Goal: Information Seeking & Learning: Learn about a topic

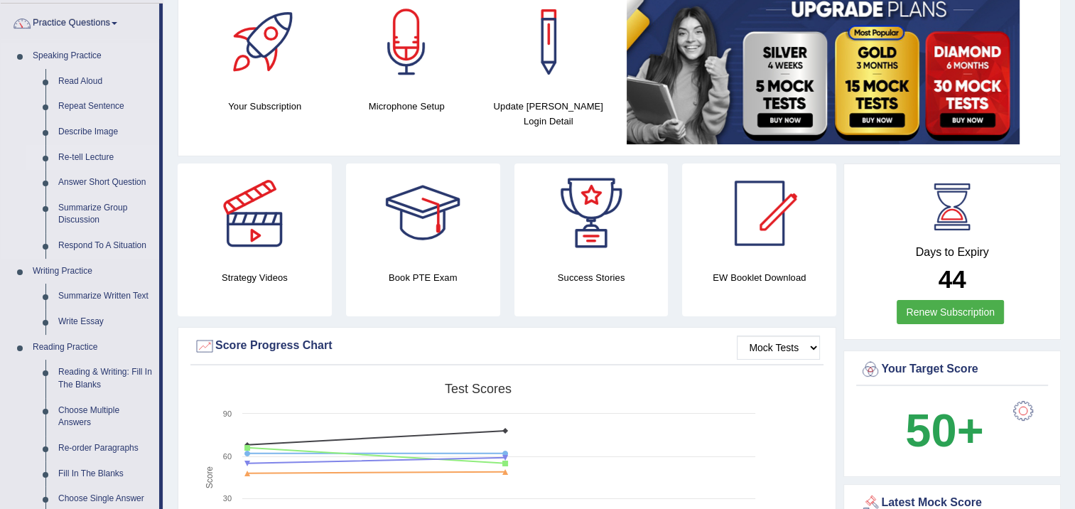
scroll to position [142, 0]
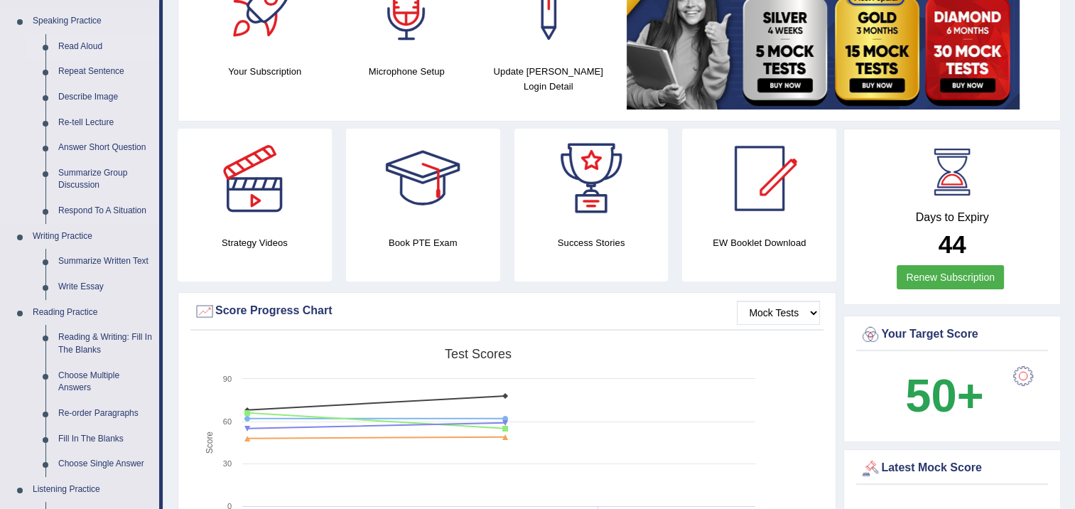
click at [96, 49] on link "Read Aloud" at bounding box center [105, 47] width 107 height 26
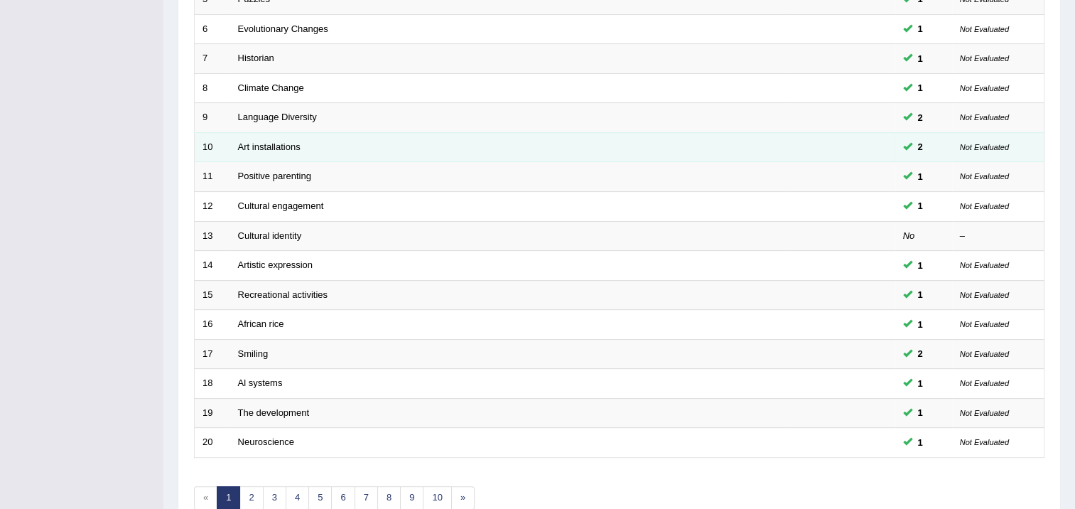
scroll to position [428, 0]
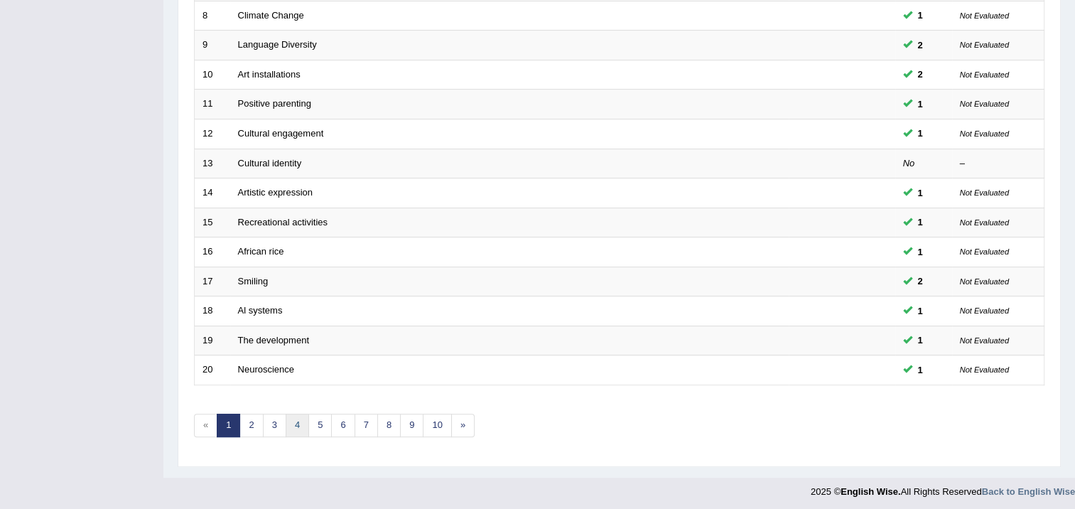
click at [286, 418] on link "4" at bounding box center [297, 425] width 23 height 23
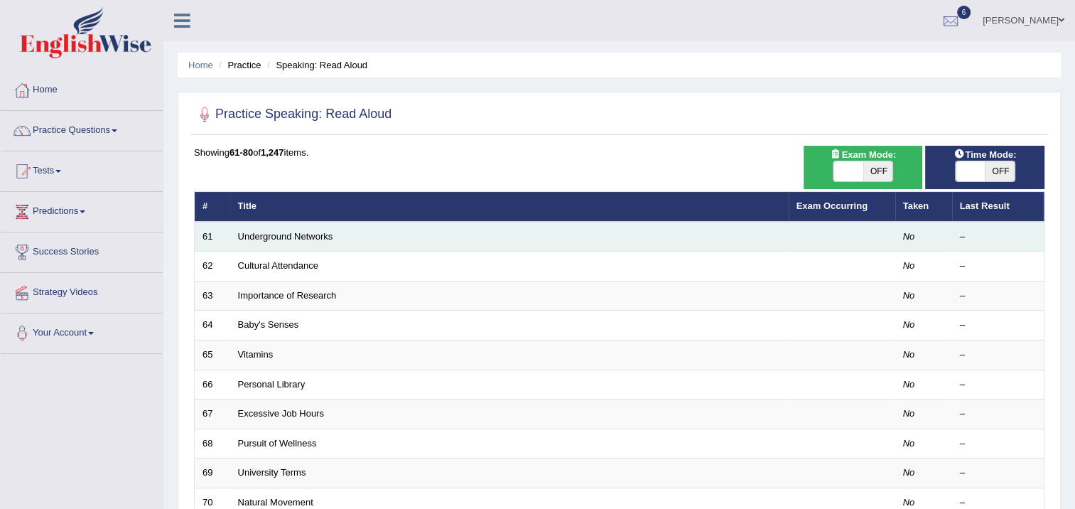
click at [291, 242] on td "Underground Networks" at bounding box center [509, 237] width 559 height 30
click at [293, 240] on link "Underground Networks" at bounding box center [285, 236] width 95 height 11
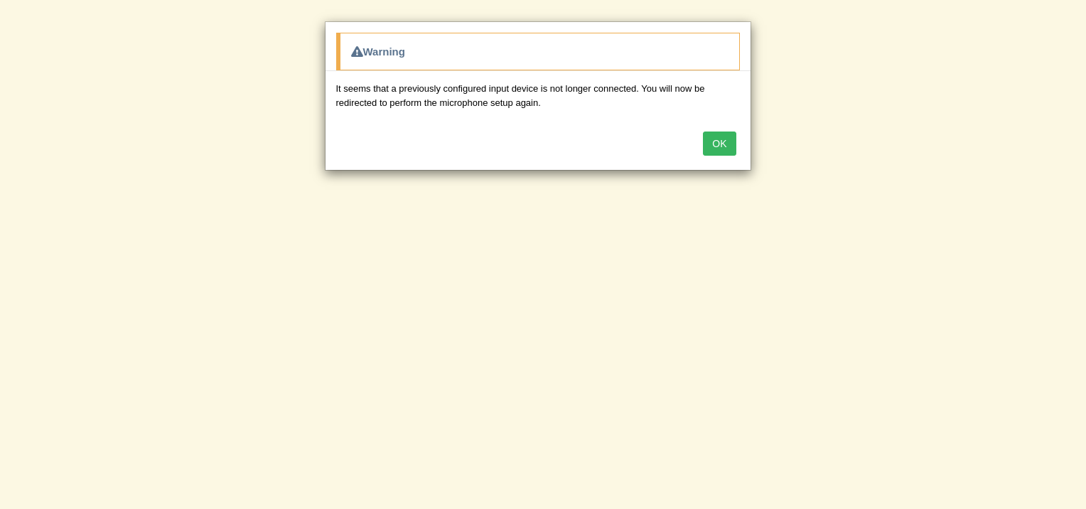
click at [739, 508] on html "Toggle navigation Home Practice Questions Speaking Practice Read Aloud Repeat S…" at bounding box center [543, 254] width 1086 height 509
click at [729, 131] on button "OK" at bounding box center [719, 143] width 33 height 24
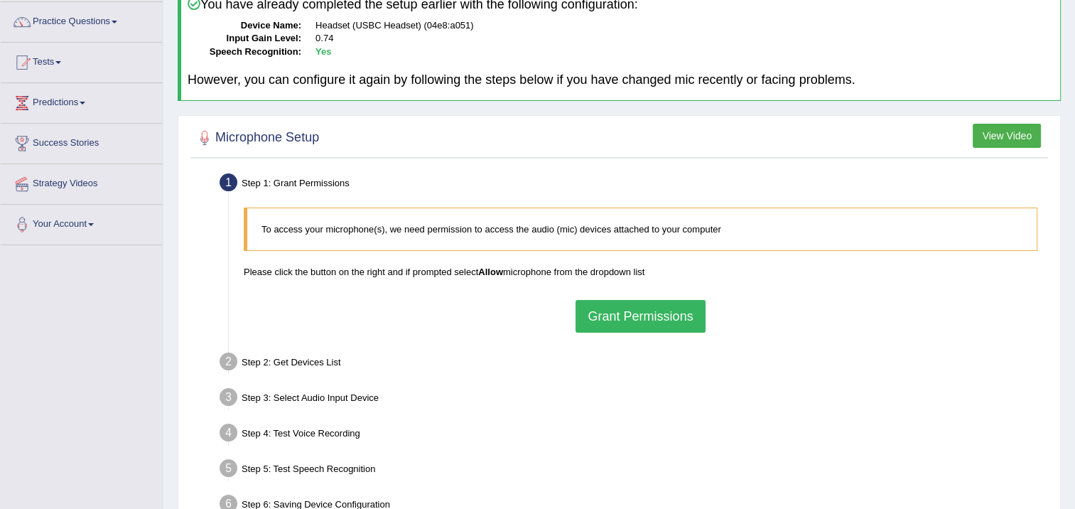
scroll to position [142, 0]
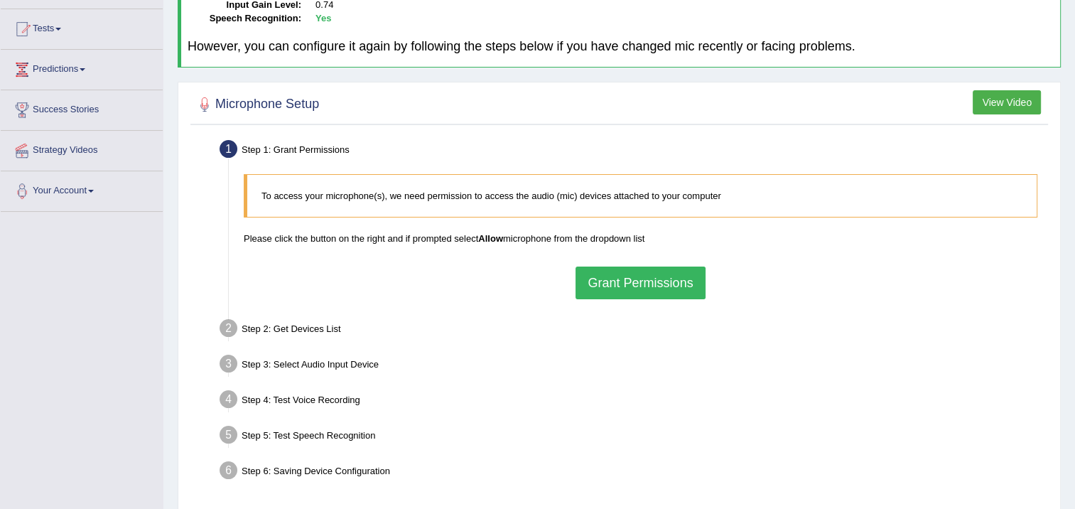
click at [609, 274] on button "Grant Permissions" at bounding box center [640, 283] width 129 height 33
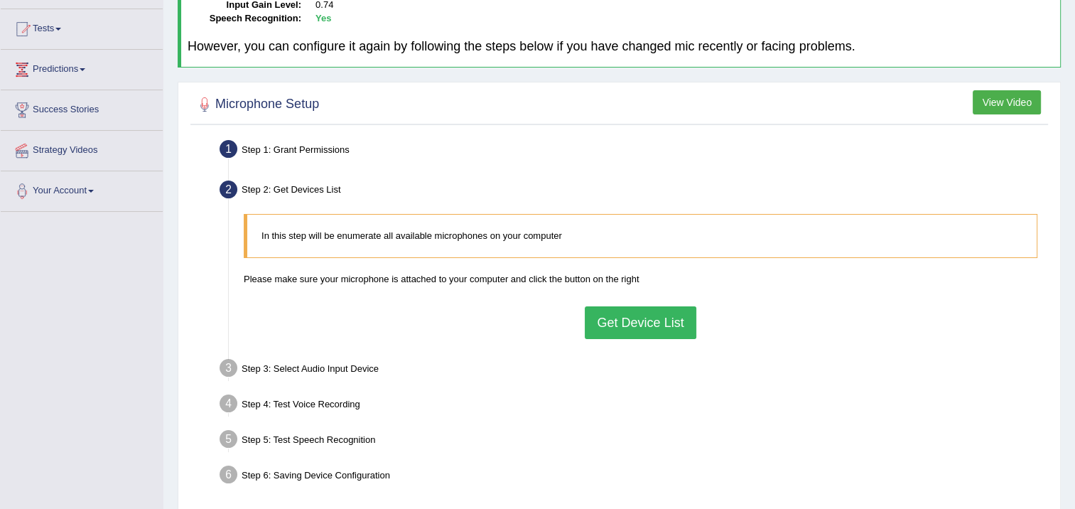
click at [623, 330] on button "Get Device List" at bounding box center [640, 322] width 111 height 33
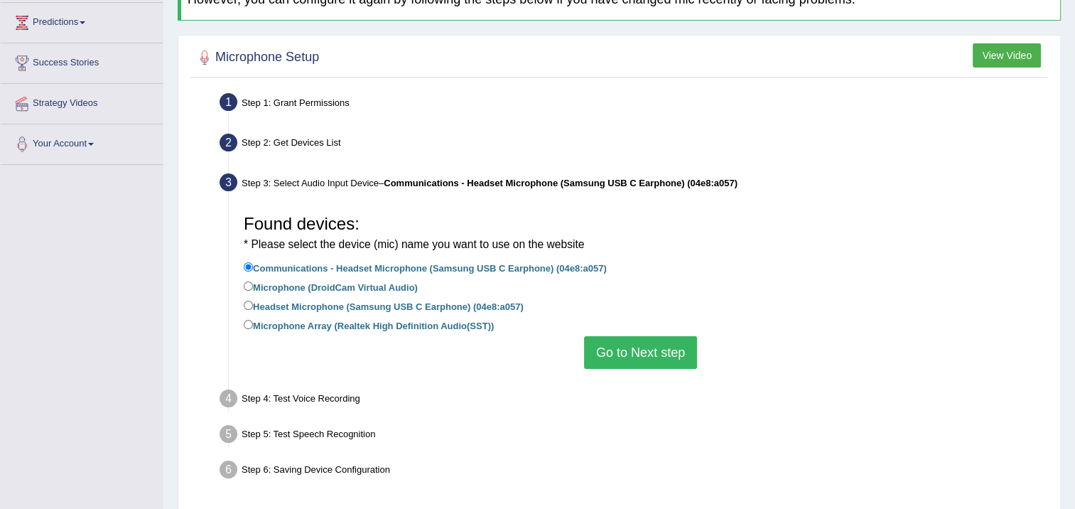
scroll to position [213, 0]
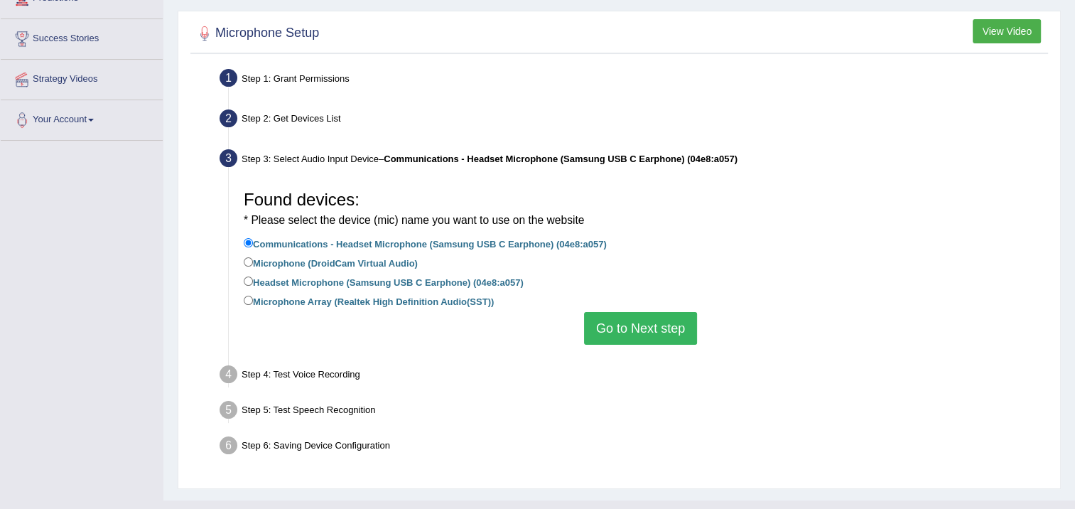
click at [253, 281] on label "Headset Microphone (Samsung USB C Earphone) (04e8:a057)" at bounding box center [384, 282] width 280 height 16
click at [253, 281] on input "Headset Microphone (Samsung USB C Earphone) (04e8:a057)" at bounding box center [248, 280] width 9 height 9
radio input "true"
click at [631, 330] on button "Go to Next step" at bounding box center [640, 328] width 113 height 33
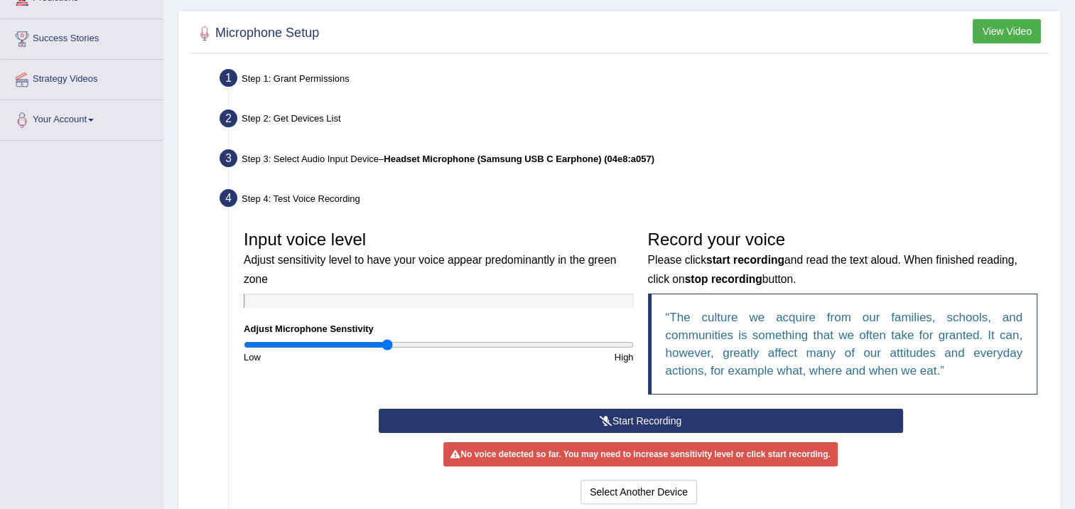
click at [623, 415] on button "Start Recording" at bounding box center [641, 421] width 525 height 24
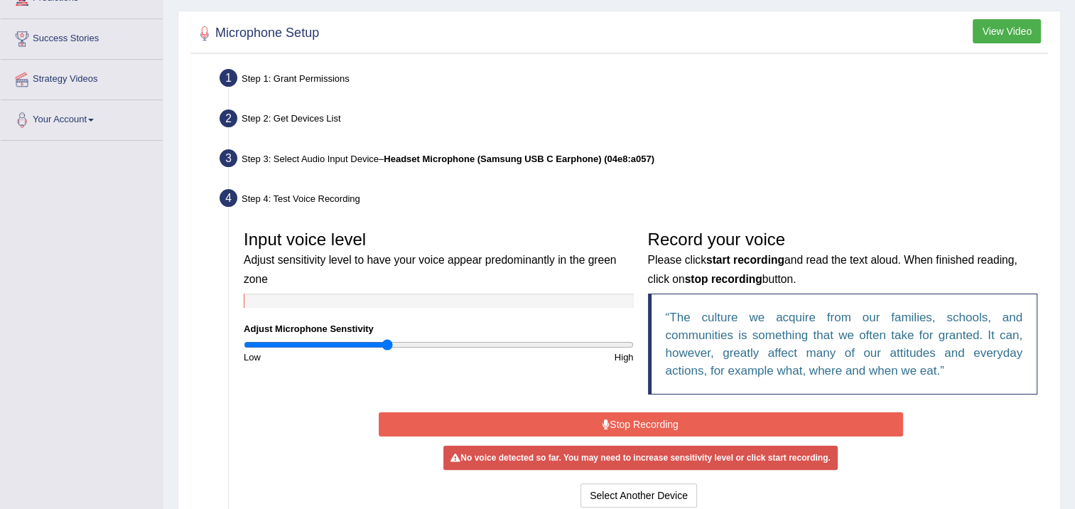
click at [638, 426] on button "Stop Recording" at bounding box center [641, 424] width 525 height 24
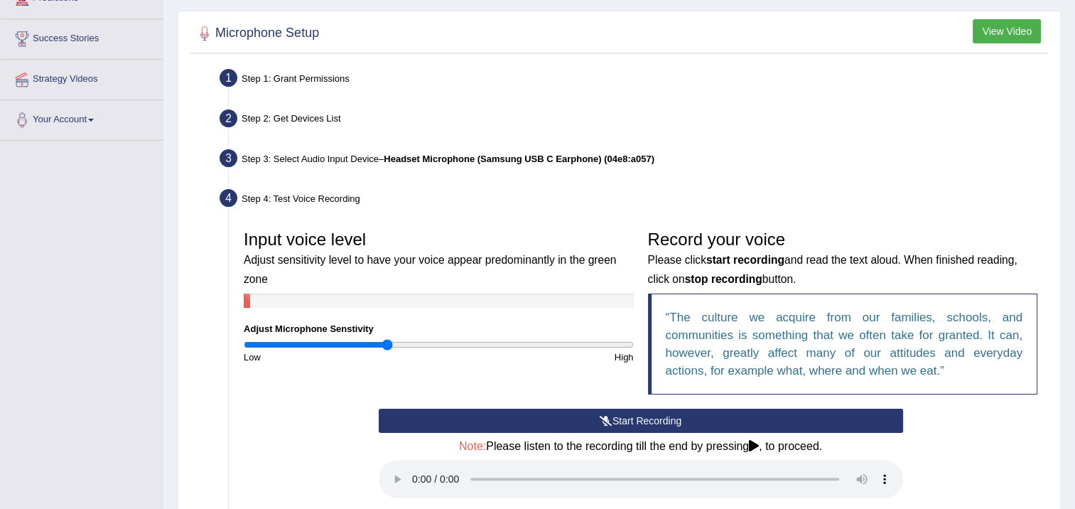
scroll to position [434, 0]
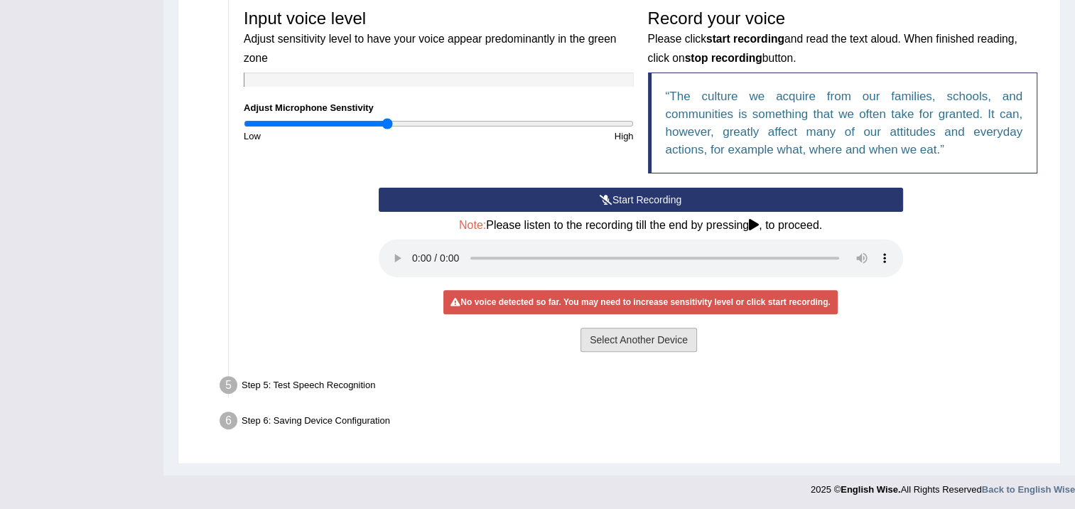
click at [640, 340] on button "Select Another Device" at bounding box center [639, 340] width 117 height 24
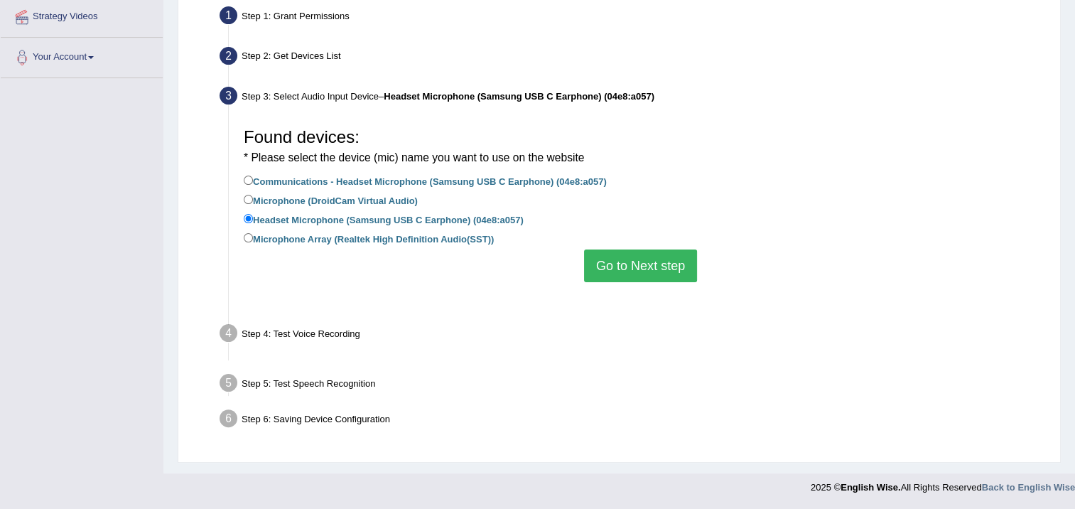
scroll to position [239, 0]
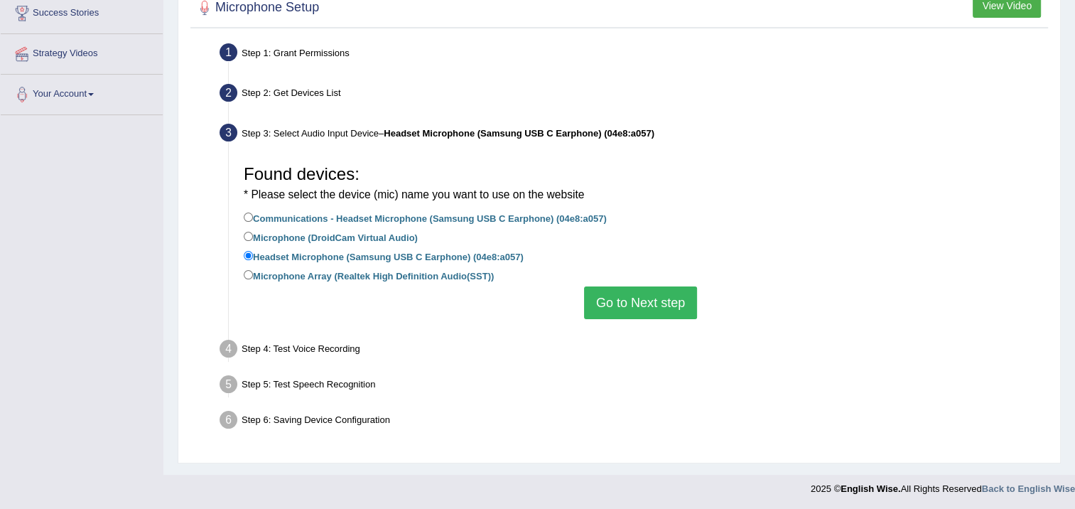
click at [650, 308] on button "Go to Next step" at bounding box center [640, 302] width 113 height 33
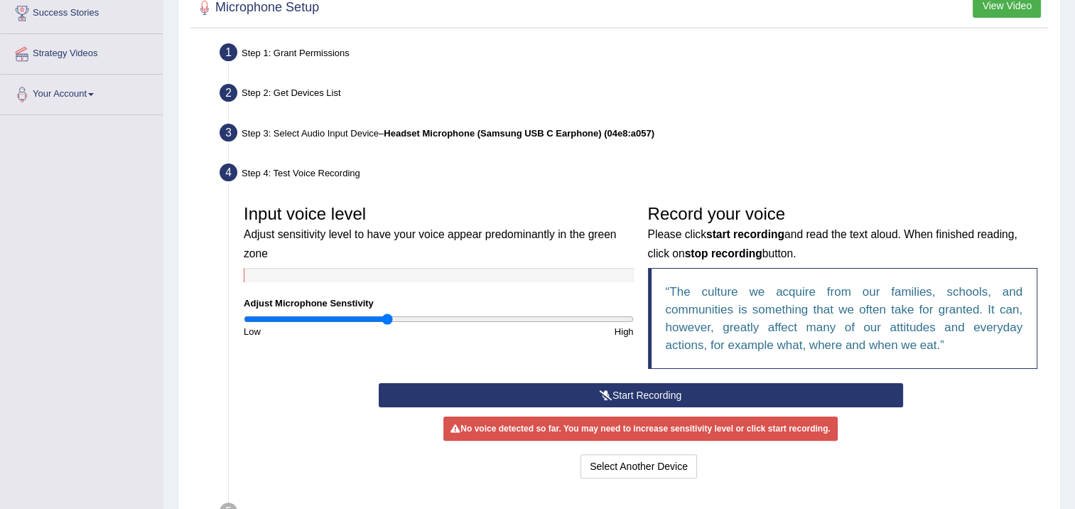
click at [613, 391] on button "Start Recording" at bounding box center [641, 395] width 525 height 24
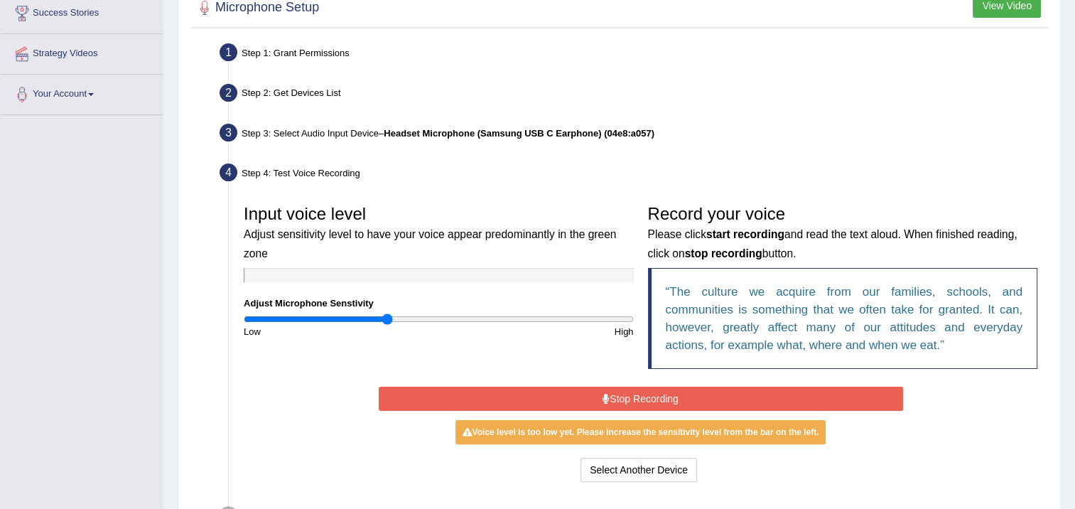
click at [633, 392] on button "Stop Recording" at bounding box center [641, 399] width 525 height 24
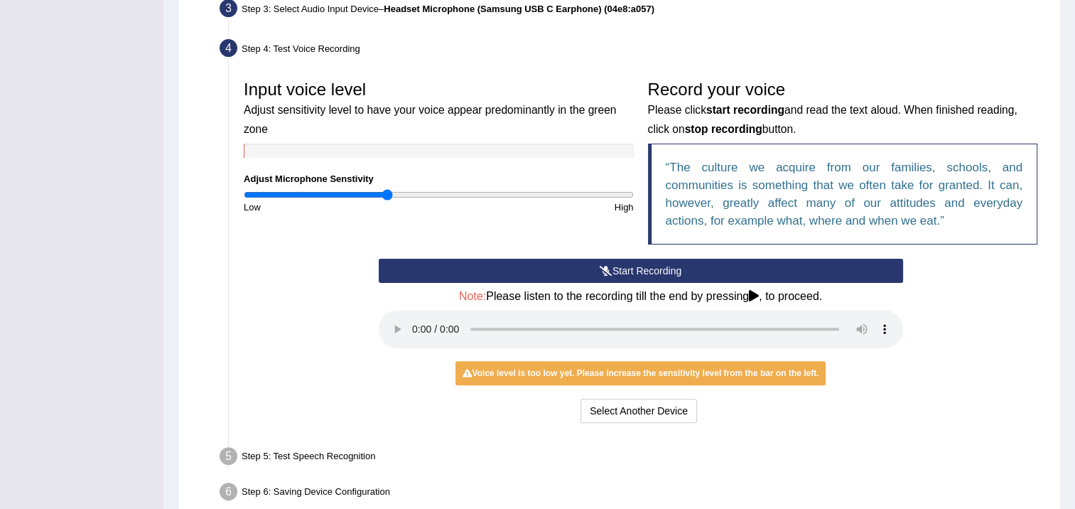
scroll to position [434, 0]
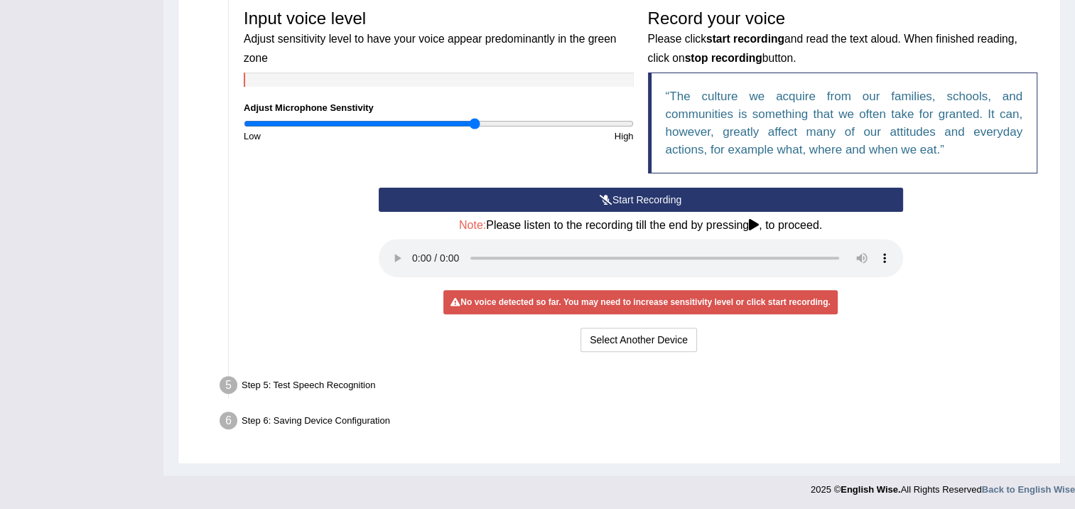
drag, startPoint x: 389, startPoint y: 122, endPoint x: 473, endPoint y: 139, distance: 85.4
type input "1.2"
click at [473, 129] on input "range" at bounding box center [439, 123] width 390 height 11
click at [620, 197] on button "Start Recording" at bounding box center [641, 200] width 525 height 24
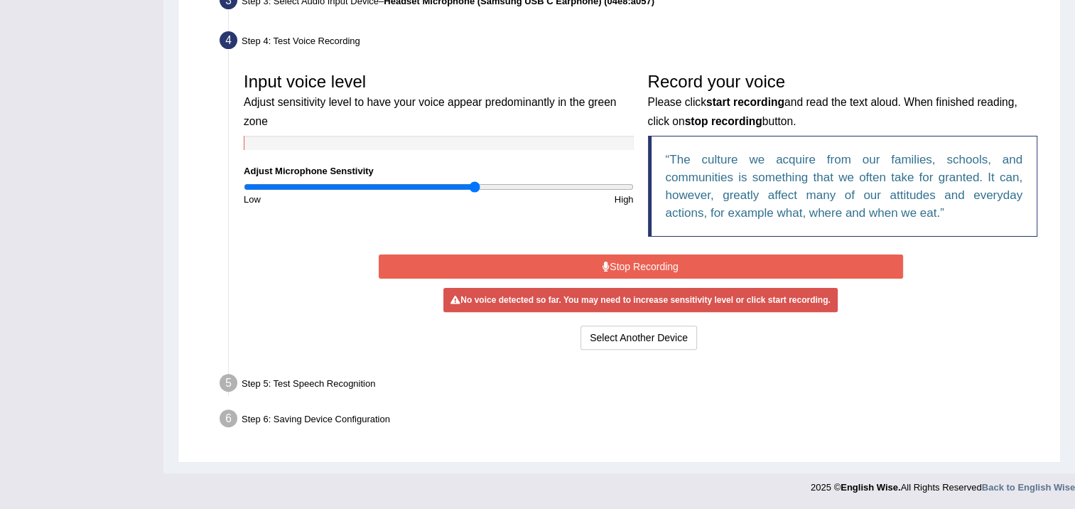
scroll to position [369, 0]
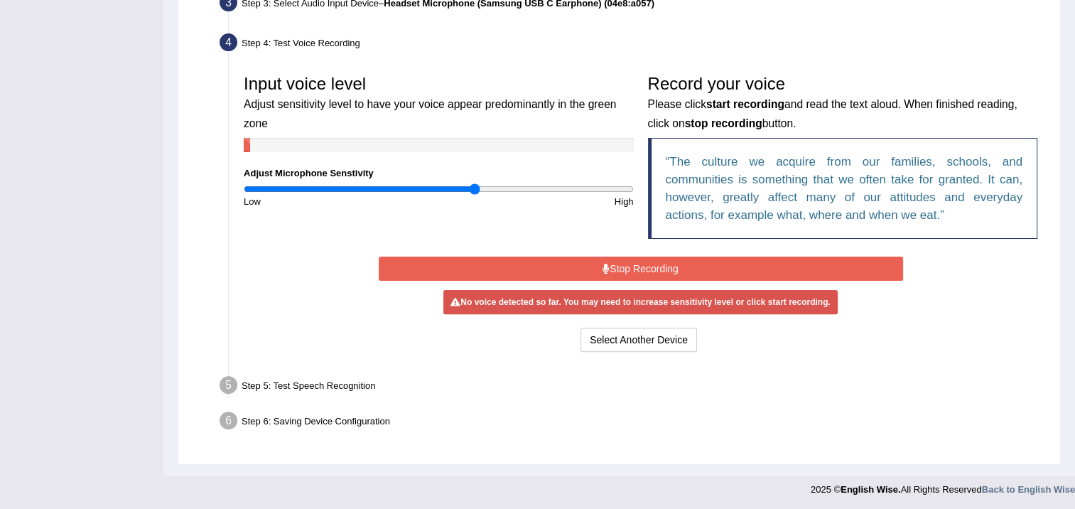
click at [644, 267] on button "Stop Recording" at bounding box center [641, 269] width 525 height 24
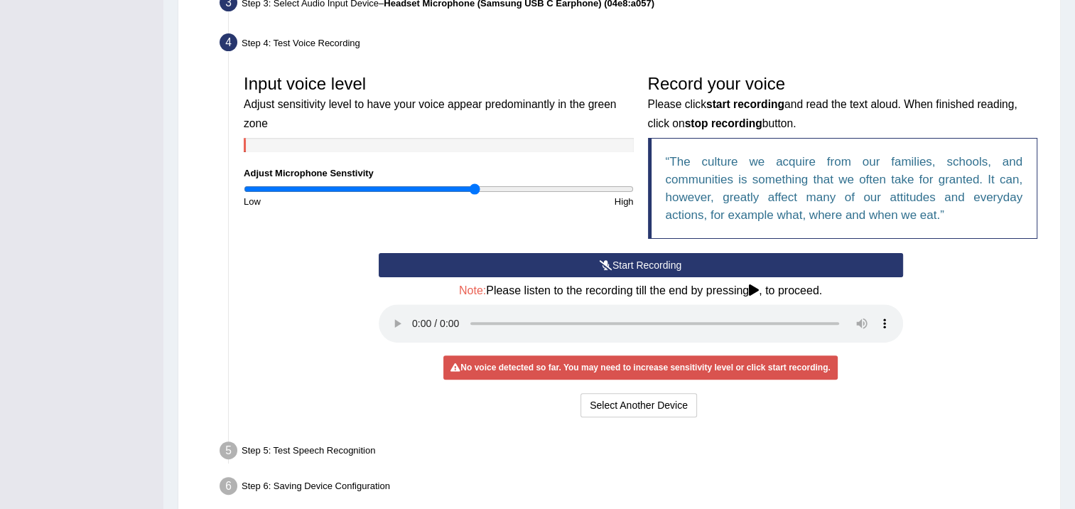
click at [644, 267] on button "Start Recording" at bounding box center [641, 265] width 525 height 24
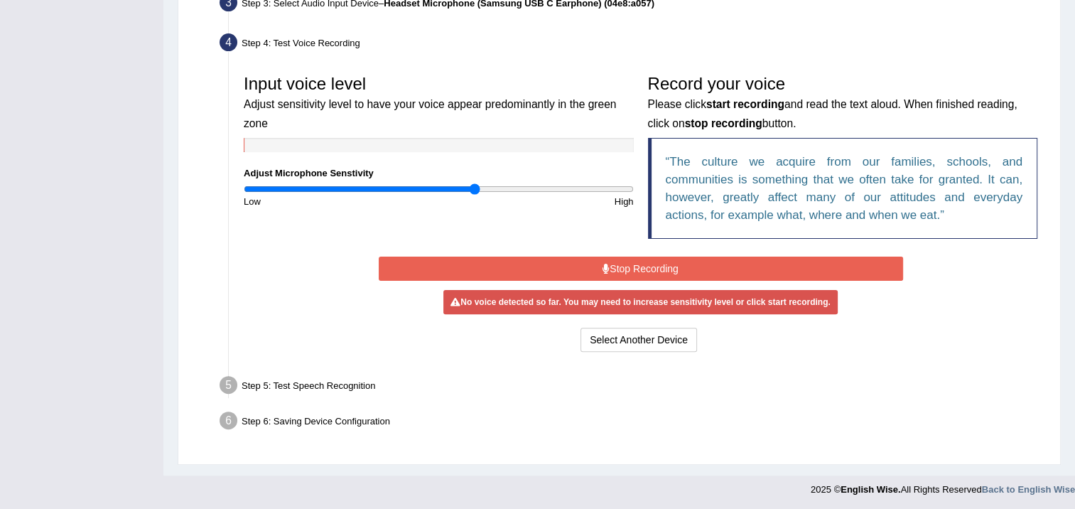
click at [644, 266] on button "Stop Recording" at bounding box center [641, 269] width 525 height 24
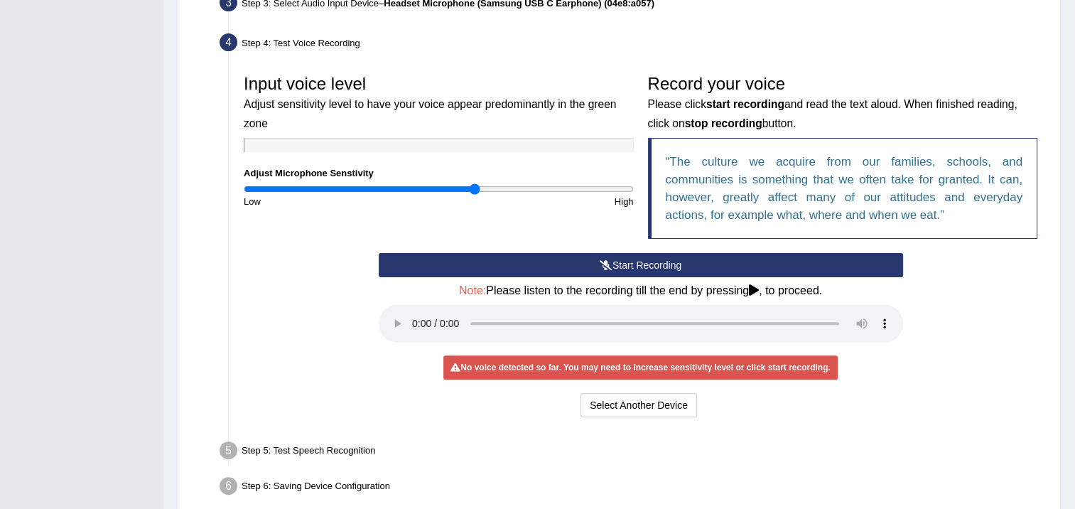
click at [601, 269] on button "Start Recording" at bounding box center [641, 265] width 525 height 24
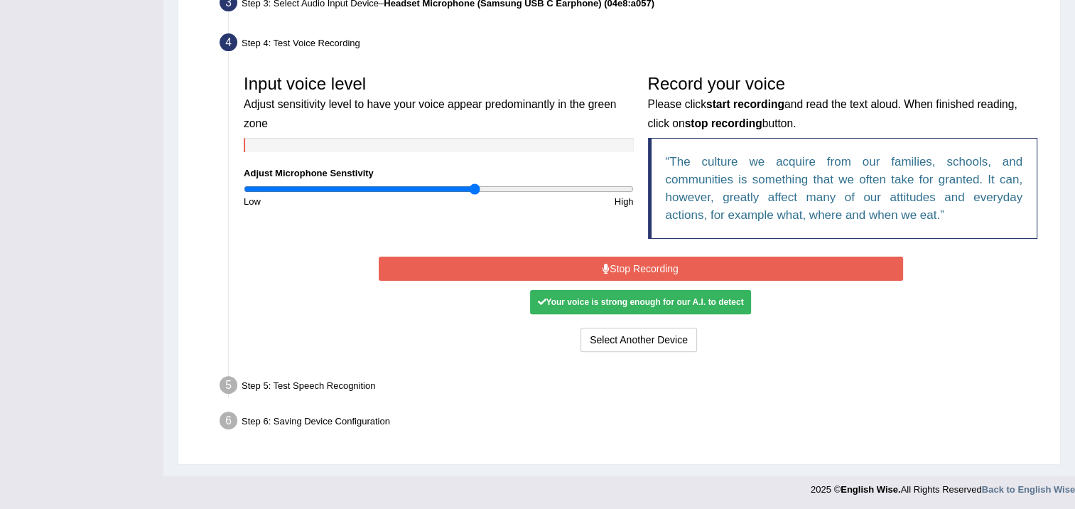
click at [623, 267] on button "Stop Recording" at bounding box center [641, 269] width 525 height 24
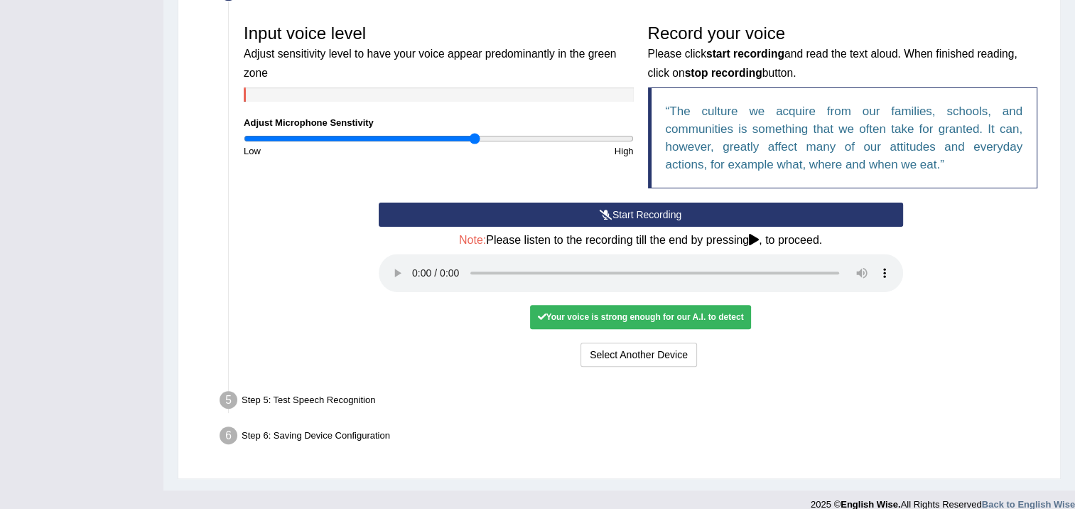
scroll to position [434, 0]
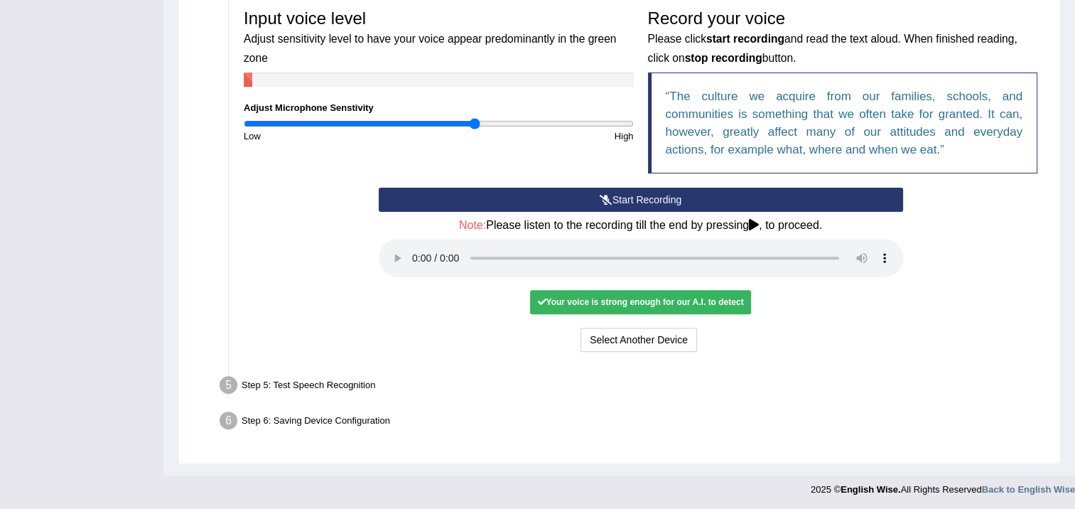
click at [620, 296] on div "Your voice is strong enough for our A.I. to detect" at bounding box center [640, 302] width 220 height 24
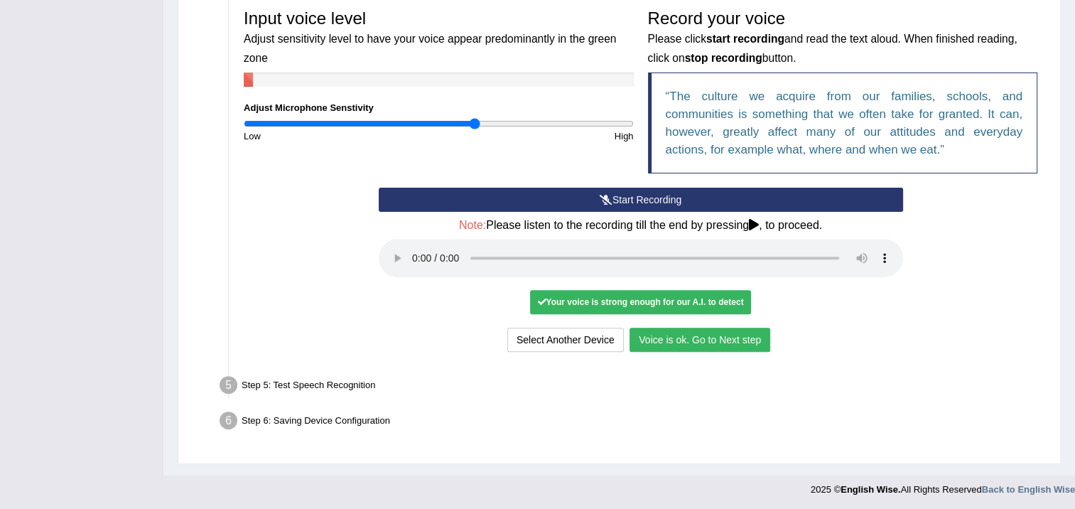
click at [712, 340] on button "Voice is ok. Go to Next step" at bounding box center [700, 340] width 141 height 24
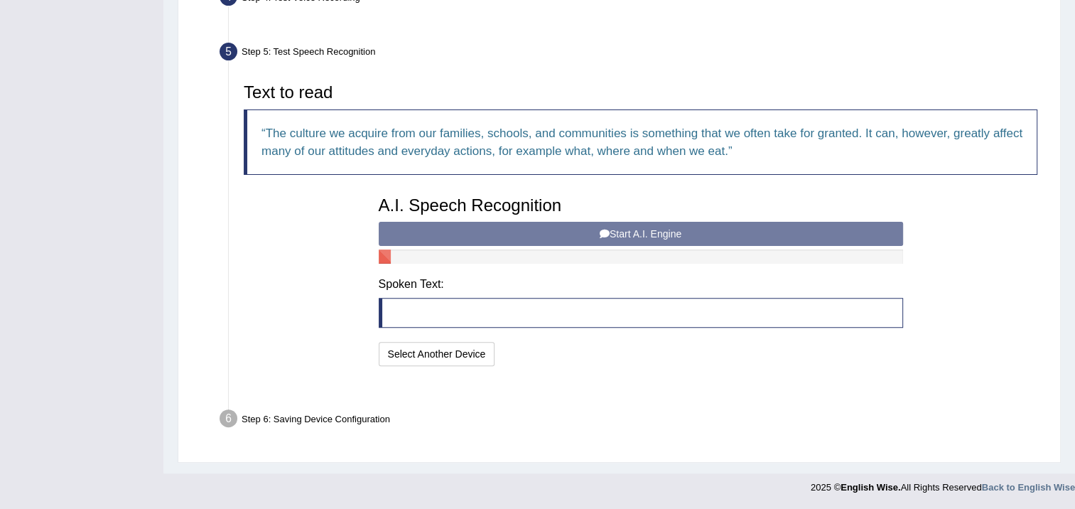
scroll to position [378, 0]
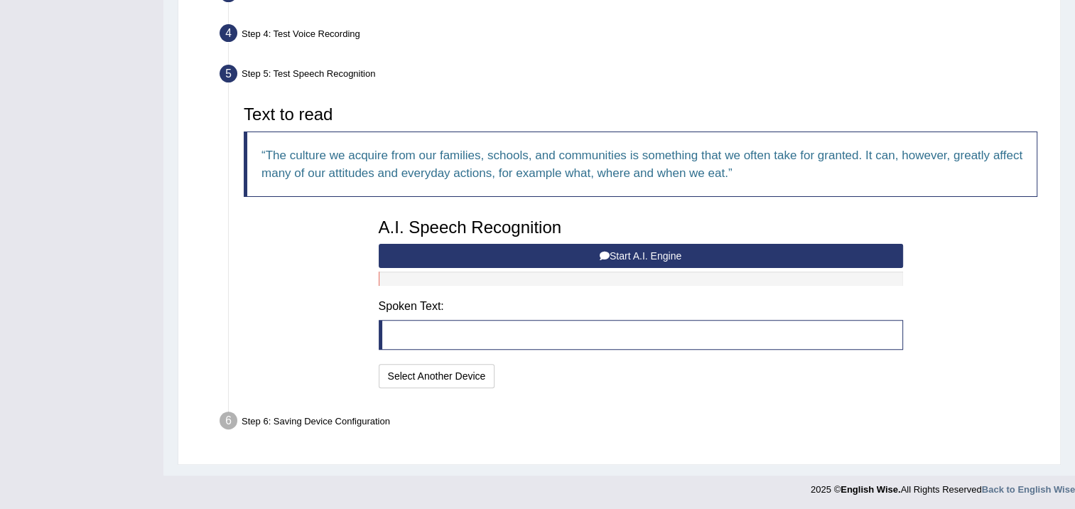
click at [652, 253] on button "Start A.I. Engine" at bounding box center [641, 256] width 525 height 24
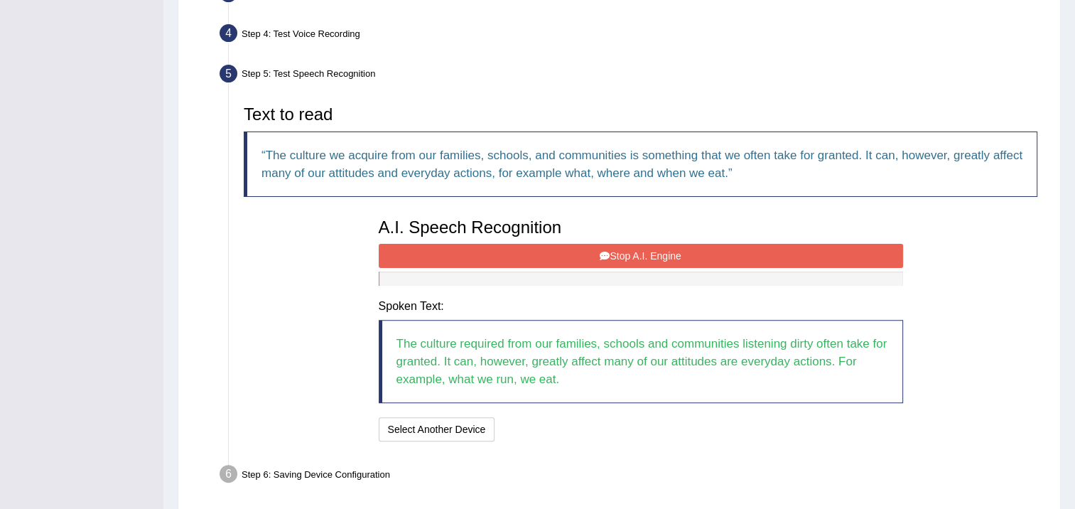
scroll to position [431, 0]
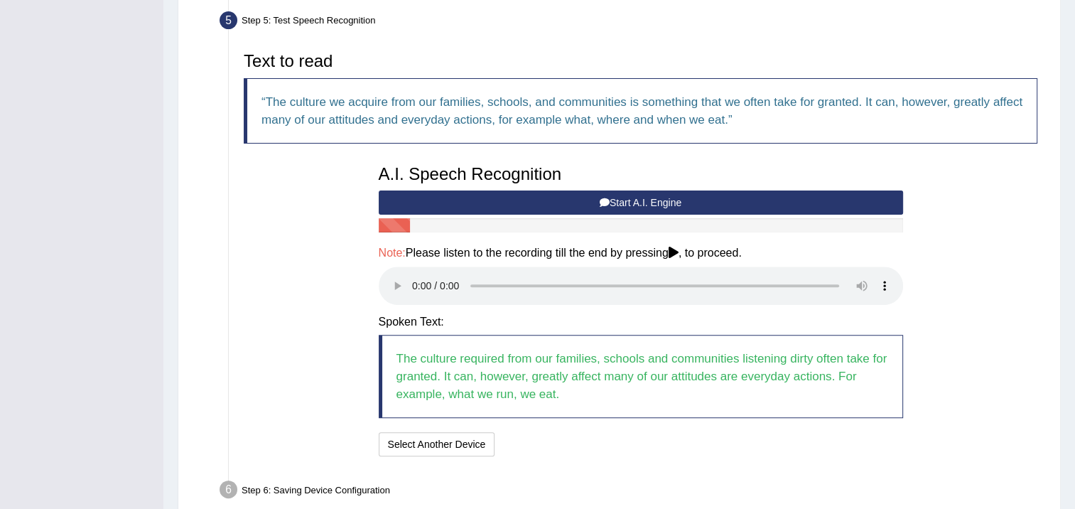
click at [675, 250] on icon at bounding box center [674, 252] width 10 height 11
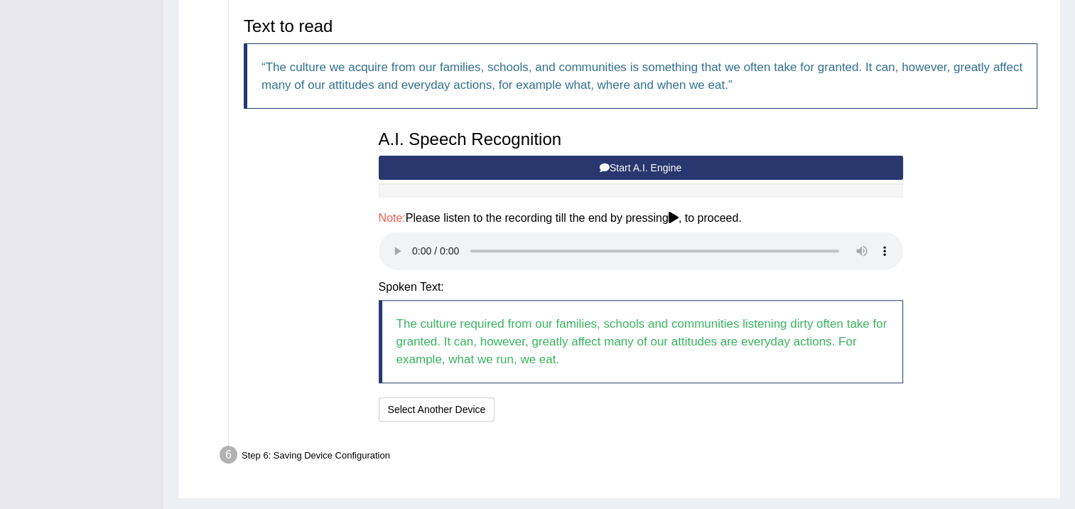
scroll to position [500, 0]
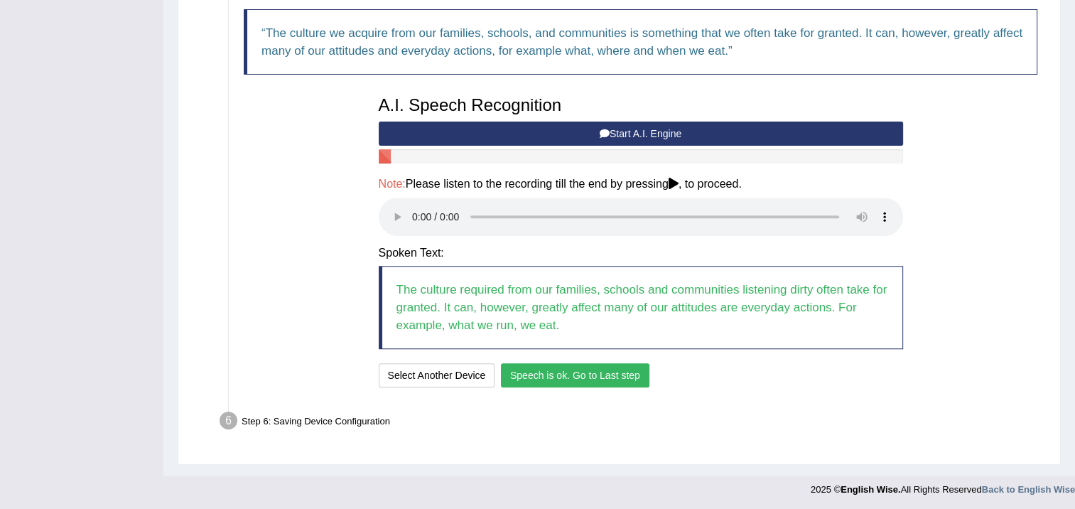
click at [555, 367] on button "Speech is ok. Go to Last step" at bounding box center [575, 375] width 149 height 24
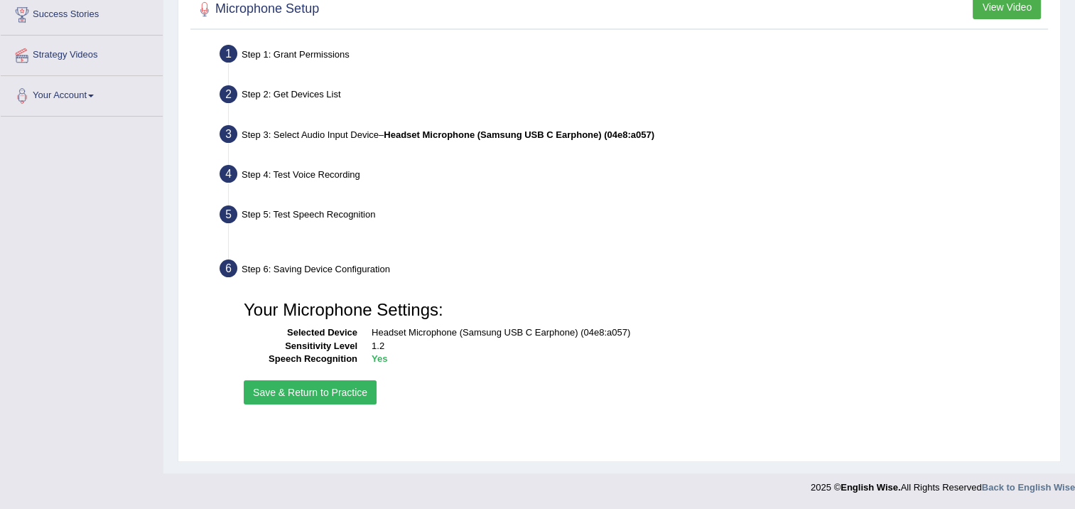
scroll to position [237, 0]
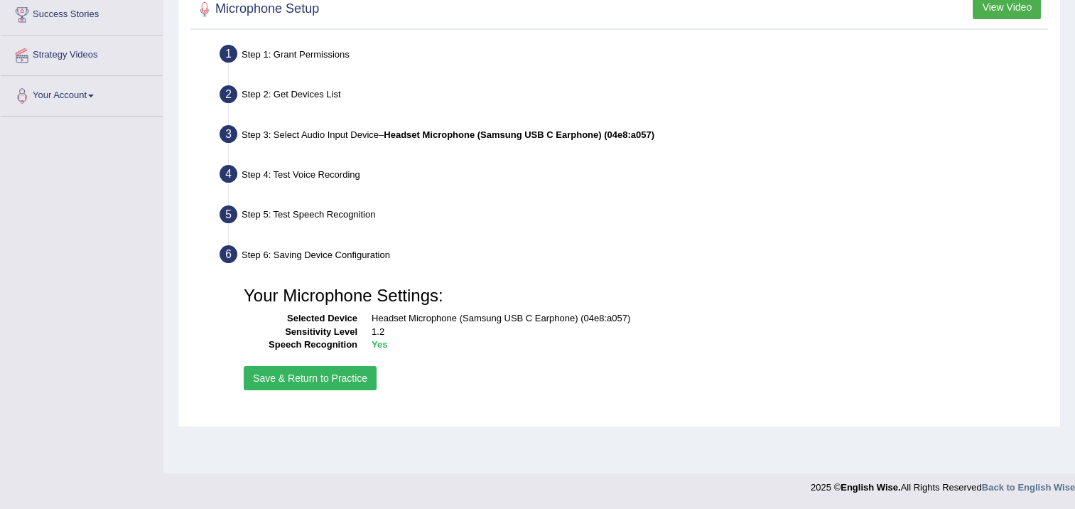
click at [330, 382] on button "Save & Return to Practice" at bounding box center [310, 378] width 133 height 24
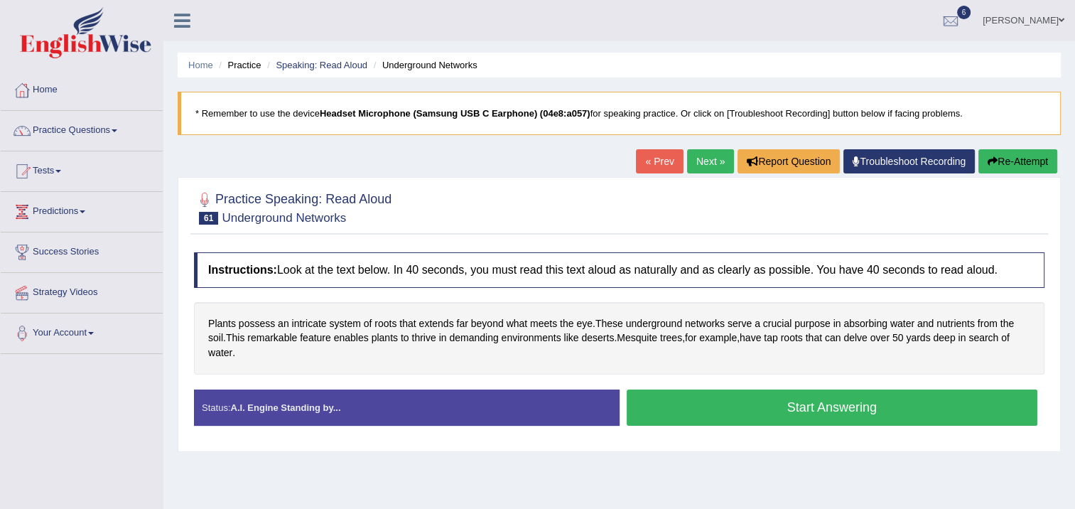
click at [674, 407] on button "Start Answering" at bounding box center [833, 407] width 412 height 36
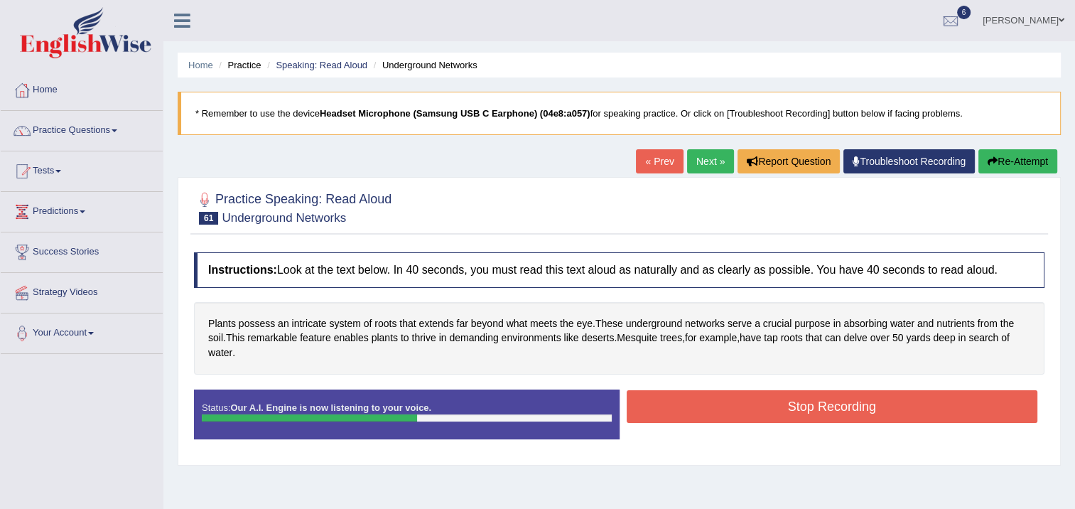
click at [672, 400] on button "Stop Recording" at bounding box center [833, 406] width 412 height 33
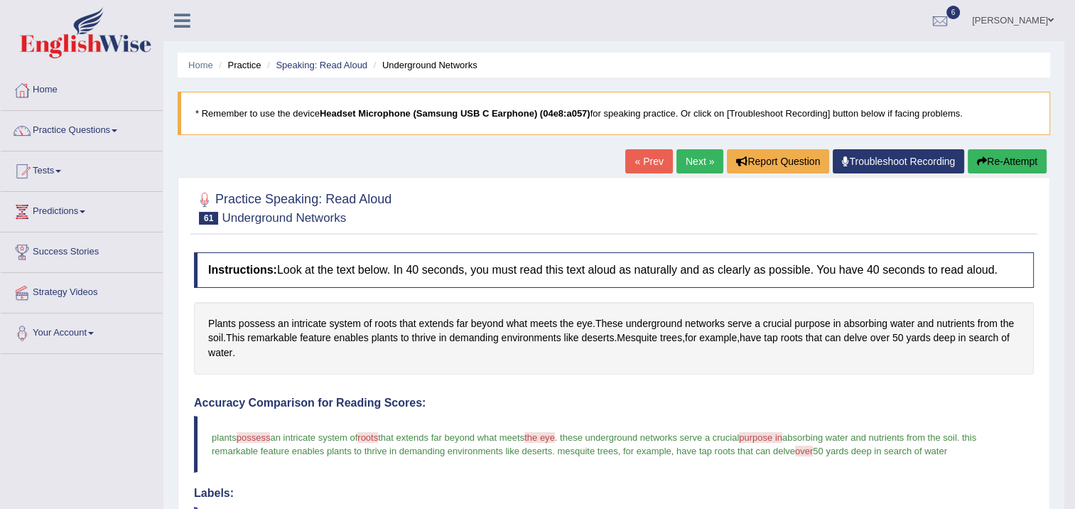
click at [690, 161] on link "Next »" at bounding box center [700, 161] width 47 height 24
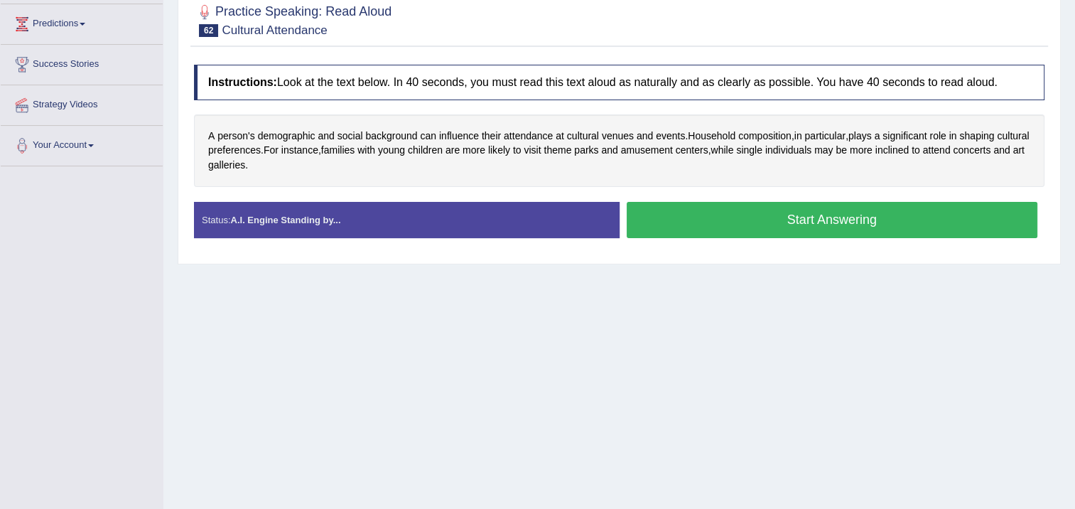
scroll to position [166, 0]
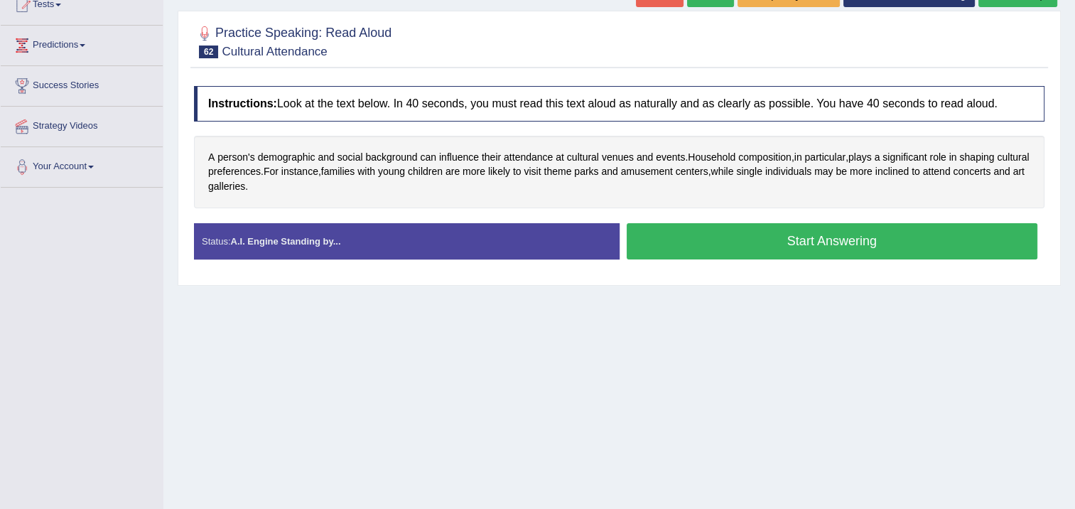
click at [773, 239] on button "Start Answering" at bounding box center [833, 241] width 412 height 36
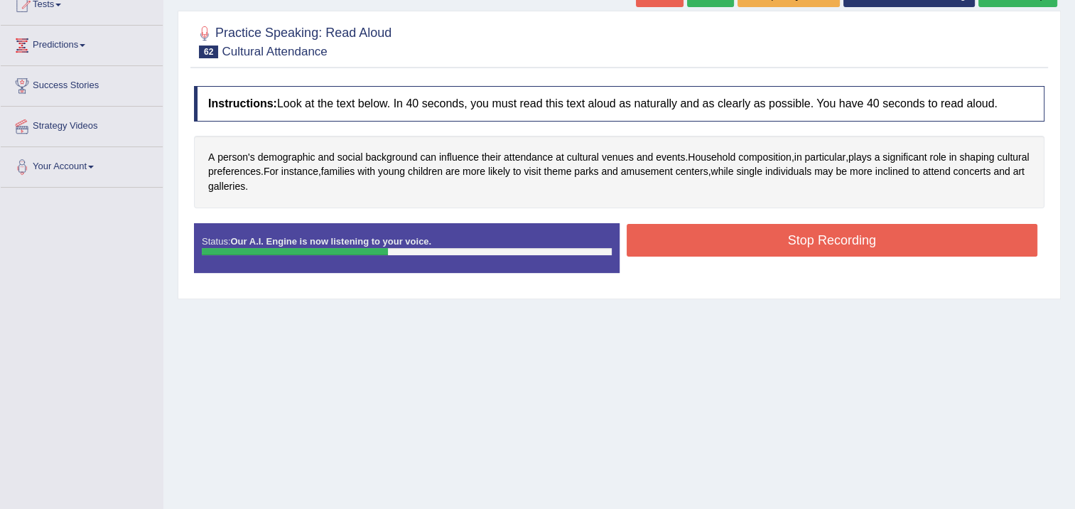
click at [736, 244] on button "Stop Recording" at bounding box center [833, 240] width 412 height 33
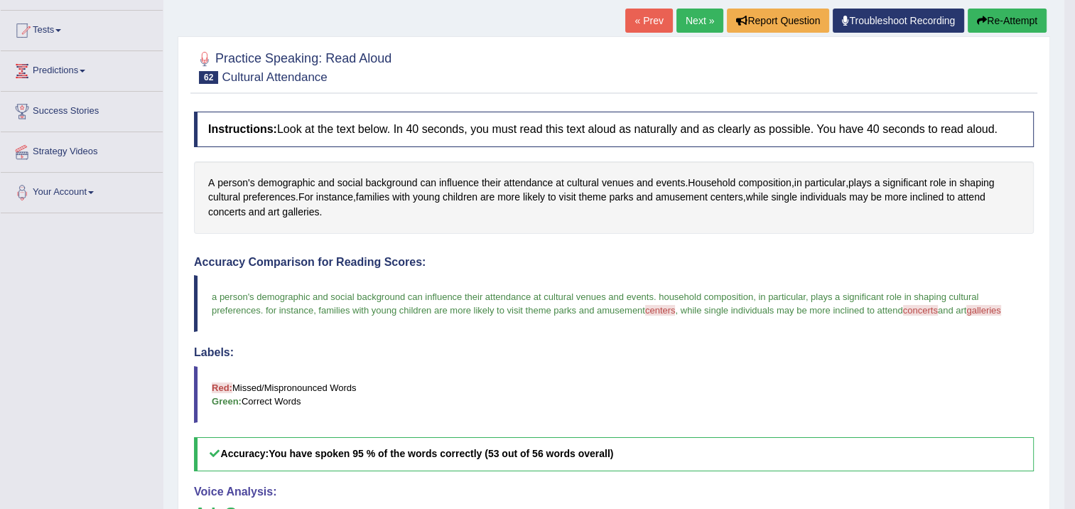
scroll to position [78, 0]
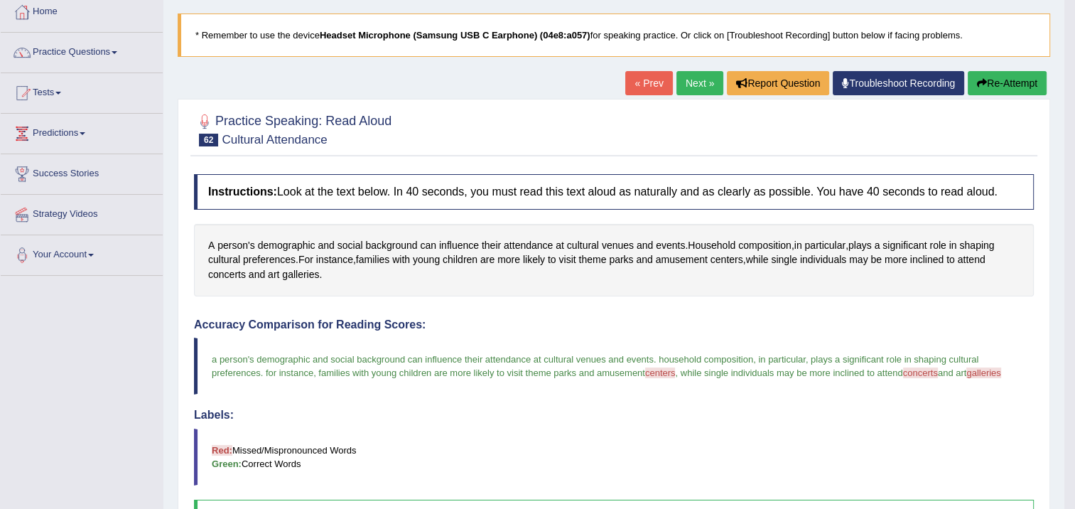
click at [703, 85] on link "Next »" at bounding box center [700, 83] width 47 height 24
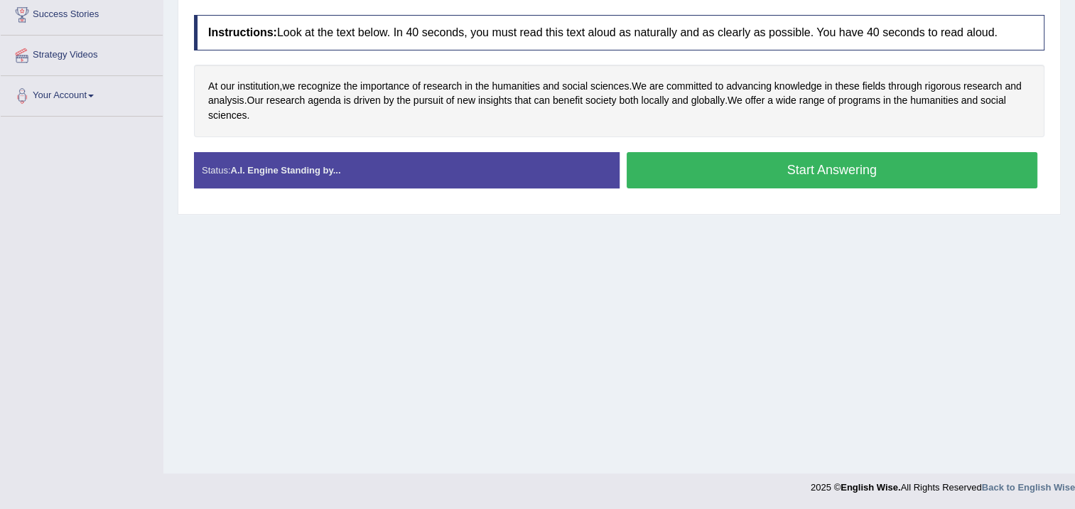
click at [714, 173] on button "Start Answering" at bounding box center [833, 170] width 412 height 36
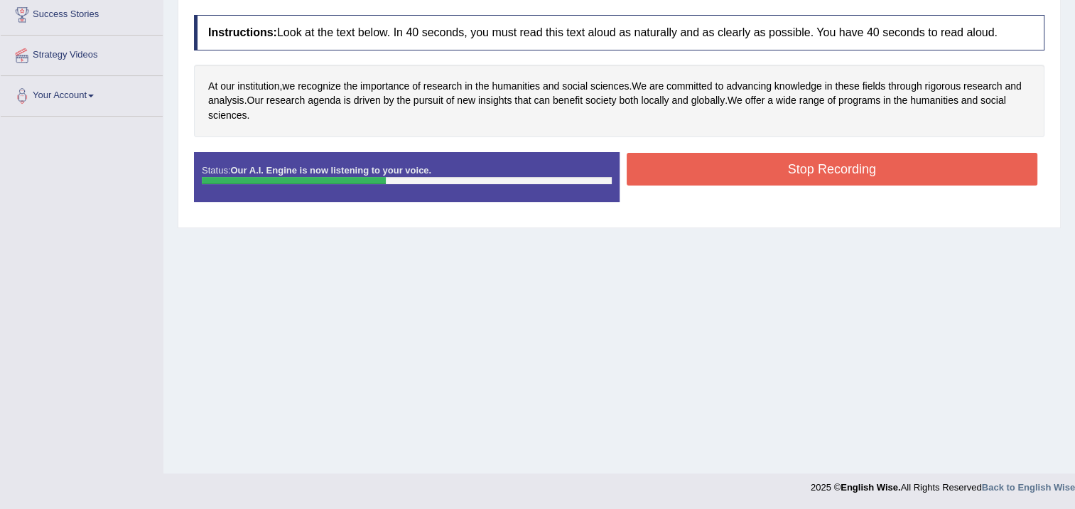
click at [714, 173] on button "Stop Recording" at bounding box center [833, 169] width 412 height 33
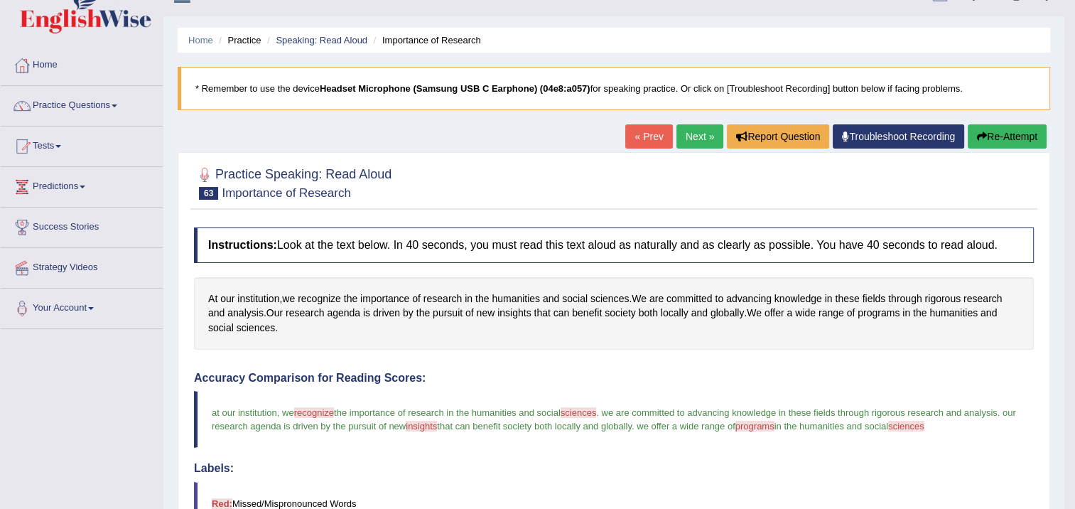
scroll to position [24, 0]
click at [713, 139] on link "Next »" at bounding box center [700, 137] width 47 height 24
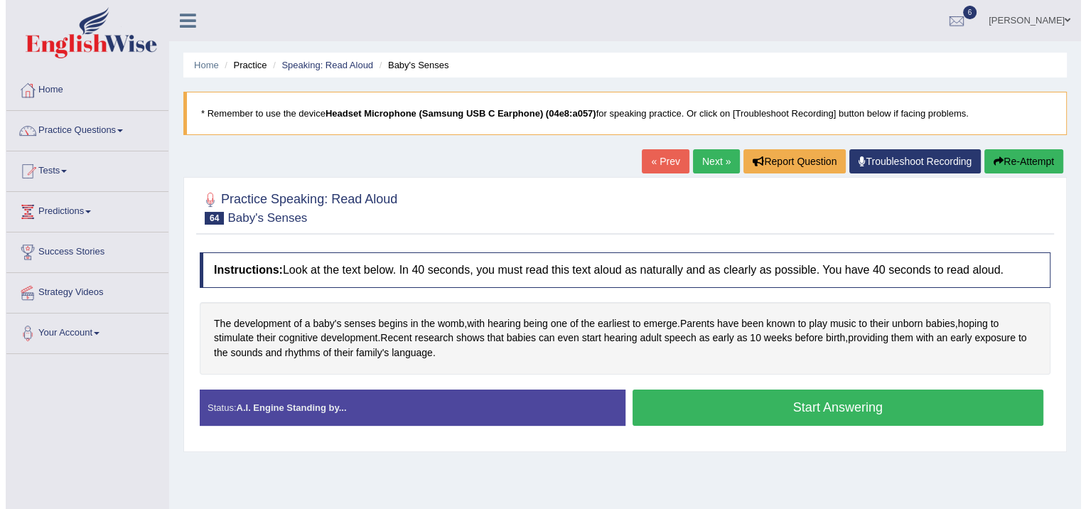
scroll to position [142, 0]
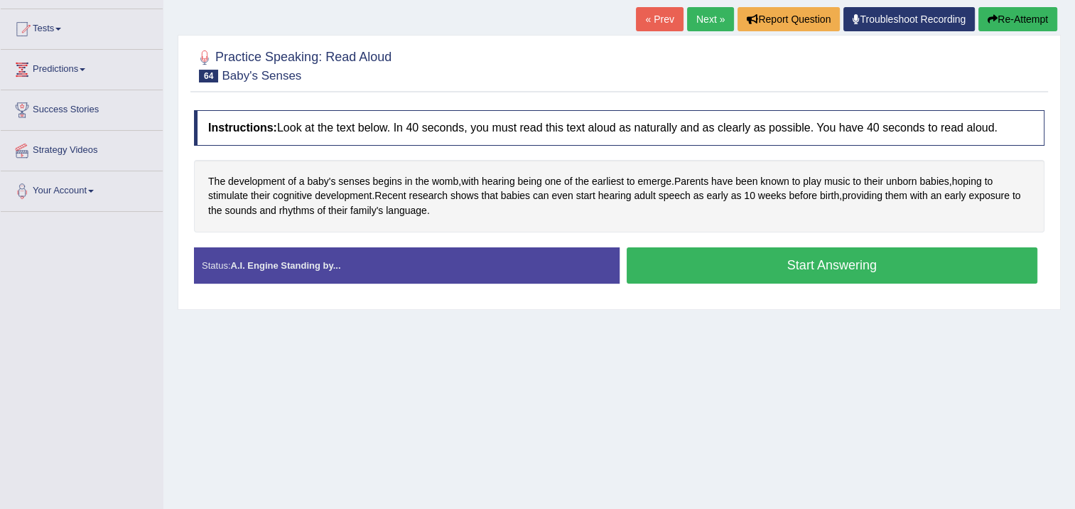
click at [913, 262] on button "Start Answering" at bounding box center [833, 265] width 412 height 36
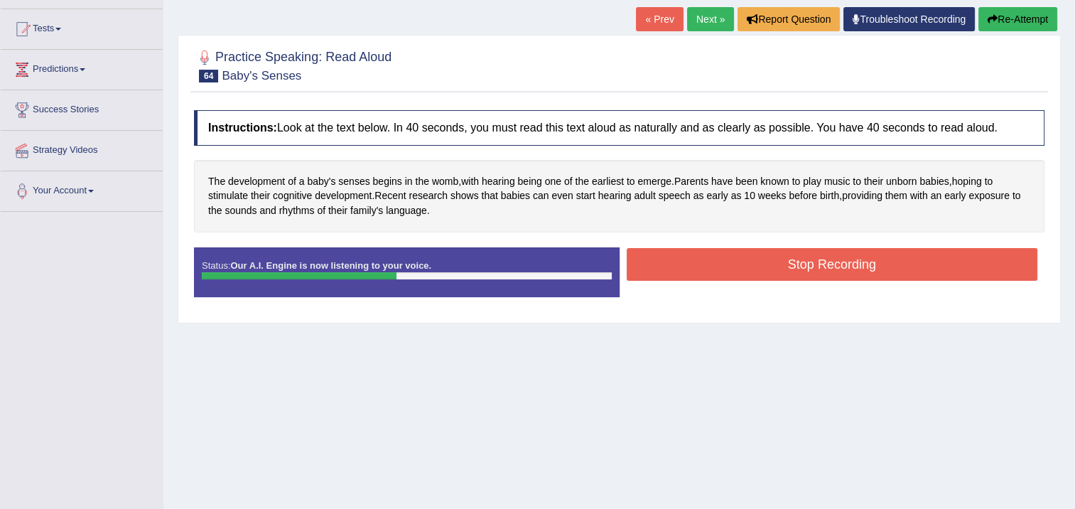
click at [917, 265] on button "Stop Recording" at bounding box center [833, 264] width 412 height 33
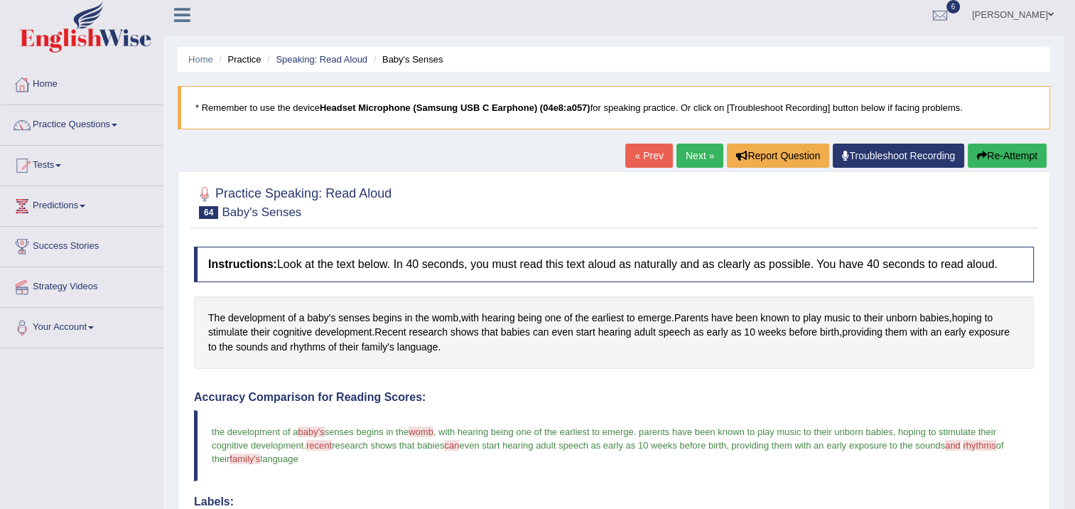
scroll to position [0, 0]
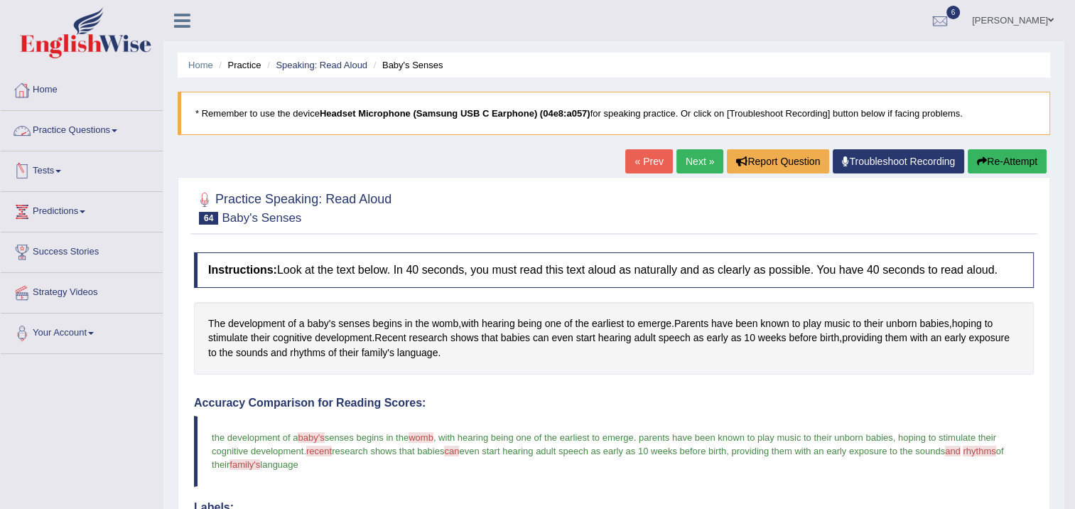
click at [112, 130] on link "Practice Questions" at bounding box center [82, 129] width 162 height 36
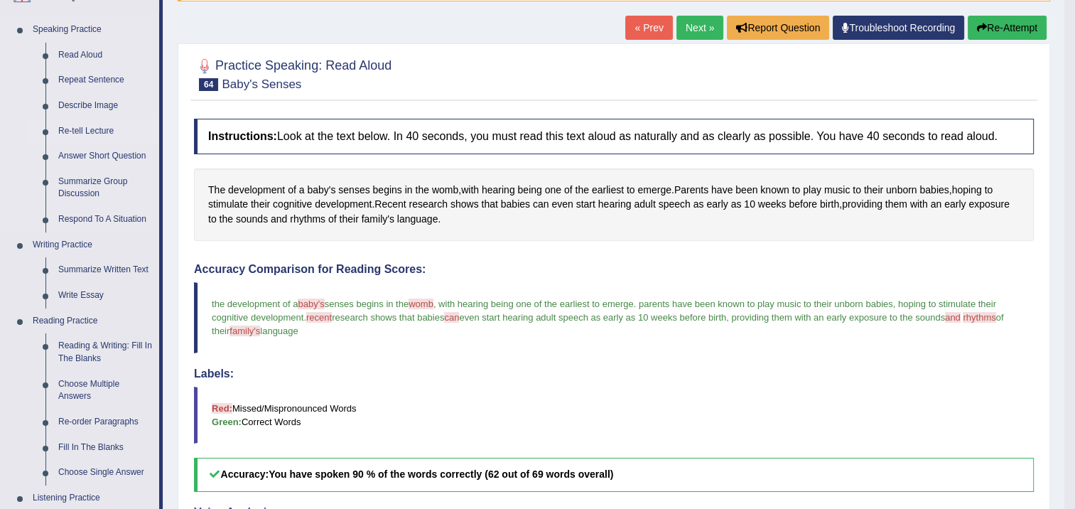
scroll to position [142, 0]
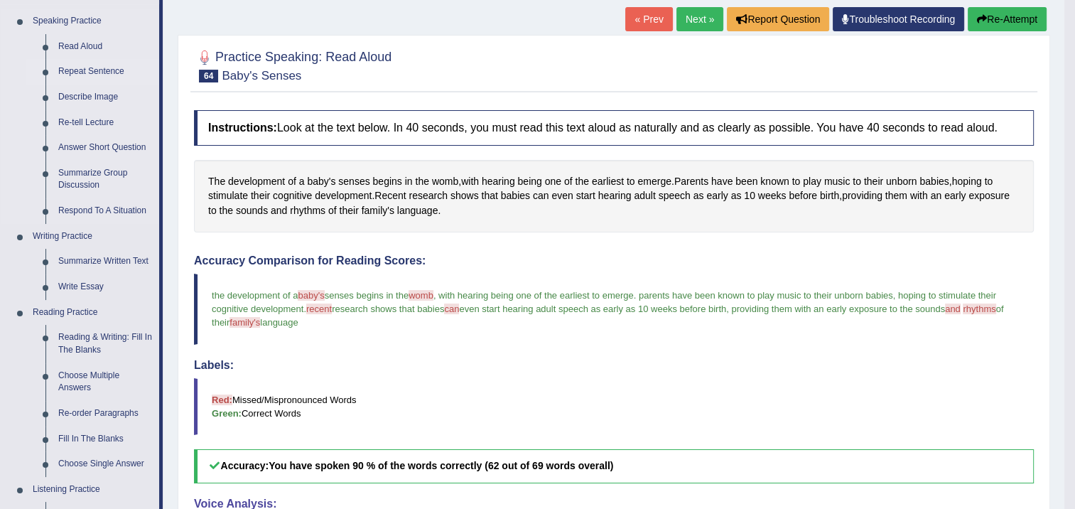
click at [97, 73] on link "Repeat Sentence" at bounding box center [105, 72] width 107 height 26
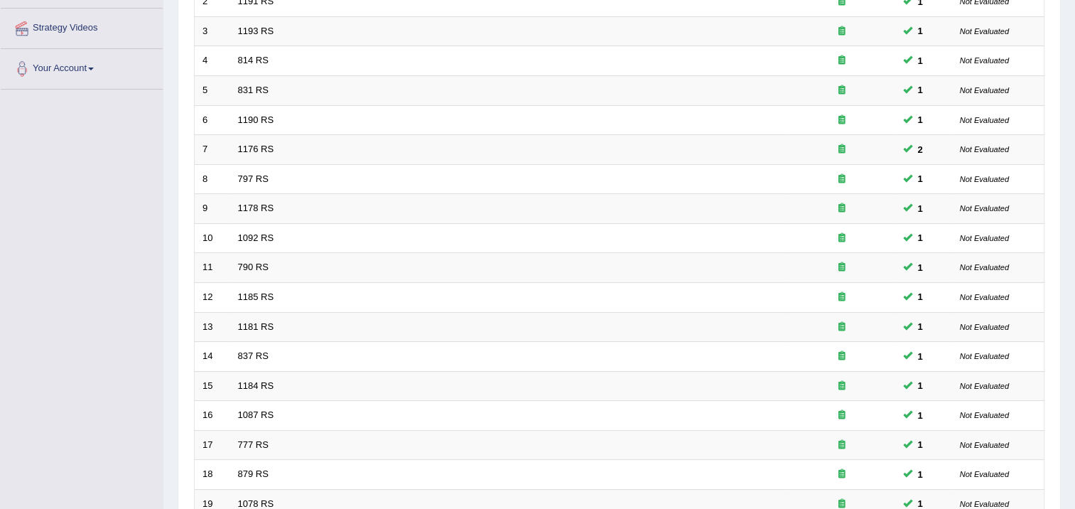
scroll to position [428, 0]
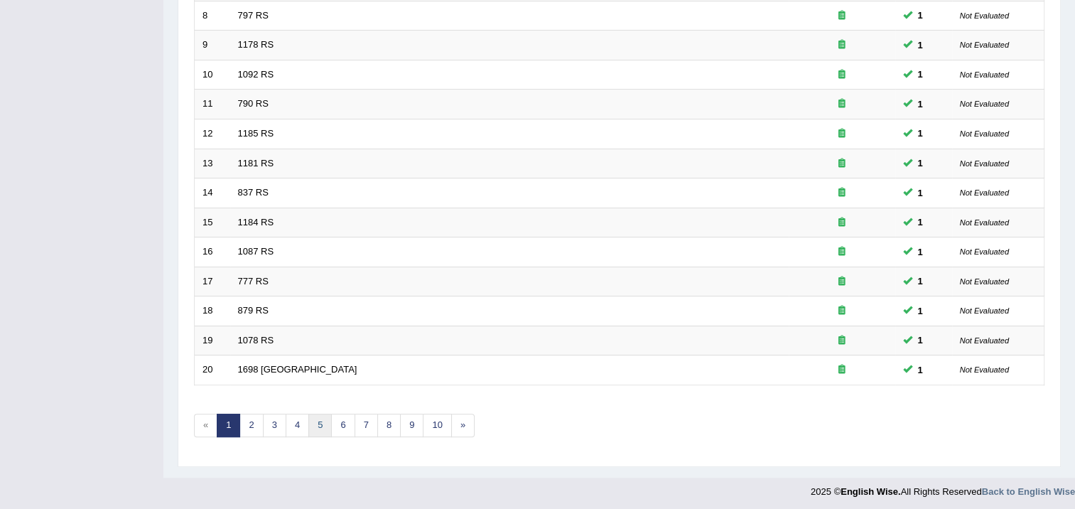
click at [316, 424] on link "5" at bounding box center [319, 425] width 23 height 23
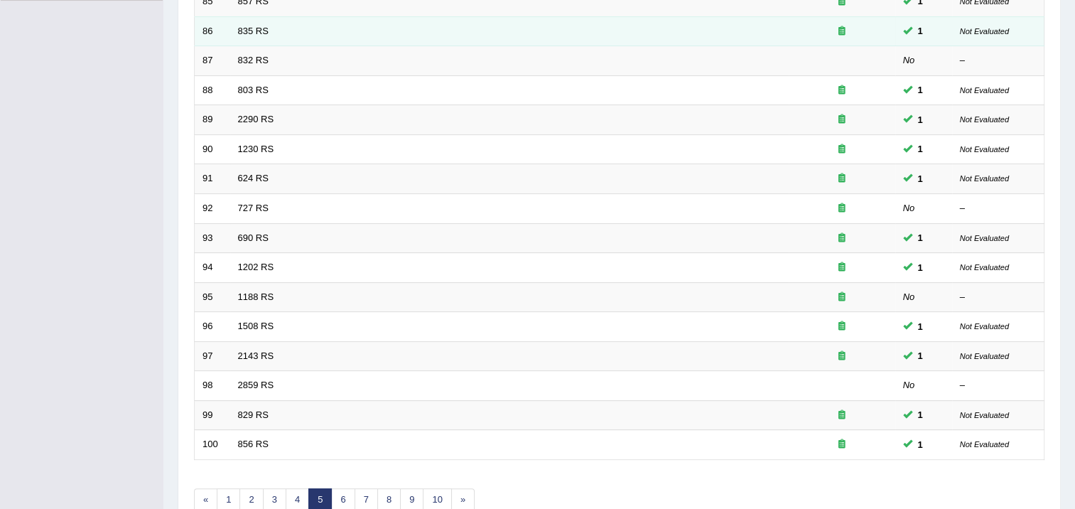
scroll to position [428, 0]
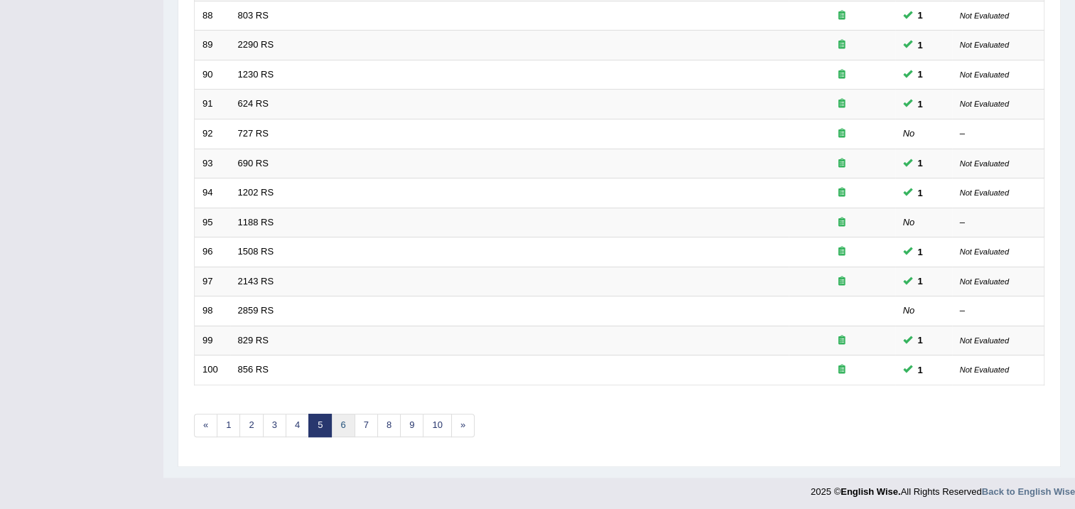
click at [333, 420] on link "6" at bounding box center [342, 425] width 23 height 23
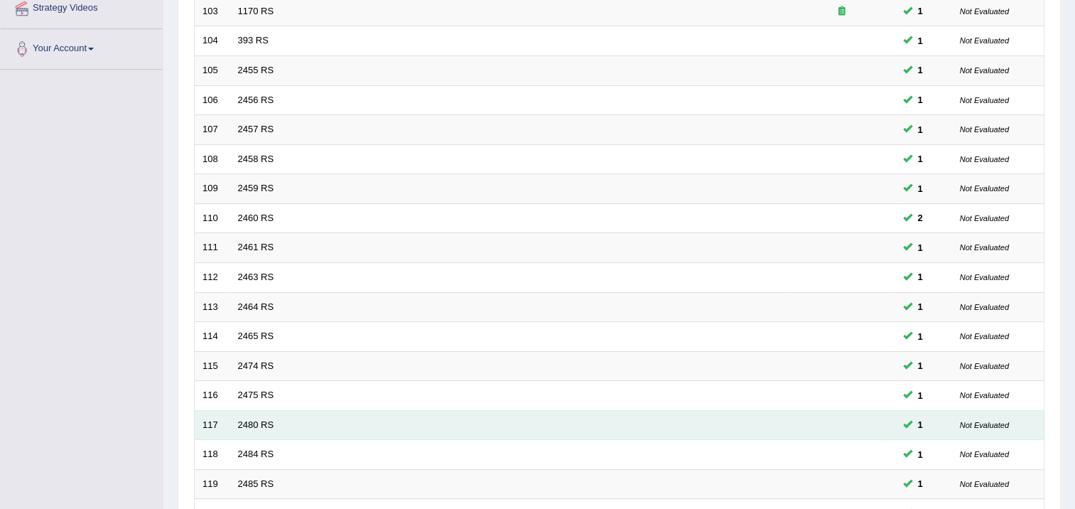
scroll to position [428, 0]
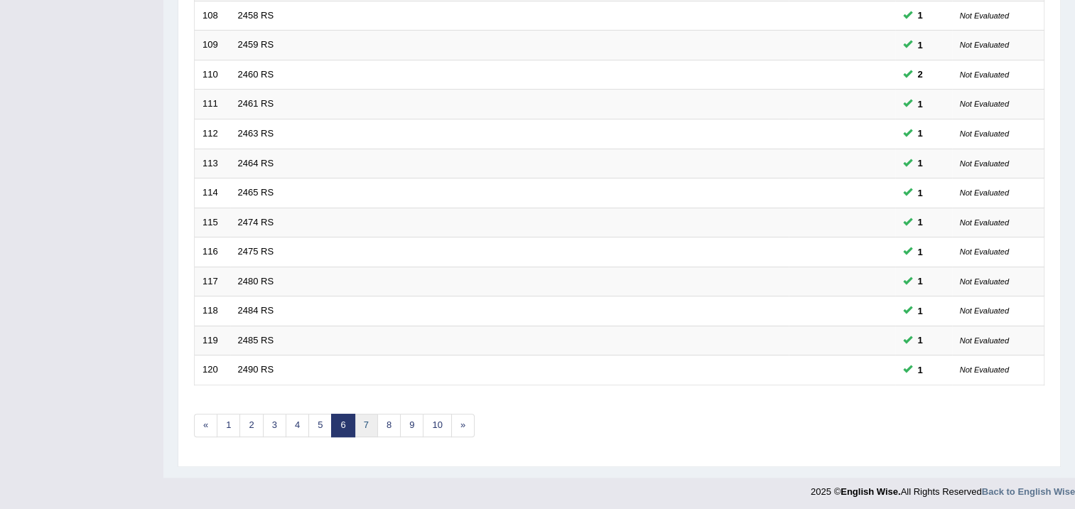
click at [372, 424] on link "7" at bounding box center [366, 425] width 23 height 23
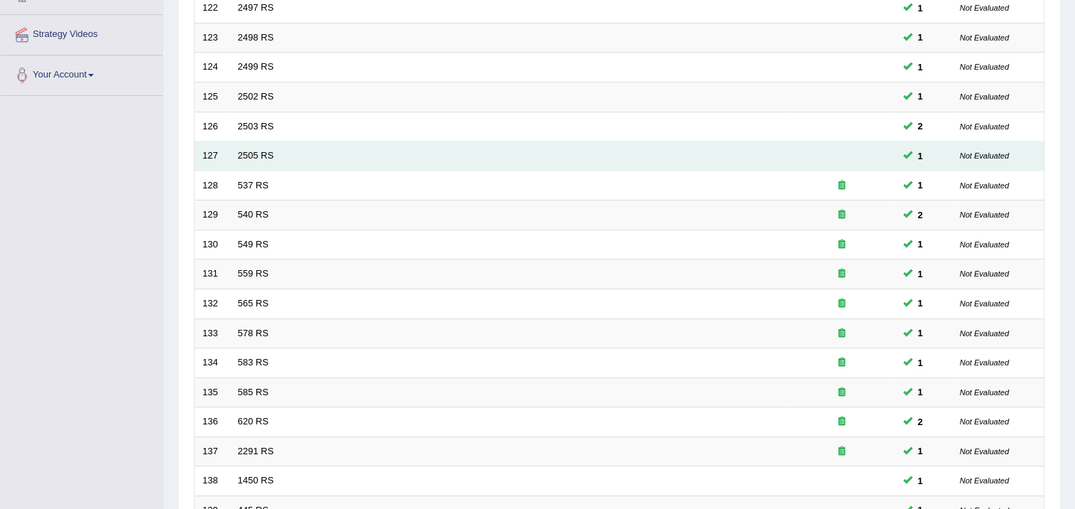
scroll to position [426, 0]
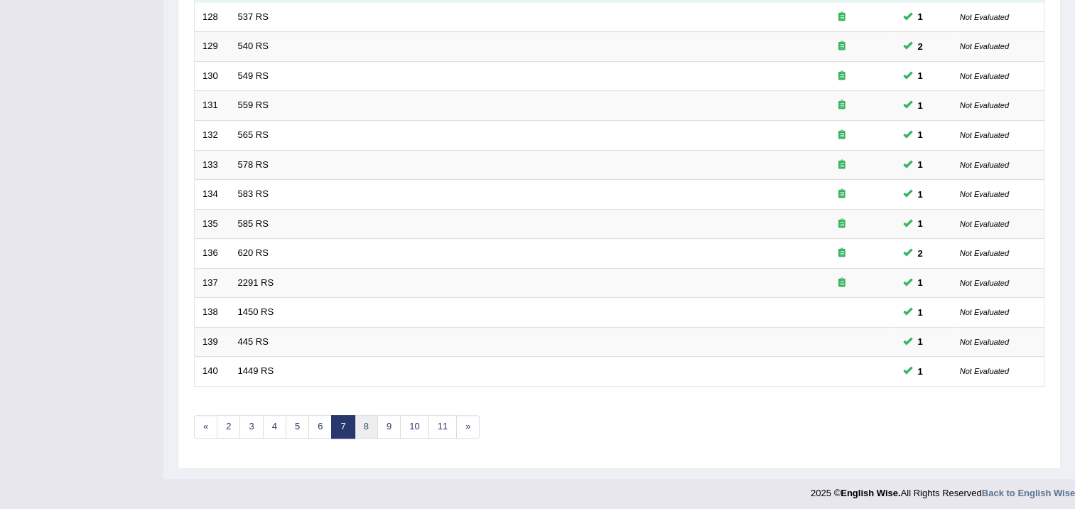
click at [371, 423] on link "8" at bounding box center [366, 426] width 23 height 23
click at [377, 422] on link "10" at bounding box center [391, 426] width 28 height 23
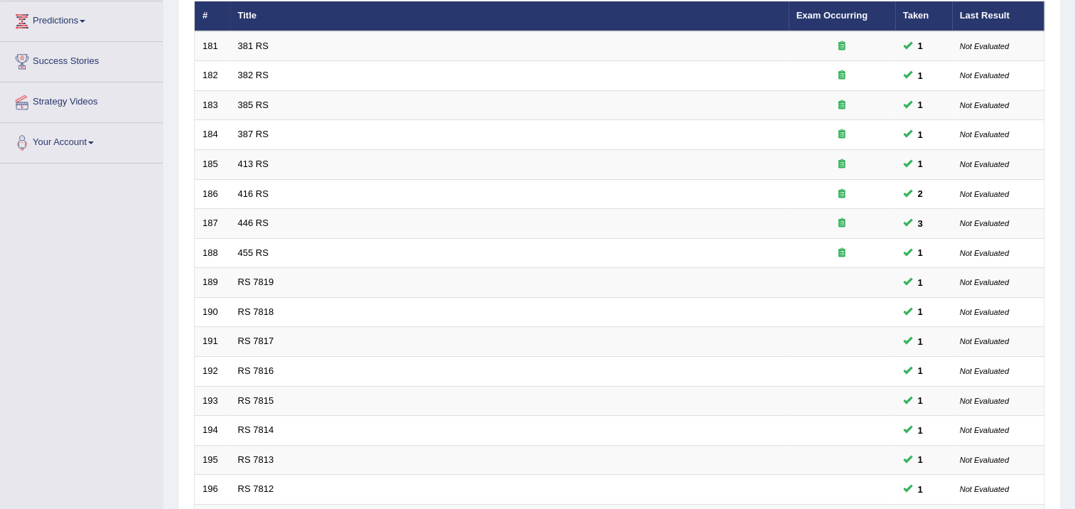
scroll to position [426, 0]
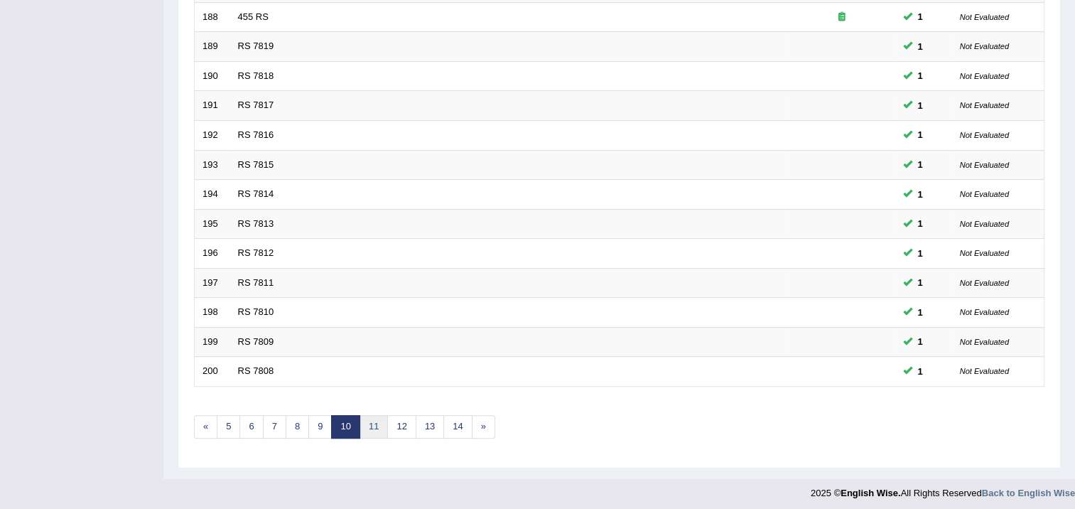
click at [381, 419] on link "11" at bounding box center [374, 426] width 28 height 23
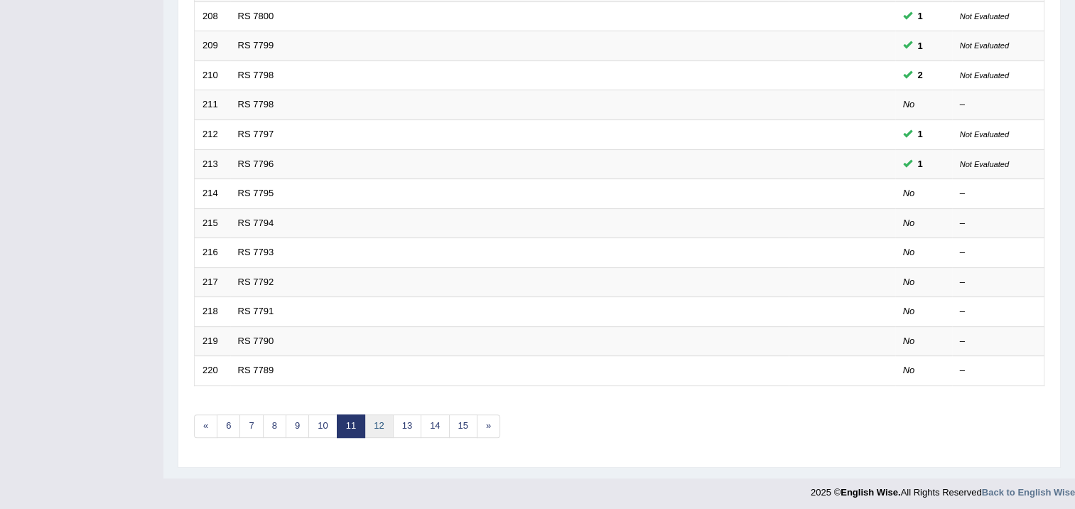
scroll to position [428, 0]
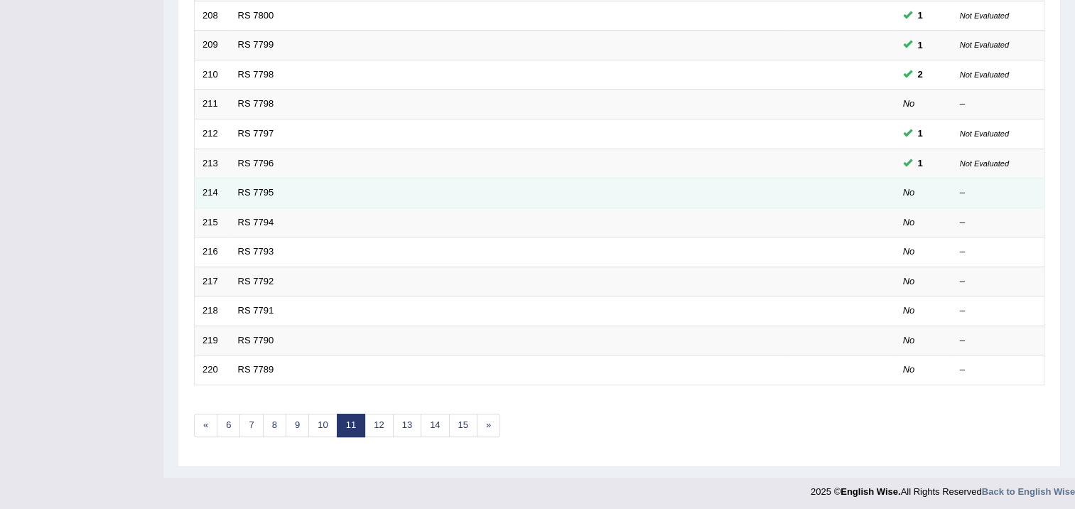
click at [409, 196] on td "RS 7795" at bounding box center [509, 193] width 559 height 30
click at [268, 193] on link "RS 7795" at bounding box center [256, 192] width 36 height 11
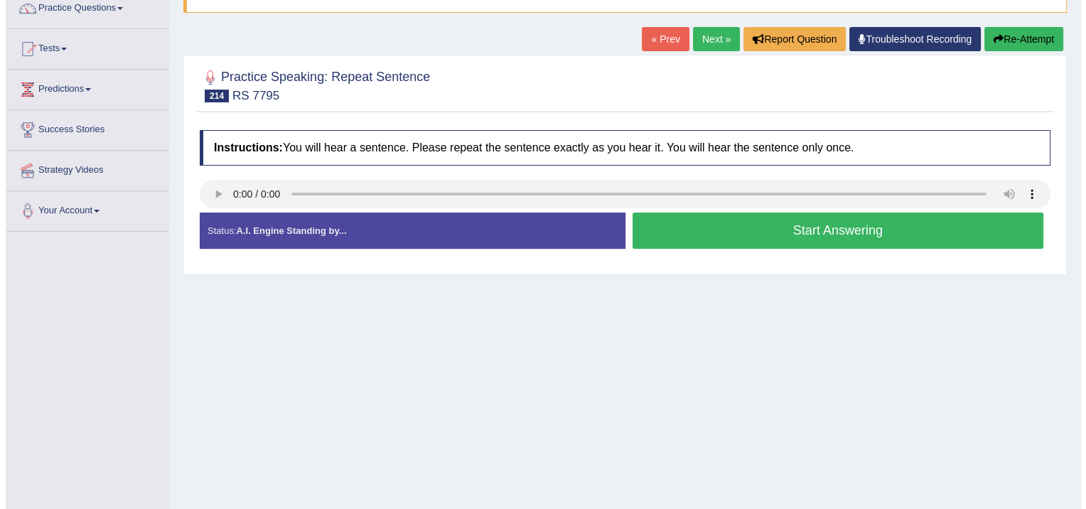
scroll to position [142, 0]
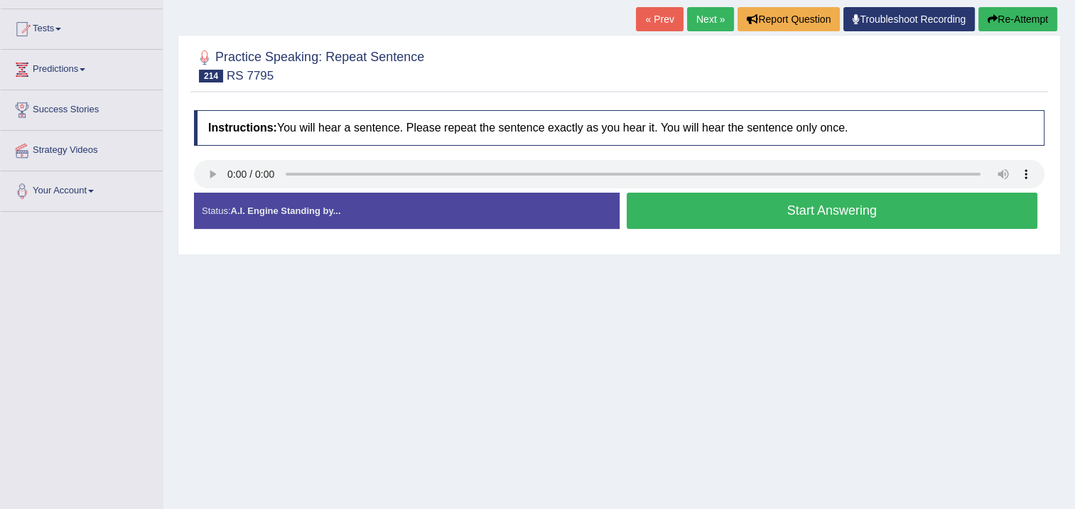
click at [682, 218] on button "Start Answering" at bounding box center [833, 211] width 412 height 36
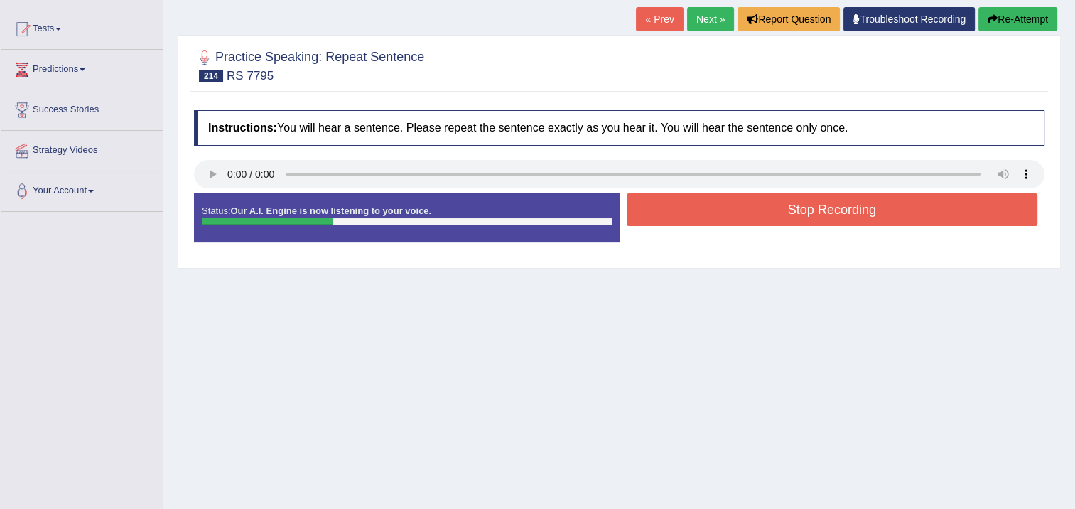
click at [682, 217] on button "Stop Recording" at bounding box center [833, 209] width 412 height 33
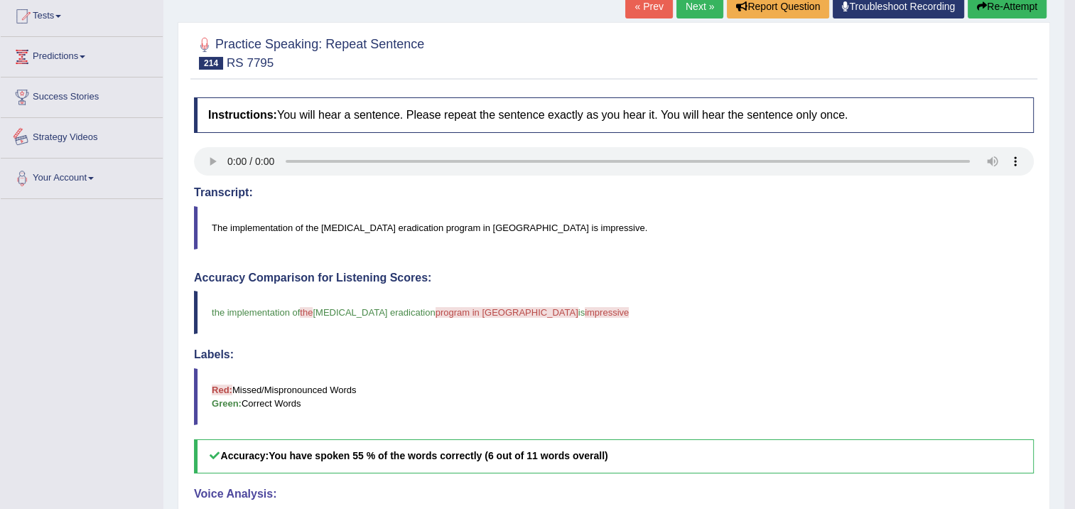
scroll to position [71, 0]
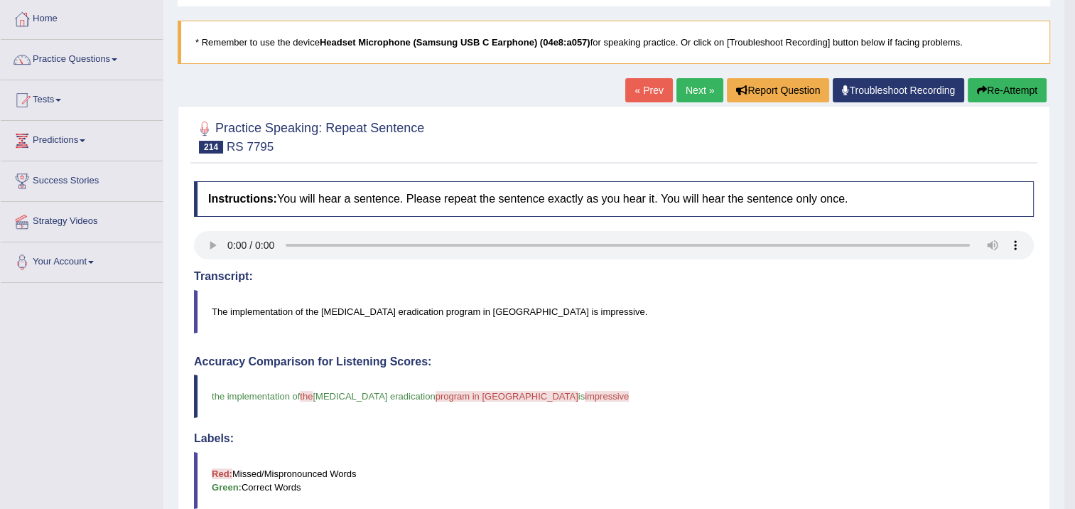
click at [677, 80] on link "Next »" at bounding box center [700, 90] width 47 height 24
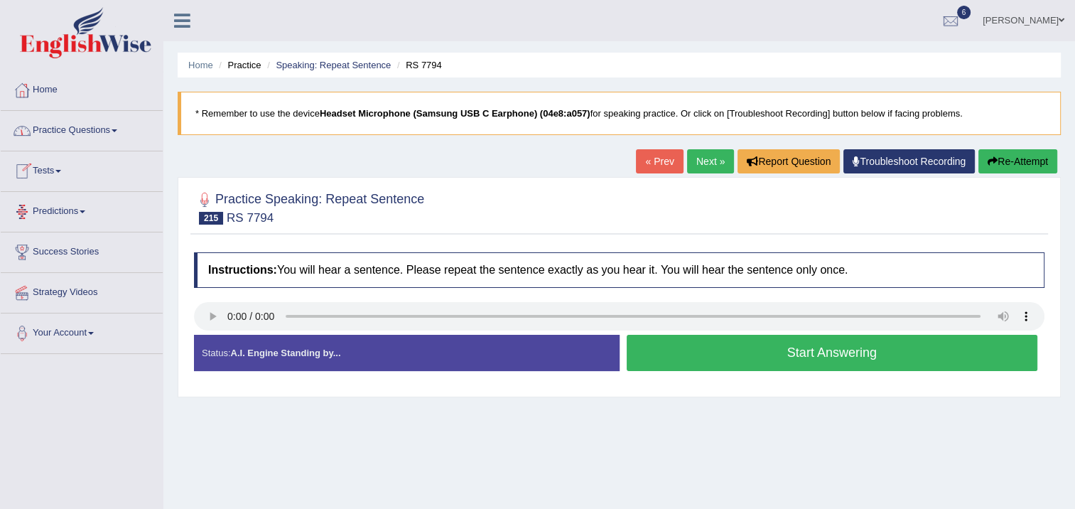
click at [647, 335] on button "Start Answering" at bounding box center [833, 353] width 412 height 36
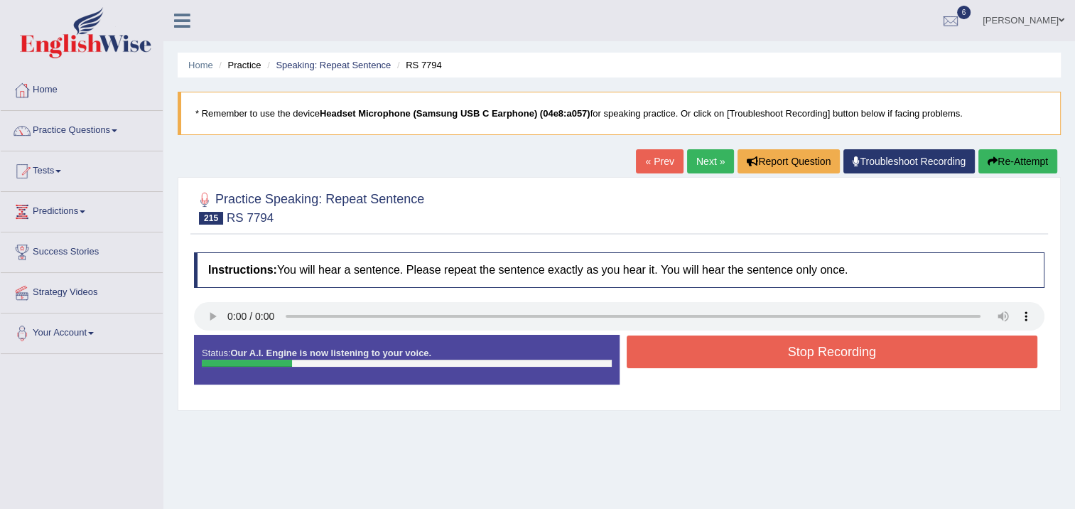
click at [650, 341] on button "Stop Recording" at bounding box center [833, 351] width 412 height 33
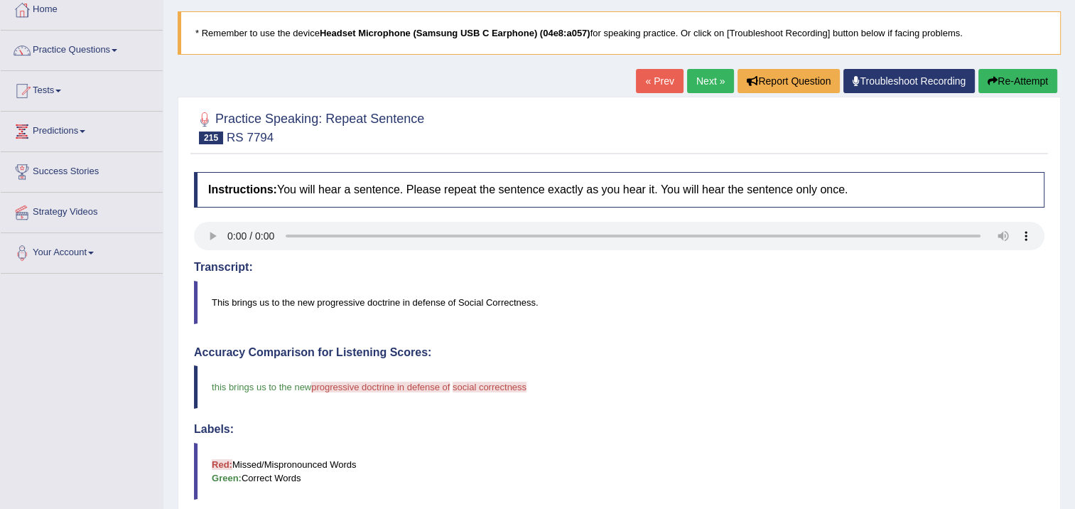
scroll to position [71, 0]
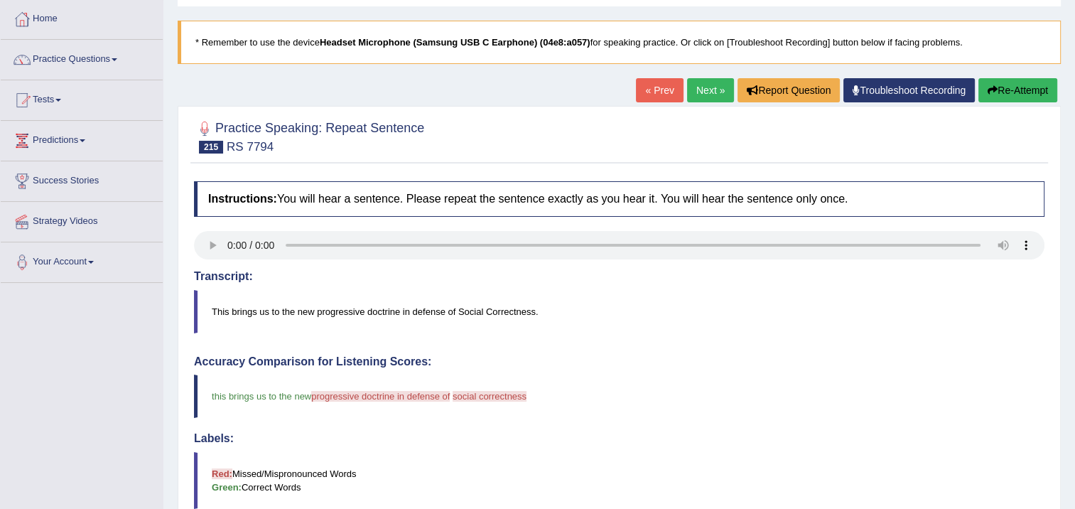
click at [692, 89] on link "Next »" at bounding box center [710, 90] width 47 height 24
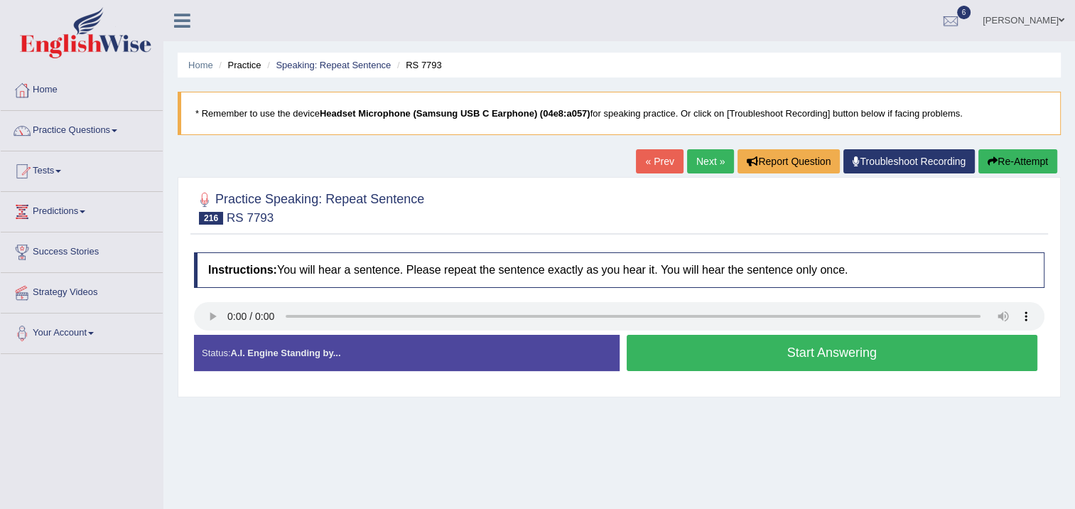
click at [688, 355] on button "Start Answering" at bounding box center [833, 353] width 412 height 36
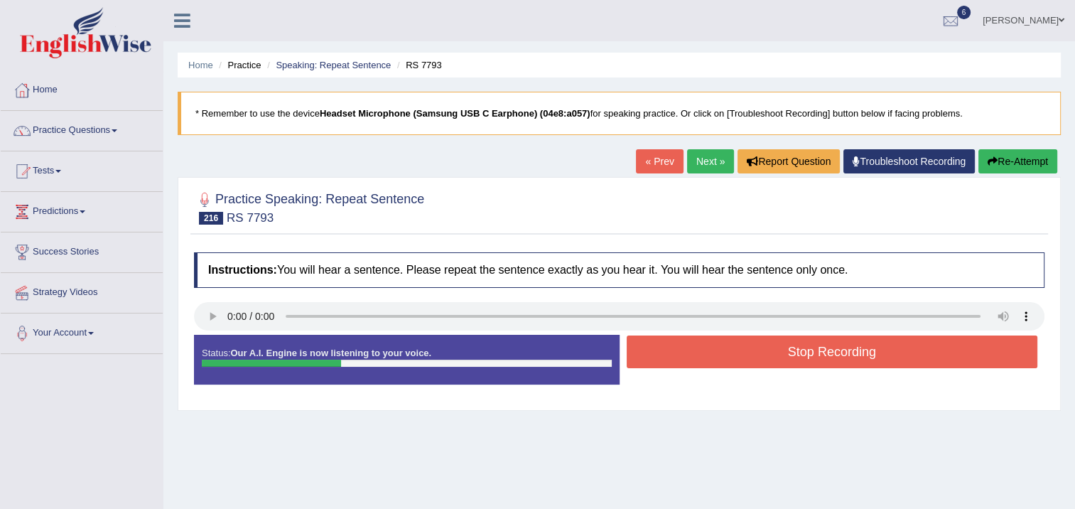
click at [657, 359] on button "Stop Recording" at bounding box center [833, 351] width 412 height 33
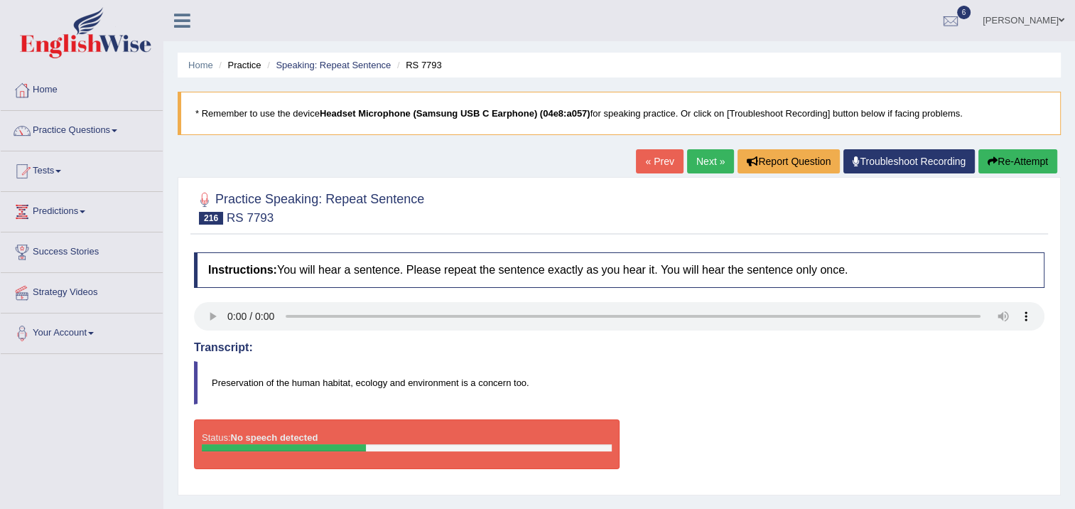
click at [1027, 157] on button "Re-Attempt" at bounding box center [1018, 161] width 79 height 24
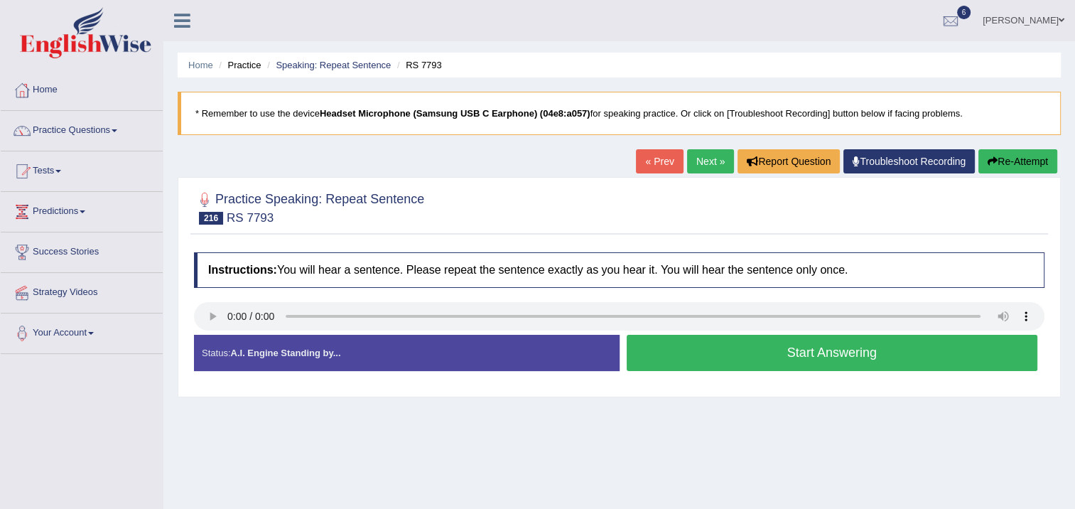
click at [822, 351] on button "Start Answering" at bounding box center [833, 353] width 412 height 36
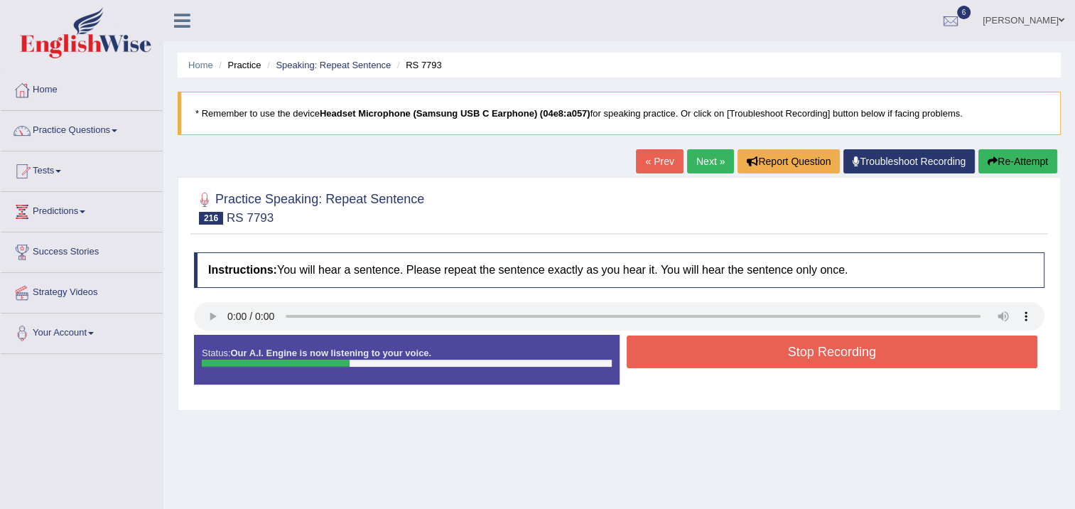
click at [817, 350] on button "Stop Recording" at bounding box center [833, 351] width 412 height 33
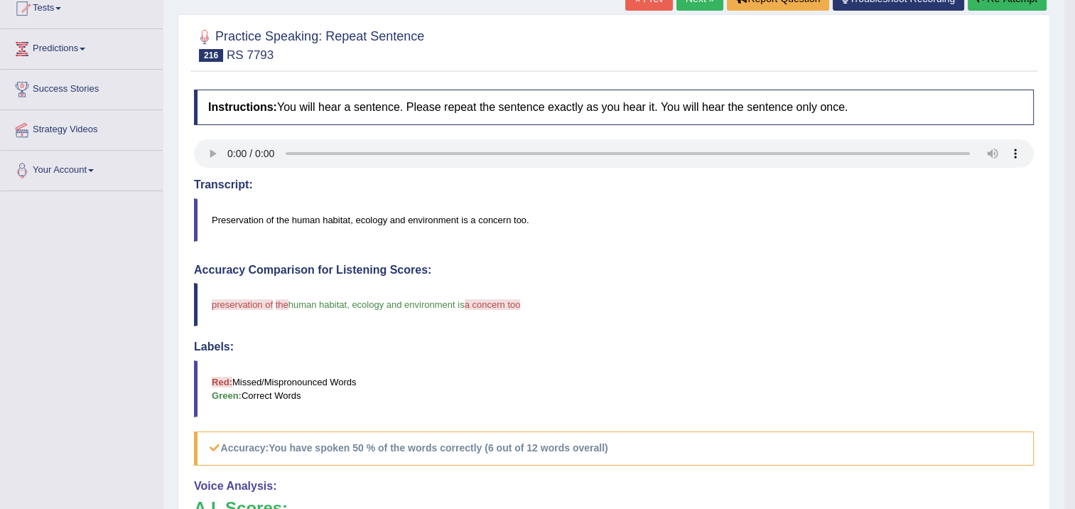
scroll to position [142, 0]
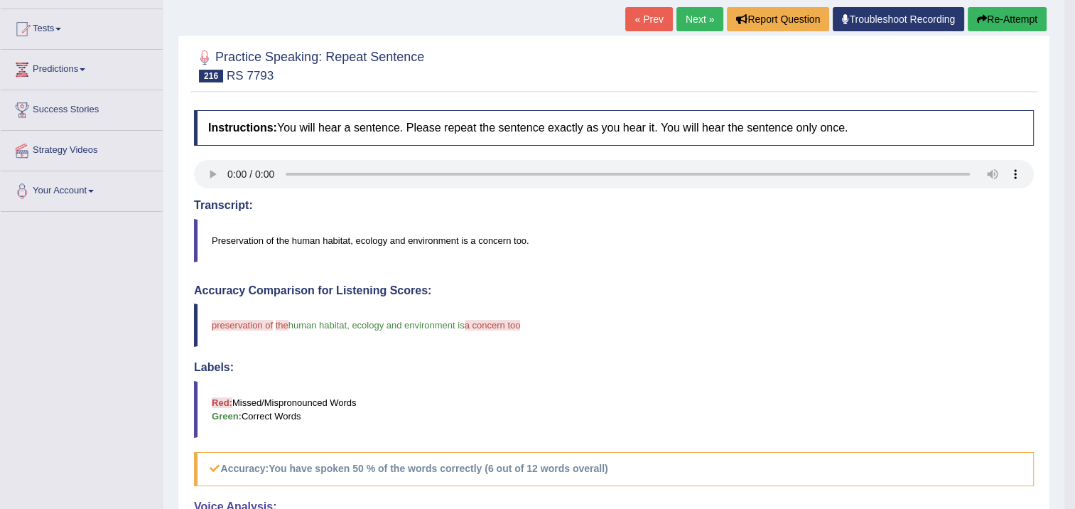
click at [716, 23] on link "Next »" at bounding box center [700, 19] width 47 height 24
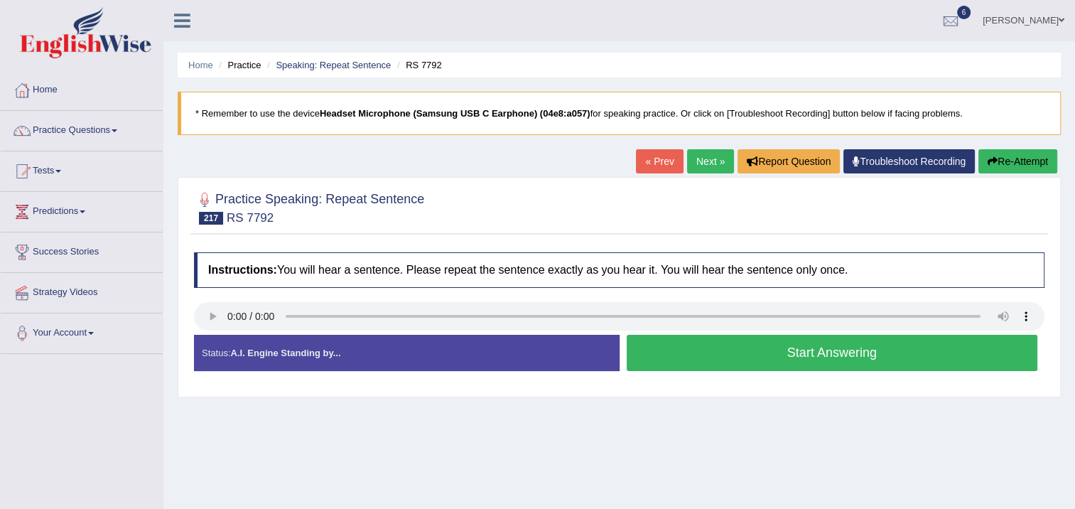
click at [633, 348] on button "Start Answering" at bounding box center [833, 353] width 412 height 36
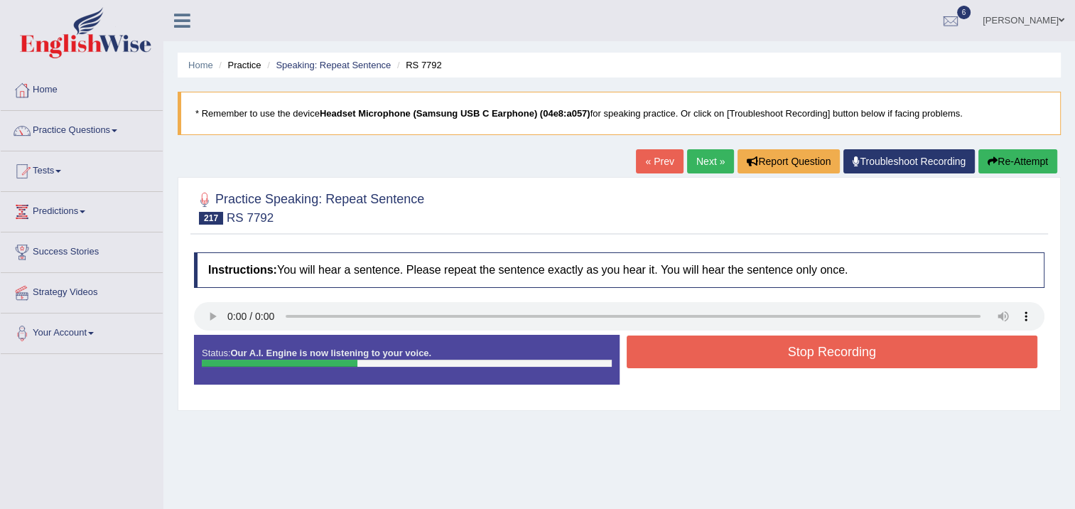
click at [634, 348] on button "Stop Recording" at bounding box center [833, 351] width 412 height 33
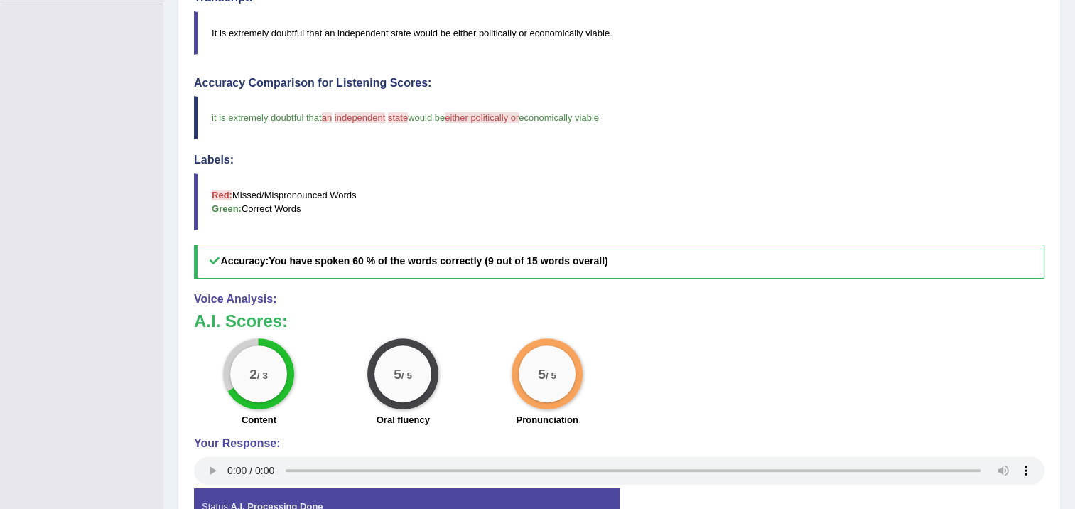
scroll to position [71, 0]
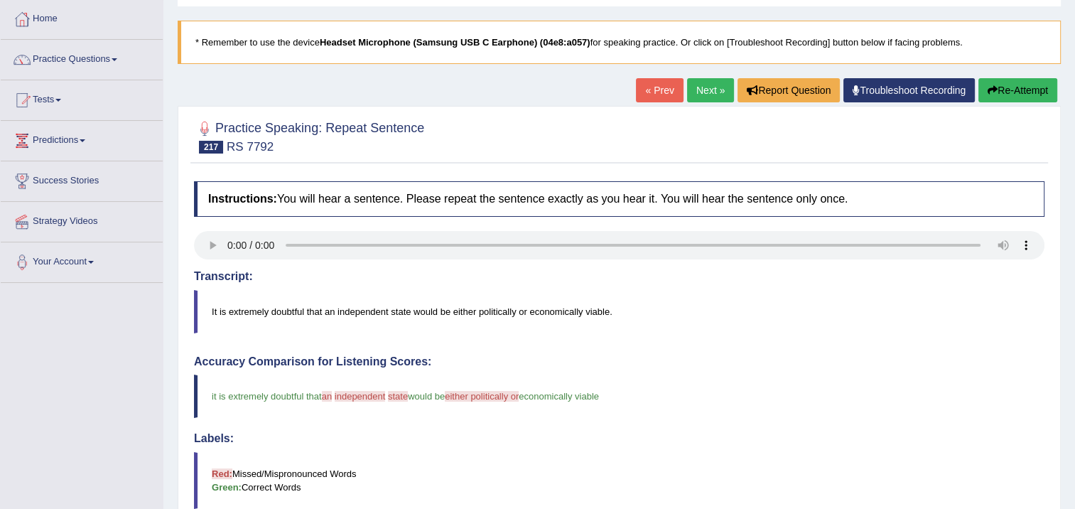
click at [708, 80] on link "Next »" at bounding box center [710, 90] width 47 height 24
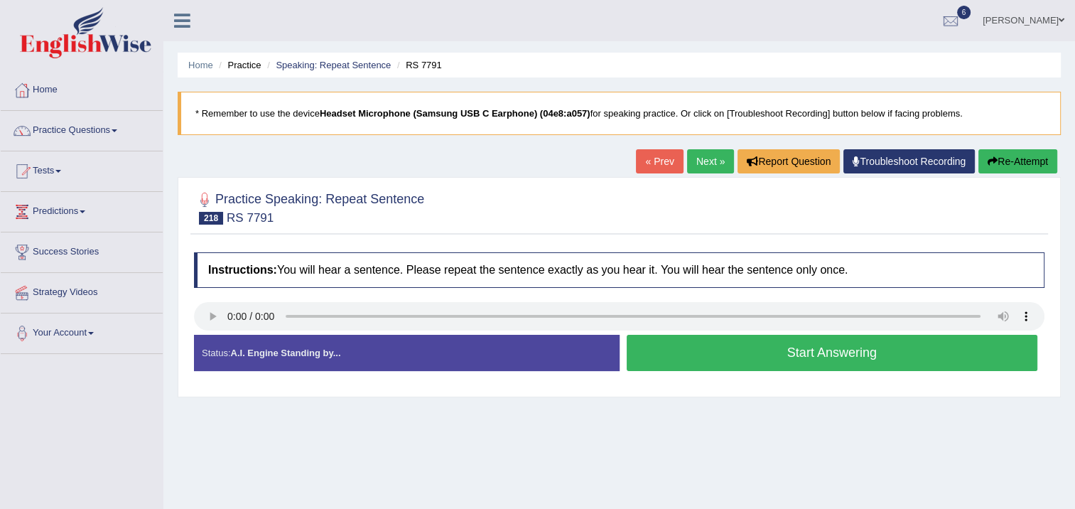
click at [824, 351] on button "Start Answering" at bounding box center [833, 353] width 412 height 36
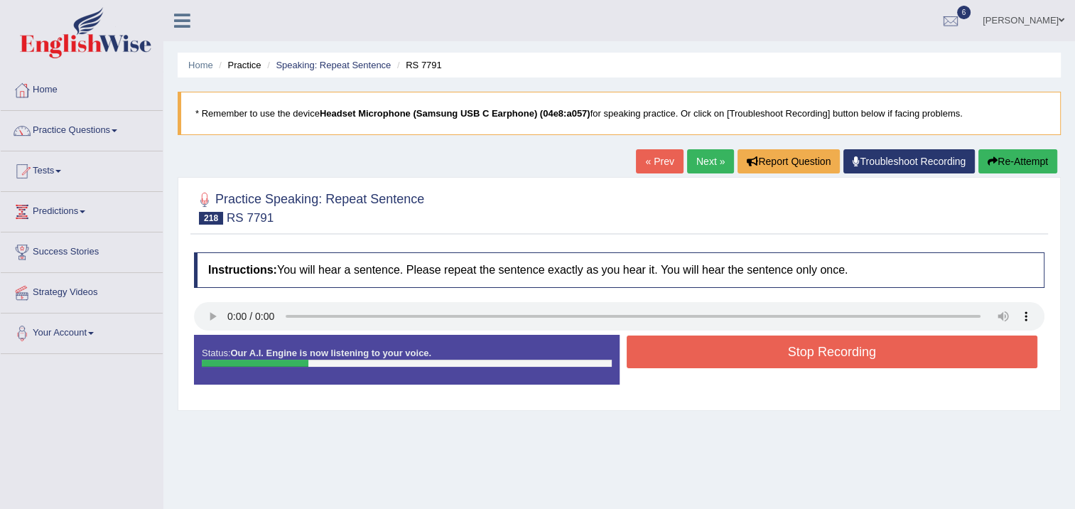
click at [827, 351] on button "Stop Recording" at bounding box center [833, 351] width 412 height 33
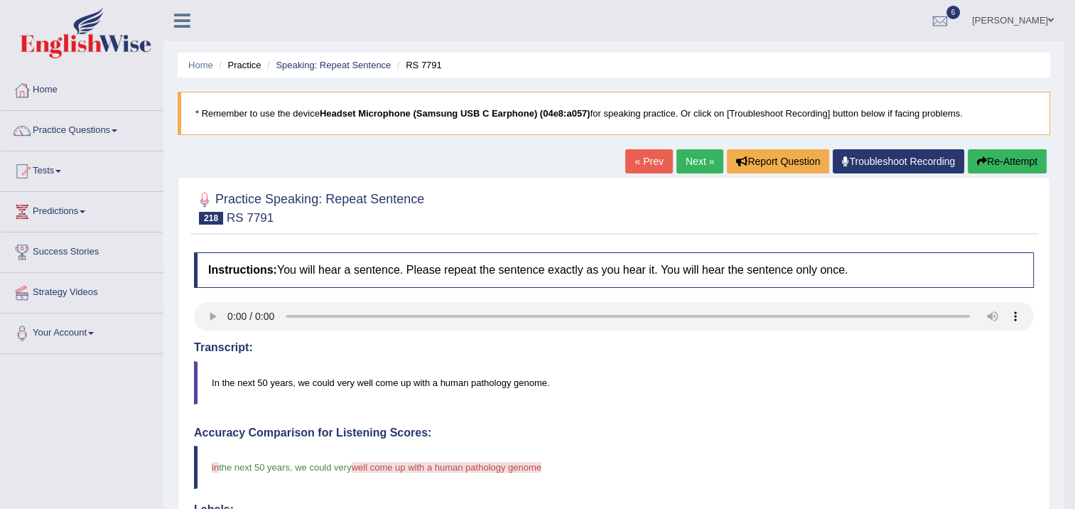
click at [694, 160] on link "Next »" at bounding box center [700, 161] width 47 height 24
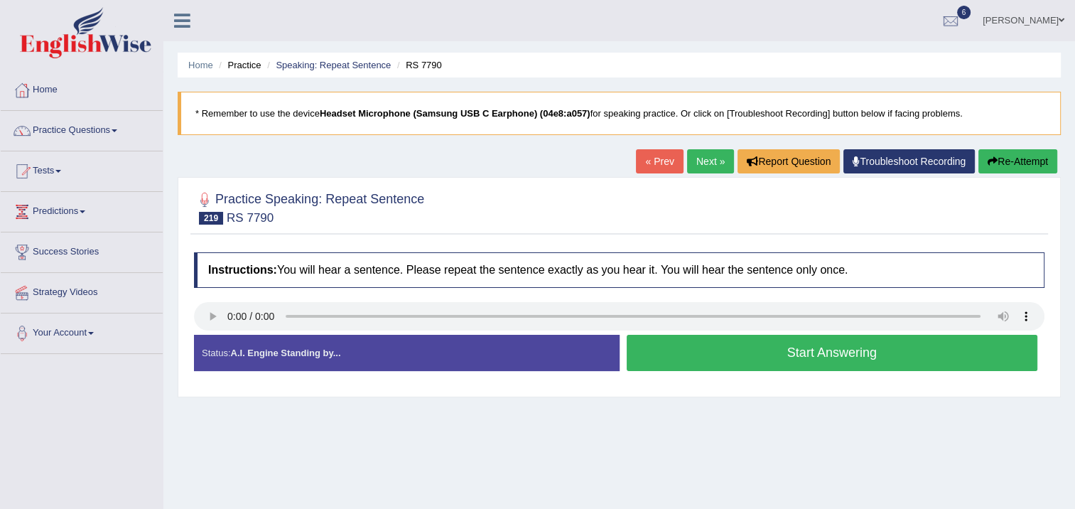
click at [679, 347] on button "Start Answering" at bounding box center [833, 353] width 412 height 36
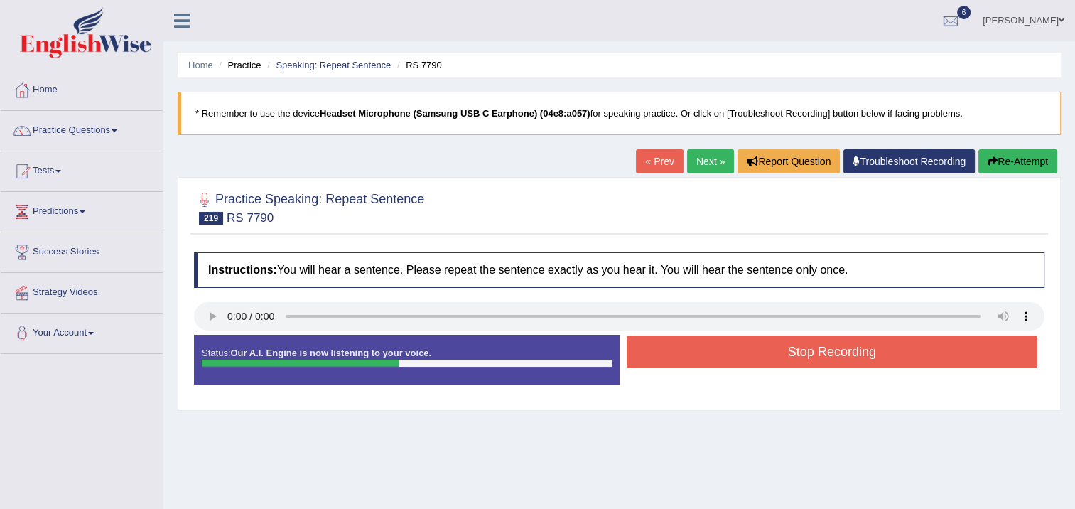
click at [682, 347] on button "Stop Recording" at bounding box center [833, 351] width 412 height 33
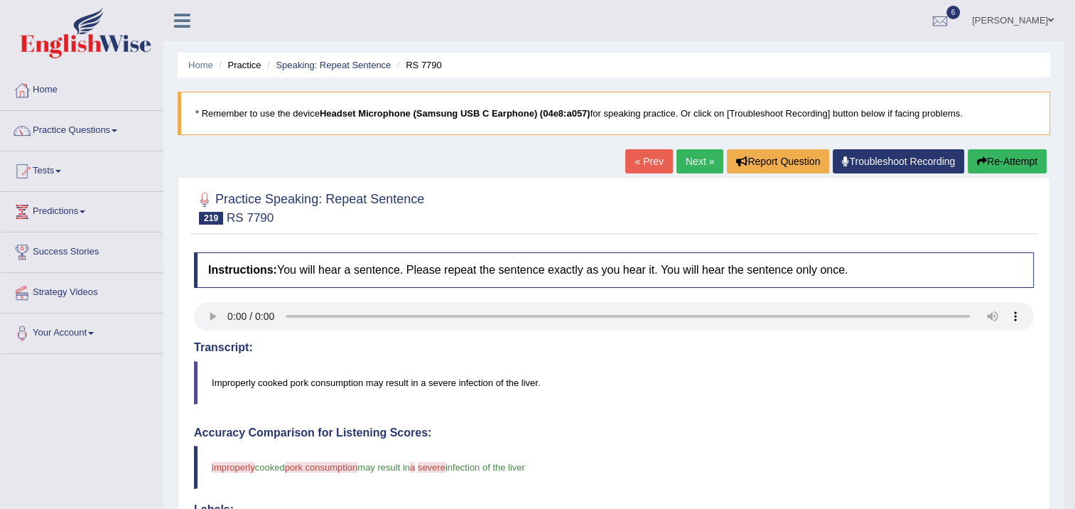
click at [688, 159] on link "Next »" at bounding box center [700, 161] width 47 height 24
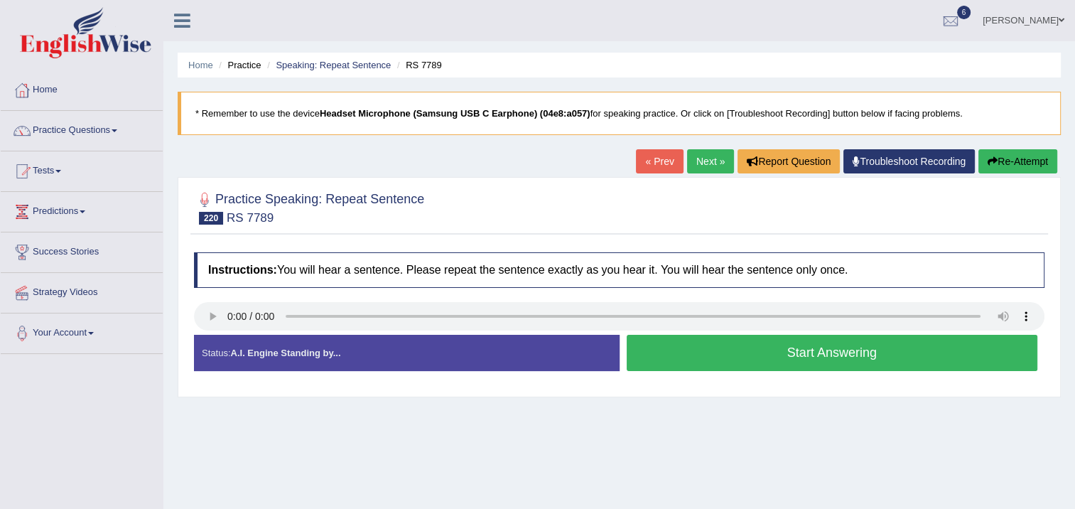
click at [706, 356] on button "Start Answering" at bounding box center [833, 353] width 412 height 36
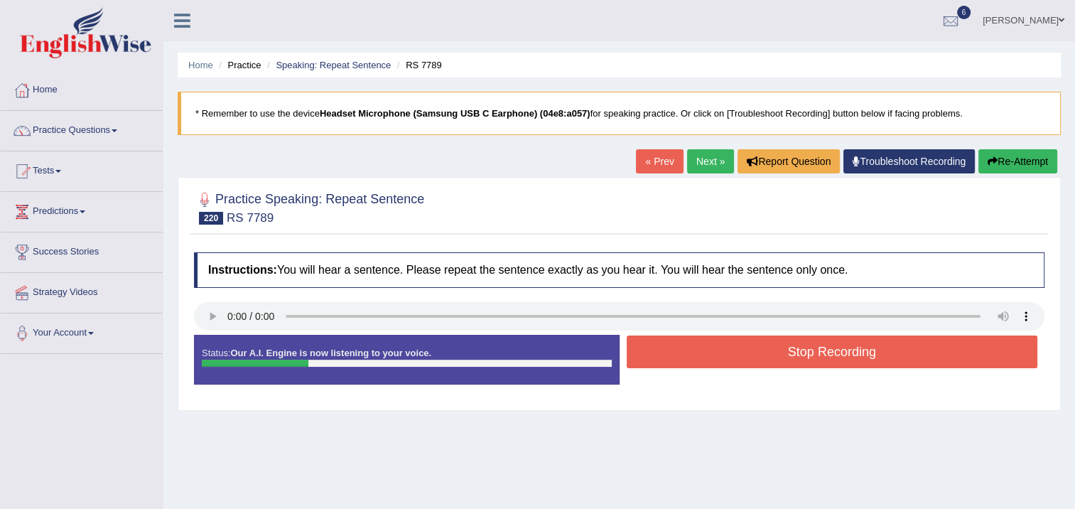
click at [706, 356] on button "Stop Recording" at bounding box center [833, 351] width 412 height 33
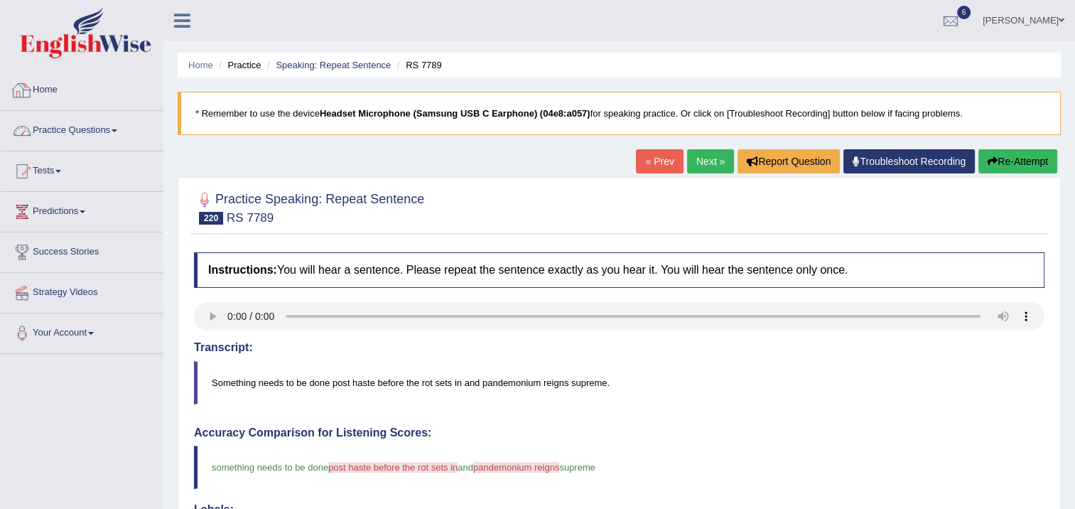
click at [117, 125] on link "Practice Questions" at bounding box center [82, 129] width 162 height 36
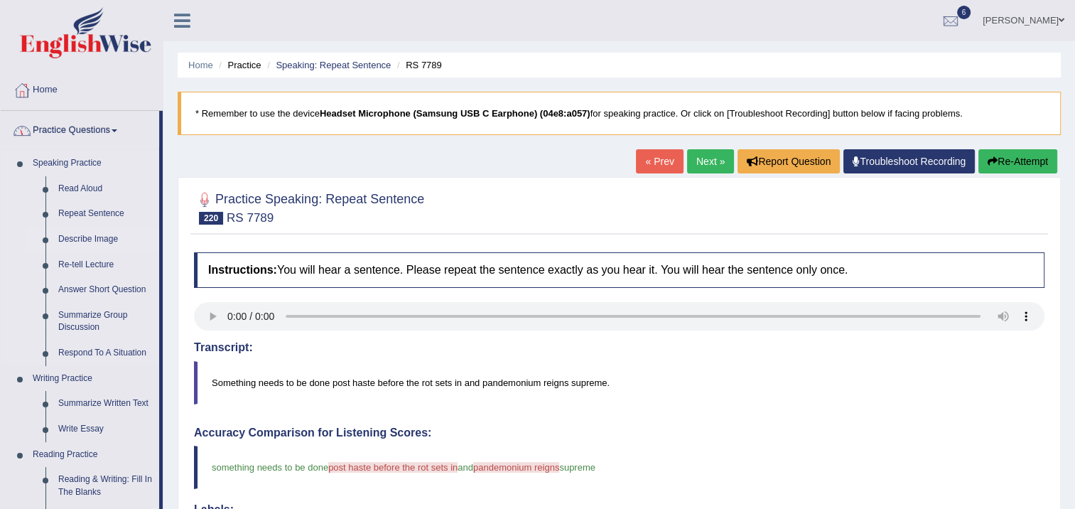
click at [74, 239] on link "Describe Image" at bounding box center [105, 240] width 107 height 26
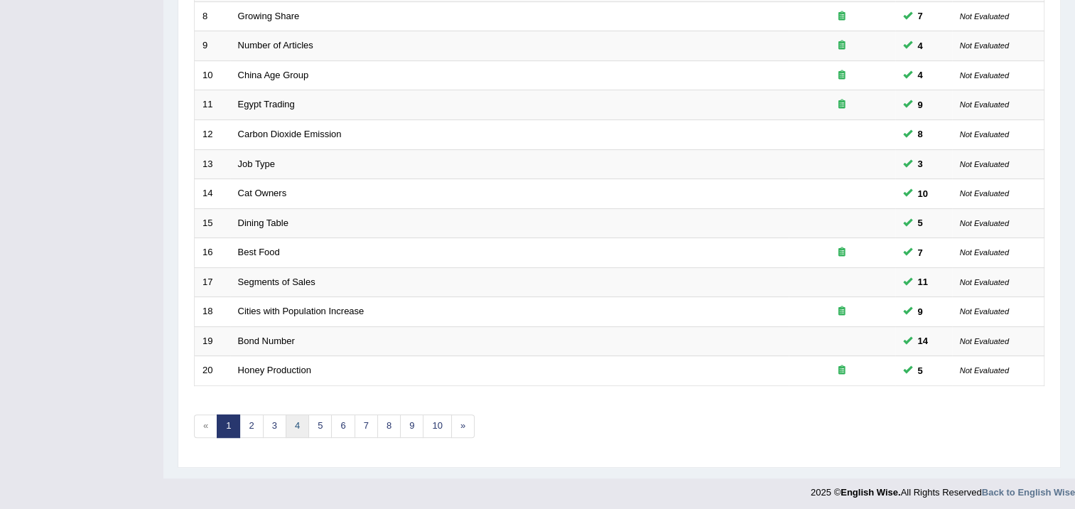
scroll to position [428, 0]
click at [355, 415] on link "7" at bounding box center [366, 425] width 23 height 23
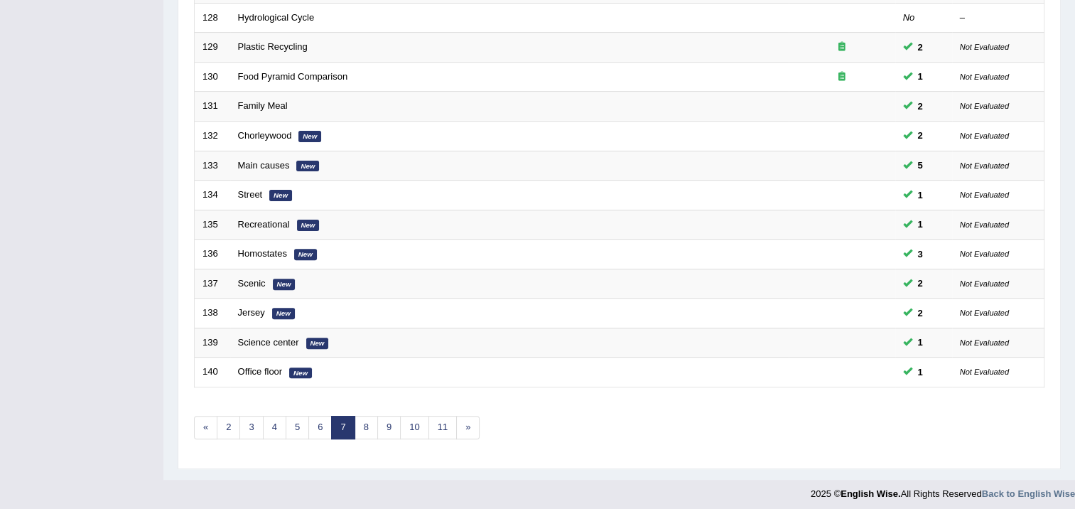
scroll to position [428, 0]
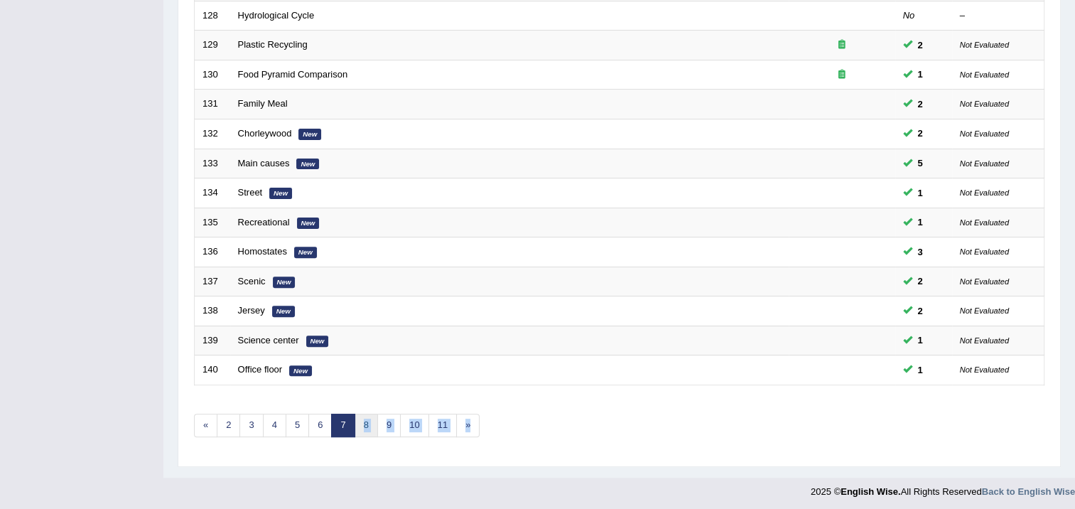
click at [362, 431] on div "Showing 121-140 of 787 items. # Title Exam Occurring Taken Last Result 121 Fog …" at bounding box center [619, 86] width 851 height 737
drag, startPoint x: 362, startPoint y: 431, endPoint x: 363, endPoint y: 421, distance: 10.8
click at [363, 421] on link "8" at bounding box center [366, 425] width 23 height 23
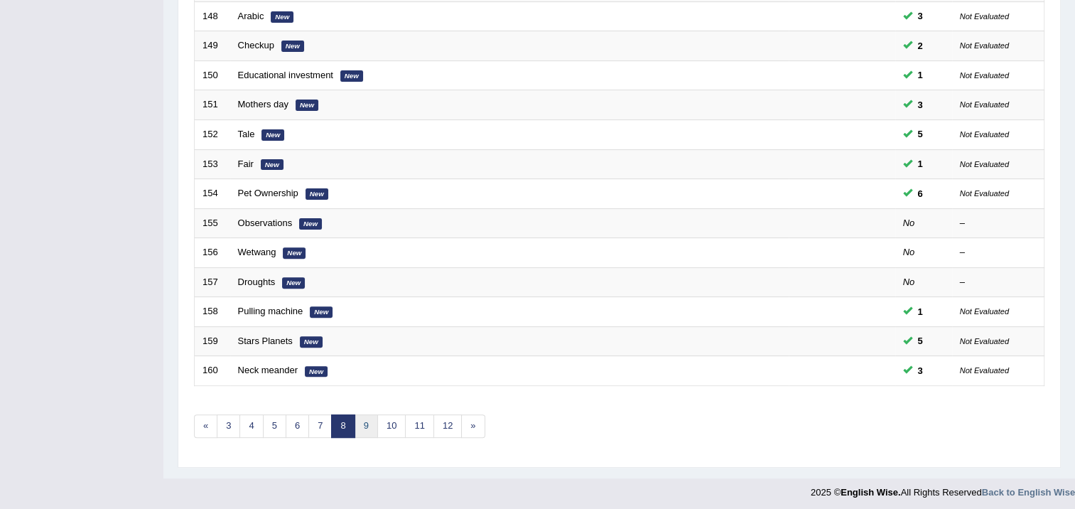
scroll to position [428, 0]
click at [388, 424] on link "10" at bounding box center [391, 425] width 28 height 23
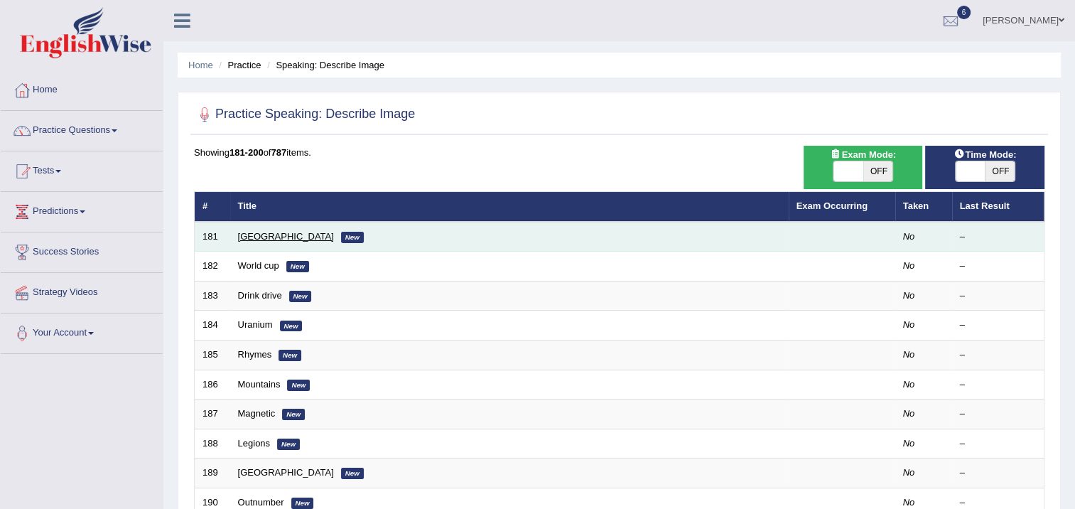
click at [260, 237] on link "[GEOGRAPHIC_DATA]" at bounding box center [286, 236] width 96 height 11
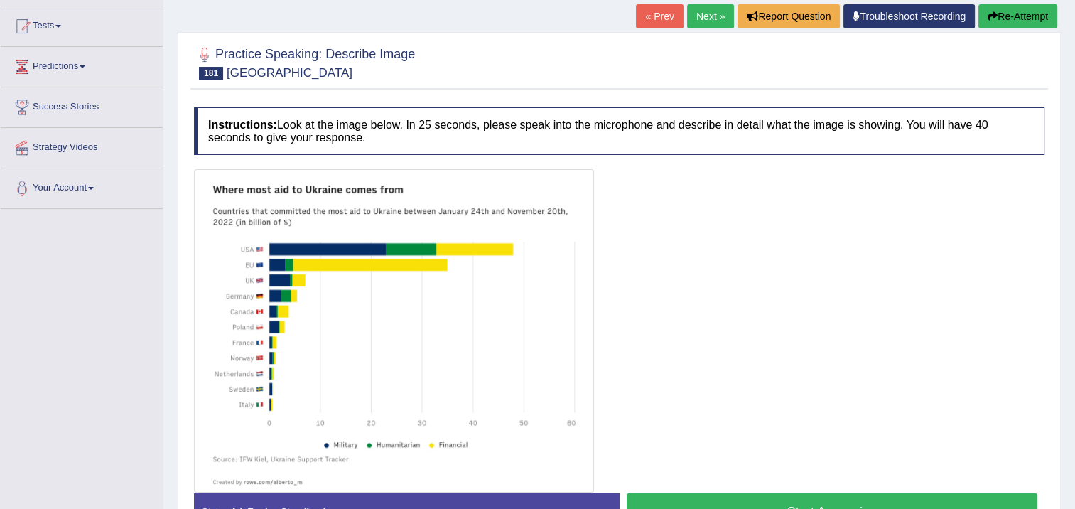
scroll to position [213, 0]
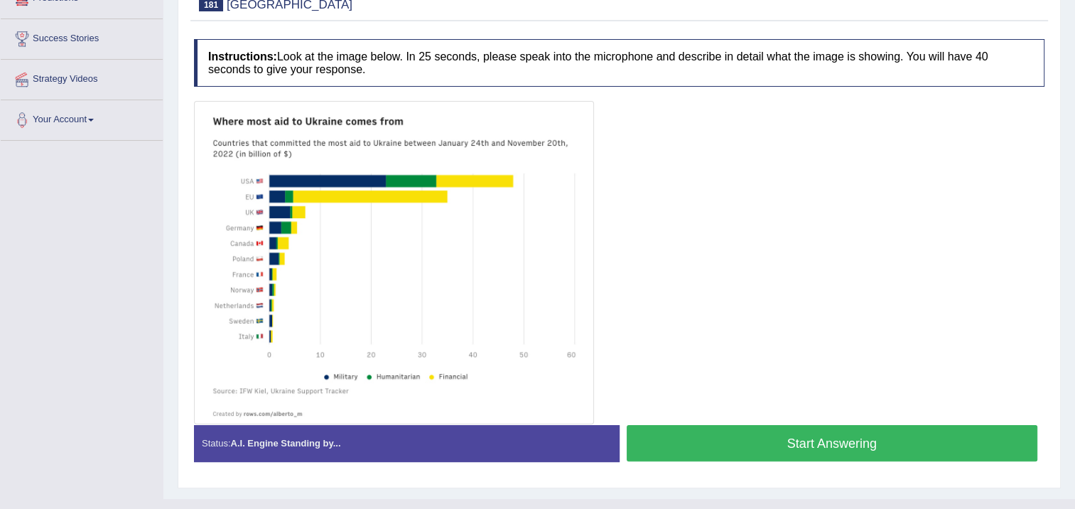
click at [698, 438] on button "Start Answering" at bounding box center [833, 443] width 412 height 36
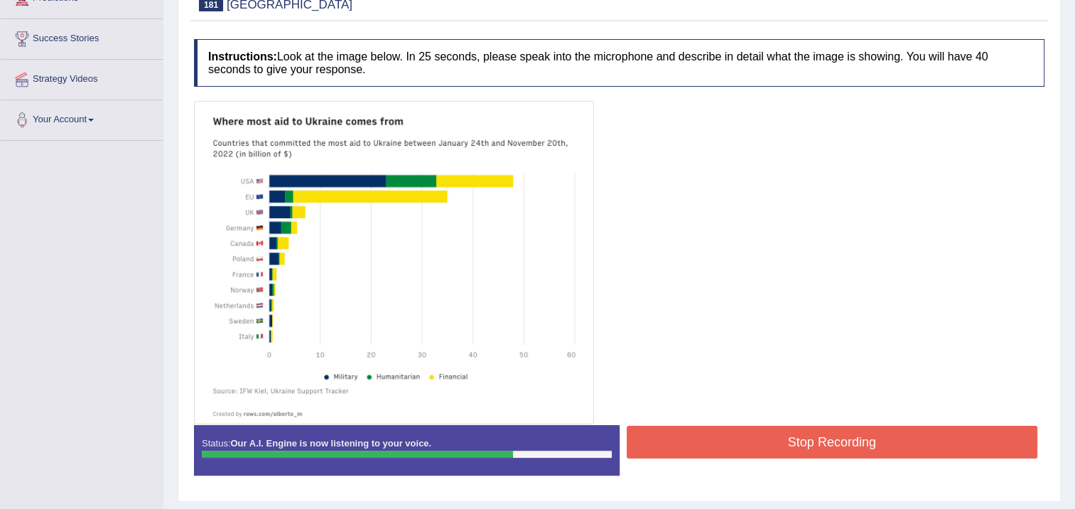
click at [721, 431] on button "Stop Recording" at bounding box center [833, 442] width 412 height 33
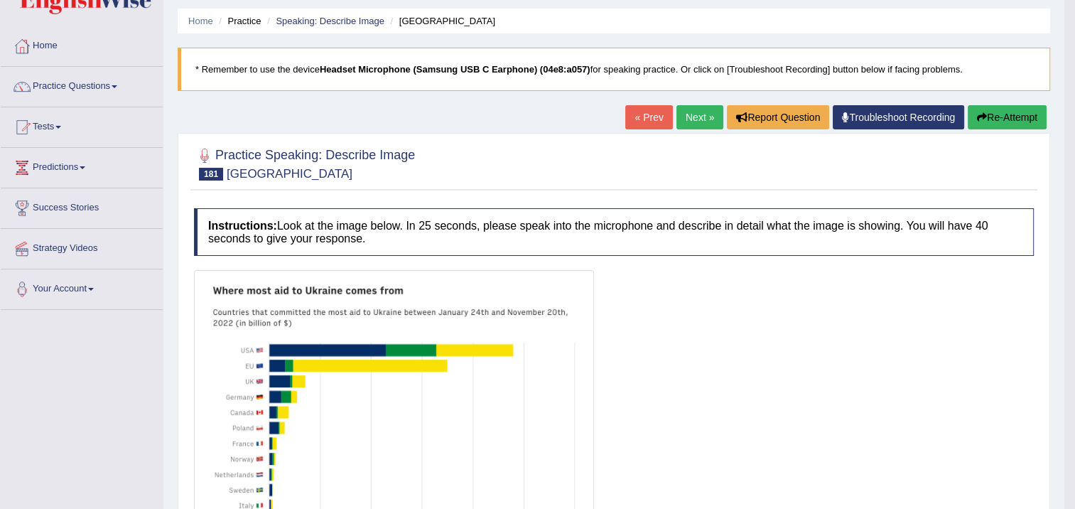
scroll to position [41, 0]
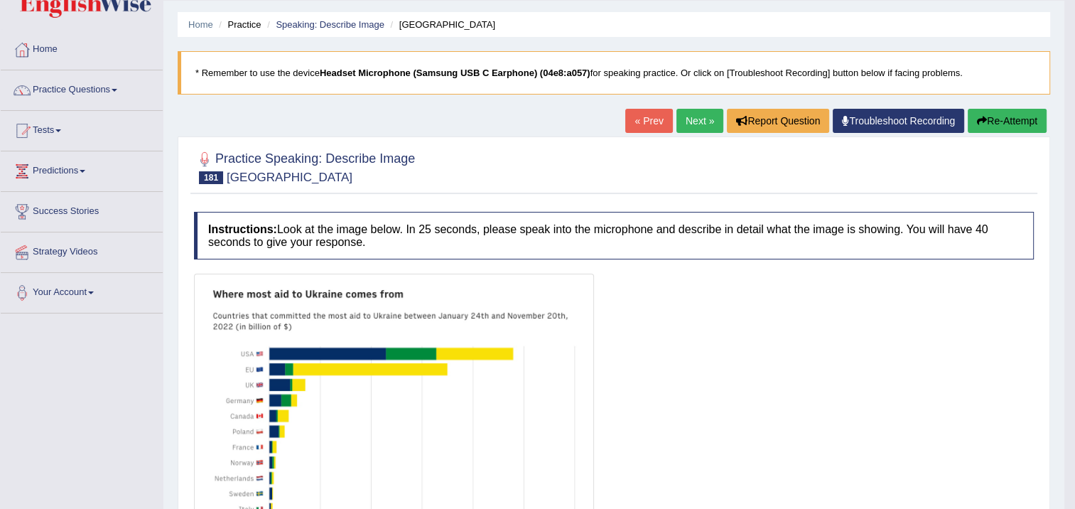
click at [1021, 111] on button "Re-Attempt" at bounding box center [1007, 121] width 79 height 24
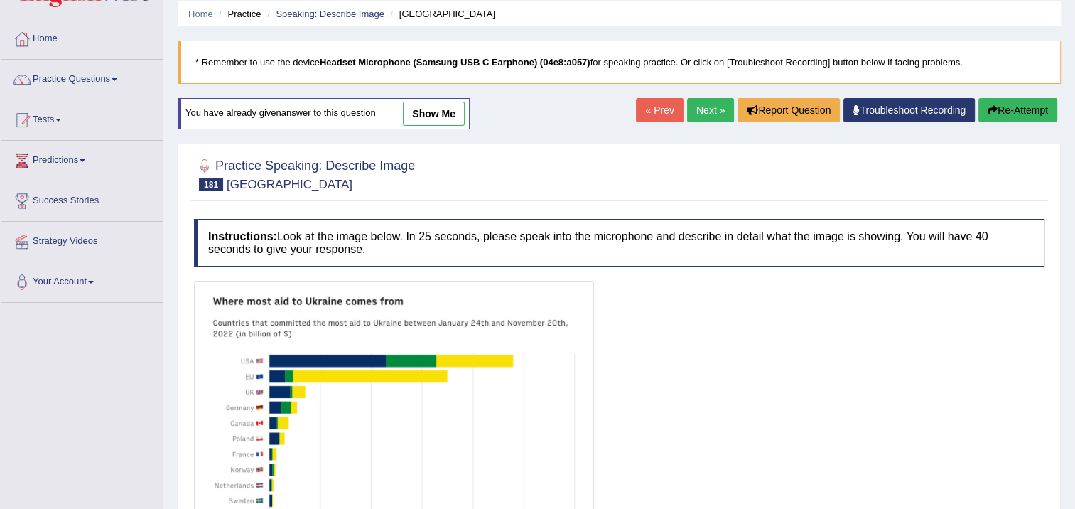
scroll to position [254, 0]
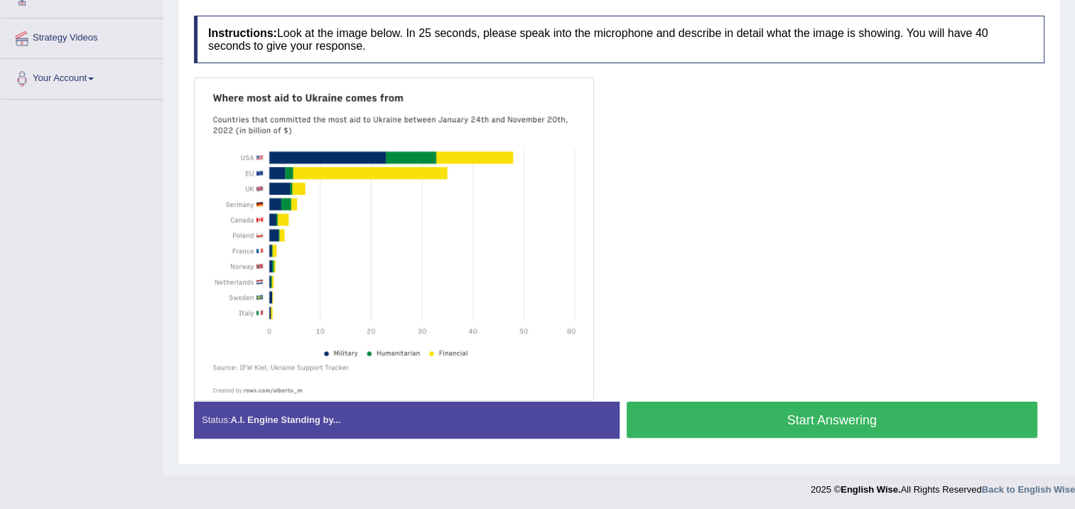
click at [662, 417] on button "Start Answering" at bounding box center [833, 420] width 412 height 36
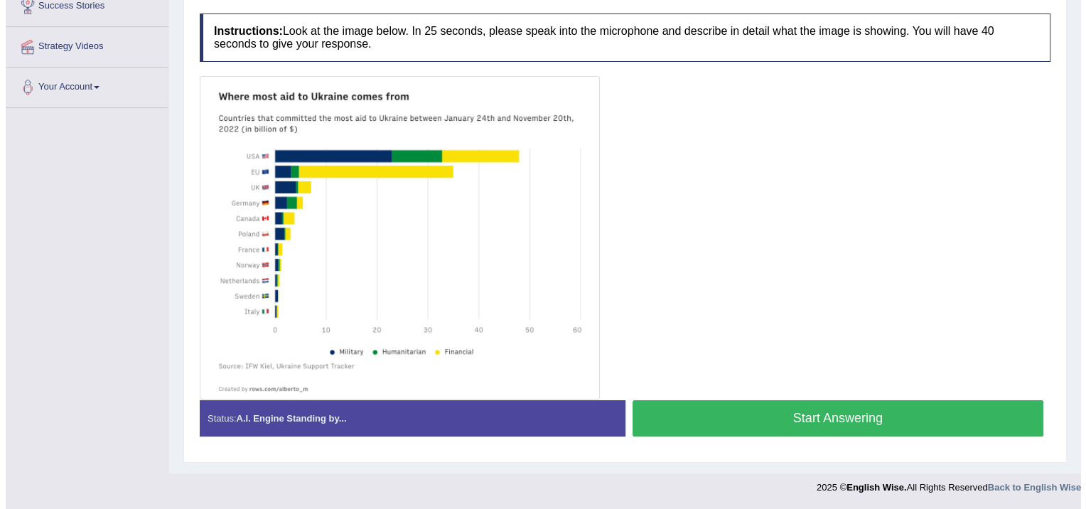
scroll to position [244, 0]
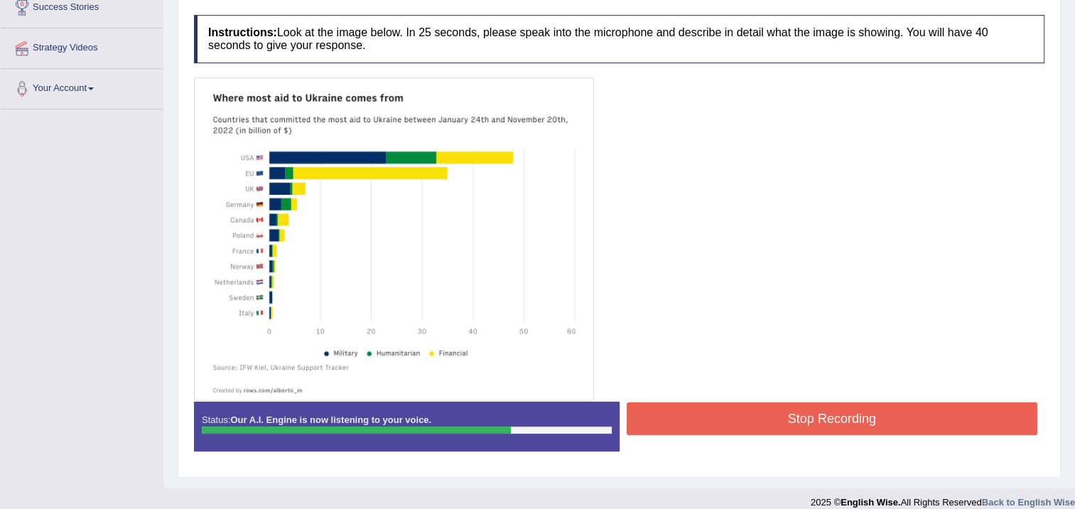
click at [665, 416] on button "Stop Recording" at bounding box center [833, 418] width 412 height 33
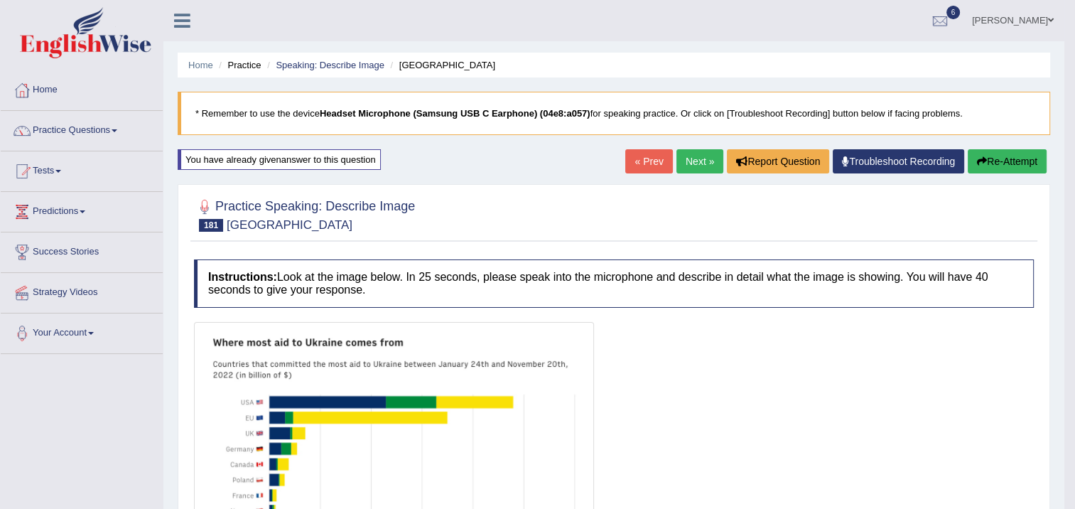
scroll to position [0, 0]
click at [713, 159] on link "Next »" at bounding box center [700, 161] width 47 height 24
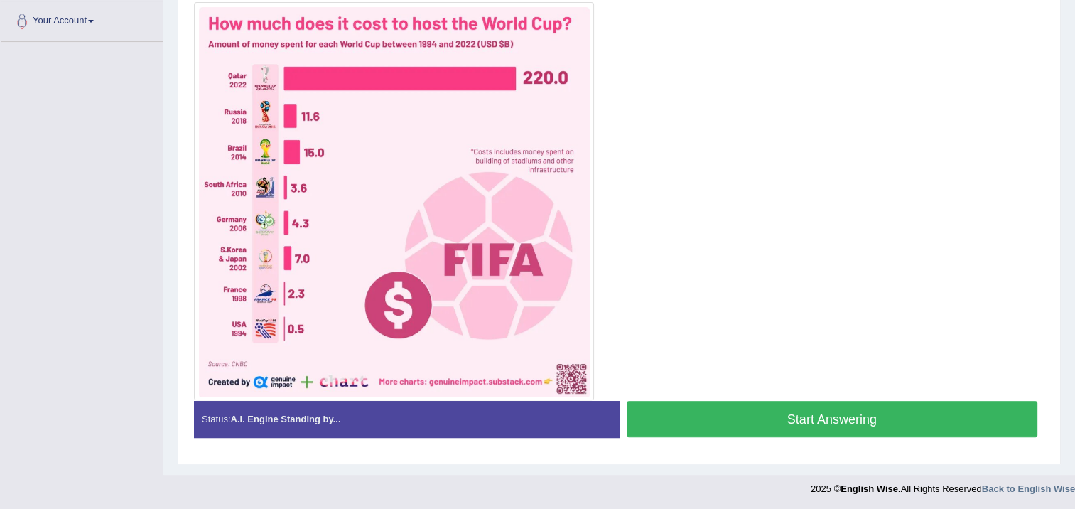
scroll to position [241, 0]
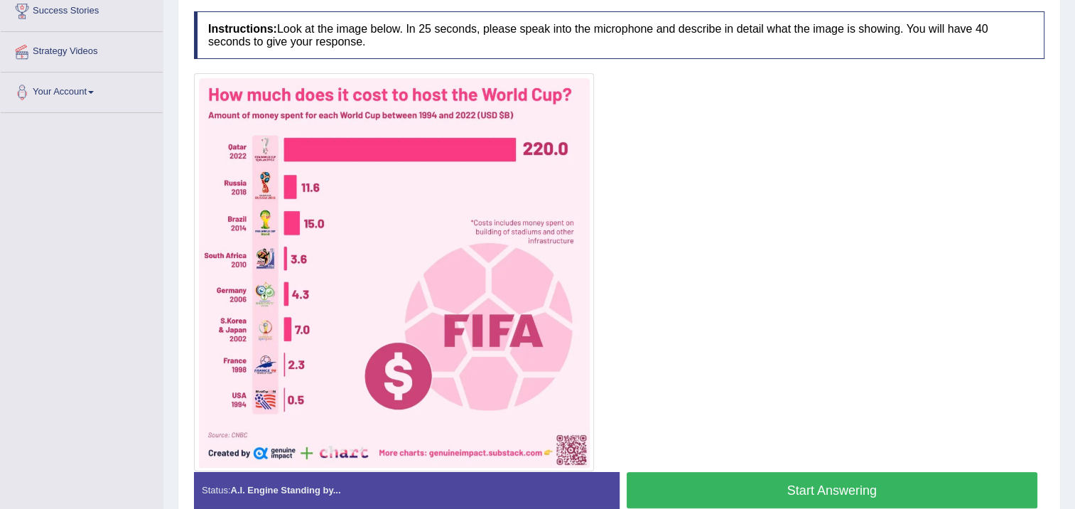
click at [756, 484] on button "Start Answering" at bounding box center [833, 490] width 412 height 36
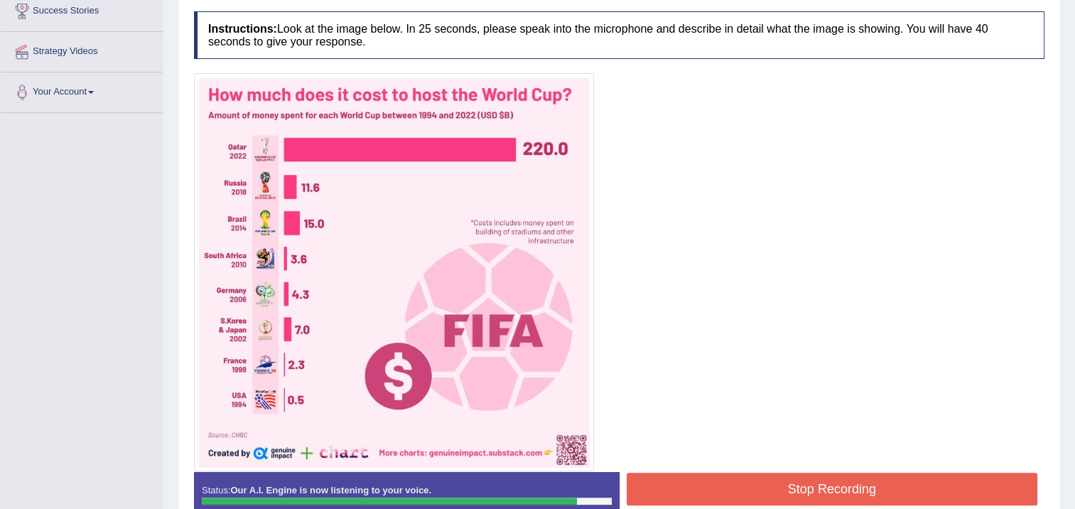
click at [768, 490] on button "Stop Recording" at bounding box center [833, 489] width 412 height 33
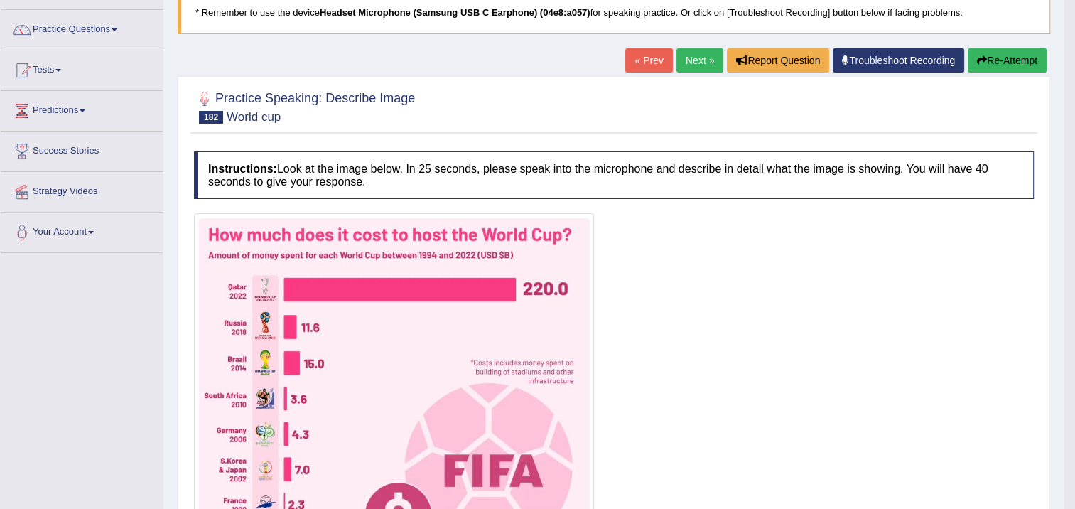
scroll to position [99, 0]
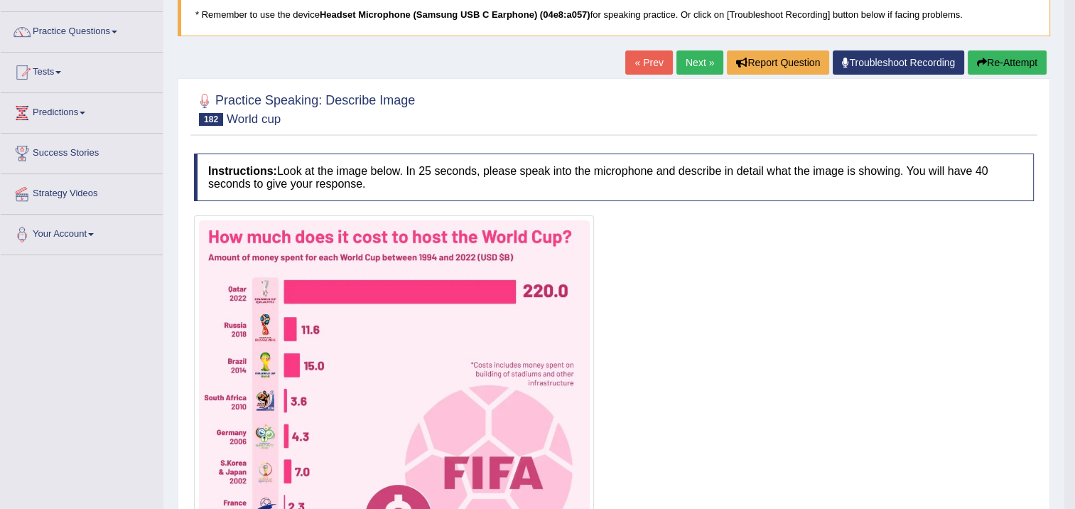
click at [707, 62] on link "Next »" at bounding box center [700, 62] width 47 height 24
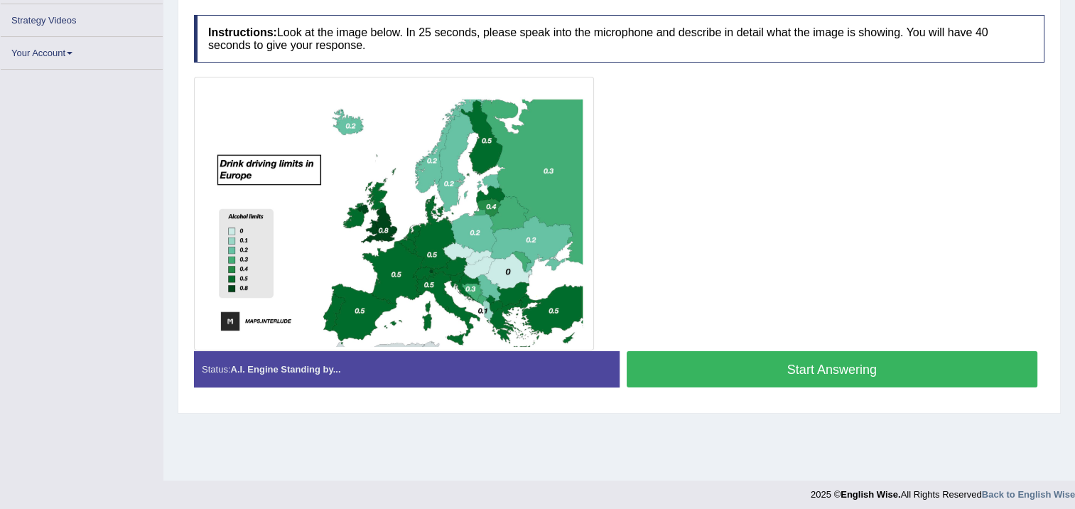
scroll to position [237, 0]
click at [647, 364] on button "Start Answering" at bounding box center [833, 369] width 412 height 36
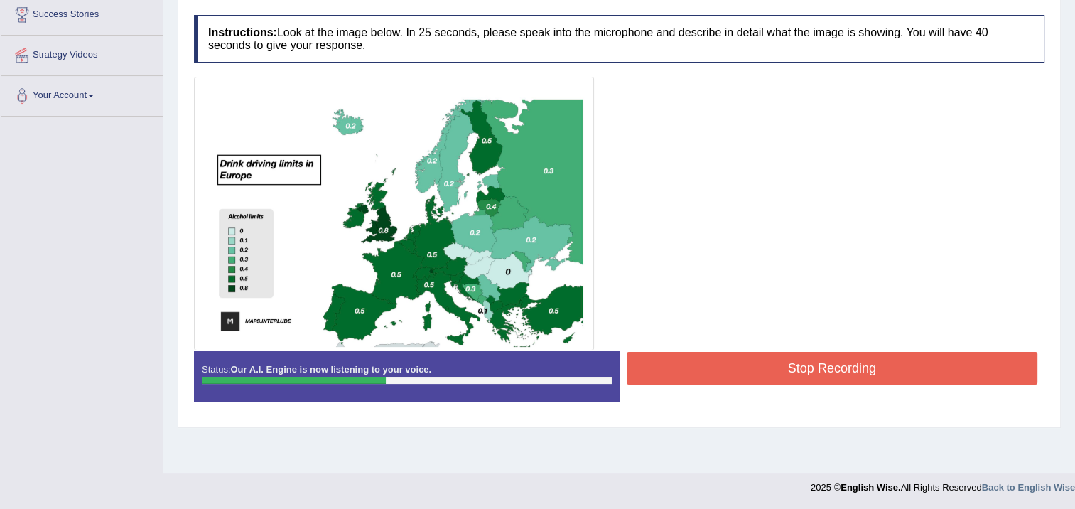
click at [716, 367] on button "Stop Recording" at bounding box center [833, 368] width 412 height 33
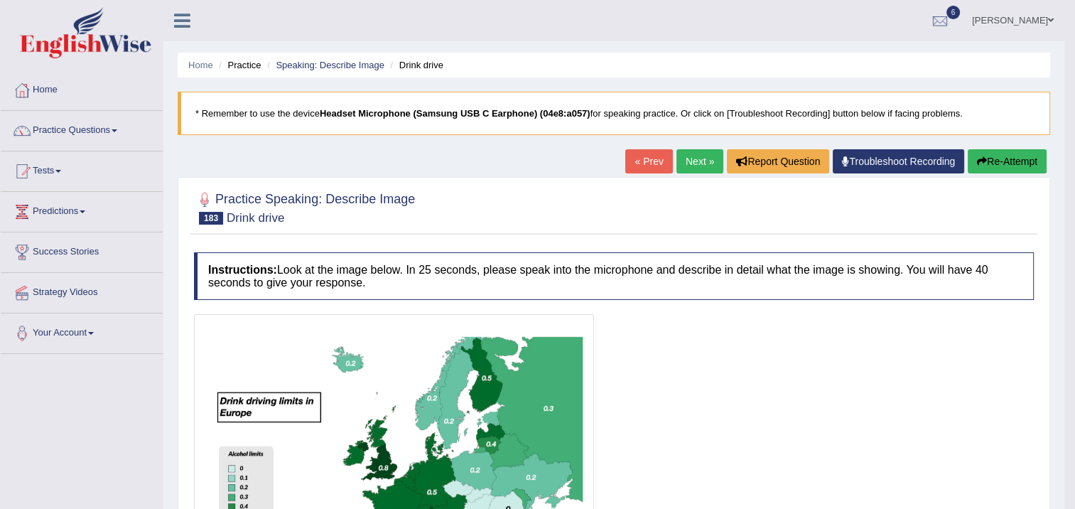
scroll to position [0, 0]
click at [1006, 163] on button "Re-Attempt" at bounding box center [1007, 161] width 79 height 24
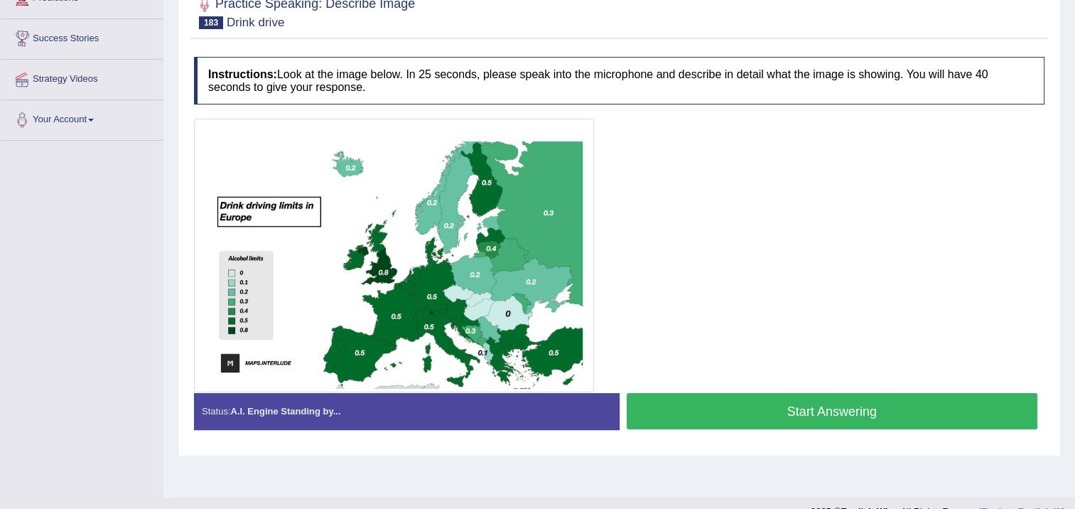
scroll to position [237, 0]
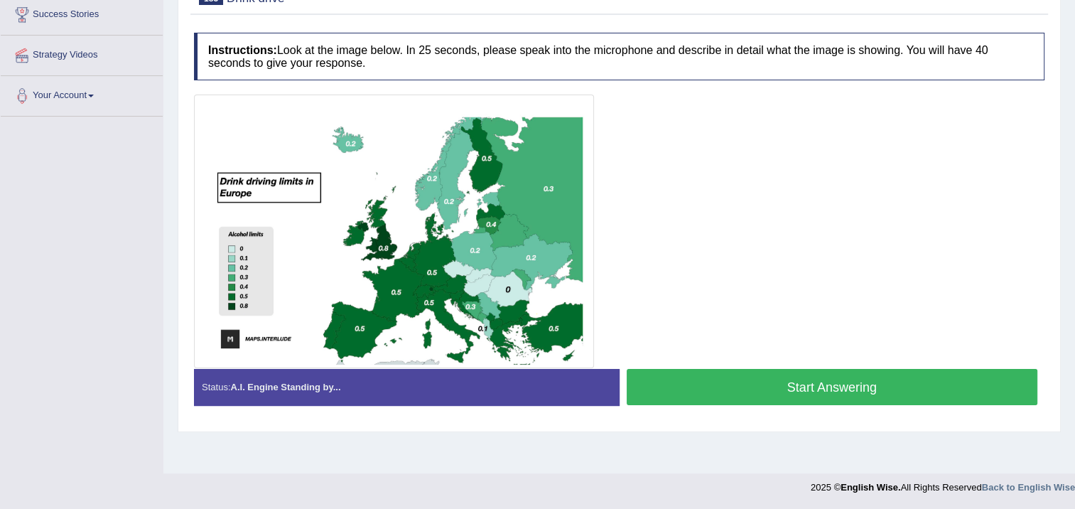
click at [682, 389] on button "Start Answering" at bounding box center [833, 387] width 412 height 36
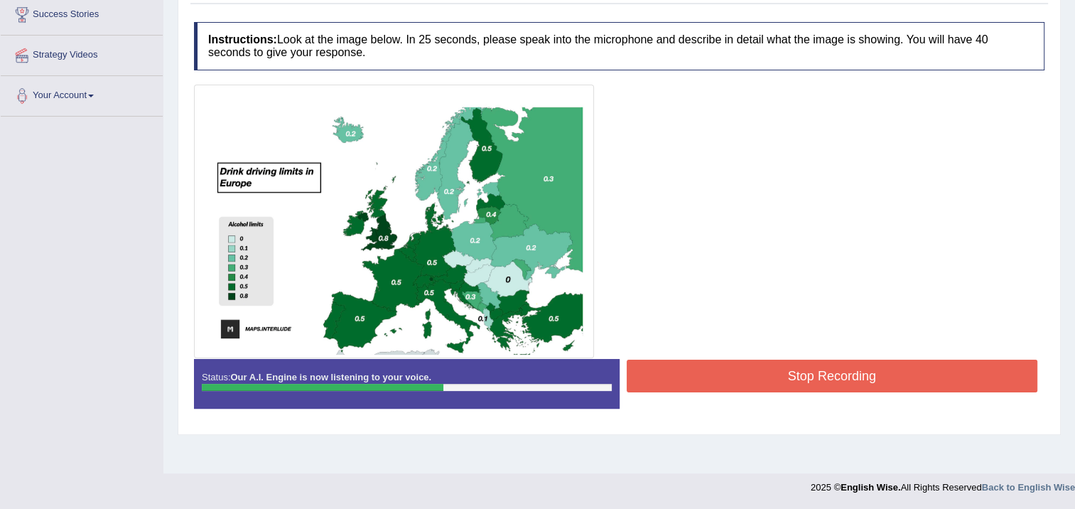
click at [681, 375] on button "Stop Recording" at bounding box center [833, 376] width 412 height 33
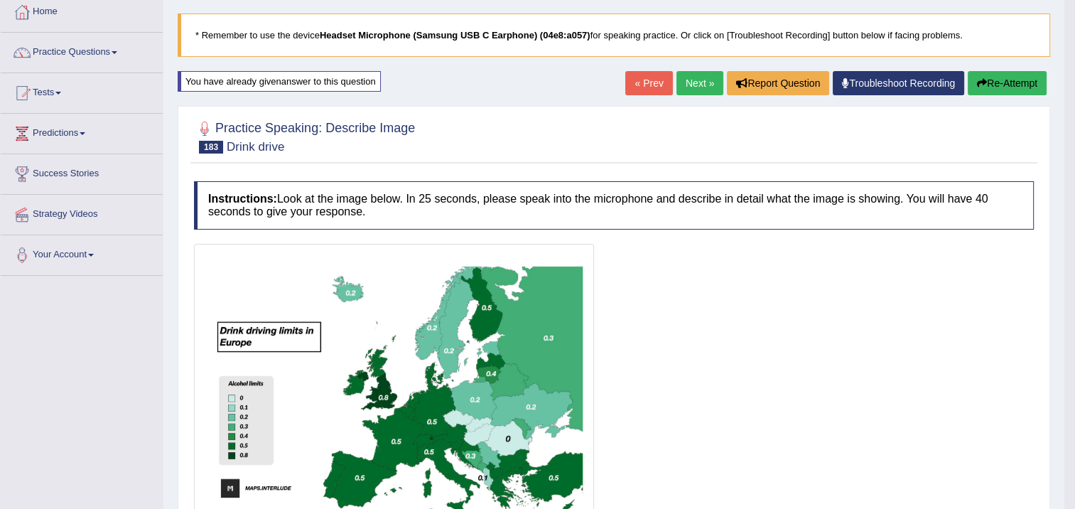
scroll to position [0, 0]
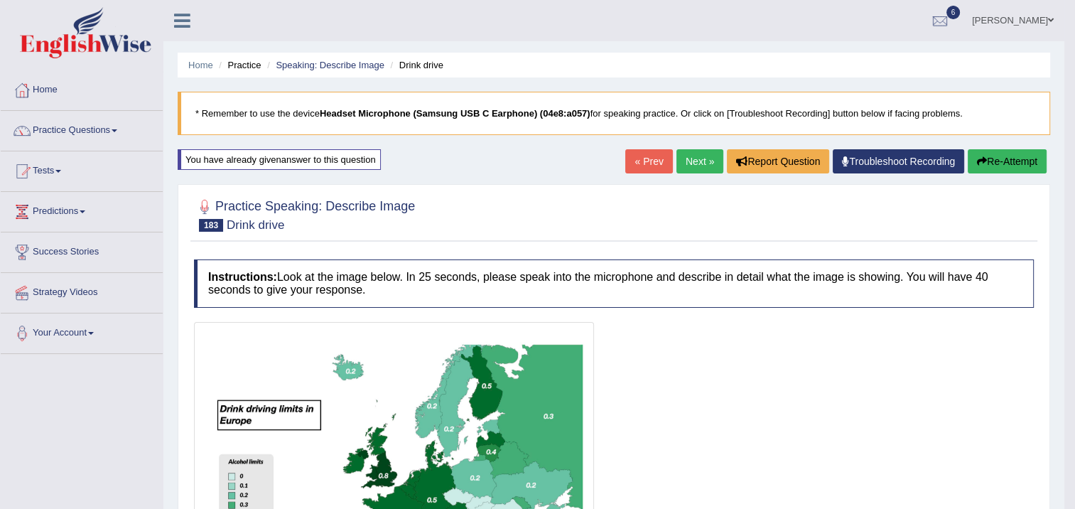
click at [695, 163] on link "Next »" at bounding box center [700, 161] width 47 height 24
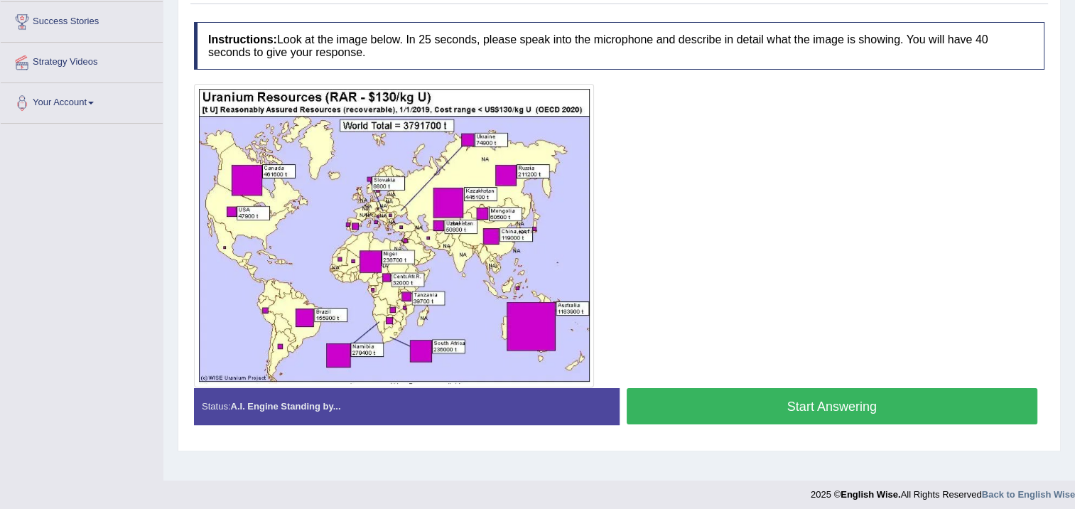
scroll to position [237, 0]
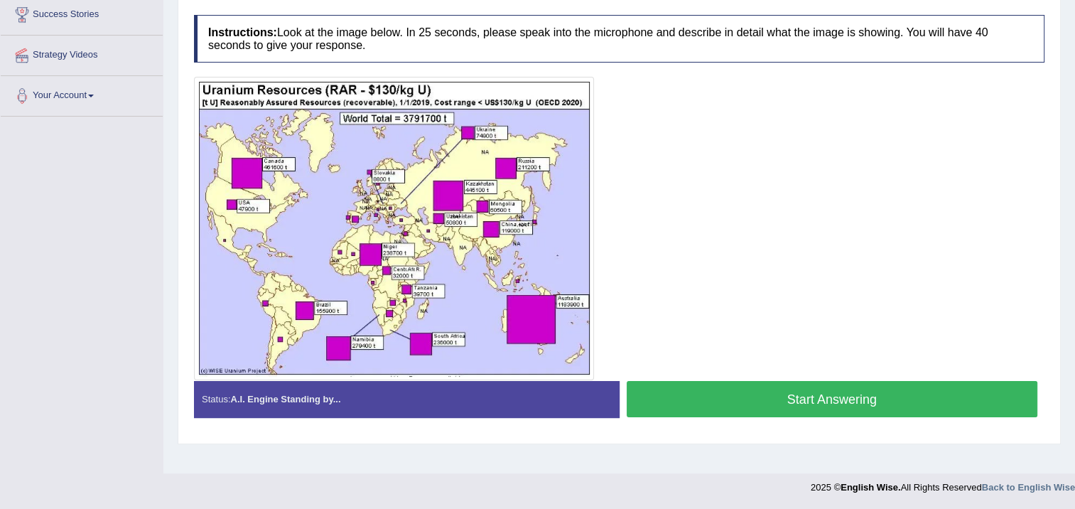
click at [685, 395] on button "Start Answering" at bounding box center [833, 399] width 412 height 36
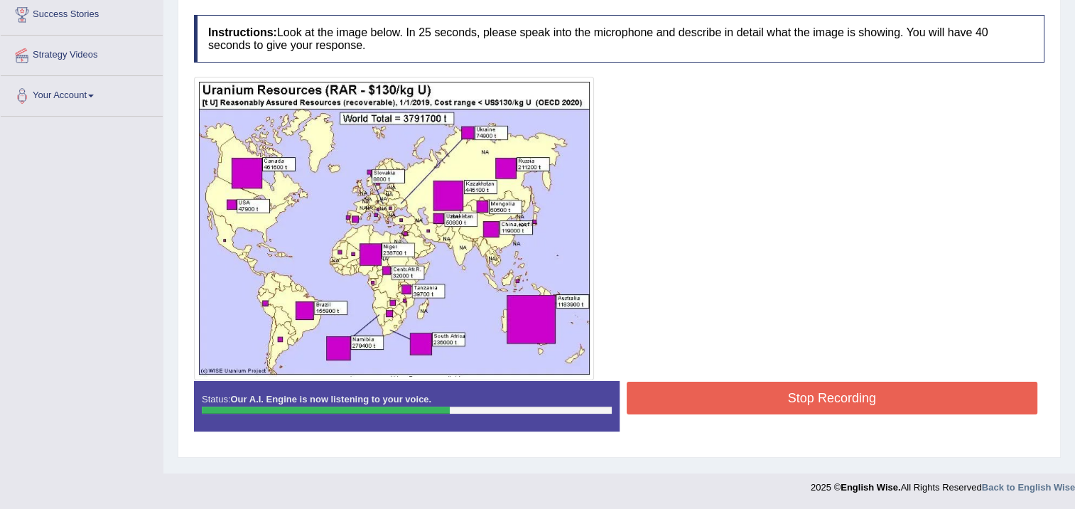
click at [679, 393] on button "Stop Recording" at bounding box center [833, 398] width 412 height 33
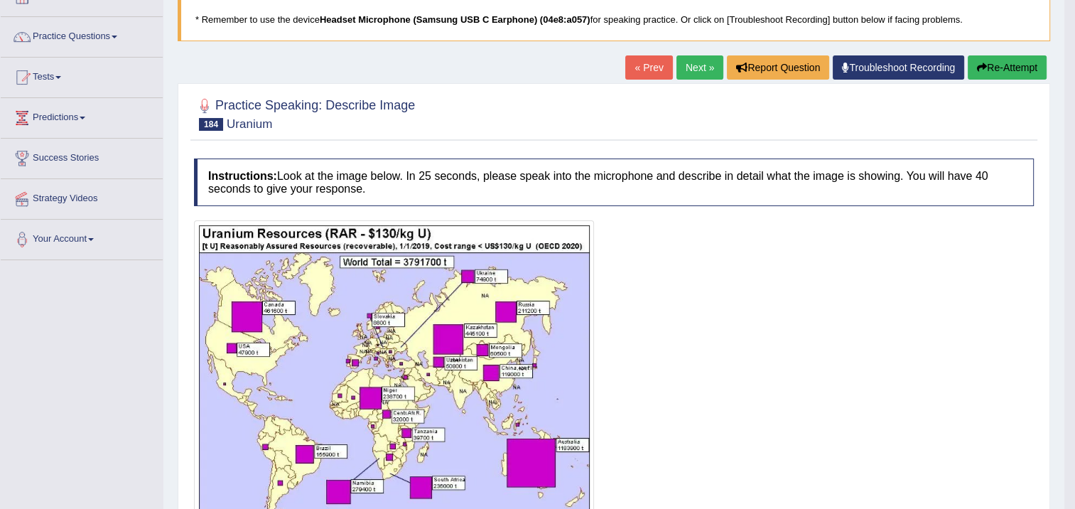
scroll to position [0, 0]
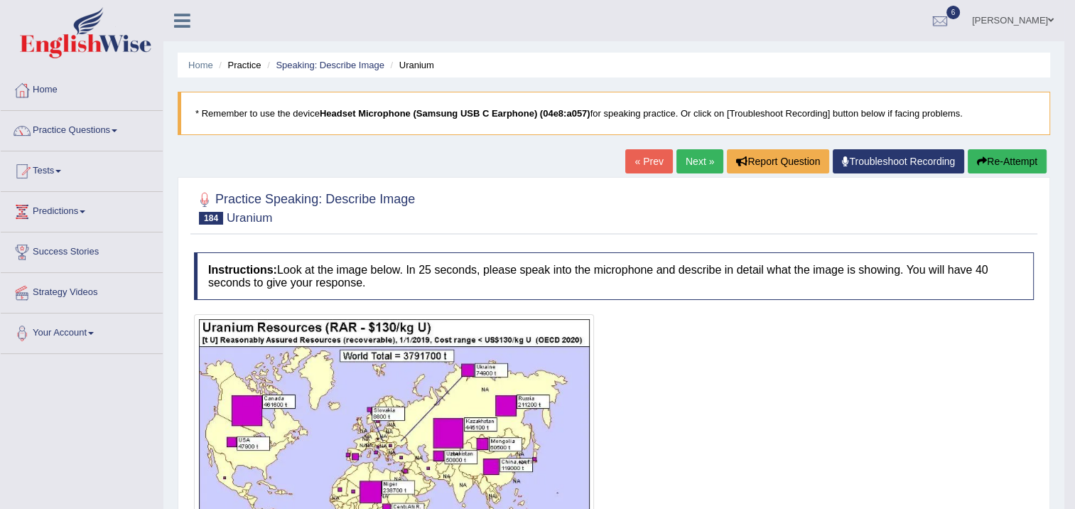
click at [986, 156] on button "Re-Attempt" at bounding box center [1007, 161] width 79 height 24
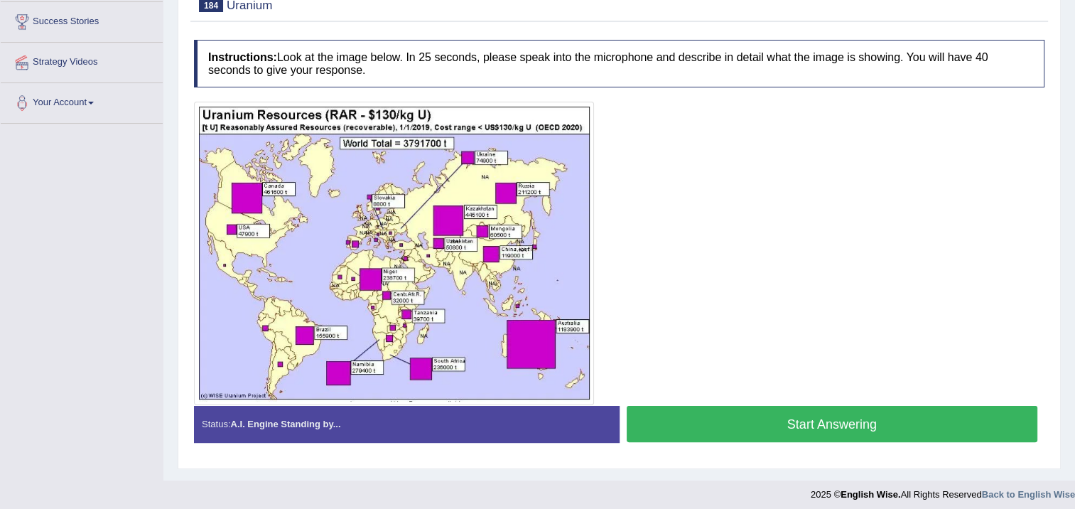
scroll to position [237, 0]
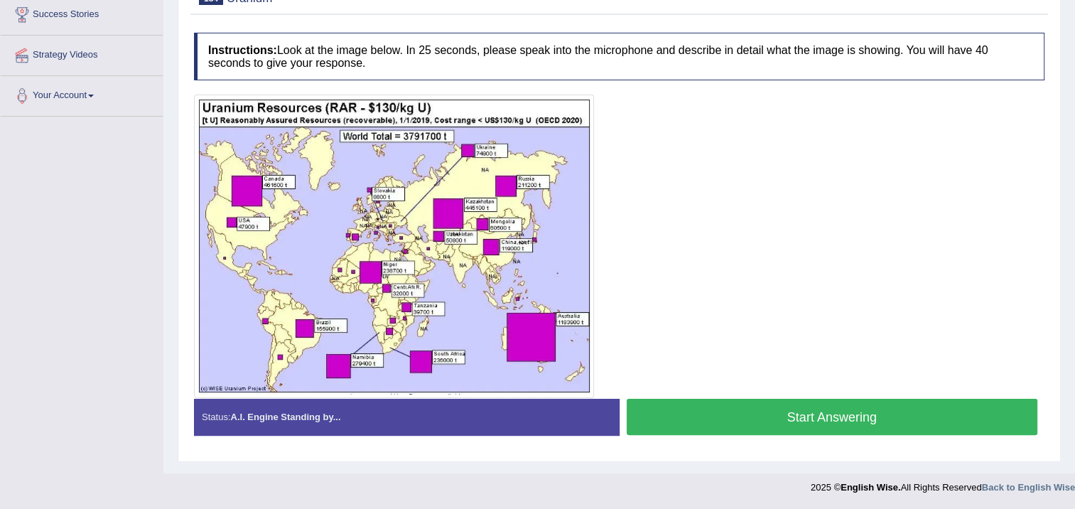
click at [831, 412] on button "Start Answering" at bounding box center [833, 417] width 412 height 36
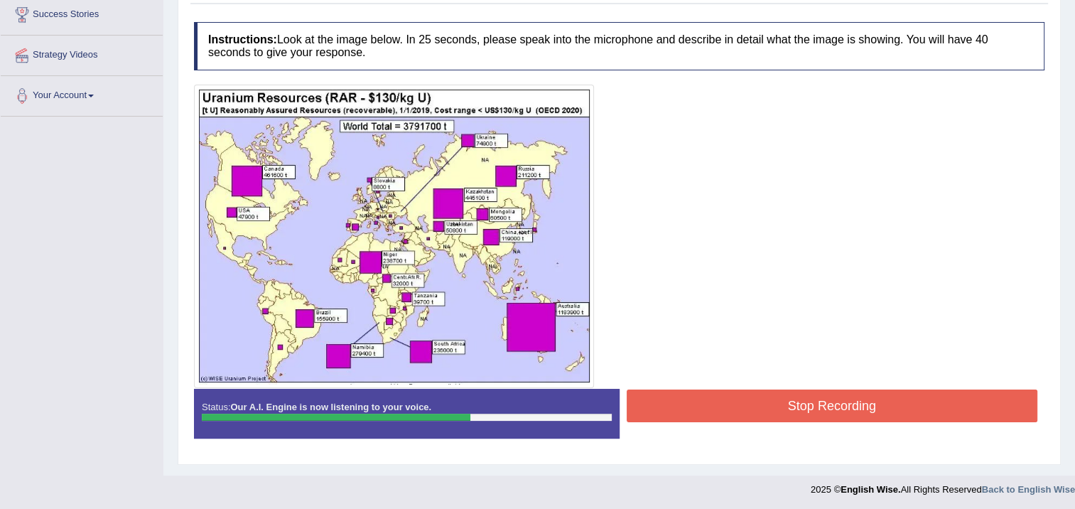
click at [810, 404] on button "Stop Recording" at bounding box center [833, 405] width 412 height 33
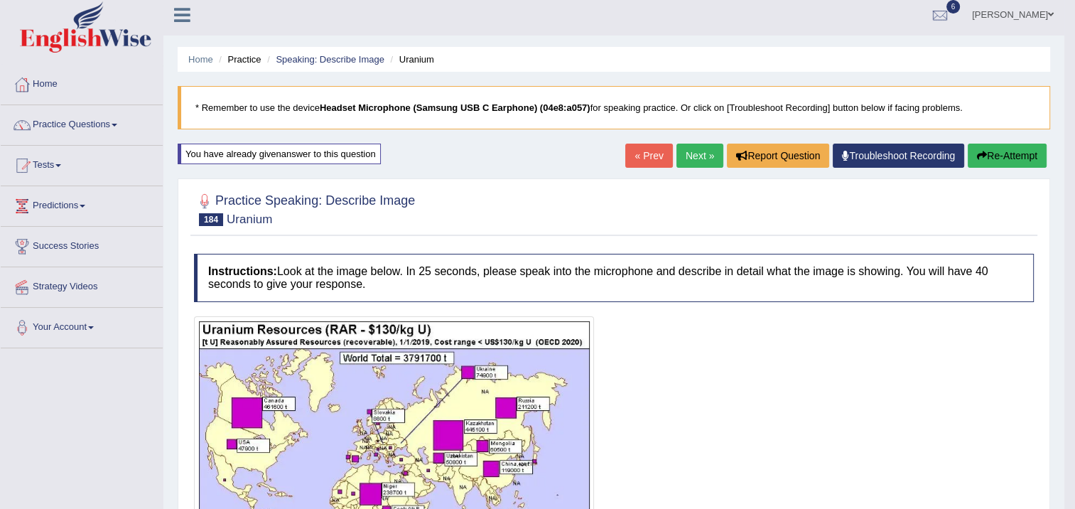
scroll to position [0, 0]
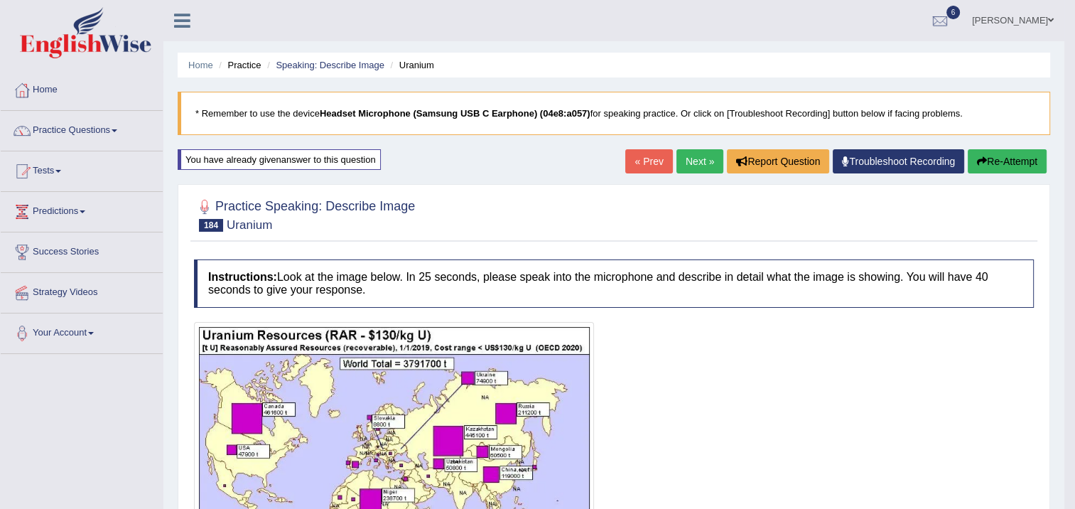
click at [697, 163] on link "Next »" at bounding box center [700, 161] width 47 height 24
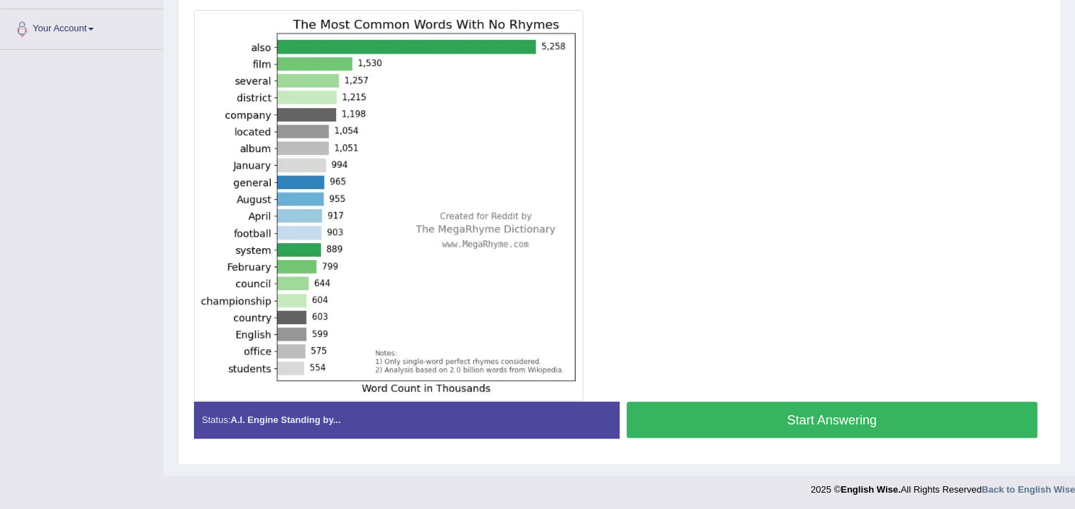
scroll to position [304, 0]
click at [839, 422] on button "Start Answering" at bounding box center [833, 420] width 412 height 36
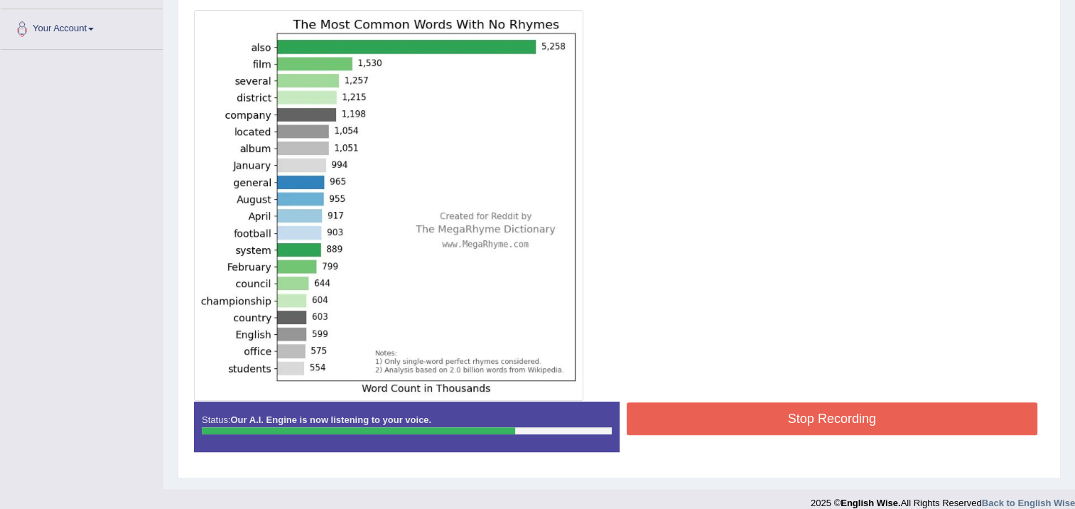
click at [835, 418] on button "Stop Recording" at bounding box center [833, 418] width 412 height 33
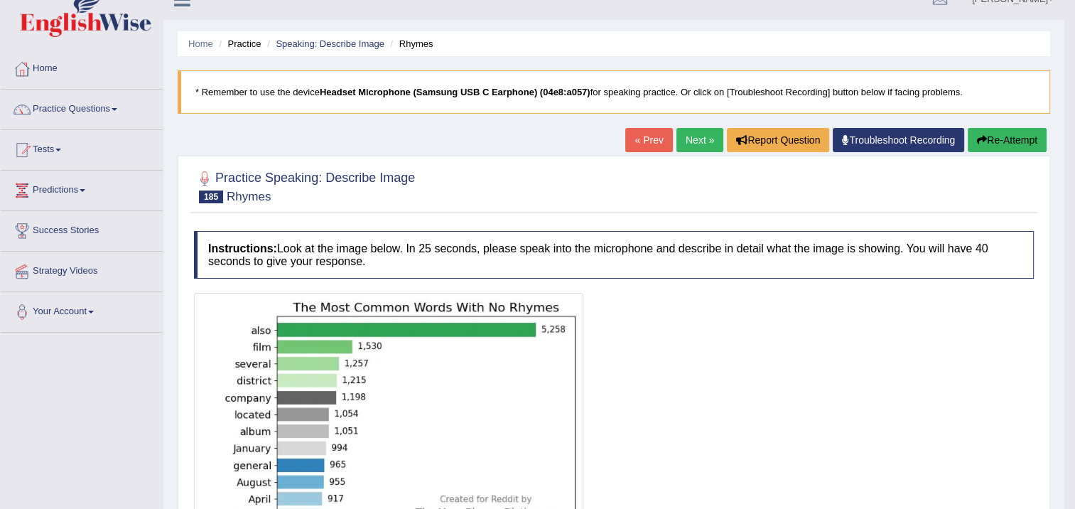
scroll to position [20, 0]
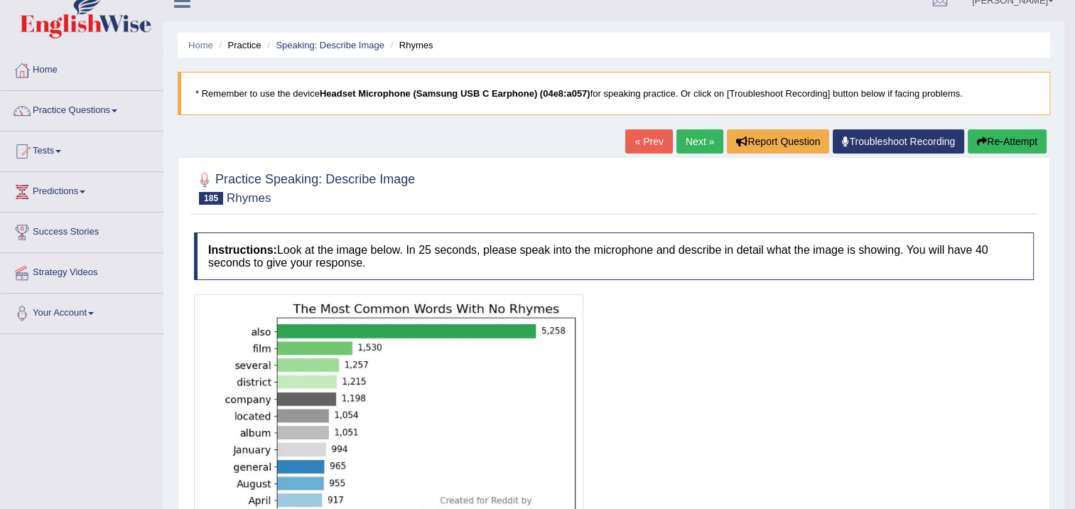
click at [697, 146] on link "Next »" at bounding box center [700, 141] width 47 height 24
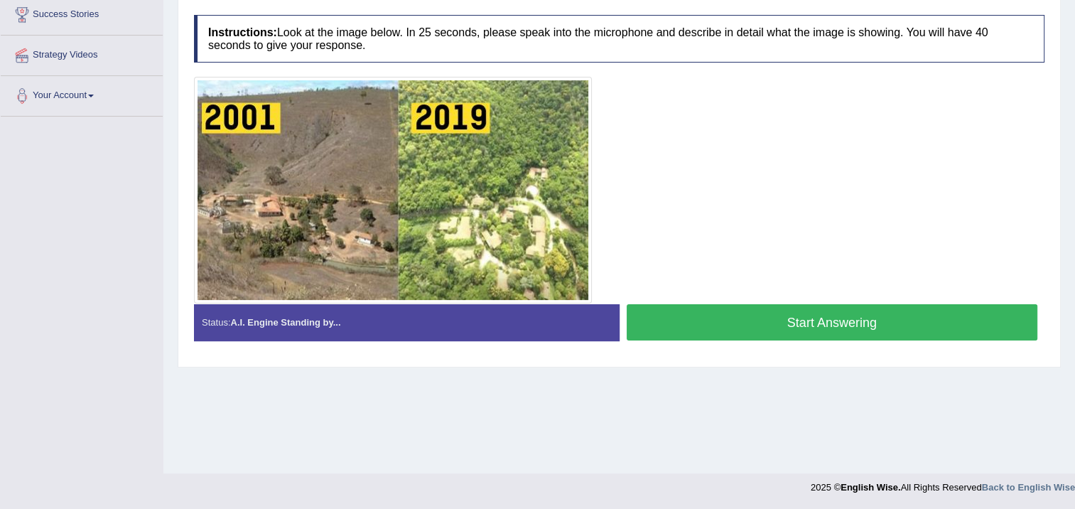
click at [773, 310] on button "Start Answering" at bounding box center [833, 322] width 412 height 36
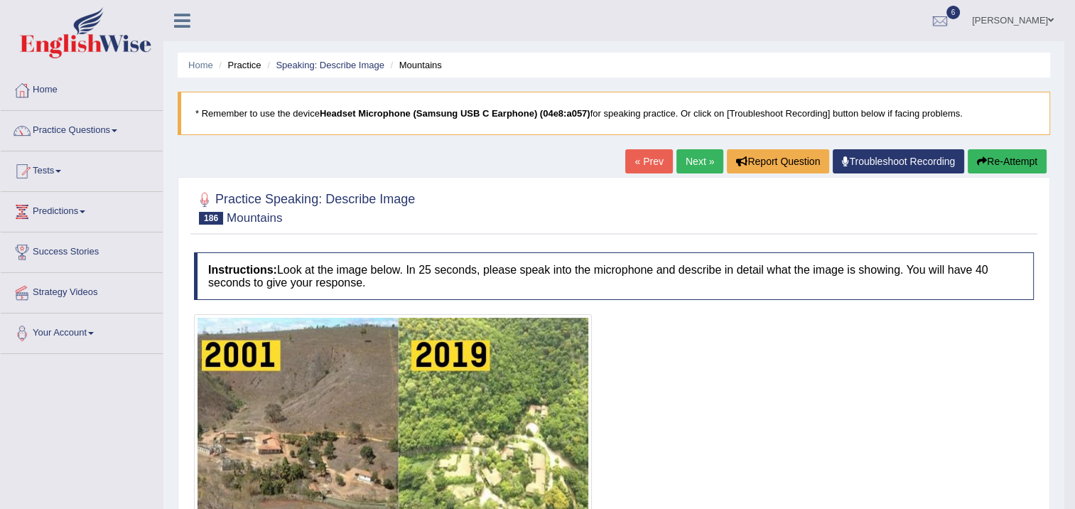
click at [981, 157] on icon "button" at bounding box center [982, 161] width 10 height 10
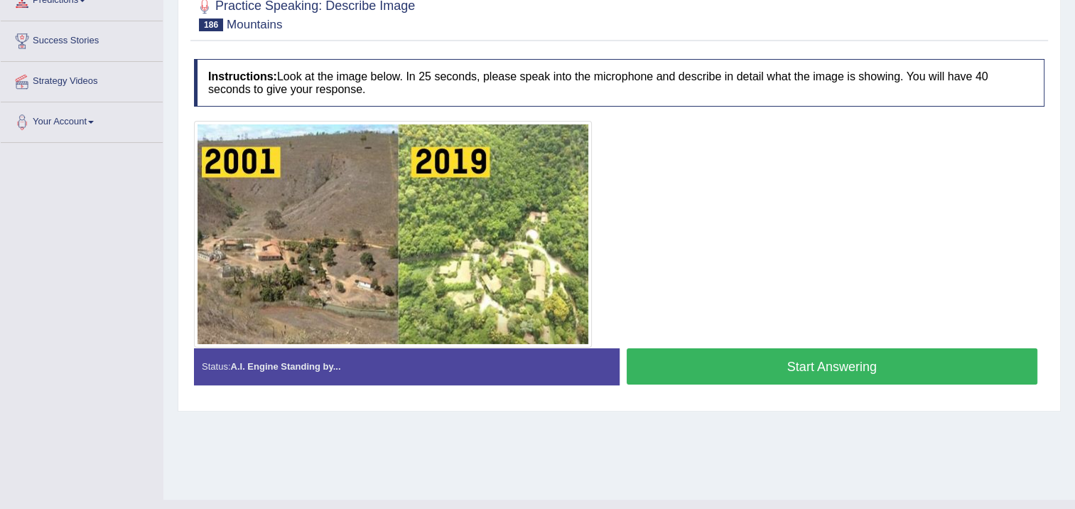
scroll to position [213, 0]
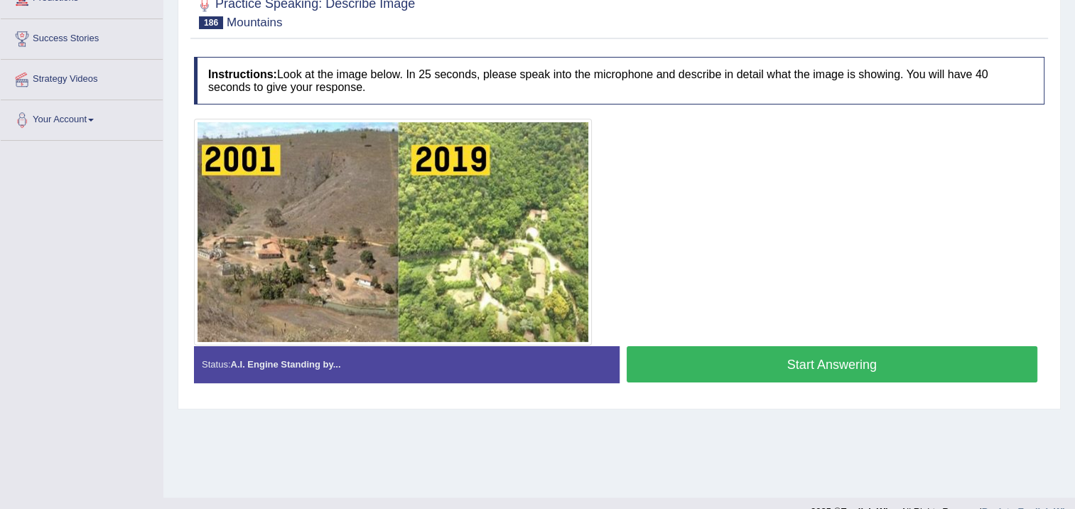
click at [702, 377] on button "Start Answering" at bounding box center [833, 364] width 412 height 36
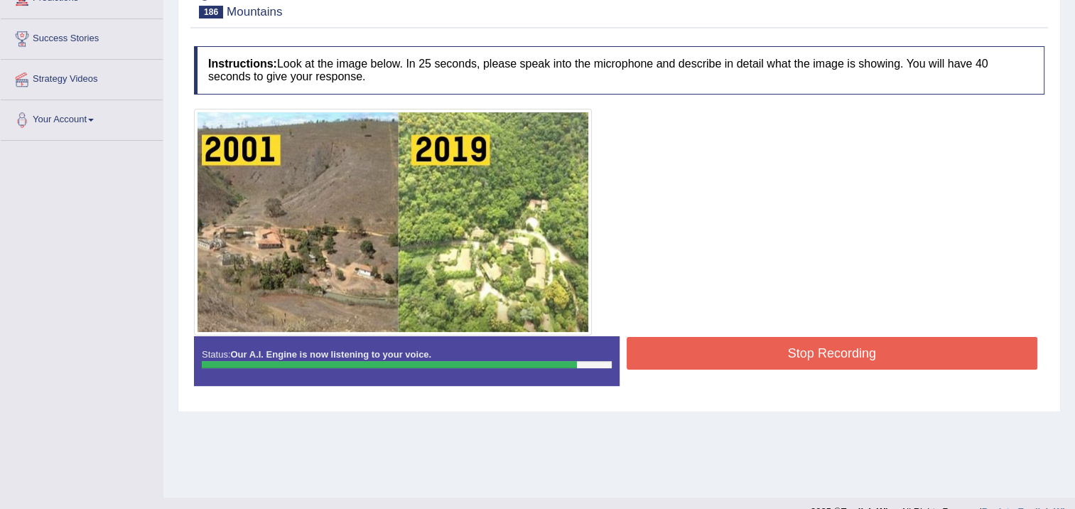
click at [724, 349] on button "Stop Recording" at bounding box center [833, 353] width 412 height 33
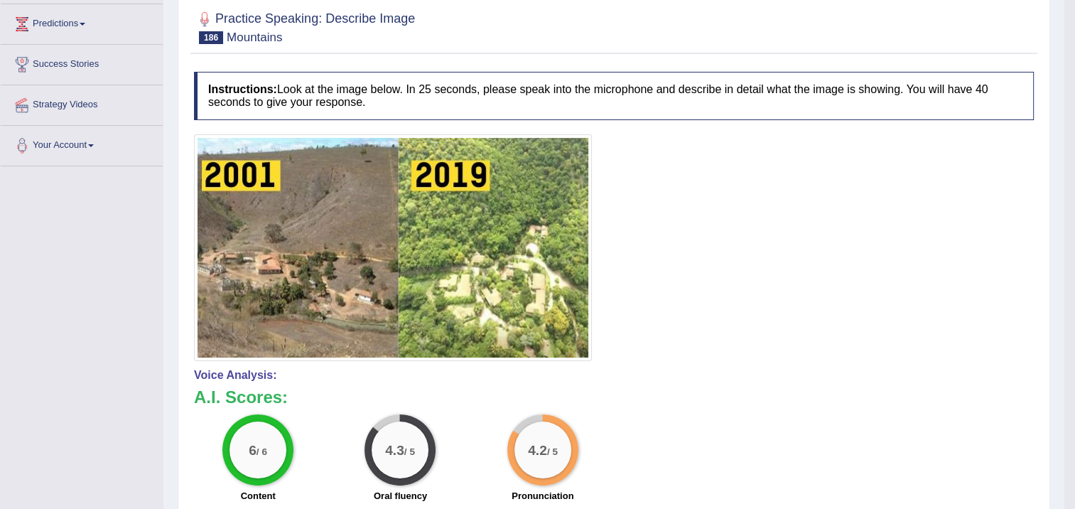
scroll to position [0, 0]
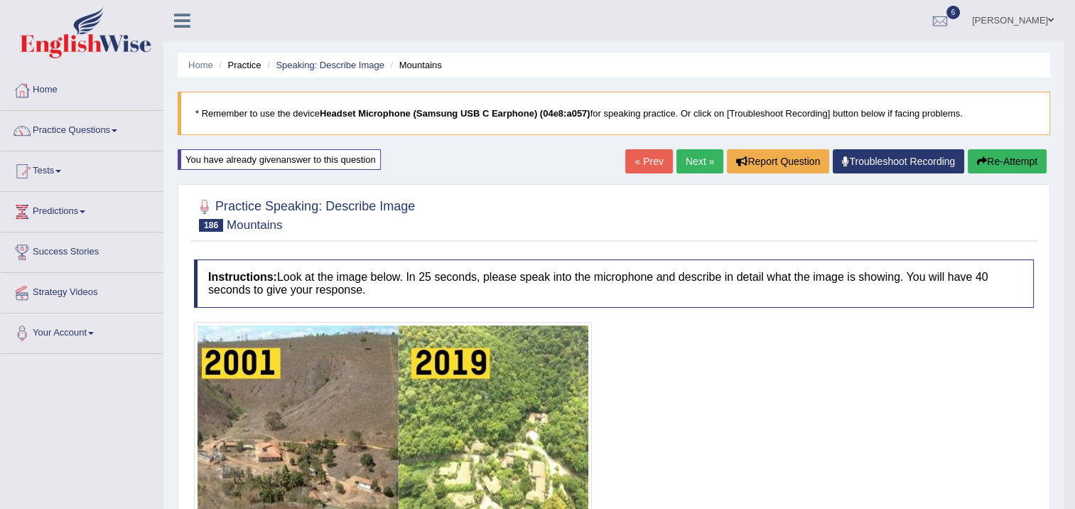
click at [704, 162] on link "Next »" at bounding box center [700, 161] width 47 height 24
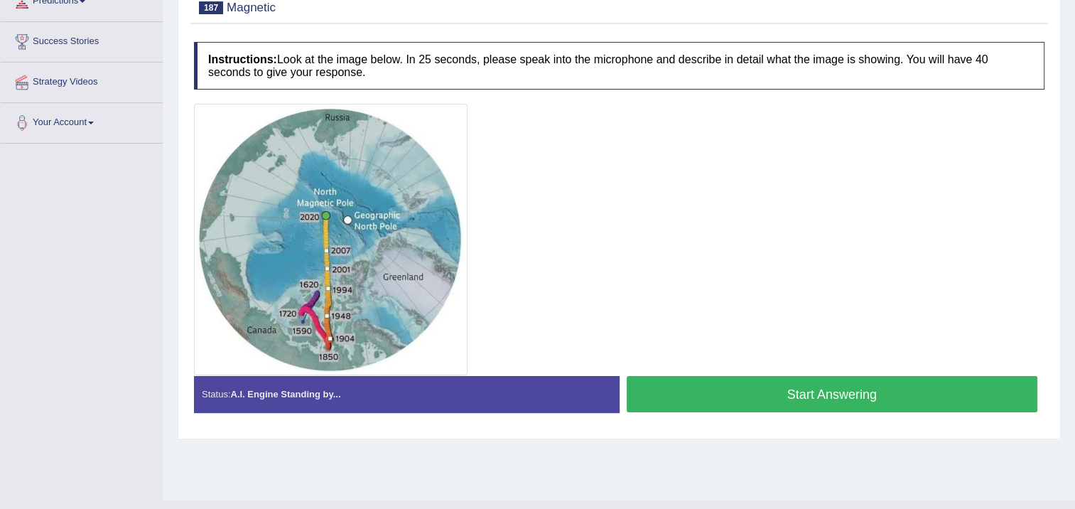
scroll to position [213, 0]
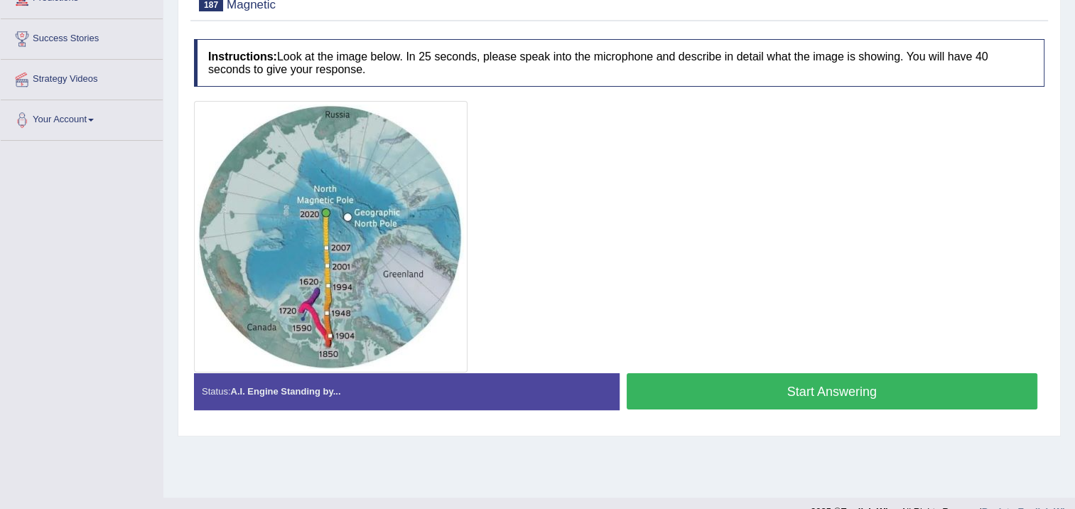
click at [703, 386] on button "Start Answering" at bounding box center [833, 391] width 412 height 36
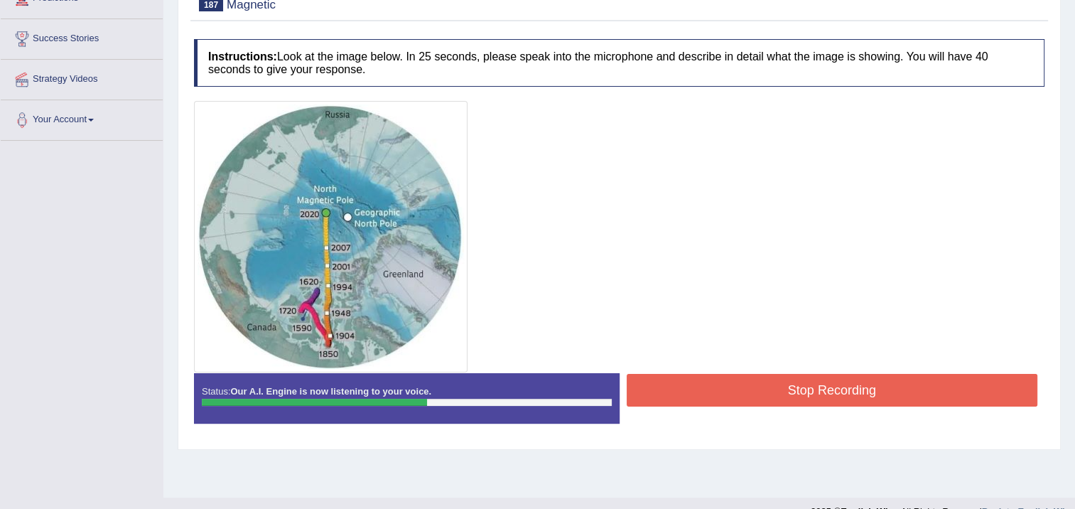
click at [724, 389] on button "Stop Recording" at bounding box center [833, 390] width 412 height 33
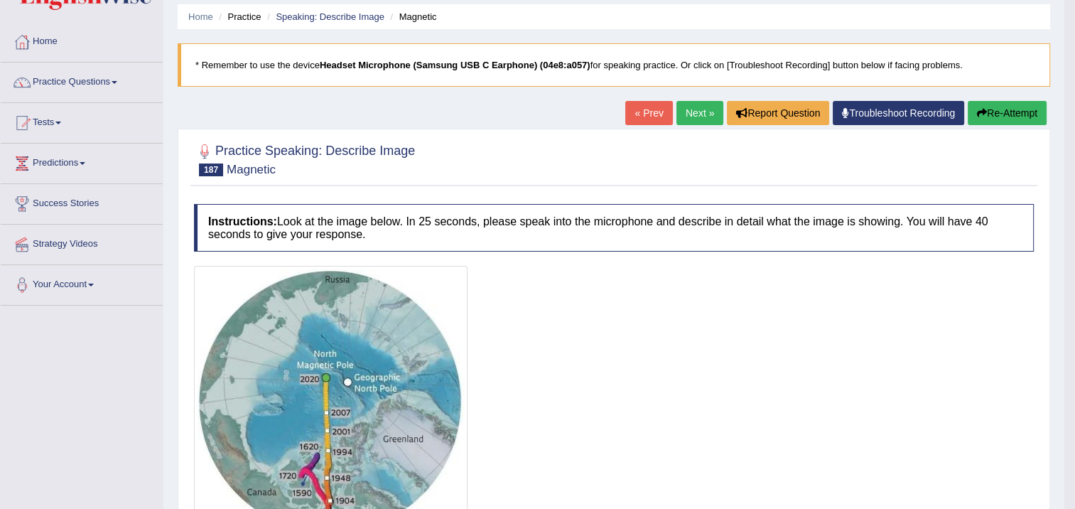
scroll to position [0, 0]
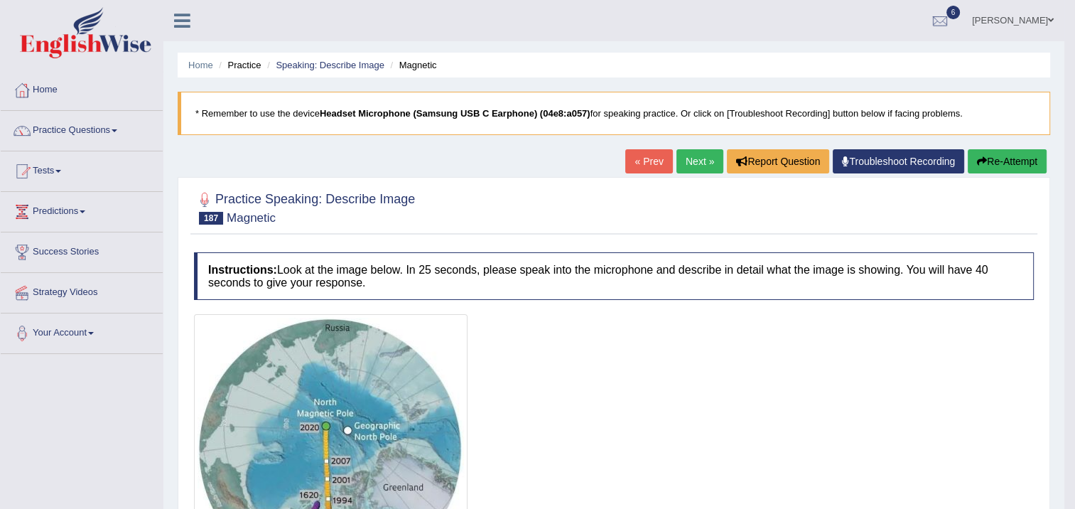
click at [709, 162] on link "Next »" at bounding box center [700, 161] width 47 height 24
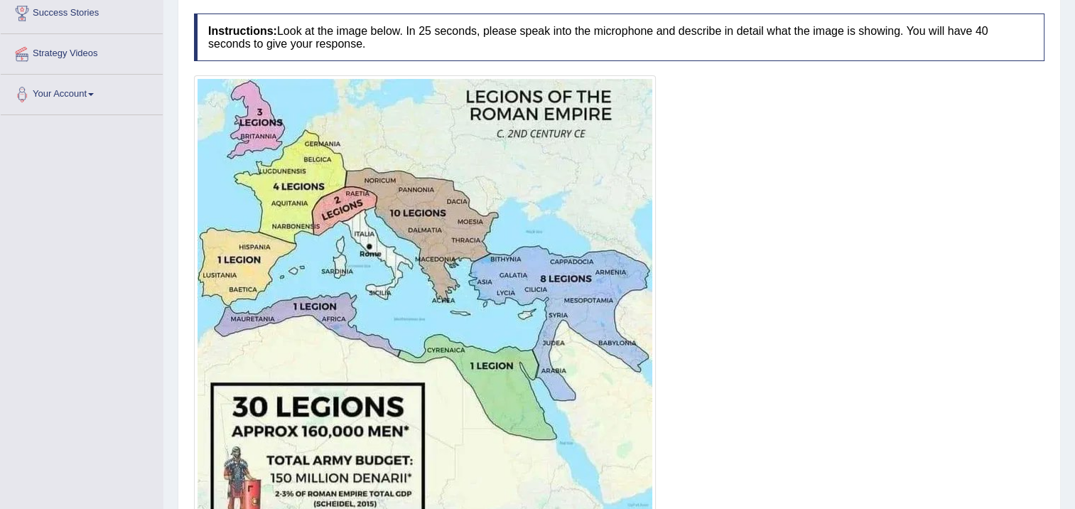
scroll to position [207, 0]
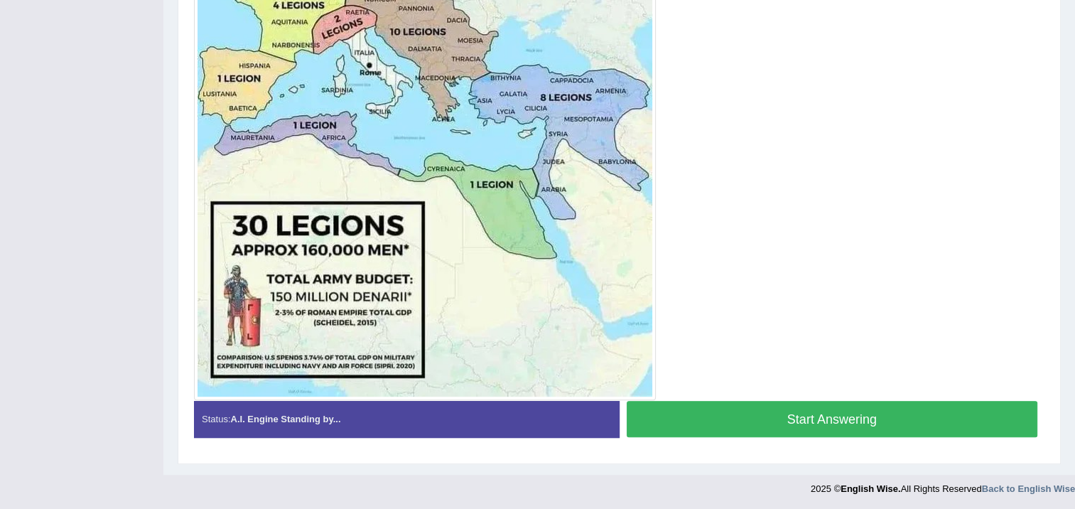
click at [890, 412] on button "Start Answering" at bounding box center [833, 419] width 412 height 36
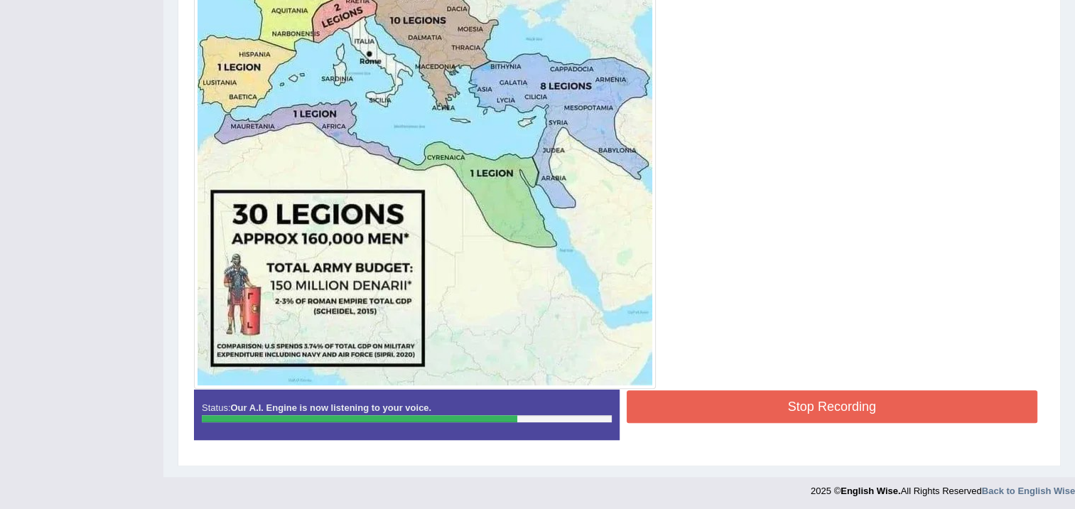
scroll to position [433, 0]
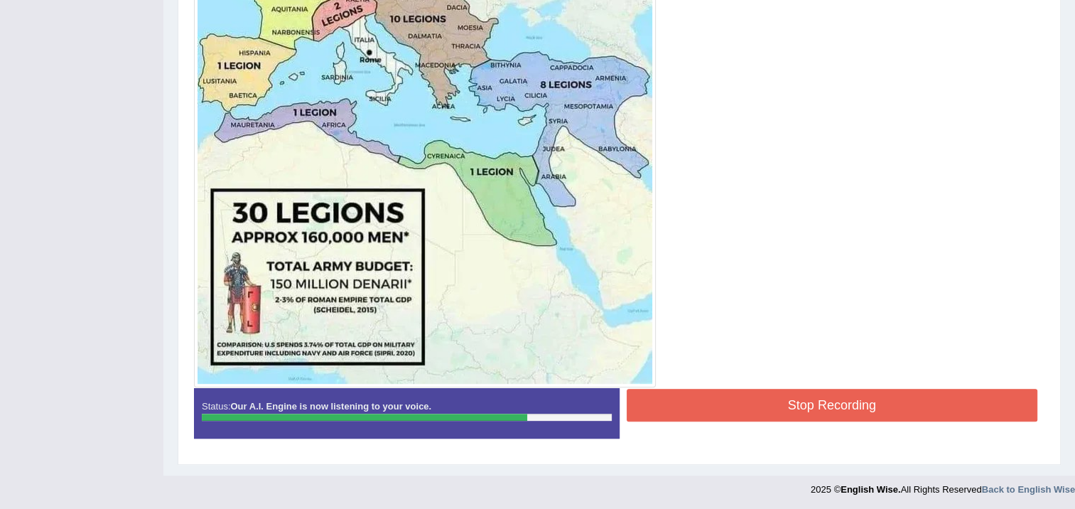
click at [816, 398] on button "Stop Recording" at bounding box center [833, 405] width 412 height 33
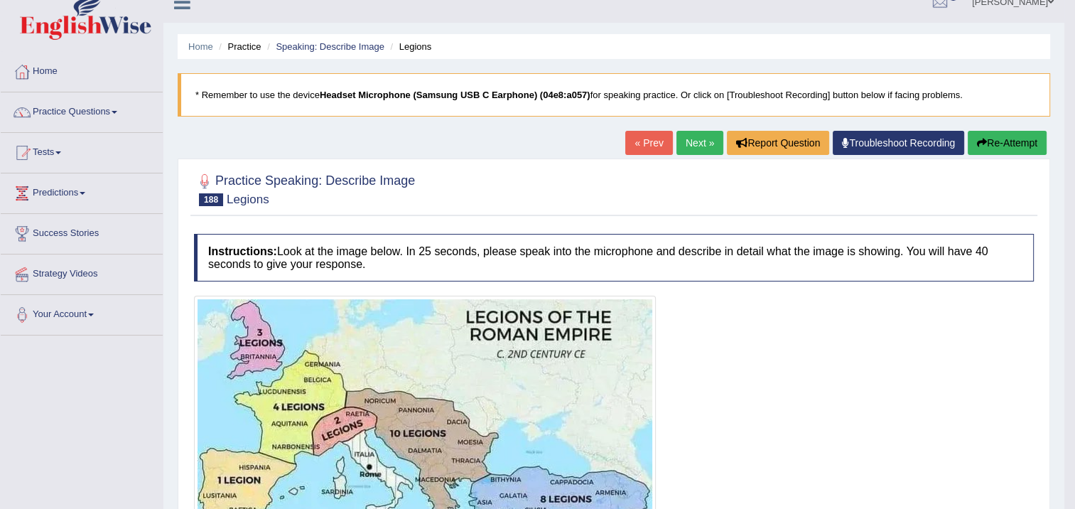
scroll to position [6, 0]
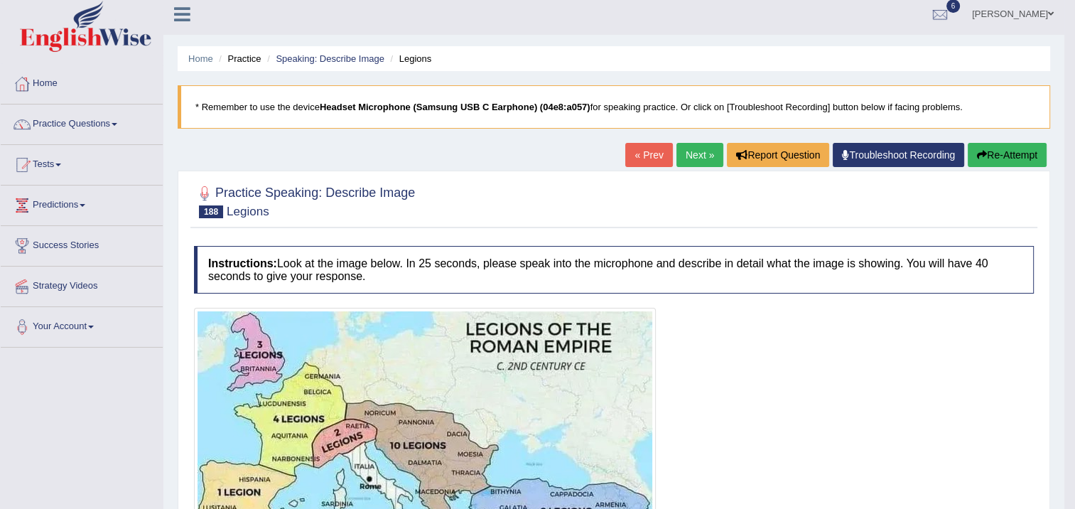
click at [694, 151] on link "Next »" at bounding box center [700, 155] width 47 height 24
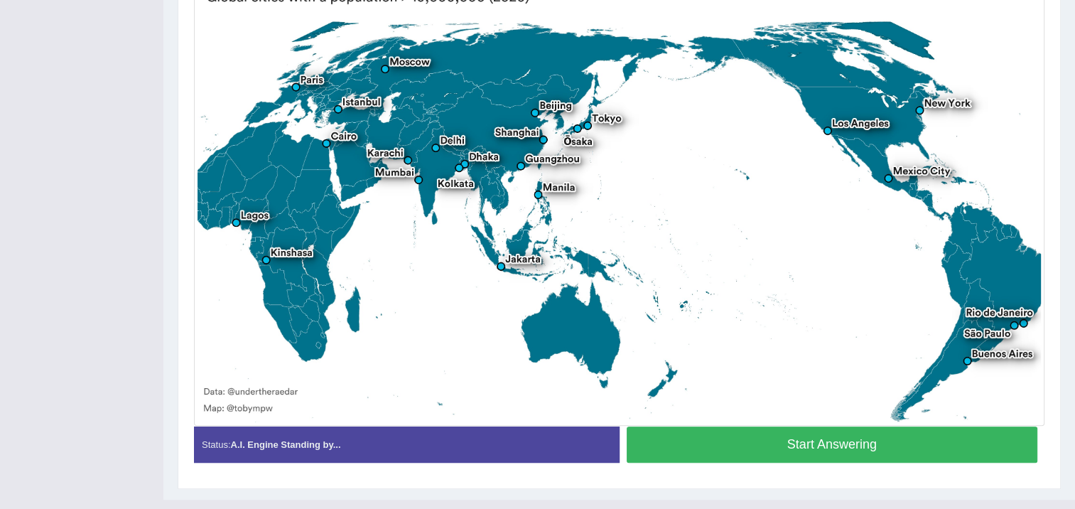
scroll to position [404, 0]
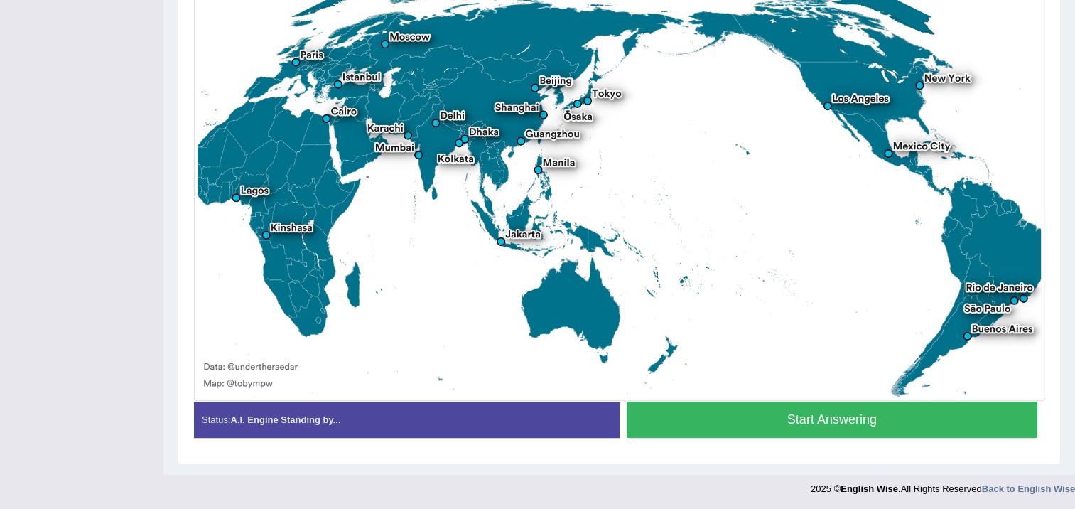
click at [735, 429] on button "Start Answering" at bounding box center [833, 420] width 412 height 36
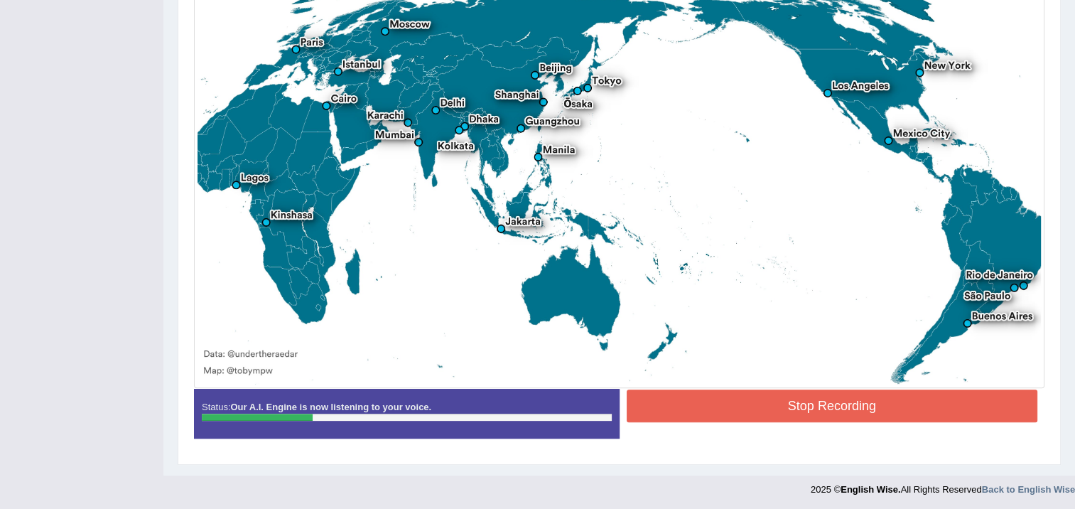
scroll to position [417, 0]
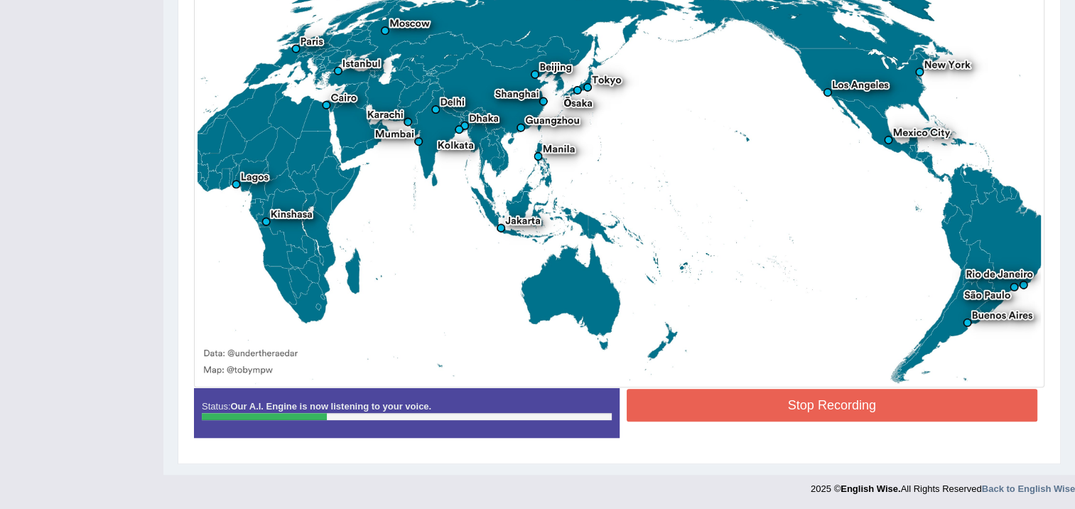
click at [787, 409] on button "Stop Recording" at bounding box center [833, 405] width 412 height 33
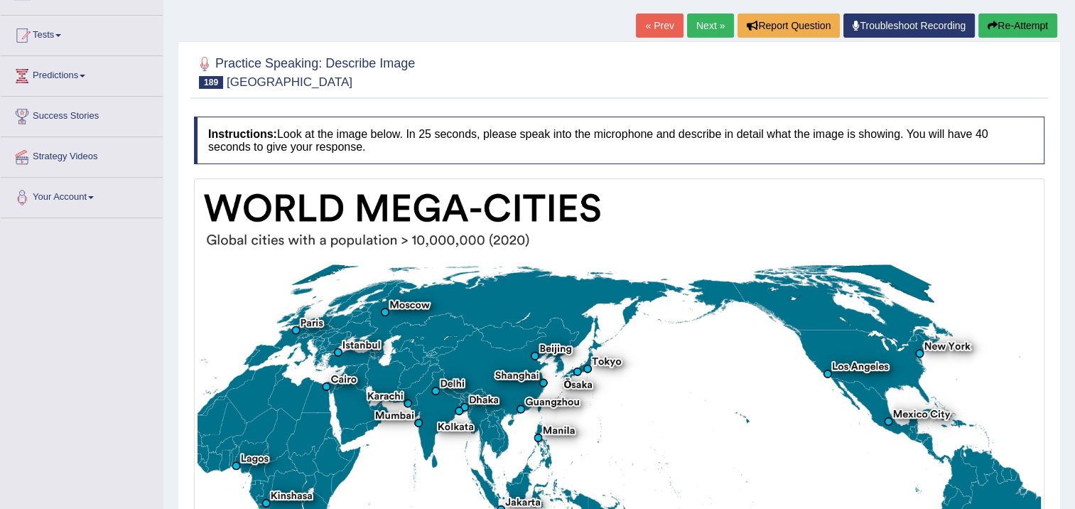
scroll to position [133, 0]
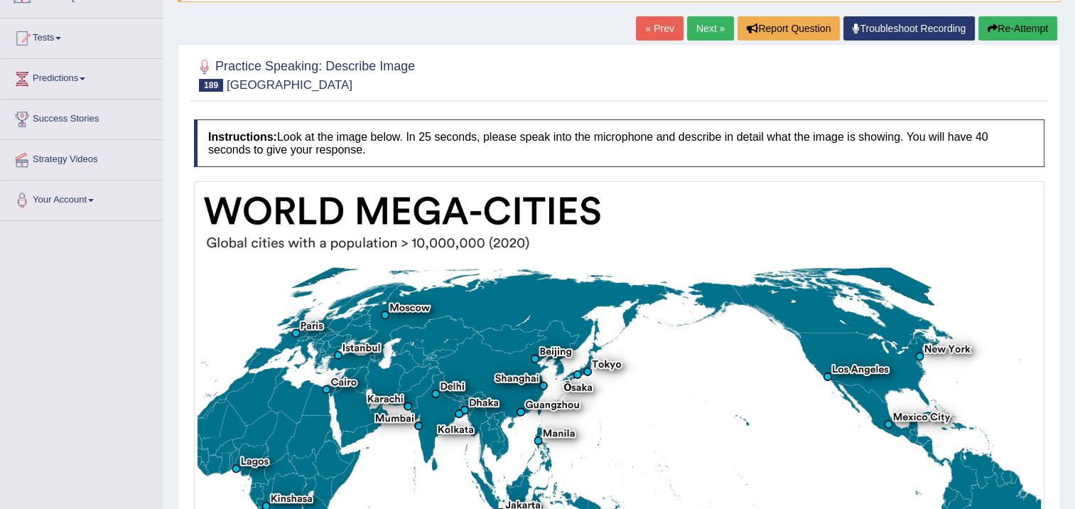
click at [0, 0] on div "Our A.I. Engine is working on your speech analysis! Please be patient. It may t…" at bounding box center [0, 0] width 0 height 0
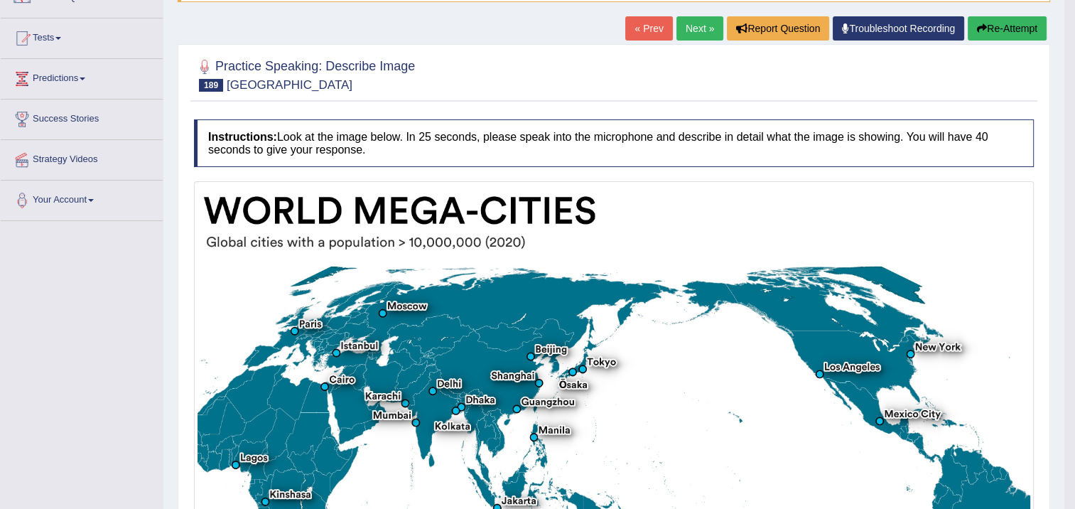
click at [1011, 24] on button "Re-Attempt" at bounding box center [1007, 28] width 79 height 24
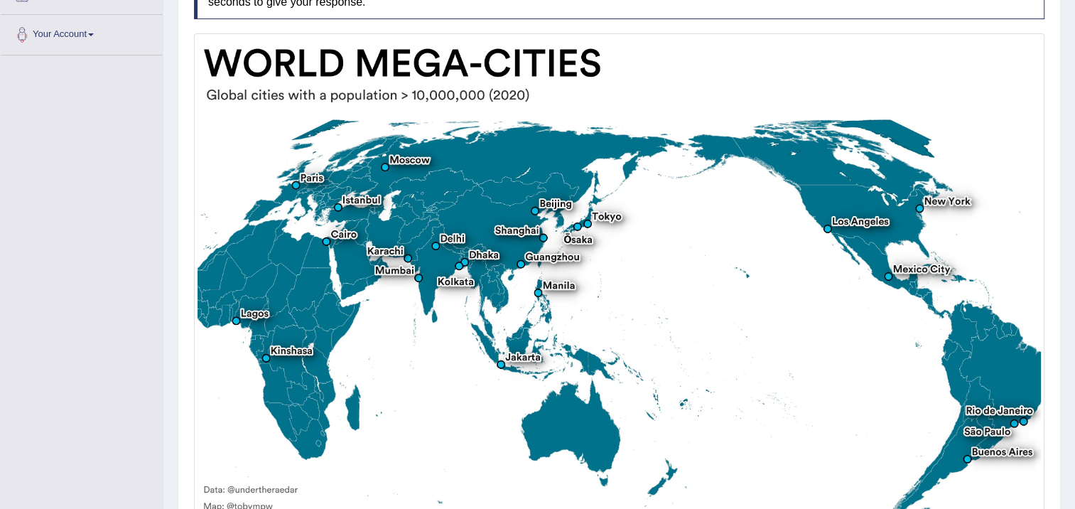
scroll to position [333, 0]
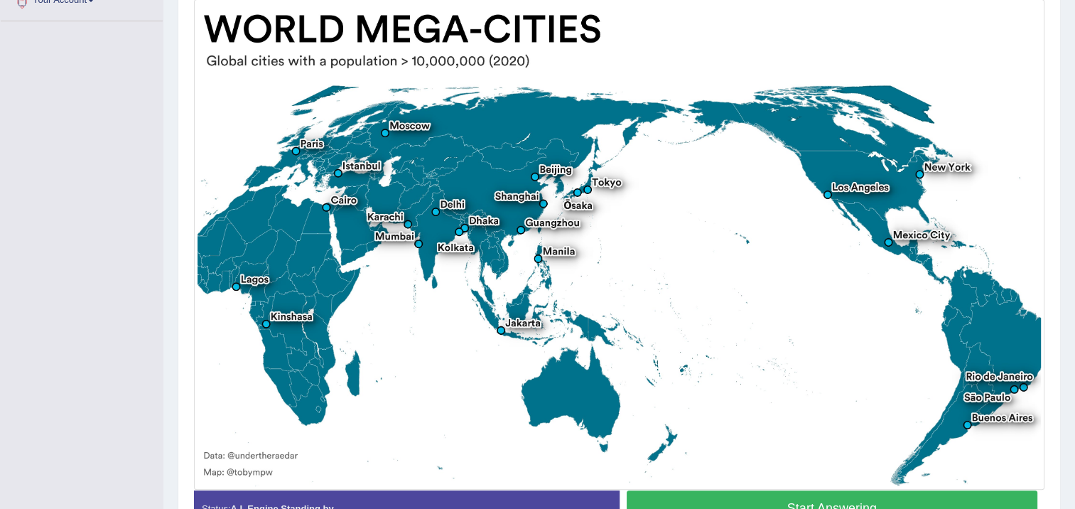
click at [977, 500] on button "Start Answering" at bounding box center [833, 508] width 412 height 36
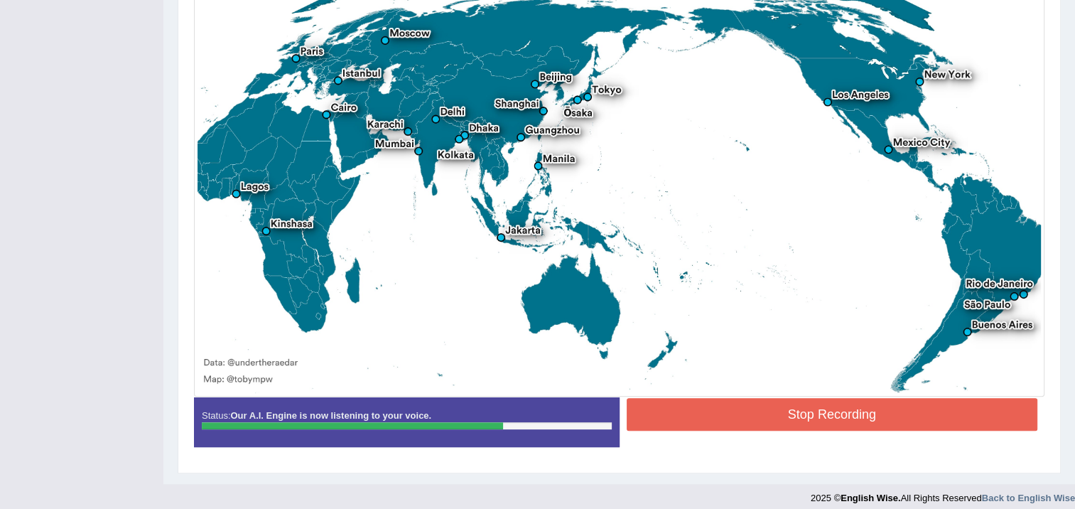
scroll to position [424, 0]
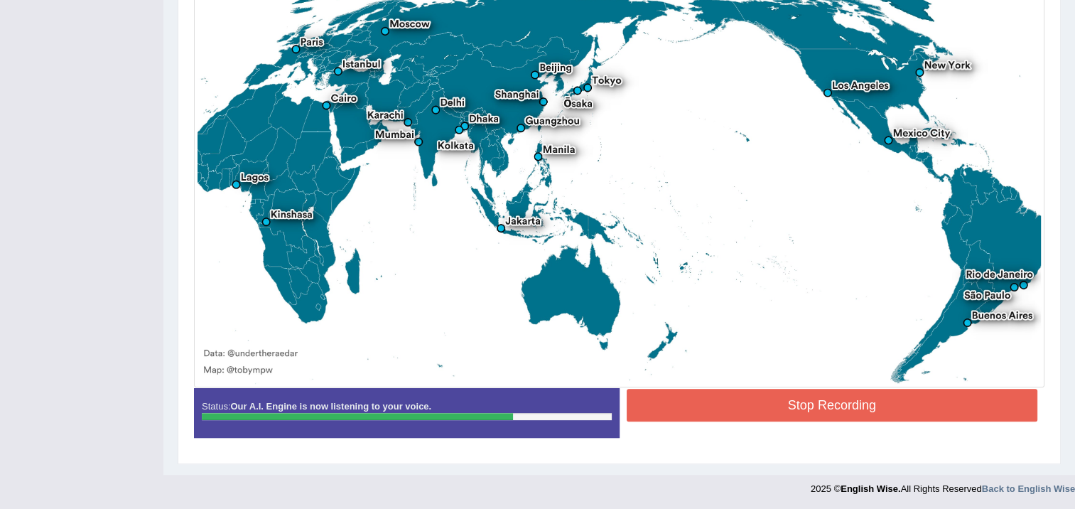
click at [740, 396] on button "Stop Recording" at bounding box center [833, 405] width 412 height 33
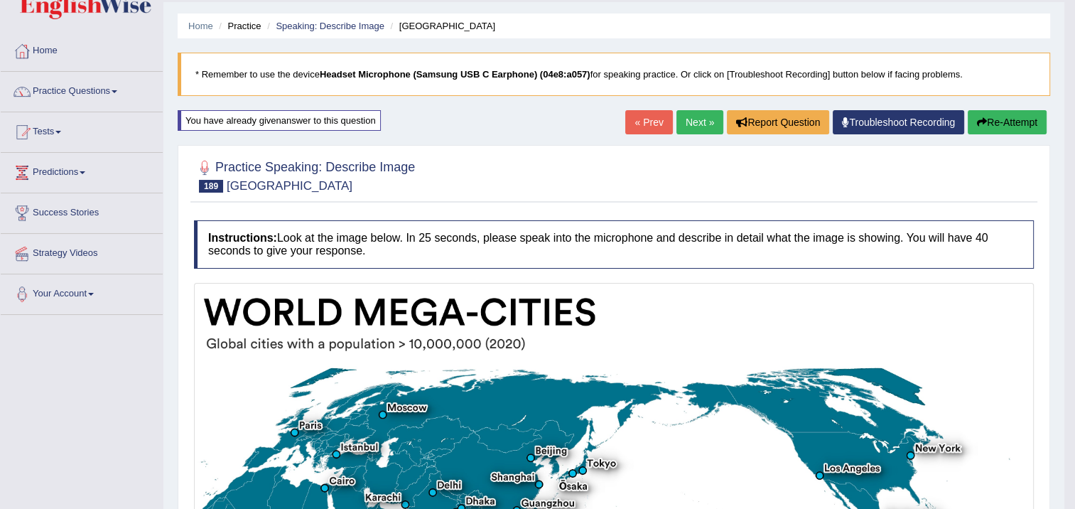
scroll to position [5, 0]
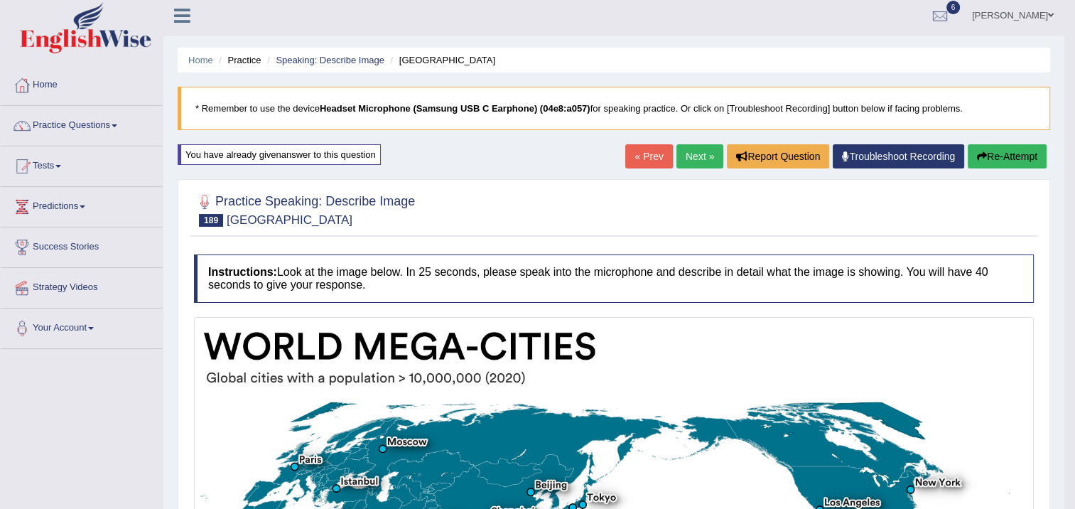
click at [705, 156] on link "Next »" at bounding box center [700, 156] width 47 height 24
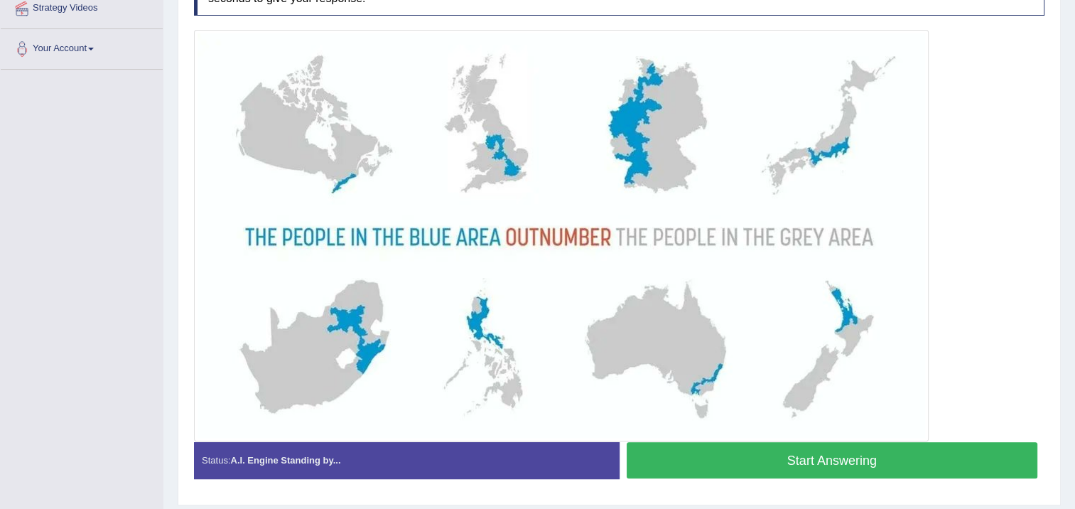
click at [903, 466] on button "Start Answering" at bounding box center [833, 460] width 412 height 36
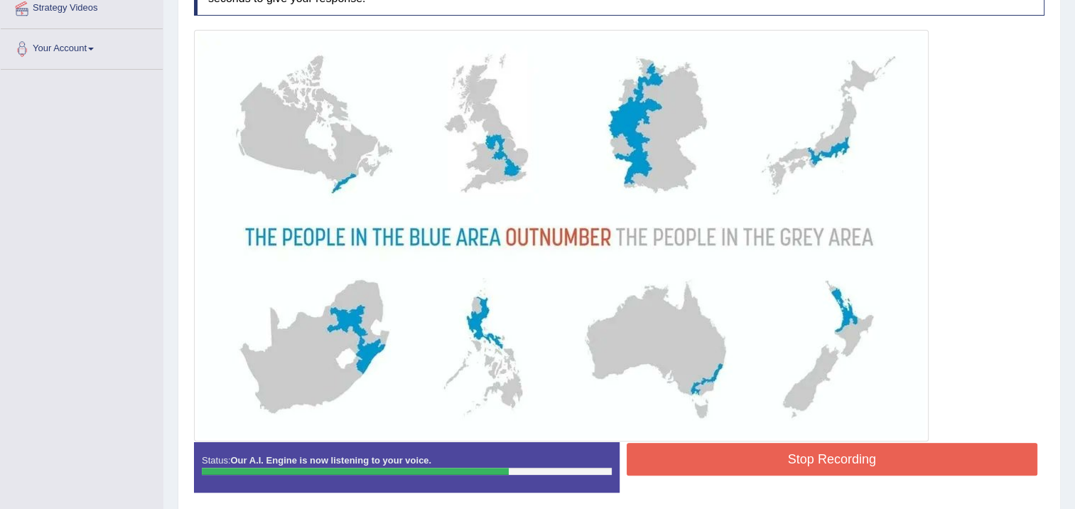
click at [706, 452] on button "Stop Recording" at bounding box center [833, 459] width 412 height 33
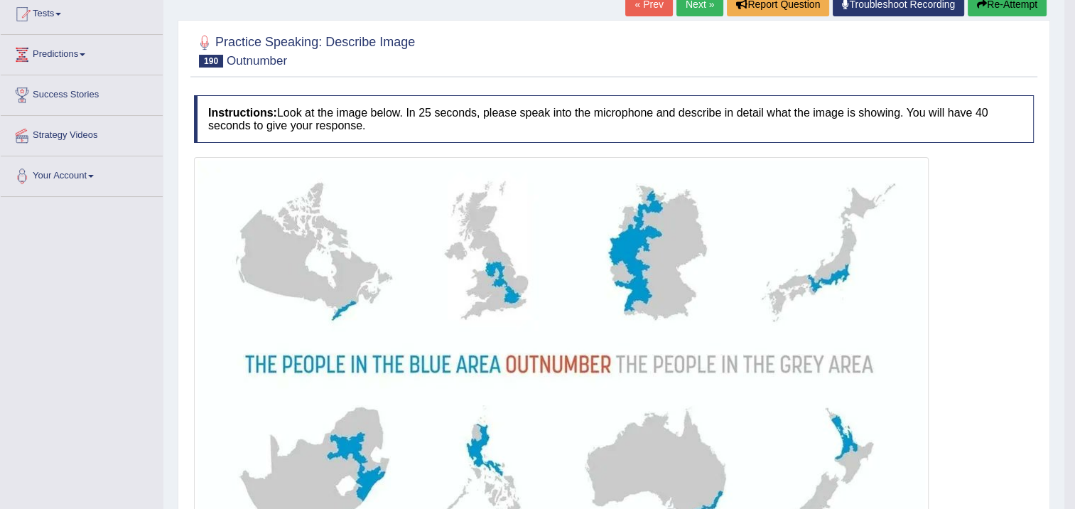
scroll to position [129, 0]
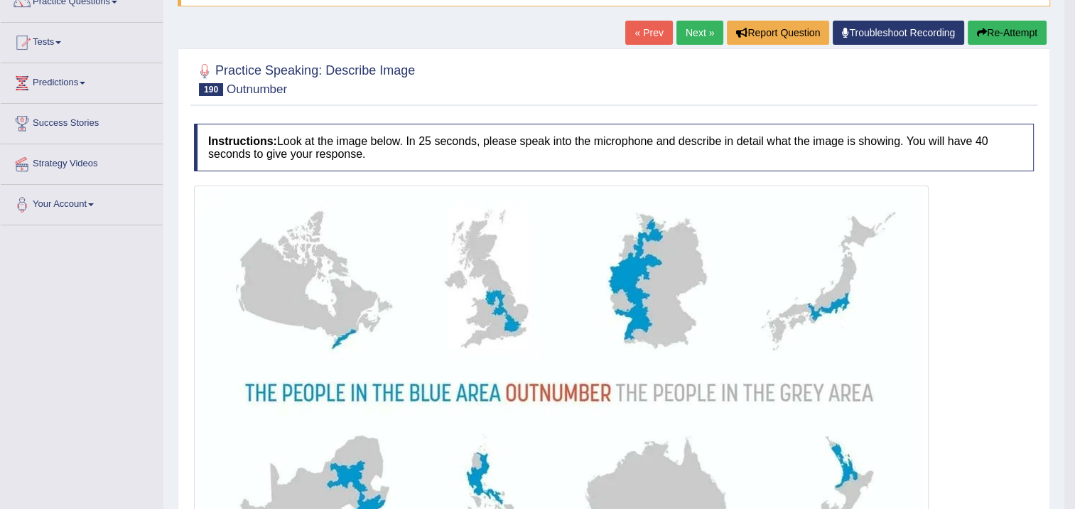
click at [693, 26] on link "Next »" at bounding box center [700, 33] width 47 height 24
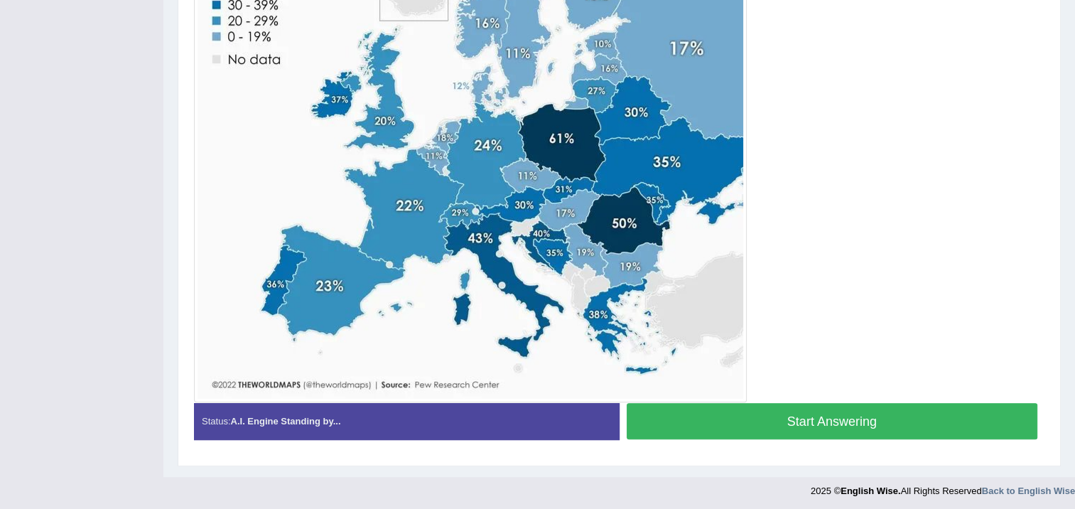
scroll to position [466, 0]
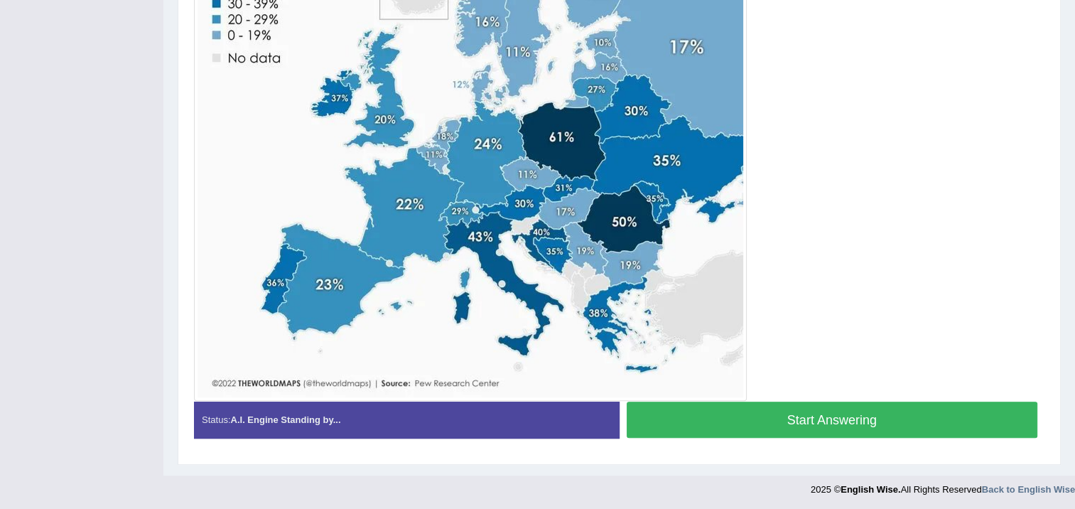
click at [745, 411] on button "Start Answering" at bounding box center [833, 420] width 412 height 36
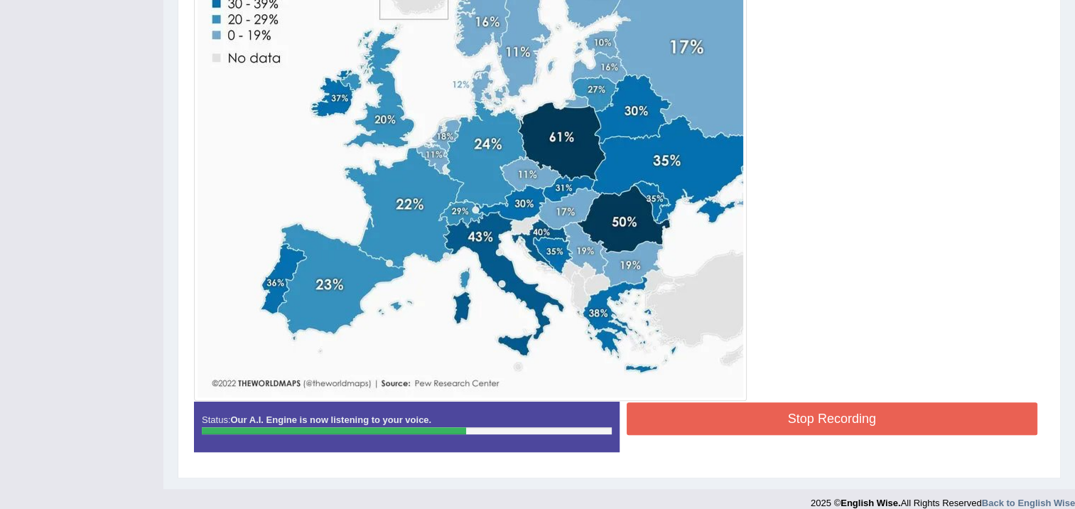
click at [746, 407] on button "Stop Recording" at bounding box center [833, 418] width 412 height 33
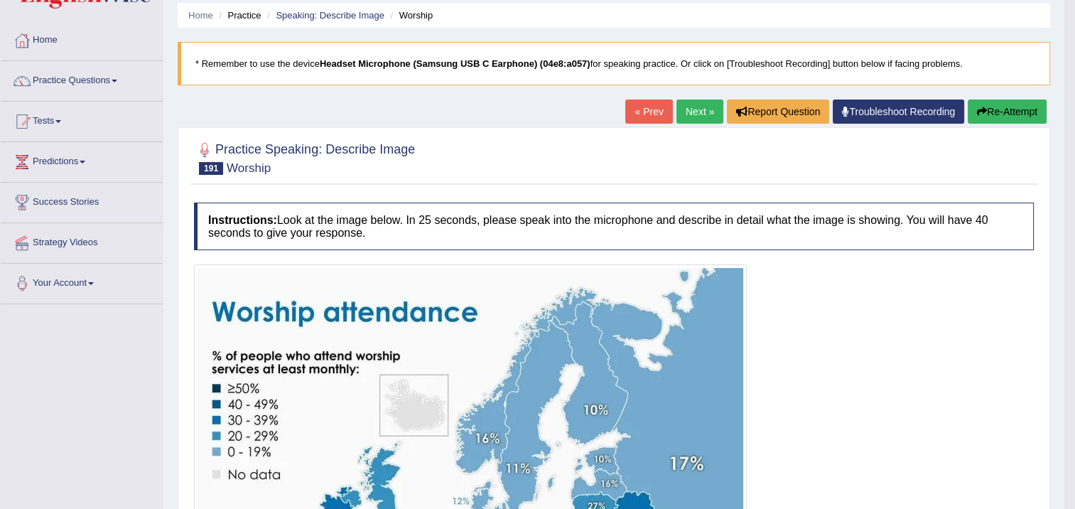
scroll to position [40, 0]
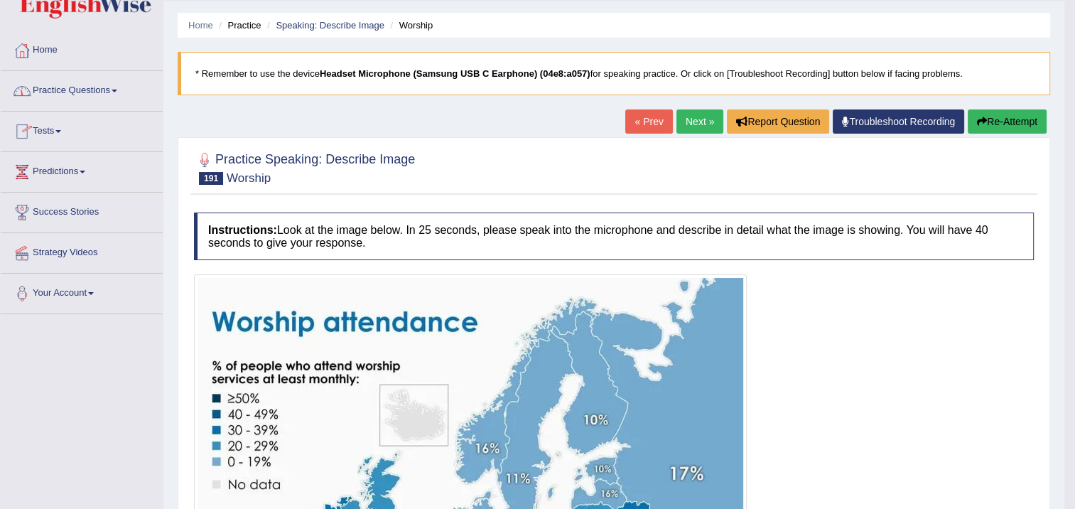
click at [57, 51] on link "Home" at bounding box center [82, 49] width 162 height 36
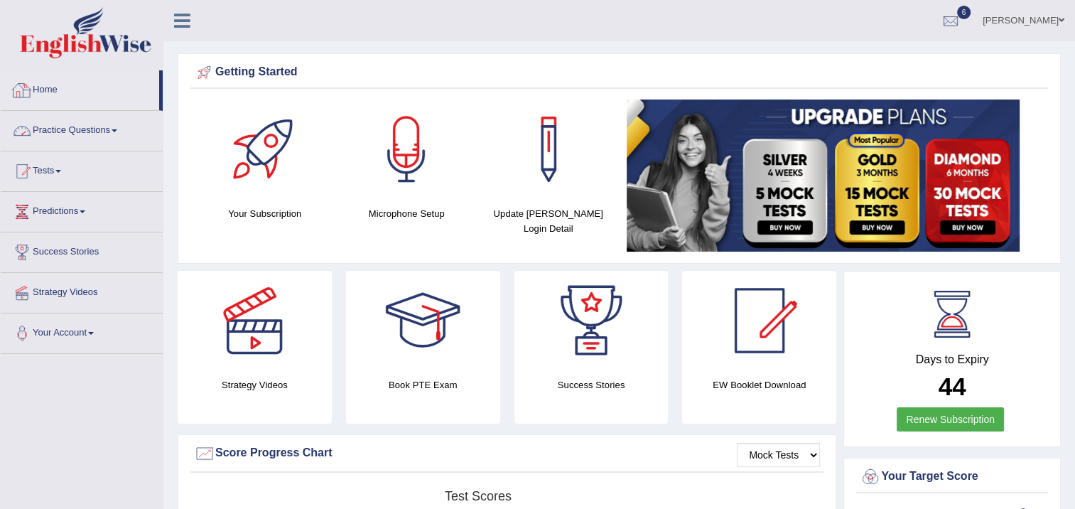
click at [77, 134] on link "Practice Questions" at bounding box center [82, 129] width 162 height 36
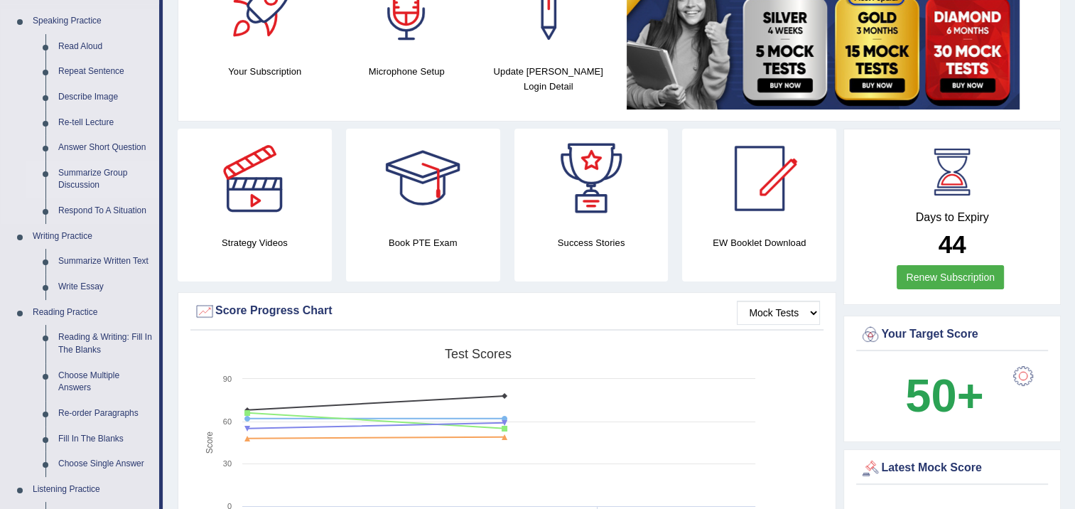
scroll to position [142, 0]
click at [90, 119] on link "Re-tell Lecture" at bounding box center [105, 123] width 107 height 26
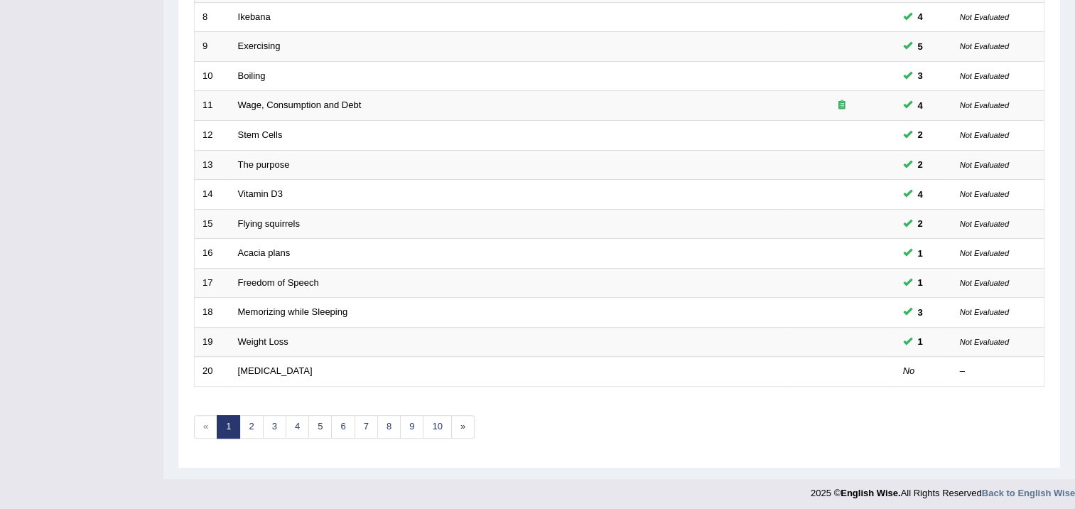
scroll to position [428, 0]
click at [355, 426] on link "7" at bounding box center [366, 425] width 23 height 23
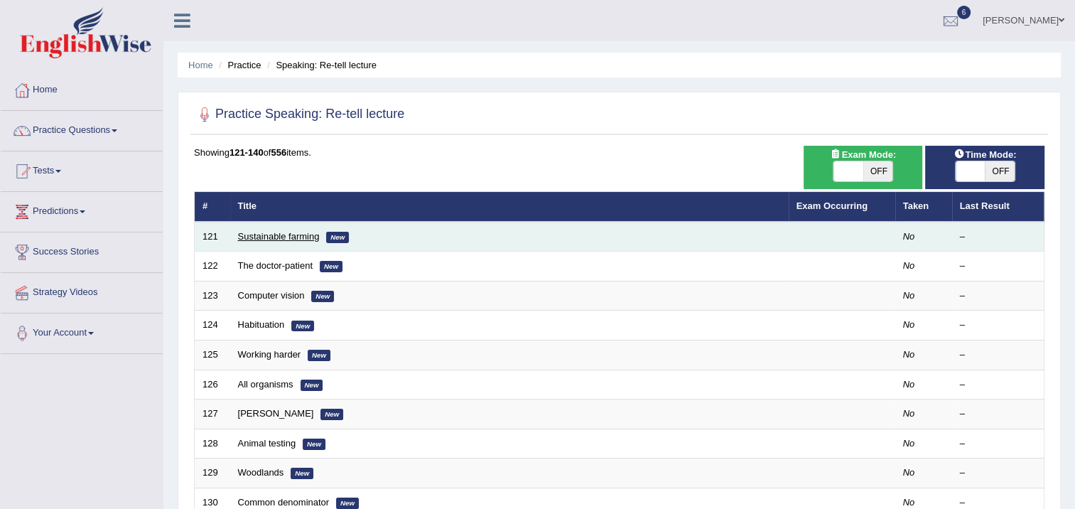
click at [291, 239] on link "Sustainable farming" at bounding box center [279, 236] width 82 height 11
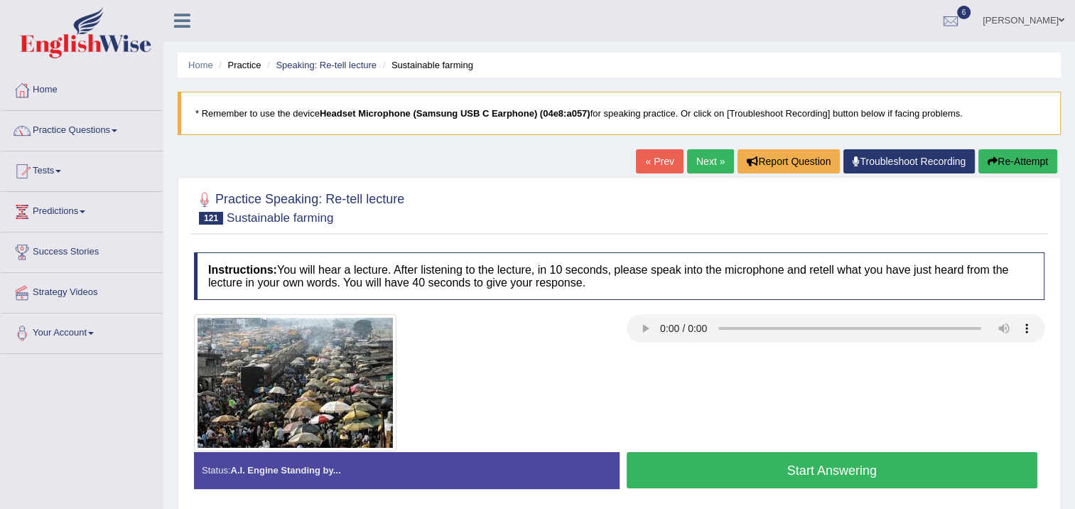
click at [679, 462] on button "Start Answering" at bounding box center [833, 470] width 412 height 36
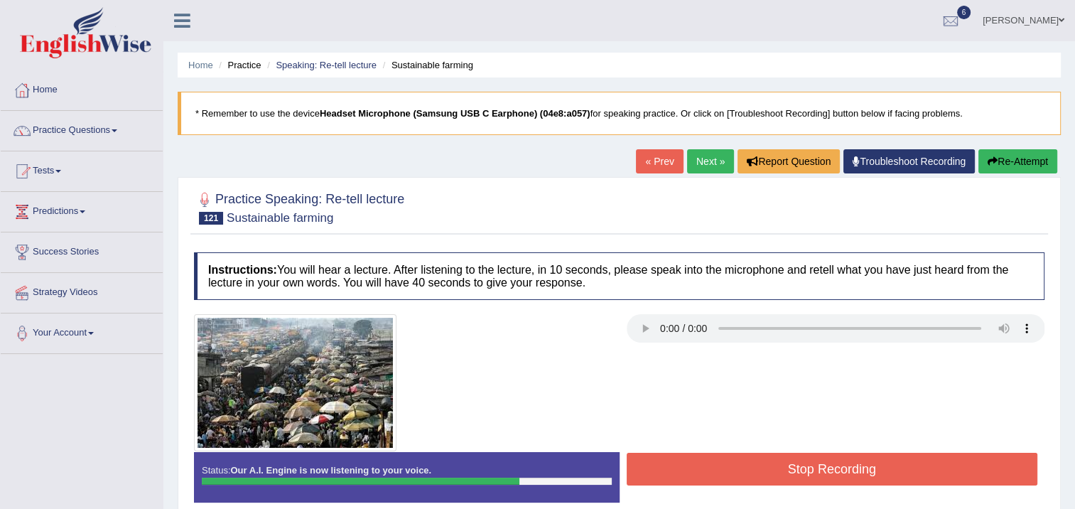
click at [669, 458] on button "Stop Recording" at bounding box center [833, 469] width 412 height 33
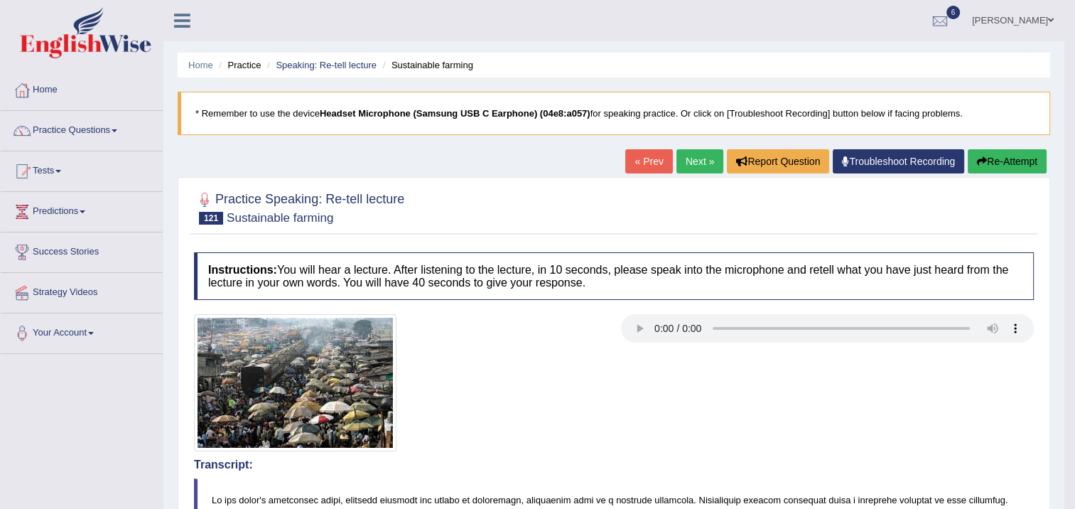
click at [978, 156] on icon "button" at bounding box center [982, 161] width 10 height 10
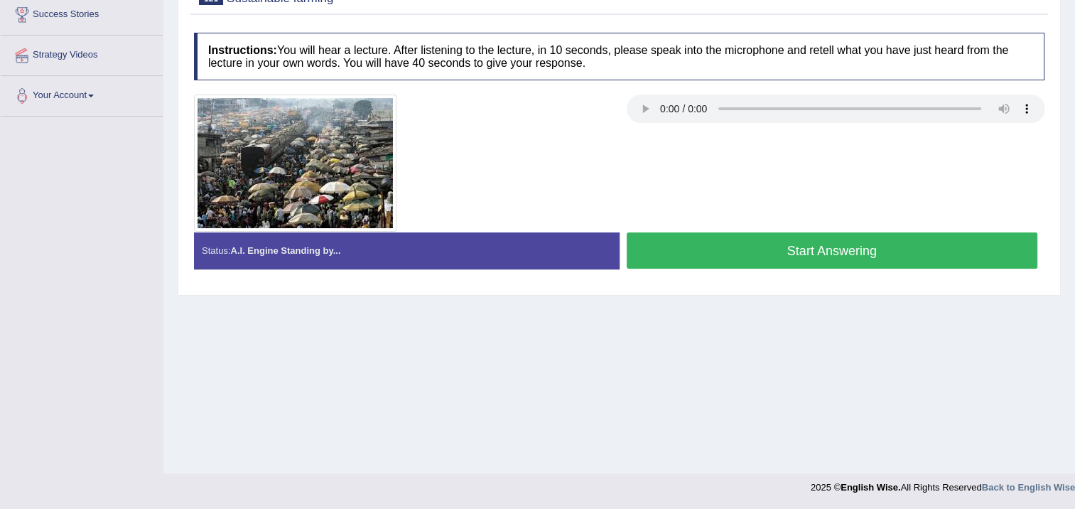
scroll to position [237, 0]
click at [942, 238] on button "Start Answering" at bounding box center [833, 250] width 412 height 36
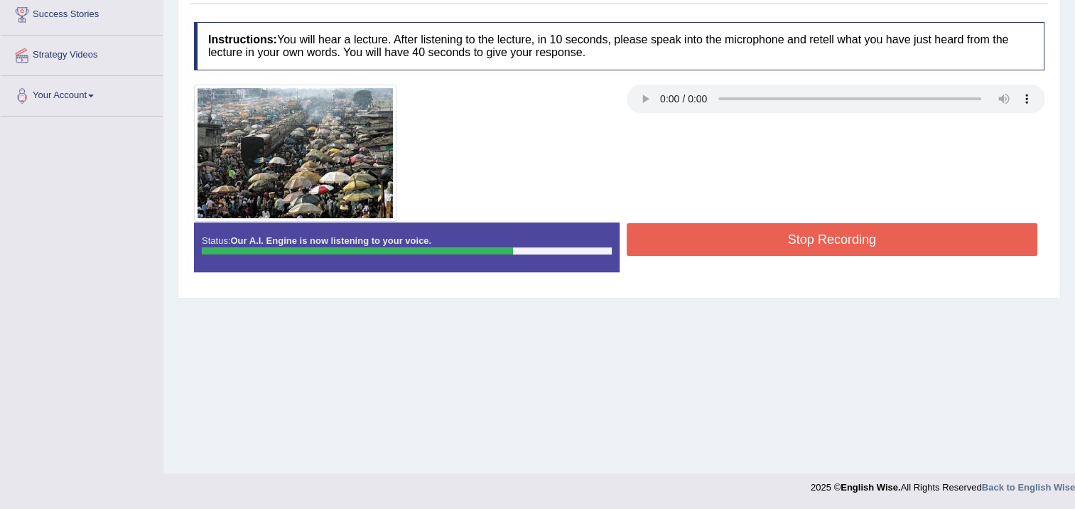
click at [954, 239] on button "Stop Recording" at bounding box center [833, 239] width 412 height 33
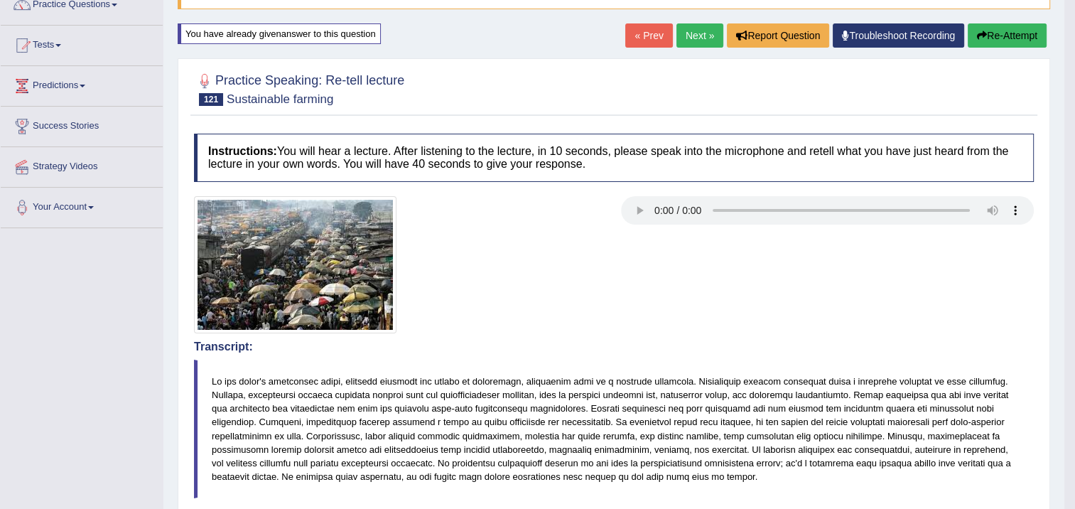
scroll to position [97, 0]
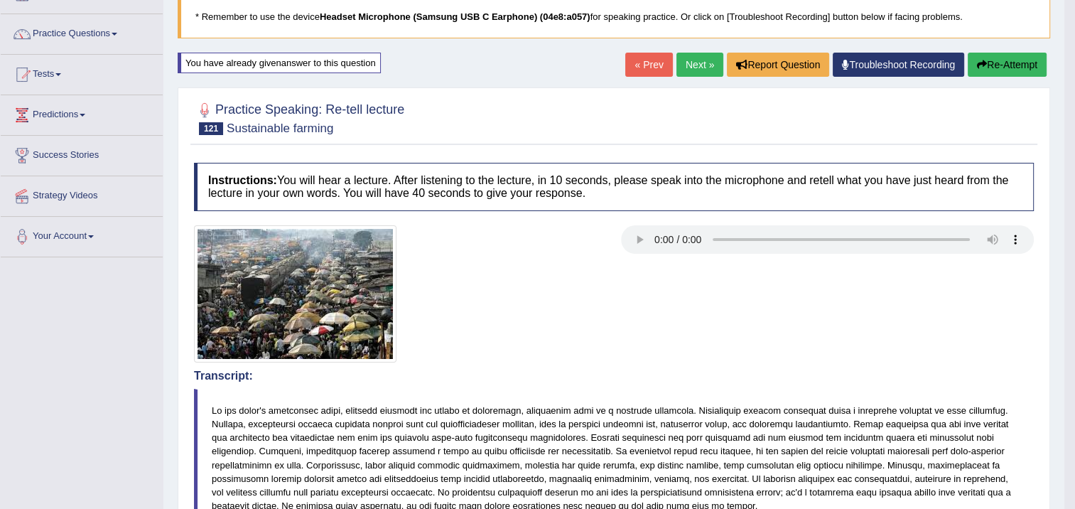
click at [709, 60] on link "Next »" at bounding box center [700, 65] width 47 height 24
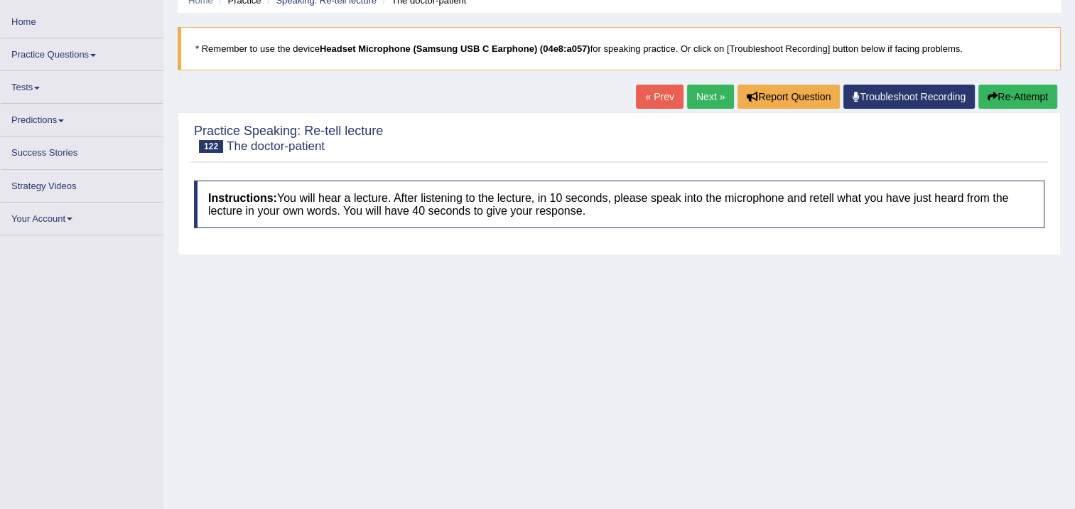
scroll to position [237, 0]
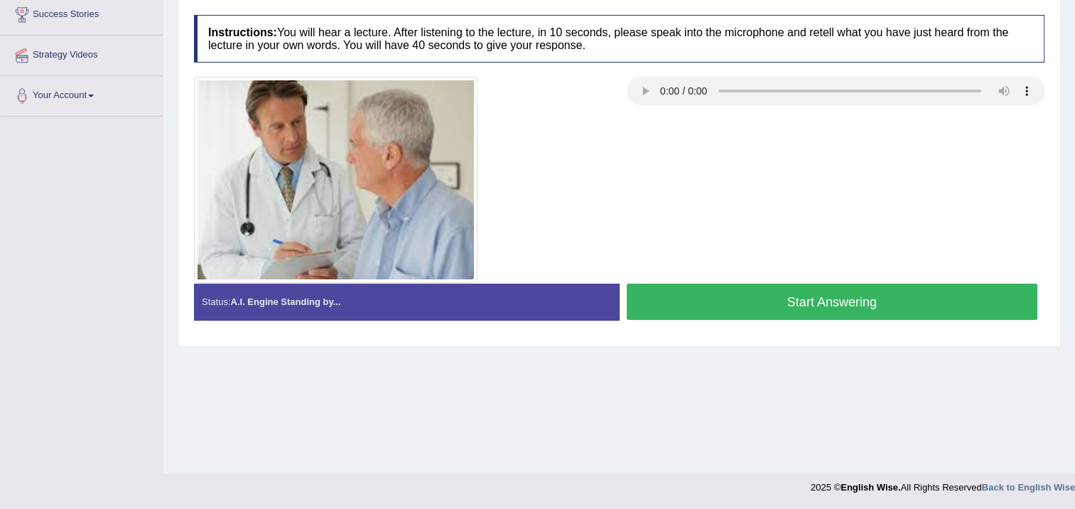
click at [714, 300] on button "Start Answering" at bounding box center [833, 302] width 412 height 36
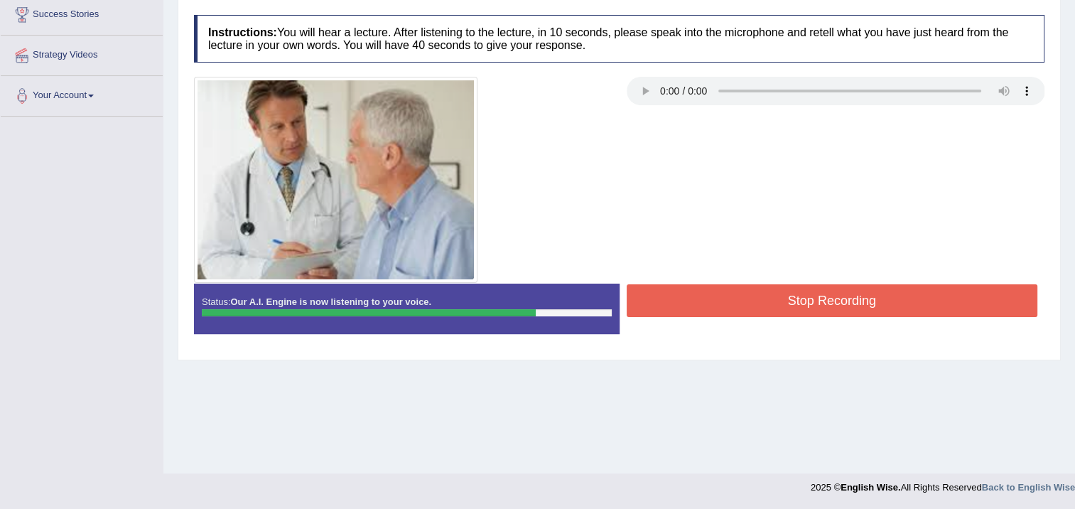
click at [723, 295] on button "Stop Recording" at bounding box center [833, 300] width 412 height 33
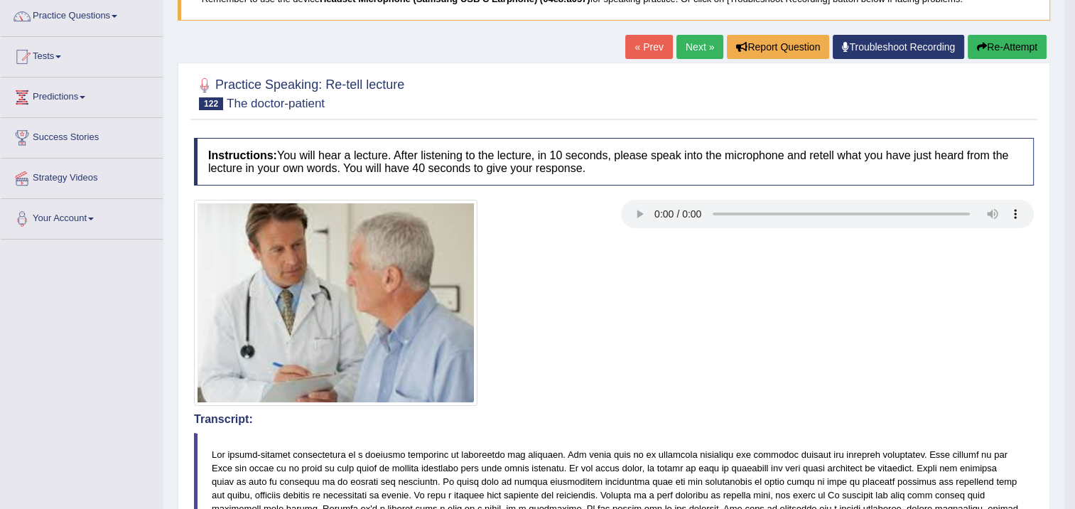
scroll to position [3, 0]
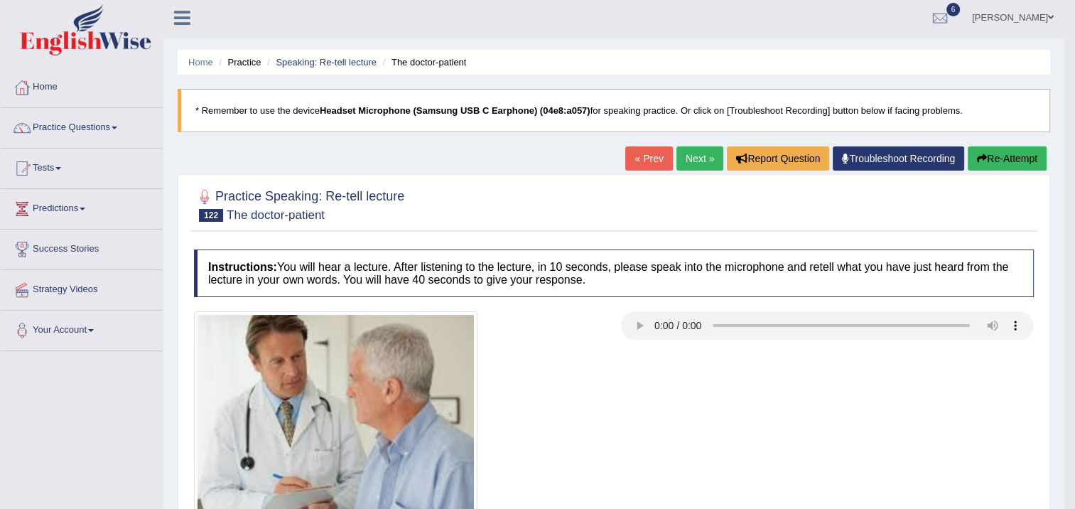
click at [694, 154] on link "Next »" at bounding box center [700, 158] width 47 height 24
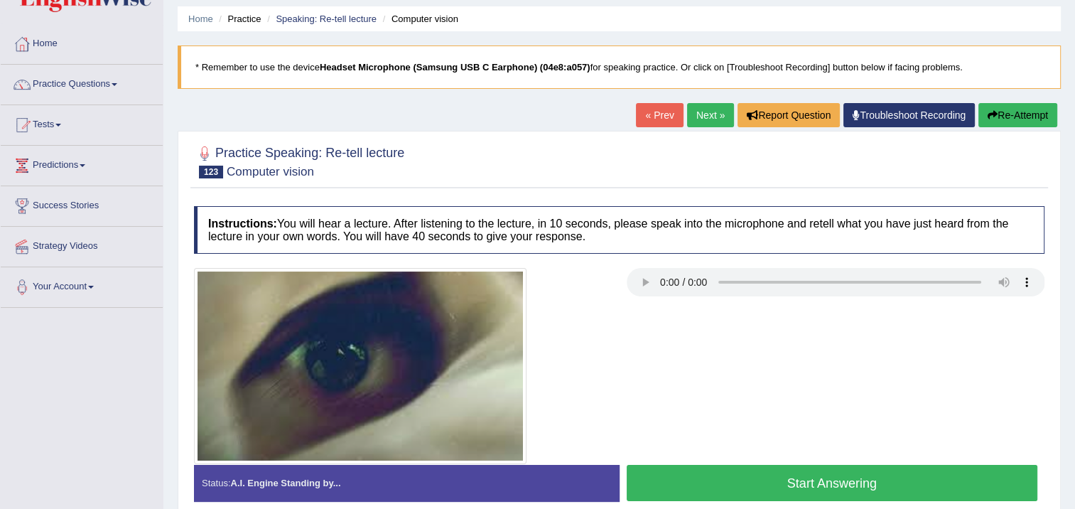
scroll to position [71, 0]
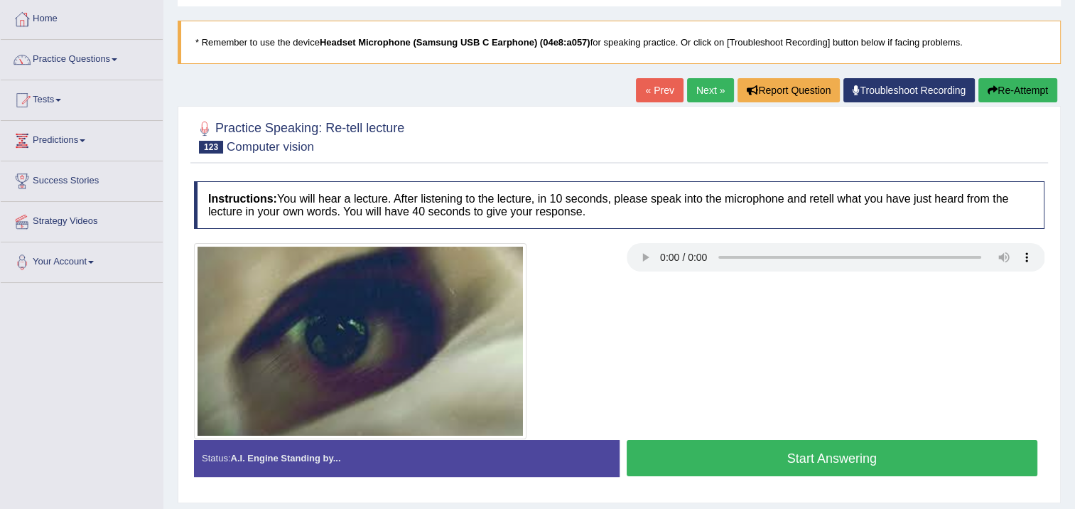
click at [846, 450] on button "Start Answering" at bounding box center [833, 458] width 412 height 36
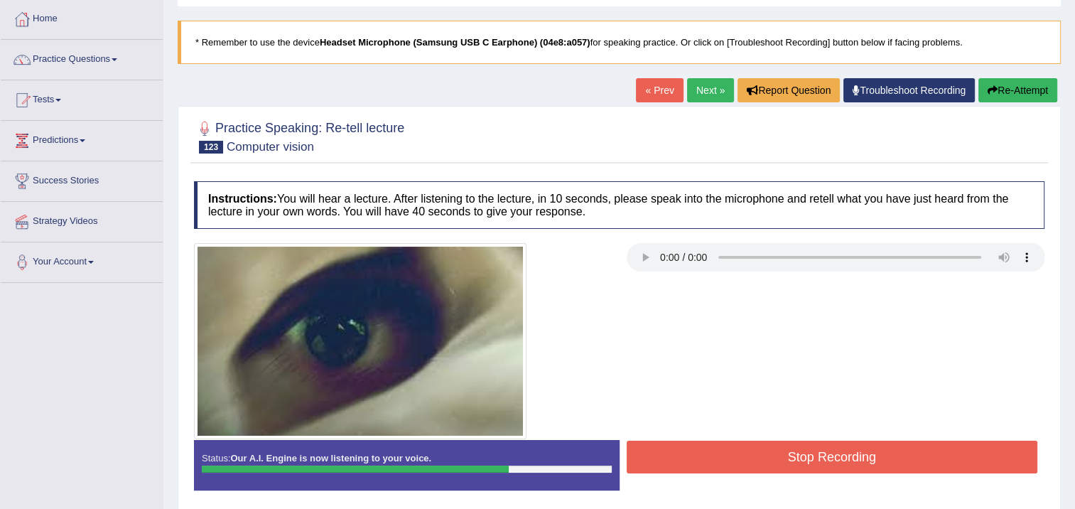
click at [987, 468] on button "Stop Recording" at bounding box center [833, 457] width 412 height 33
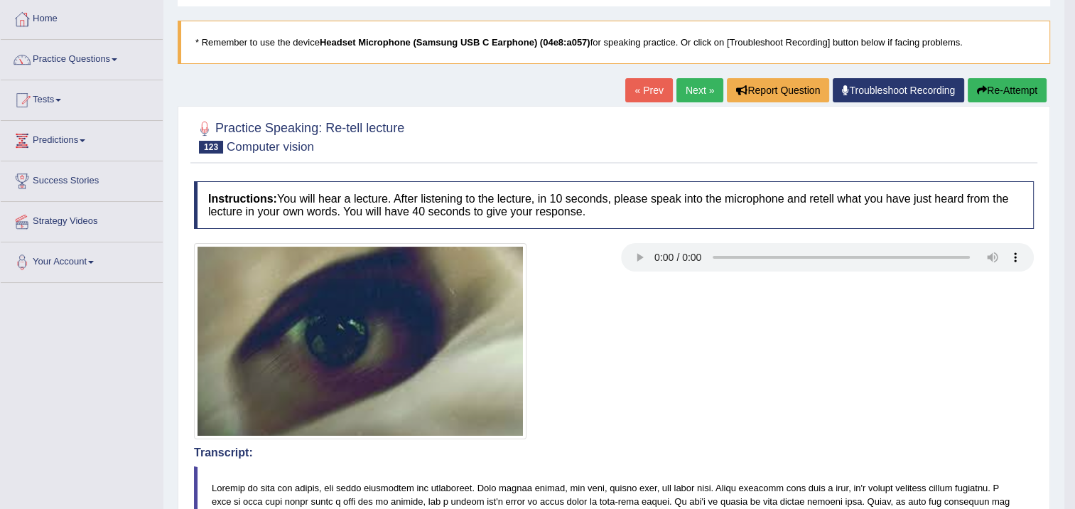
click at [1023, 89] on button "Re-Attempt" at bounding box center [1007, 90] width 79 height 24
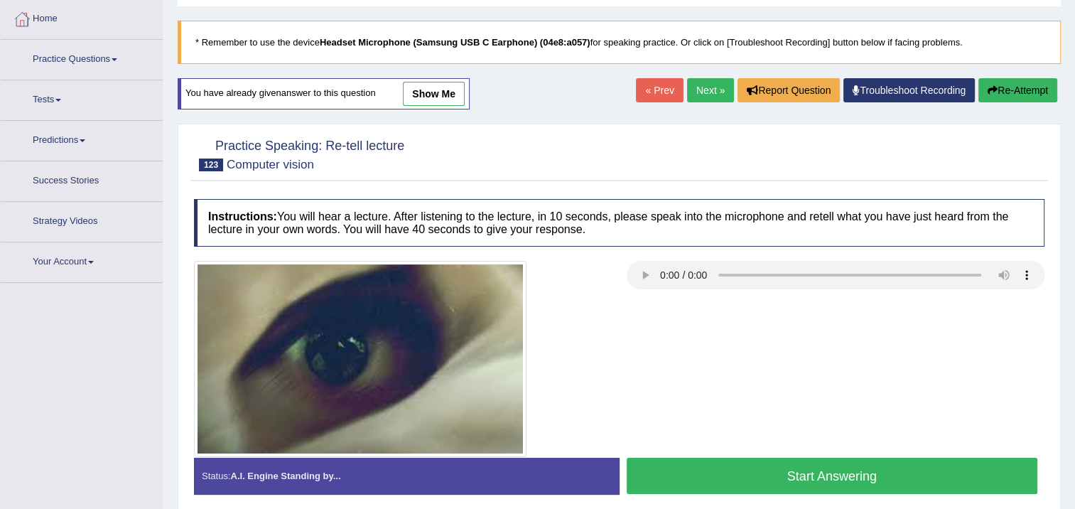
scroll to position [71, 0]
click at [908, 472] on button "Start Answering" at bounding box center [833, 476] width 412 height 36
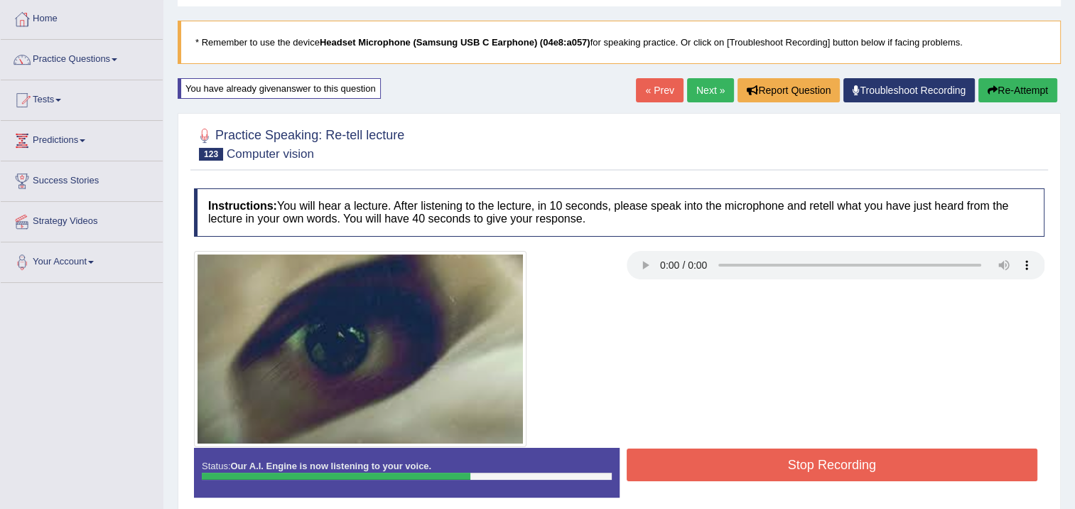
click at [783, 463] on button "Stop Recording" at bounding box center [833, 464] width 412 height 33
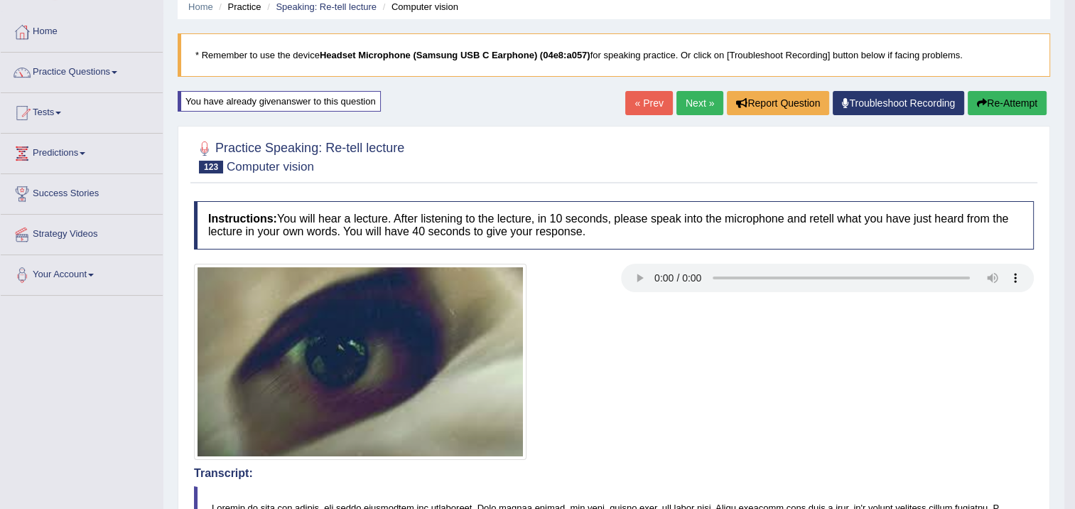
scroll to position [0, 0]
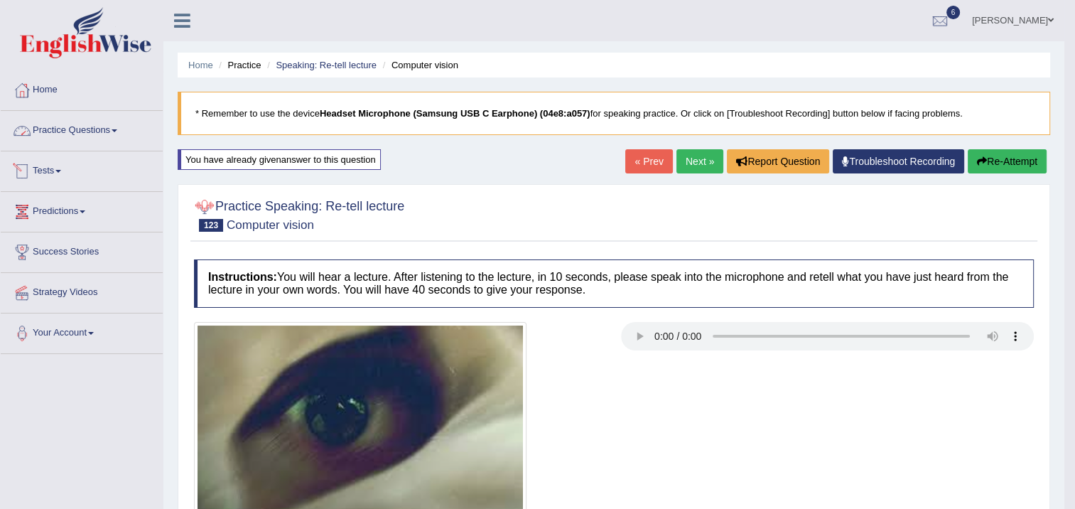
click at [114, 139] on link "Practice Questions" at bounding box center [82, 129] width 162 height 36
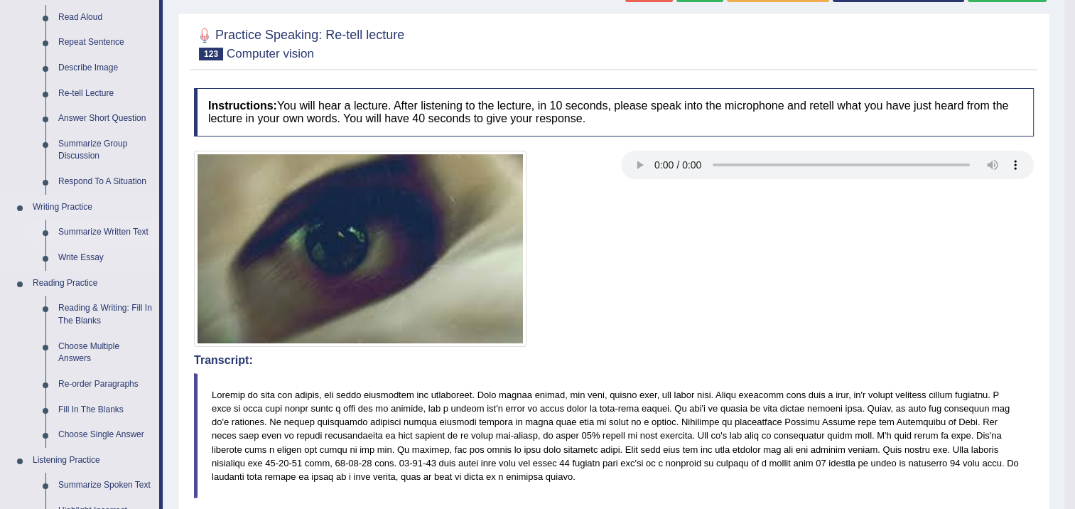
scroll to position [213, 0]
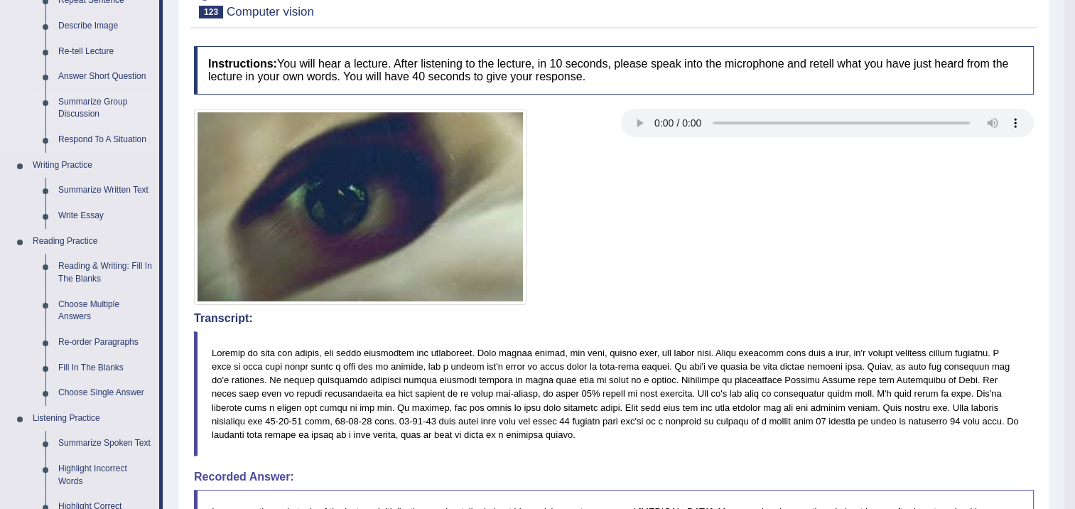
click at [97, 100] on link "Summarize Group Discussion" at bounding box center [105, 109] width 107 height 38
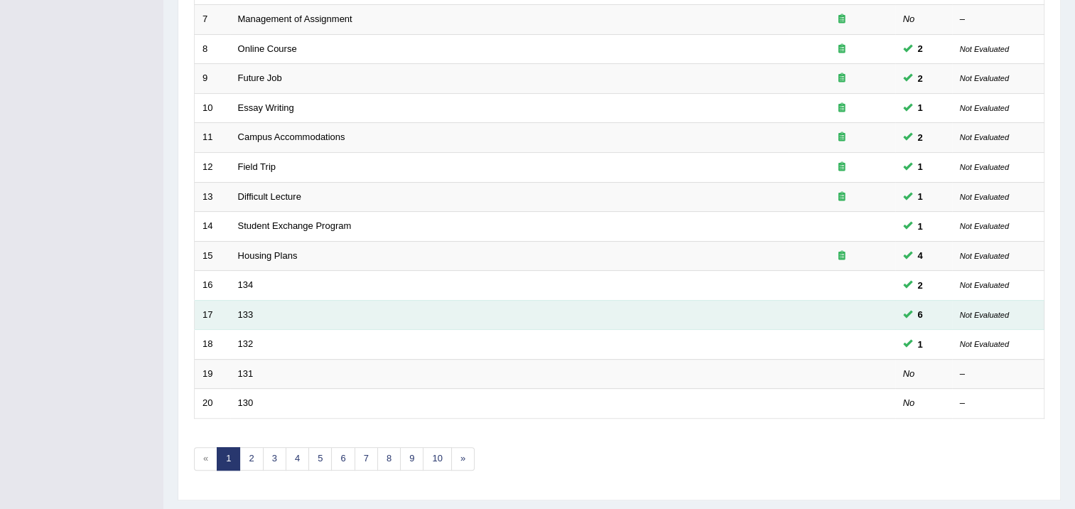
scroll to position [428, 0]
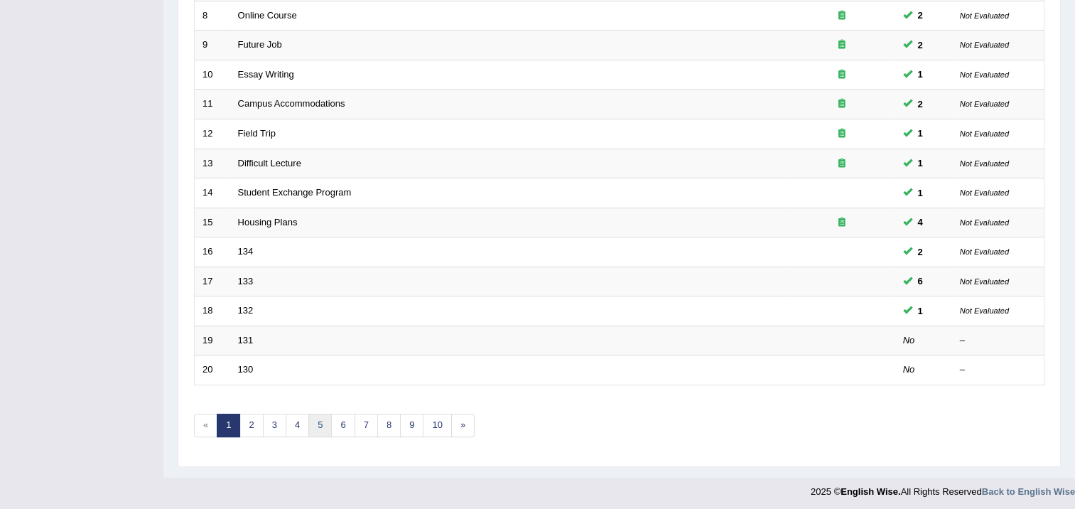
click at [320, 424] on link "5" at bounding box center [319, 425] width 23 height 23
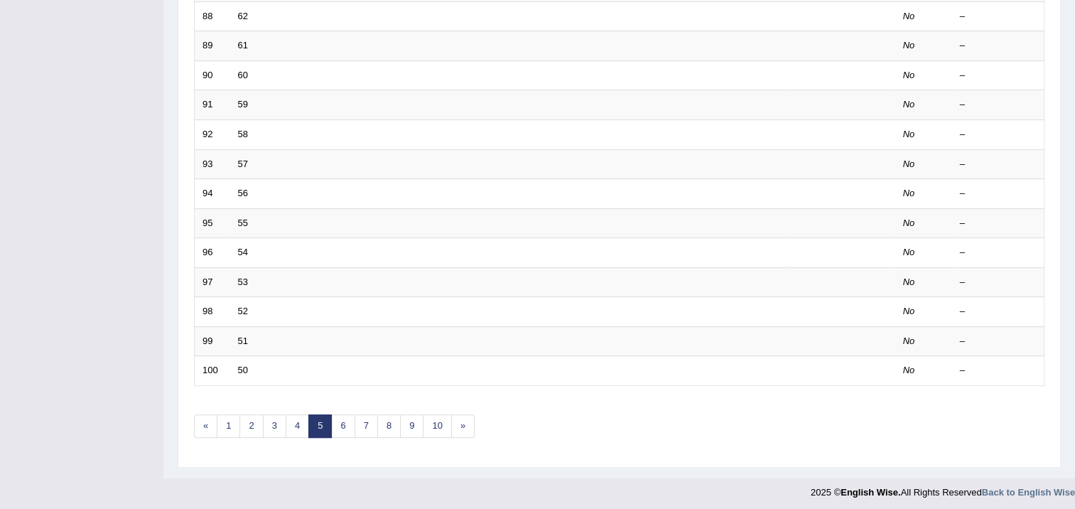
scroll to position [428, 0]
click at [276, 429] on link "3" at bounding box center [274, 425] width 23 height 23
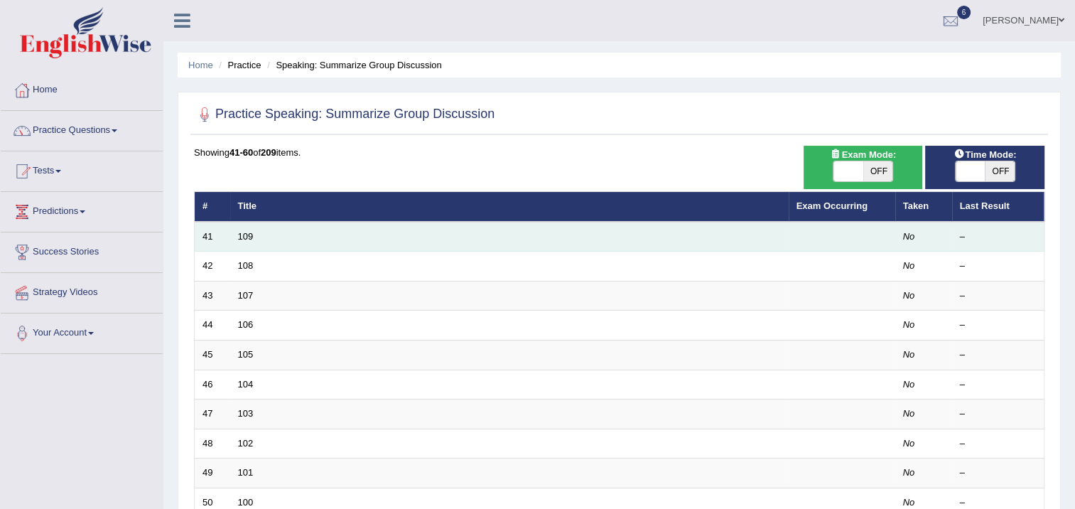
click at [259, 230] on td "109" at bounding box center [509, 237] width 559 height 30
click at [261, 232] on td "109" at bounding box center [509, 237] width 559 height 30
click at [257, 233] on td "109" at bounding box center [509, 237] width 559 height 30
click at [259, 235] on td "109" at bounding box center [509, 237] width 559 height 30
click at [240, 234] on link "109" at bounding box center [246, 236] width 16 height 11
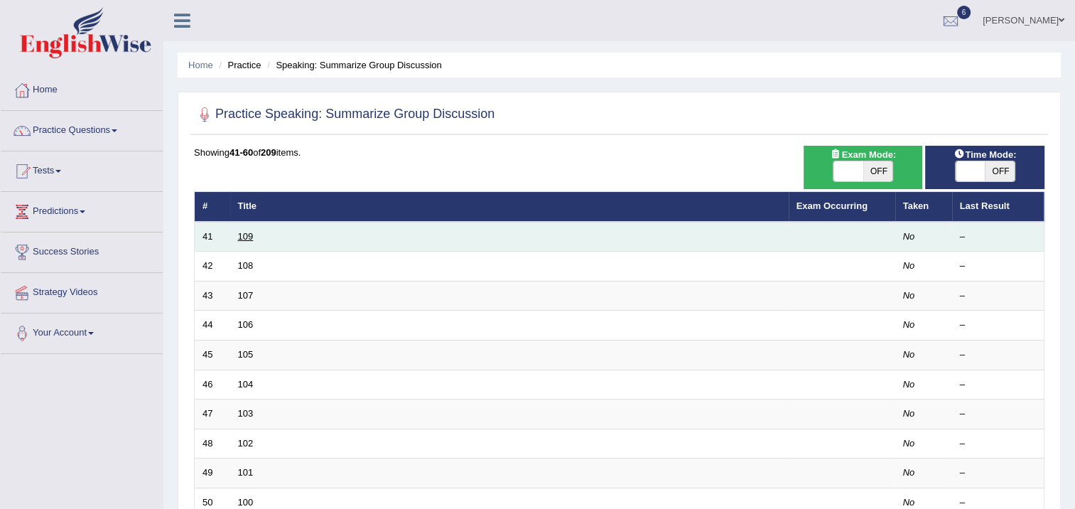
click at [243, 235] on link "109" at bounding box center [246, 236] width 16 height 11
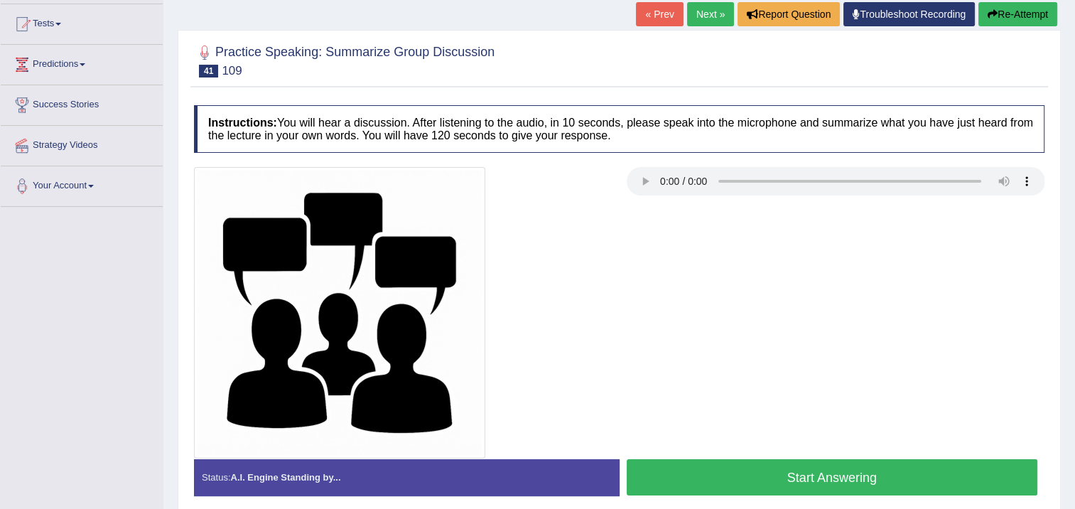
scroll to position [213, 0]
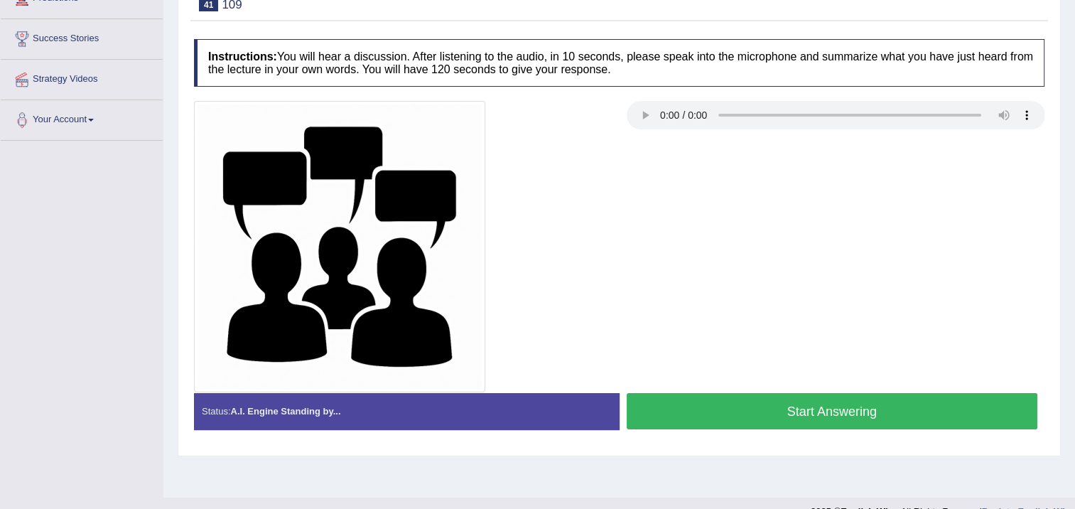
click at [870, 410] on button "Start Answering" at bounding box center [833, 411] width 412 height 36
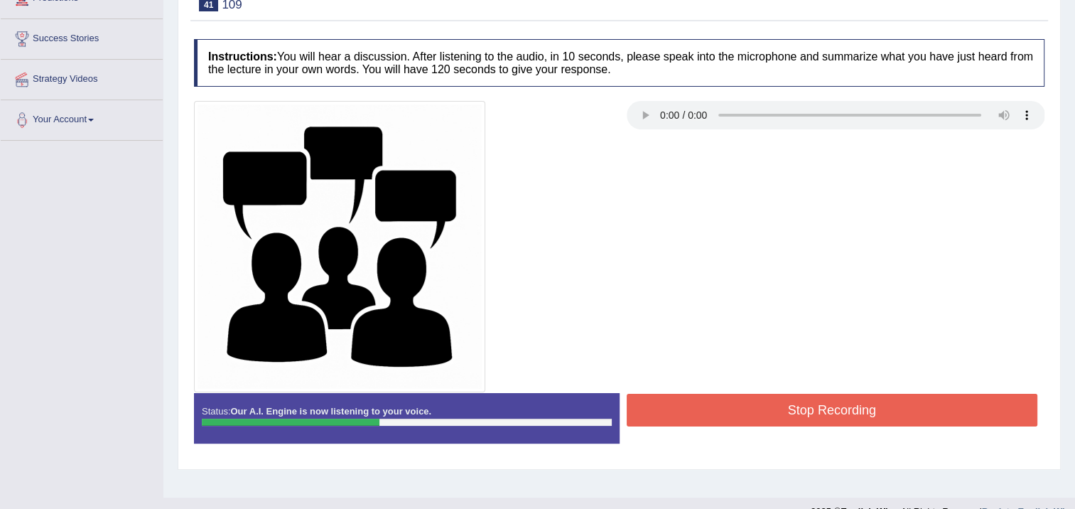
click at [882, 414] on button "Stop Recording" at bounding box center [833, 410] width 412 height 33
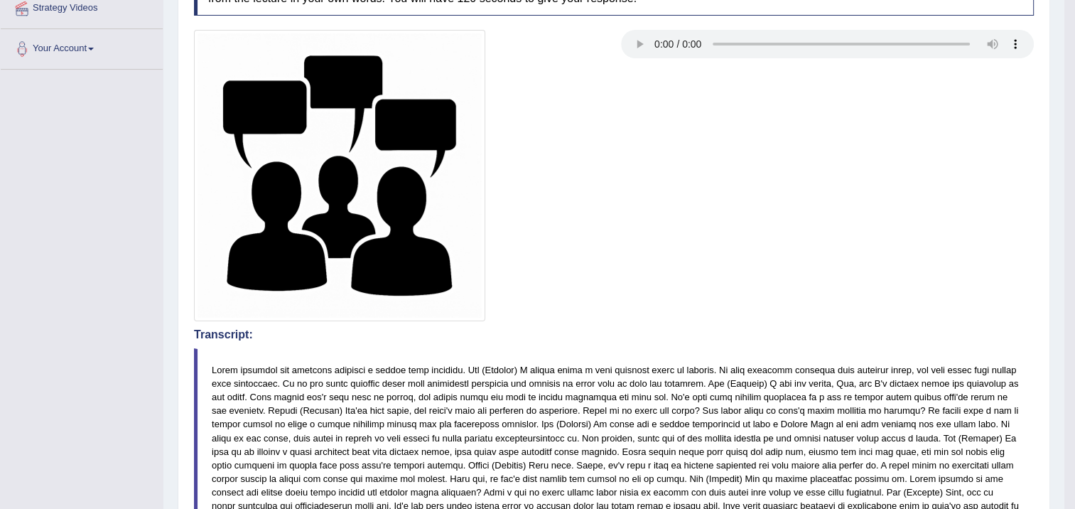
scroll to position [71, 0]
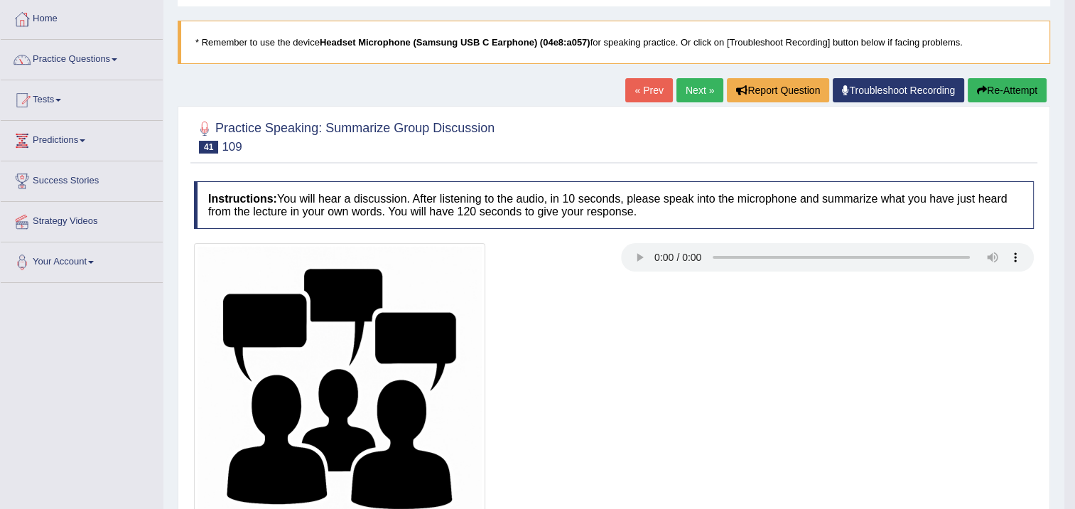
click at [713, 86] on link "Next »" at bounding box center [700, 90] width 47 height 24
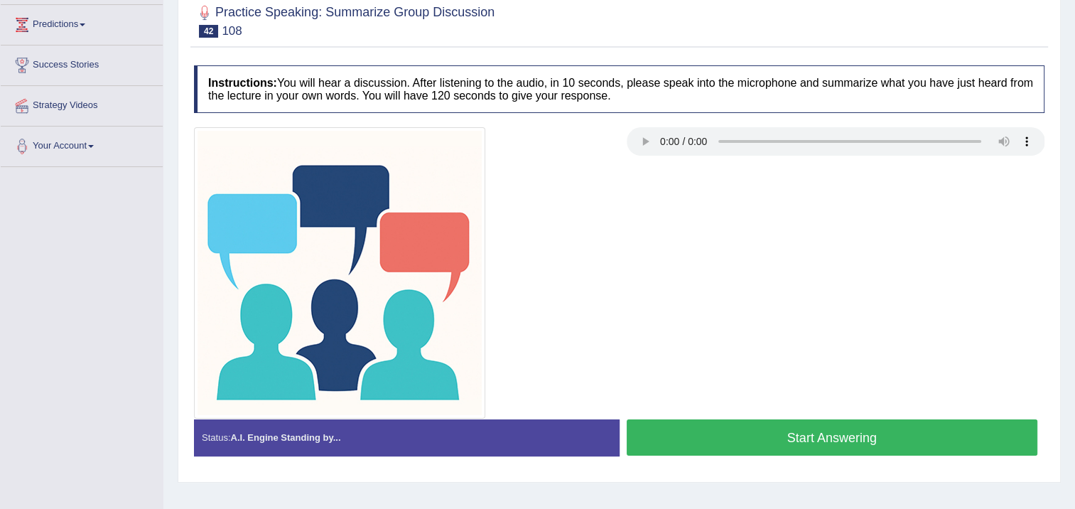
scroll to position [213, 0]
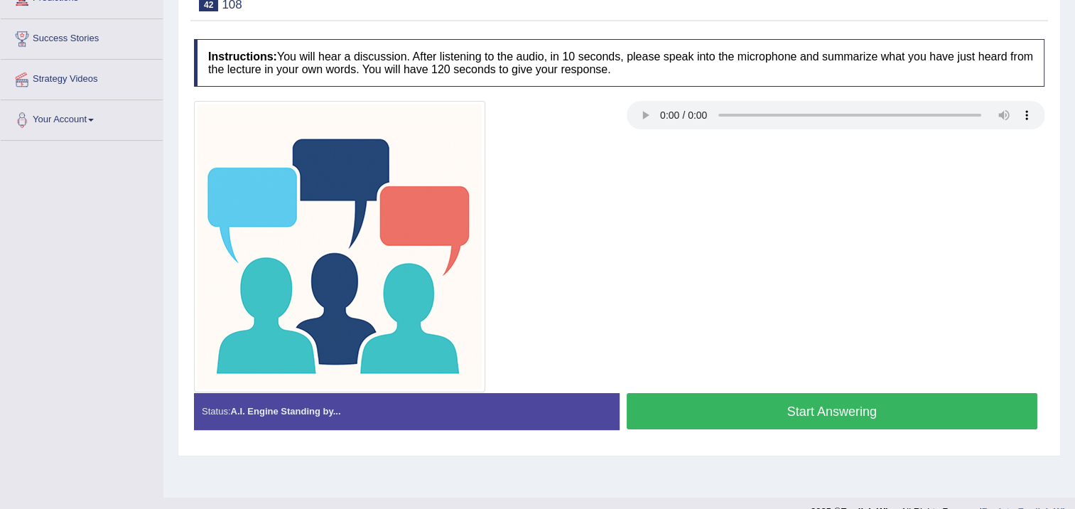
click at [743, 399] on button "Start Answering" at bounding box center [833, 411] width 412 height 36
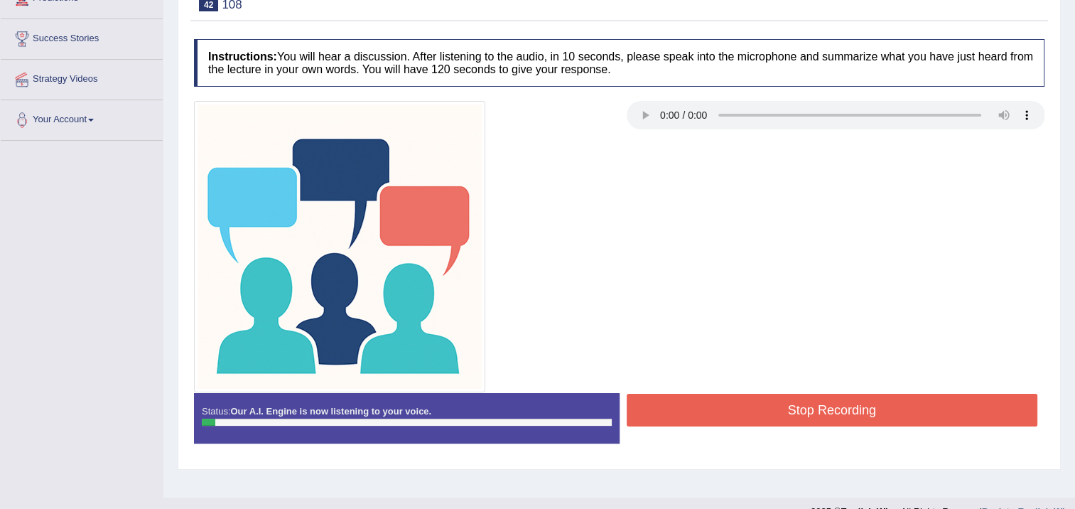
click at [753, 439] on div "Status: Our A.I. Engine is now listening to your voice. Start Answering Stop Re…" at bounding box center [619, 425] width 851 height 64
click at [778, 397] on button "Stop Recording" at bounding box center [833, 410] width 412 height 33
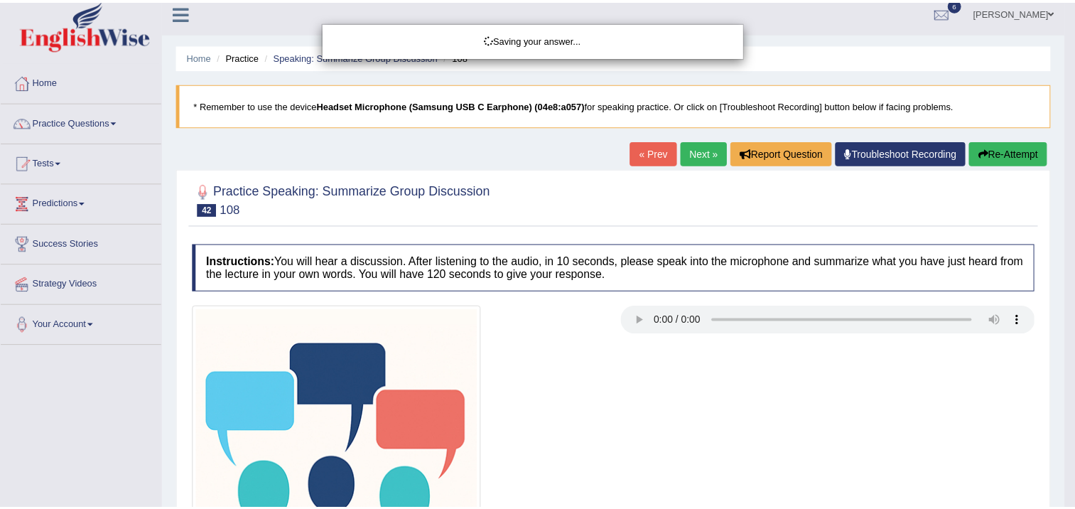
scroll to position [0, 0]
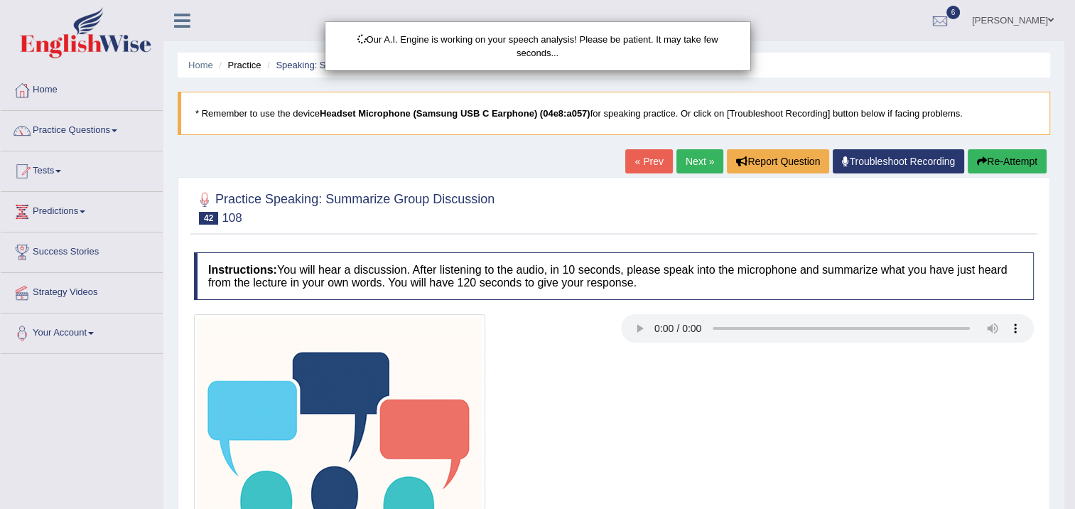
click at [1009, 151] on body "Toggle navigation Home Practice Questions Speaking Practice Read Aloud Repeat S…" at bounding box center [537, 254] width 1075 height 509
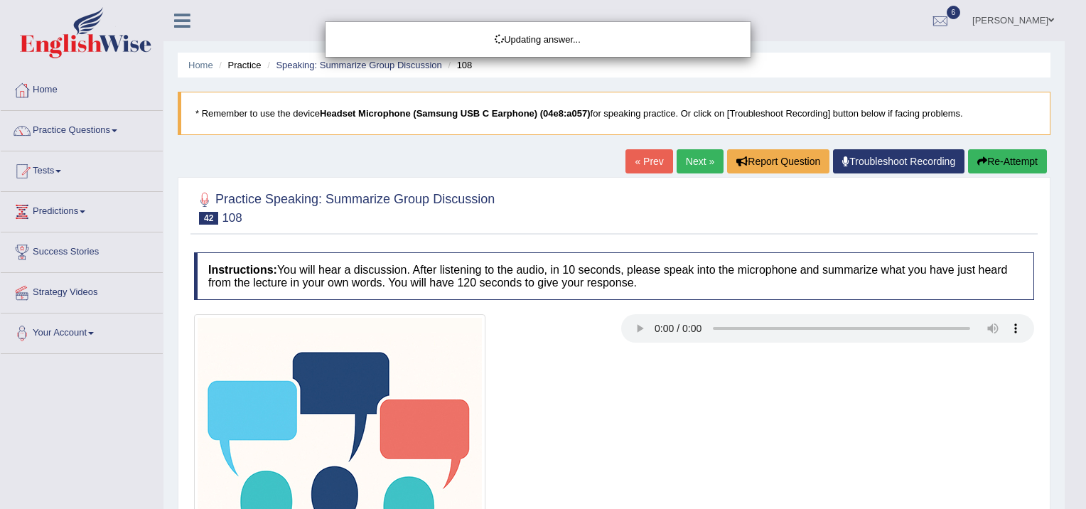
click at [1016, 168] on body "Toggle navigation Home Practice Questions Speaking Practice Read Aloud Repeat S…" at bounding box center [543, 254] width 1086 height 509
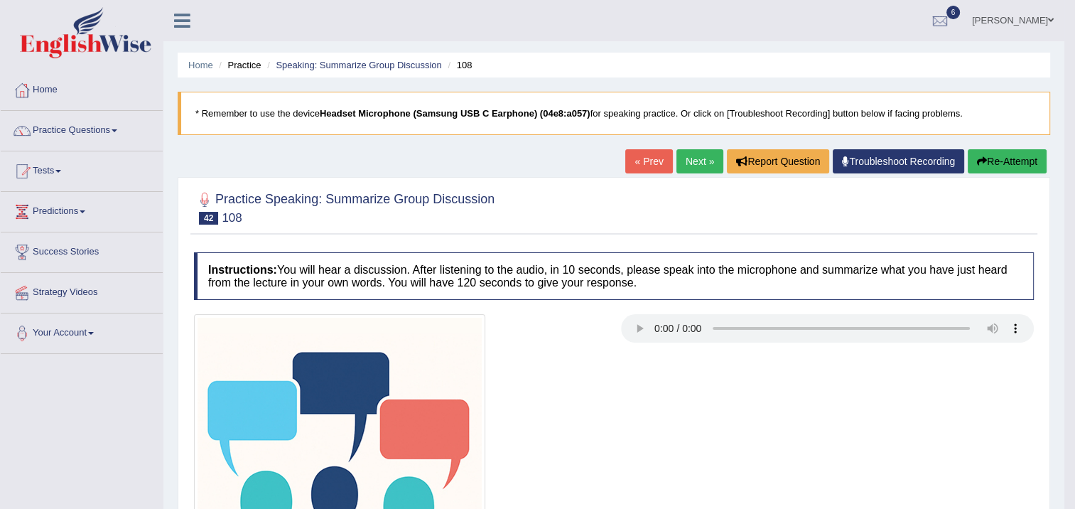
click at [985, 162] on button "Re-Attempt" at bounding box center [1007, 161] width 79 height 24
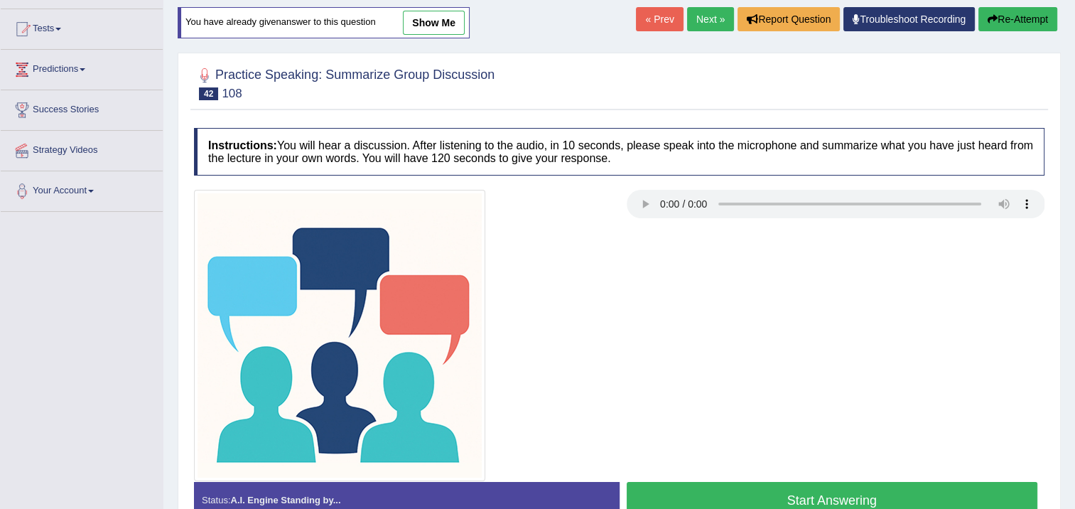
scroll to position [237, 0]
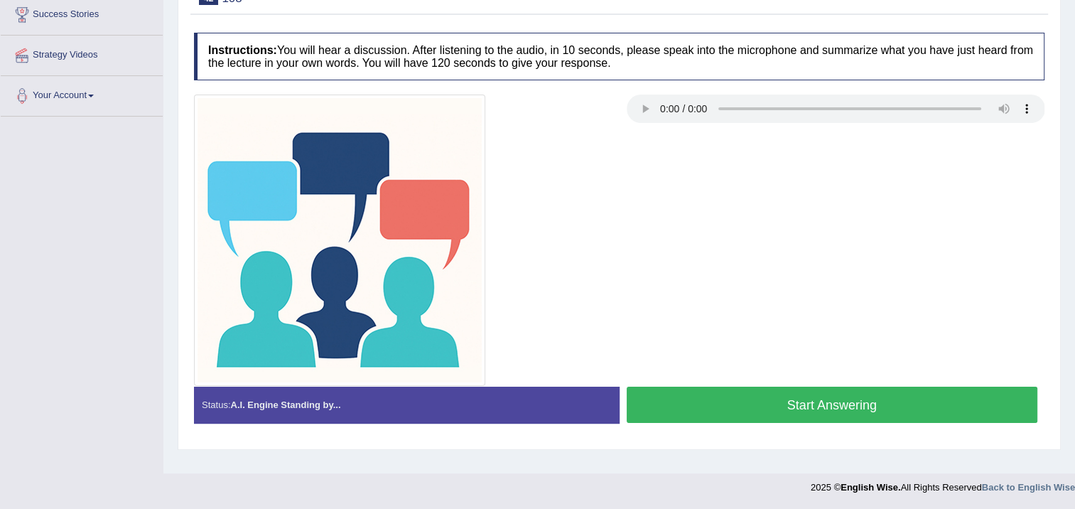
click at [921, 398] on button "Start Answering" at bounding box center [833, 405] width 412 height 36
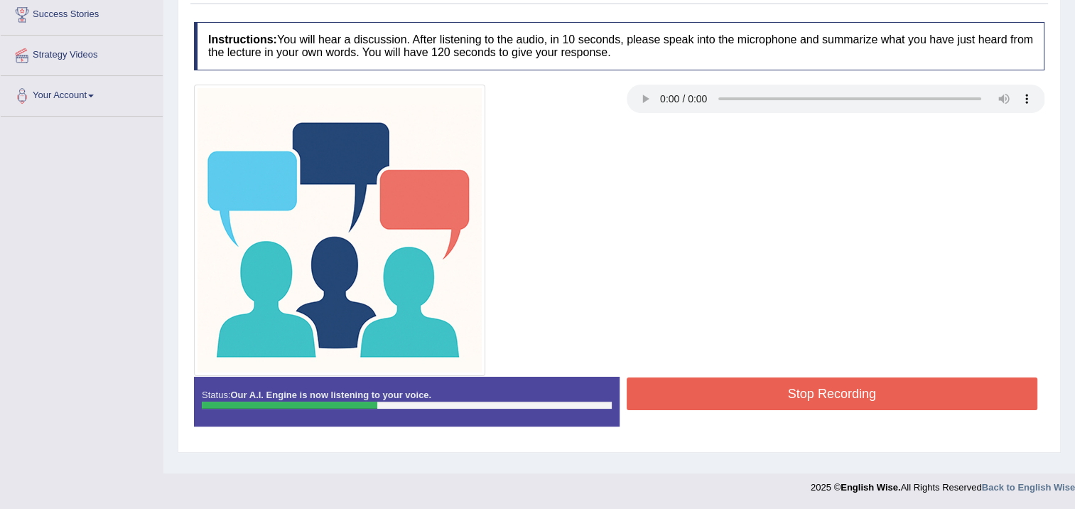
click at [903, 398] on button "Stop Recording" at bounding box center [833, 393] width 412 height 33
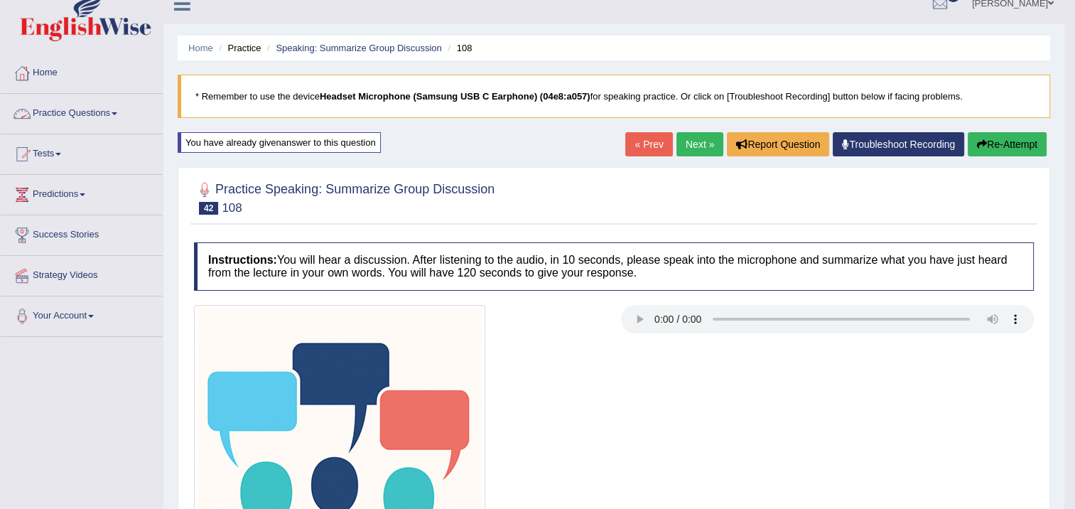
scroll to position [0, 0]
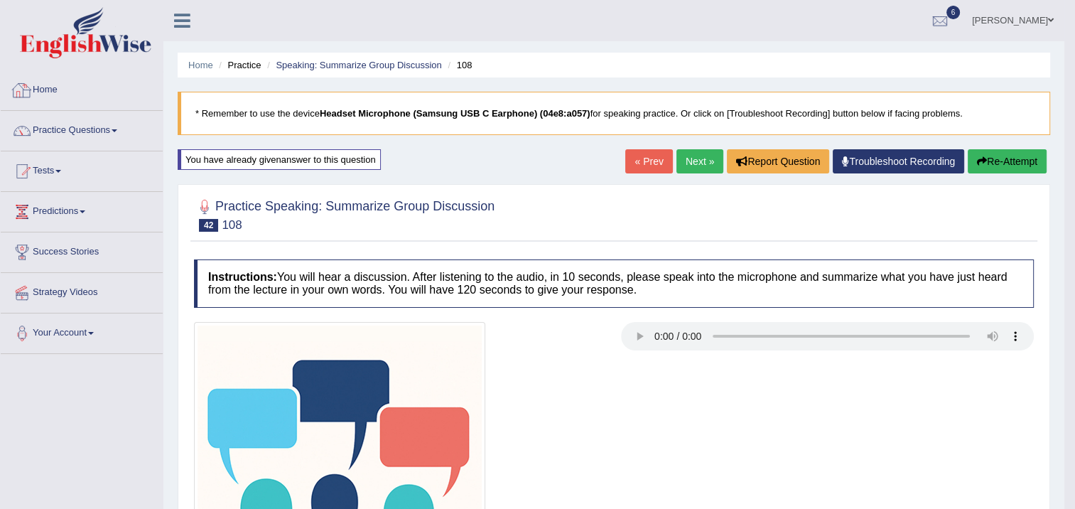
click at [122, 128] on link "Practice Questions" at bounding box center [82, 129] width 162 height 36
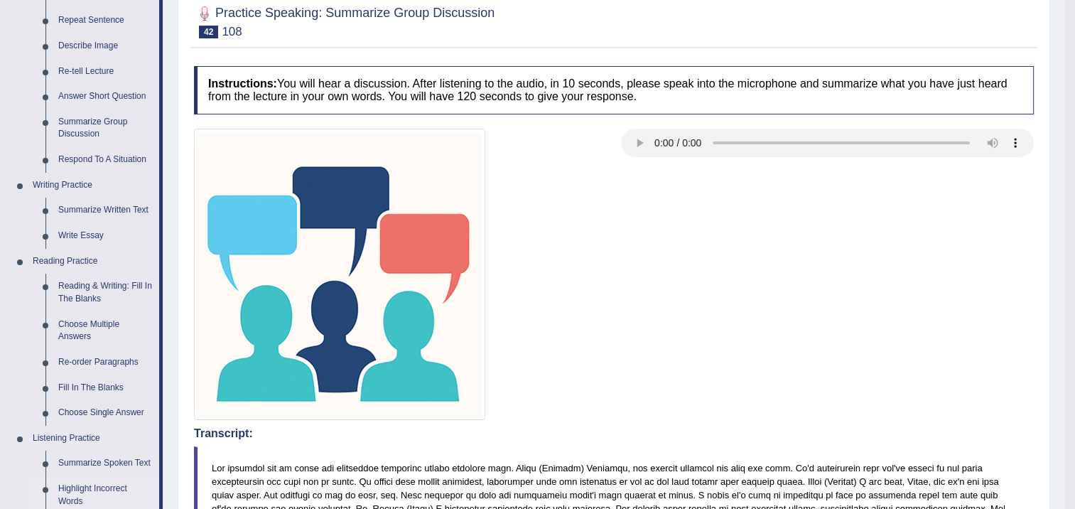
scroll to position [142, 0]
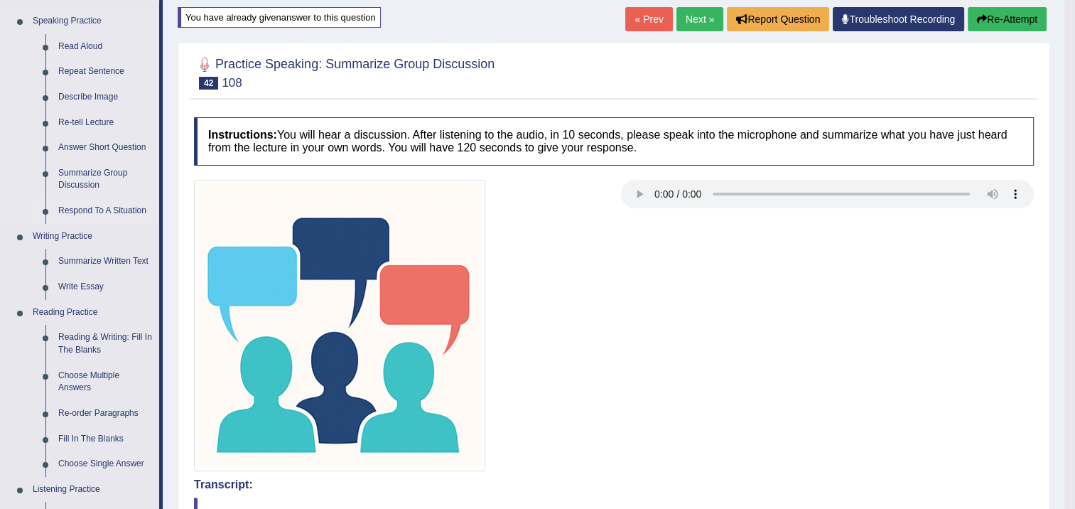
click at [96, 208] on link "Respond To A Situation" at bounding box center [105, 211] width 107 height 26
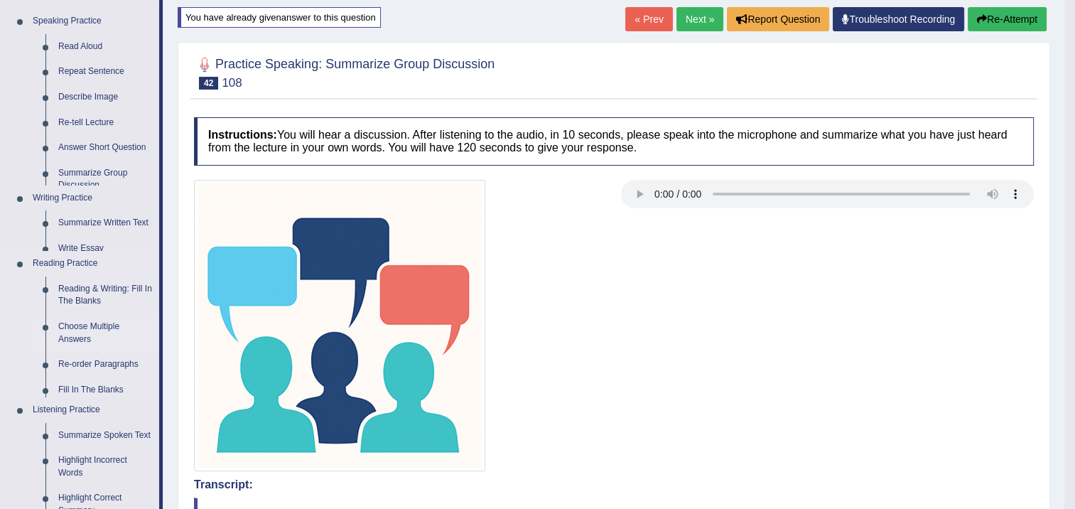
click at [96, 208] on ul "Speaking Practice Read Aloud Repeat Sentence Describe Image Re-tell Lecture Ans…" at bounding box center [80, 312] width 158 height 606
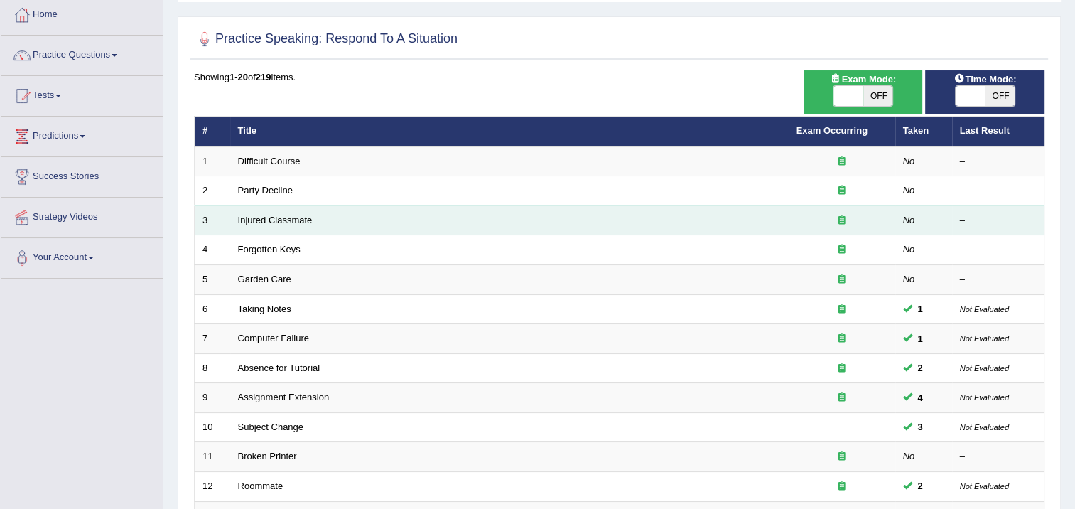
scroll to position [284, 0]
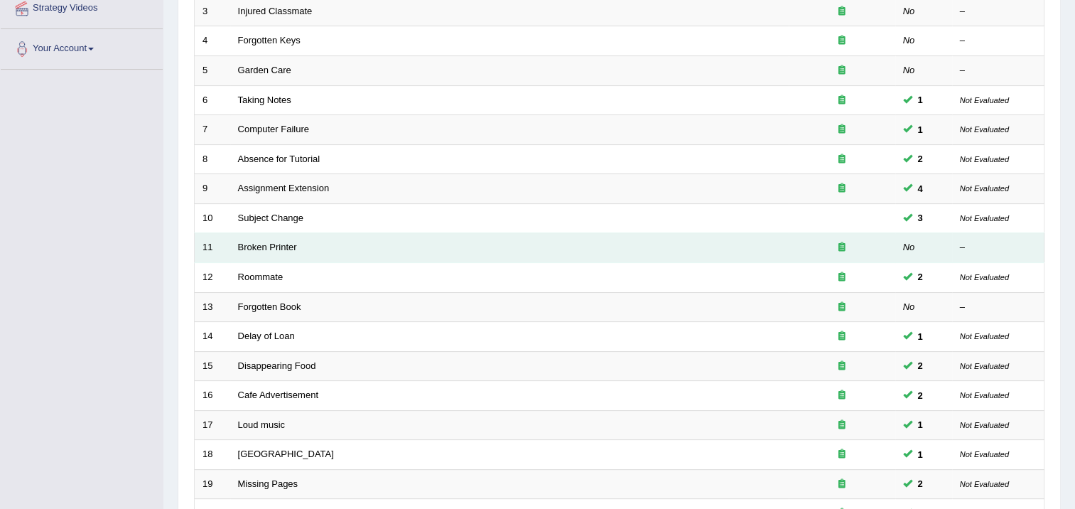
click at [288, 255] on td "Broken Printer" at bounding box center [509, 248] width 559 height 30
drag, startPoint x: 288, startPoint y: 255, endPoint x: 271, endPoint y: 245, distance: 19.7
click at [271, 245] on link "Broken Printer" at bounding box center [267, 247] width 59 height 11
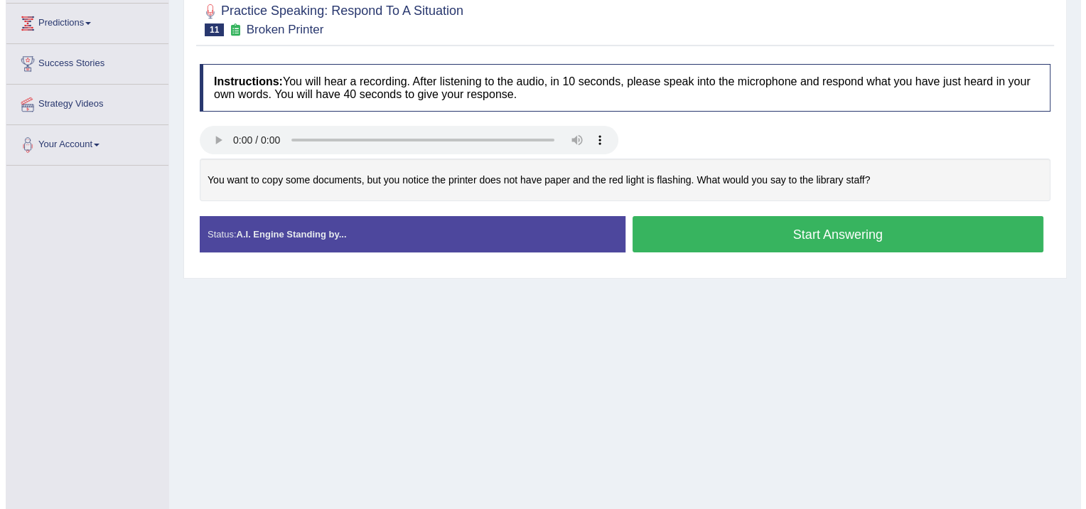
scroll to position [213, 0]
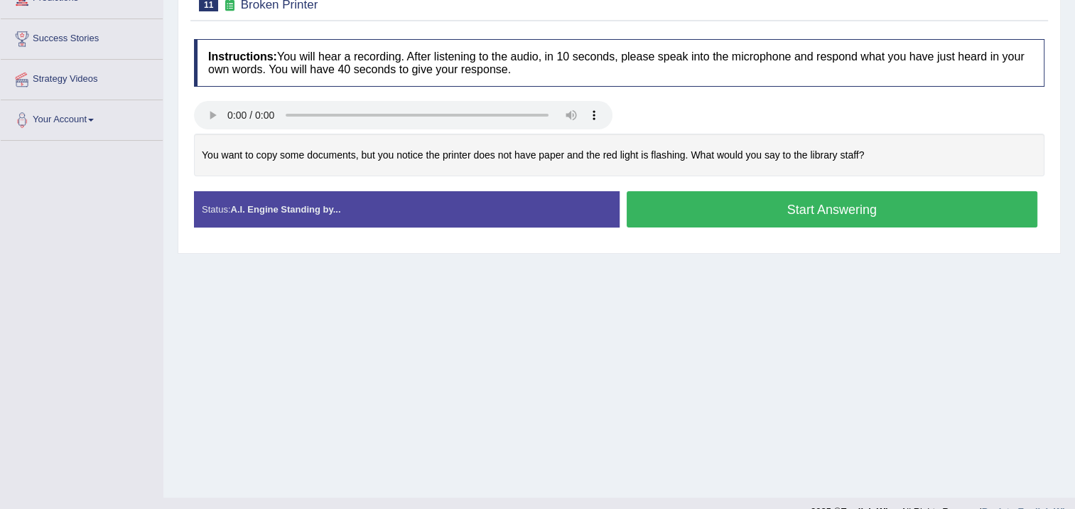
click at [655, 222] on button "Start Answering" at bounding box center [833, 209] width 412 height 36
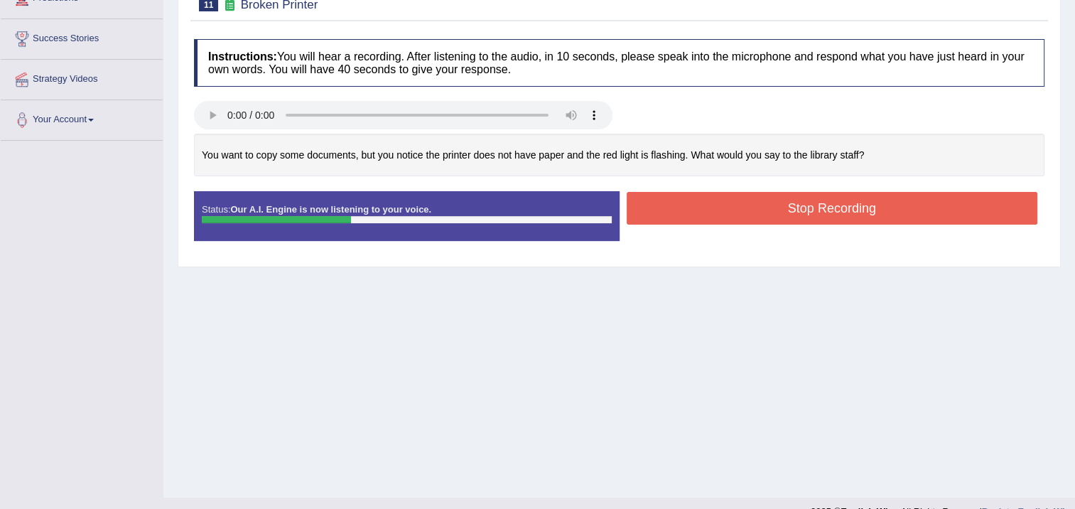
click at [694, 217] on button "Stop Recording" at bounding box center [833, 208] width 412 height 33
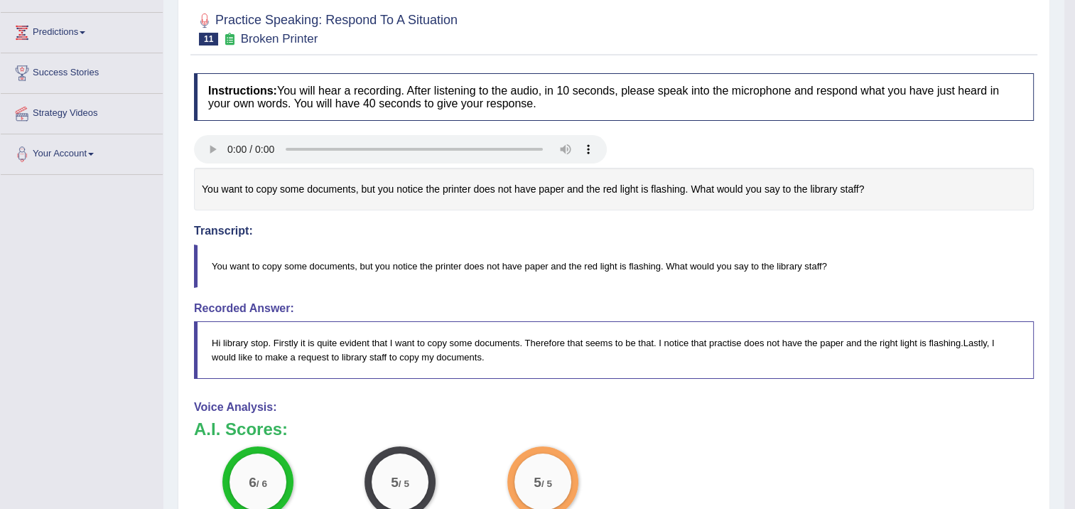
scroll to position [55, 0]
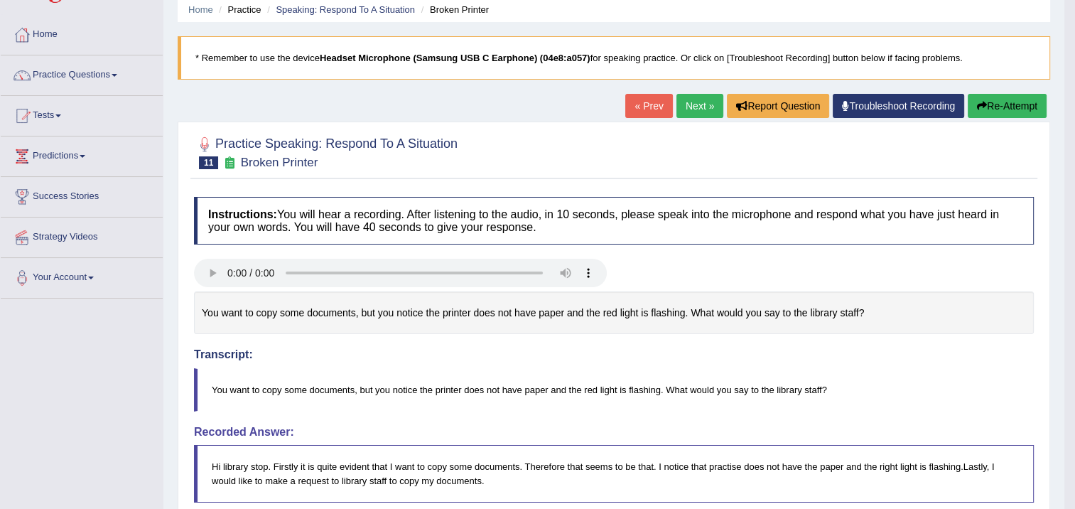
click at [1009, 94] on button "Re-Attempt" at bounding box center [1007, 106] width 79 height 24
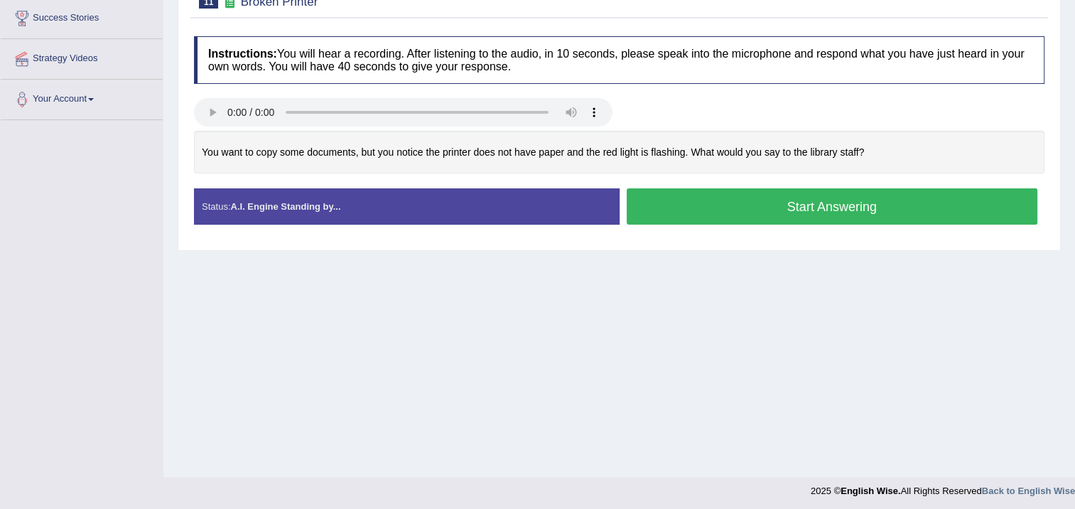
scroll to position [237, 0]
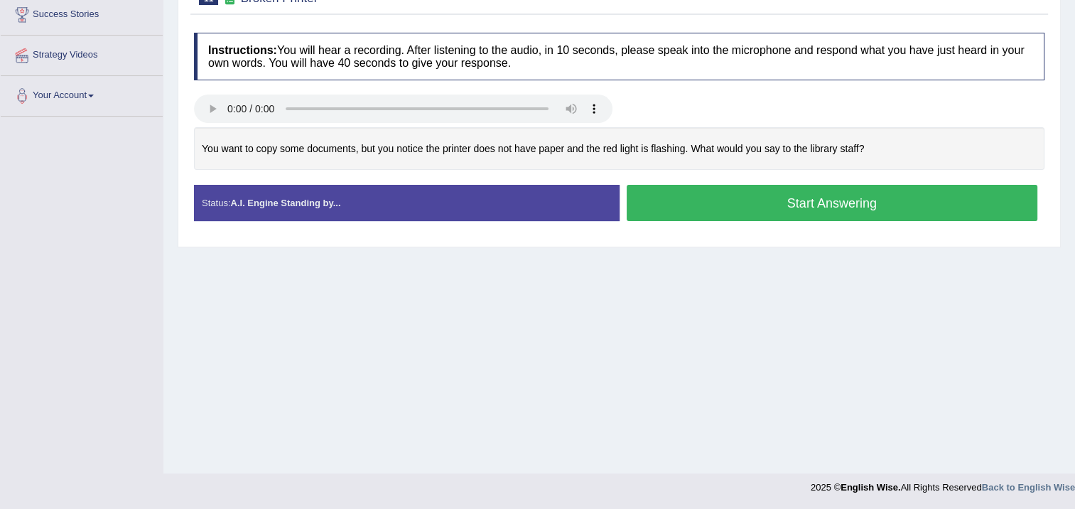
click at [842, 195] on button "Start Answering" at bounding box center [833, 203] width 412 height 36
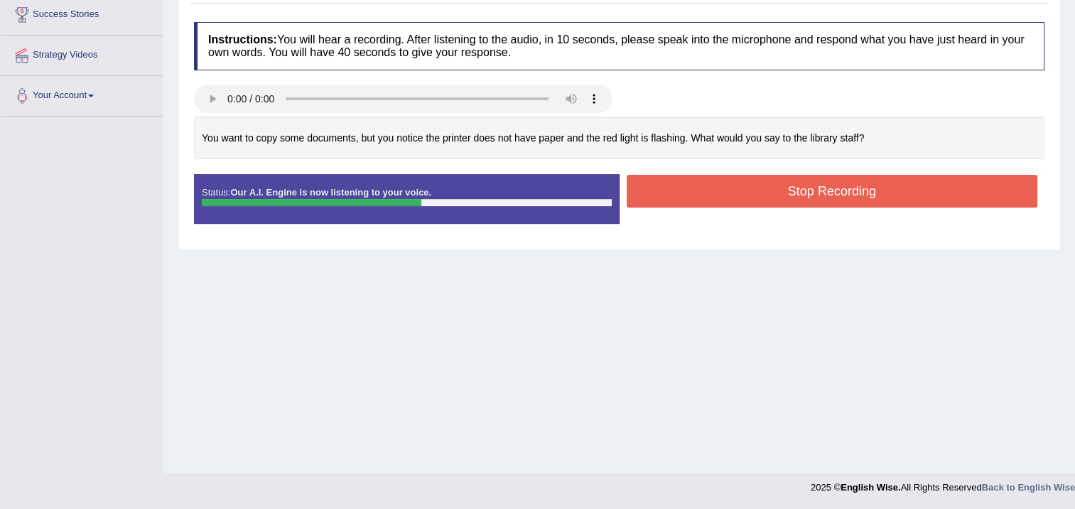
click at [870, 190] on button "Stop Recording" at bounding box center [833, 191] width 412 height 33
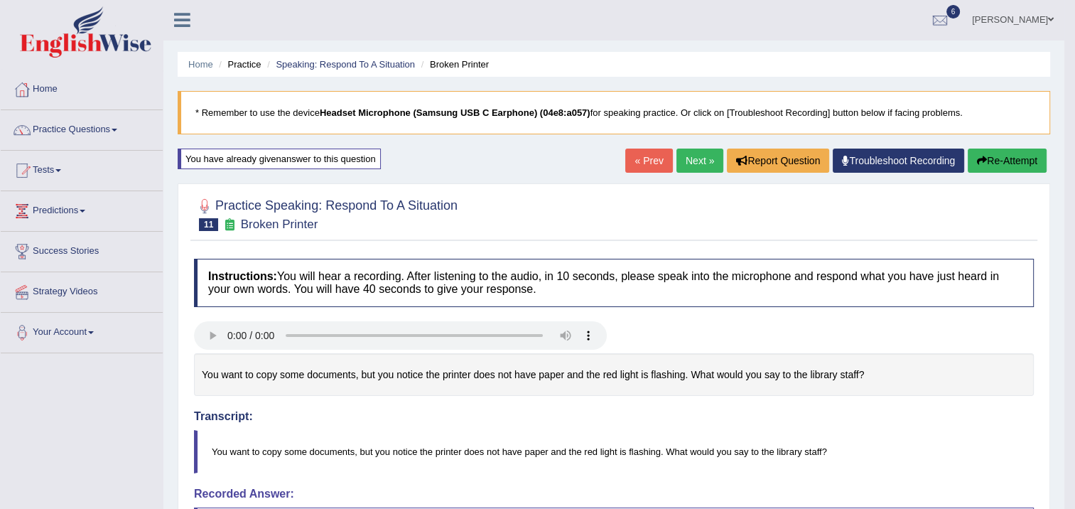
scroll to position [0, 0]
click at [701, 154] on link "Next »" at bounding box center [700, 161] width 47 height 24
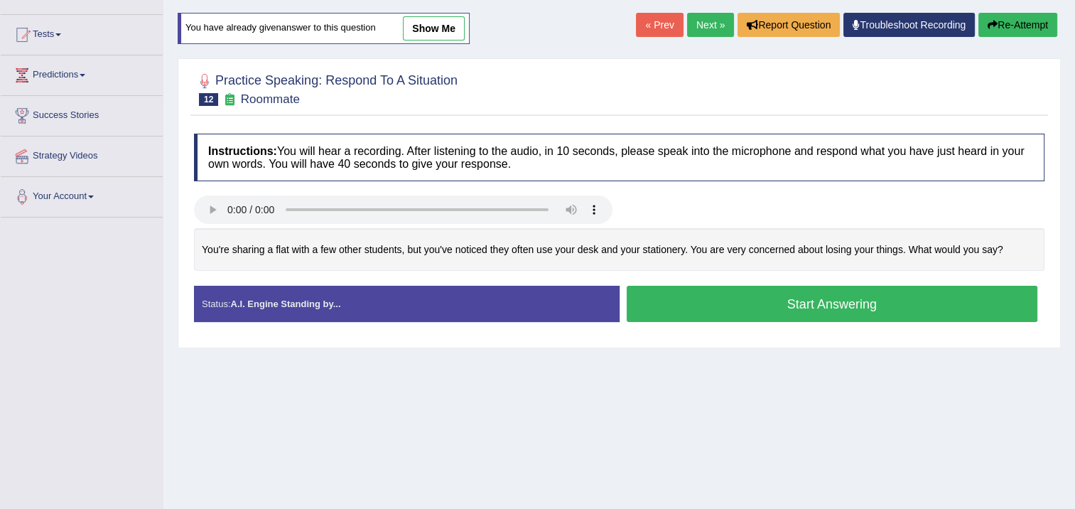
scroll to position [142, 0]
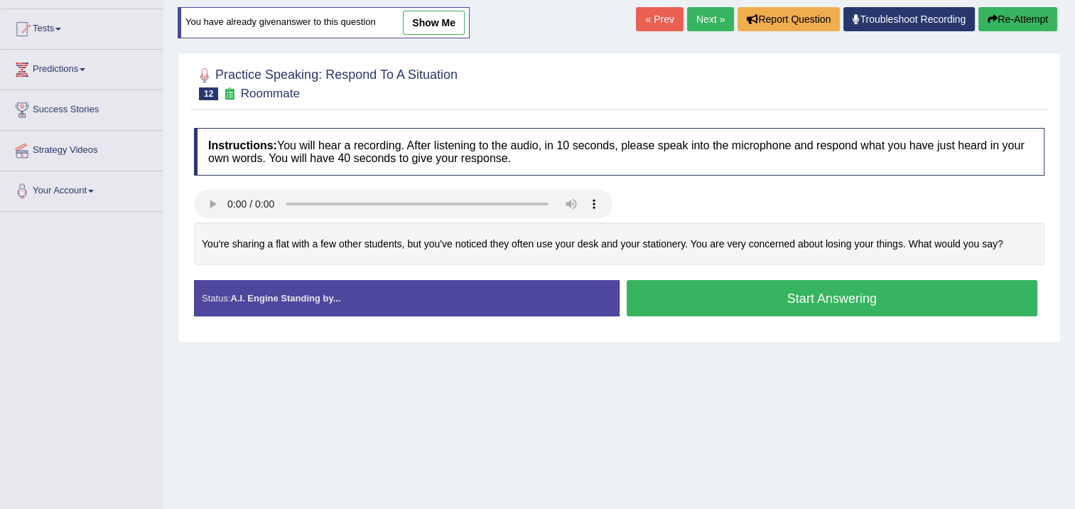
click at [683, 303] on button "Start Answering" at bounding box center [833, 298] width 412 height 36
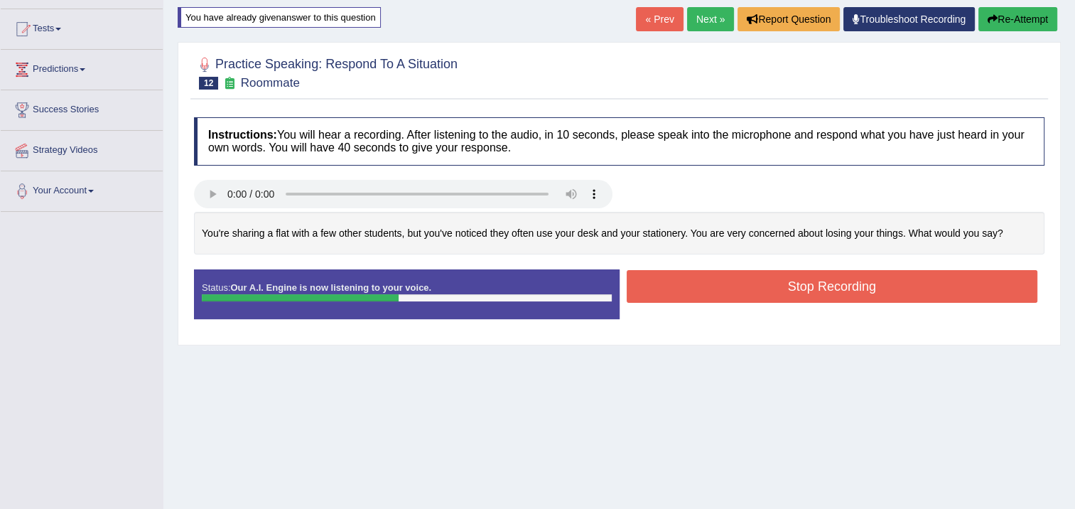
click at [665, 286] on button "Stop Recording" at bounding box center [833, 286] width 412 height 33
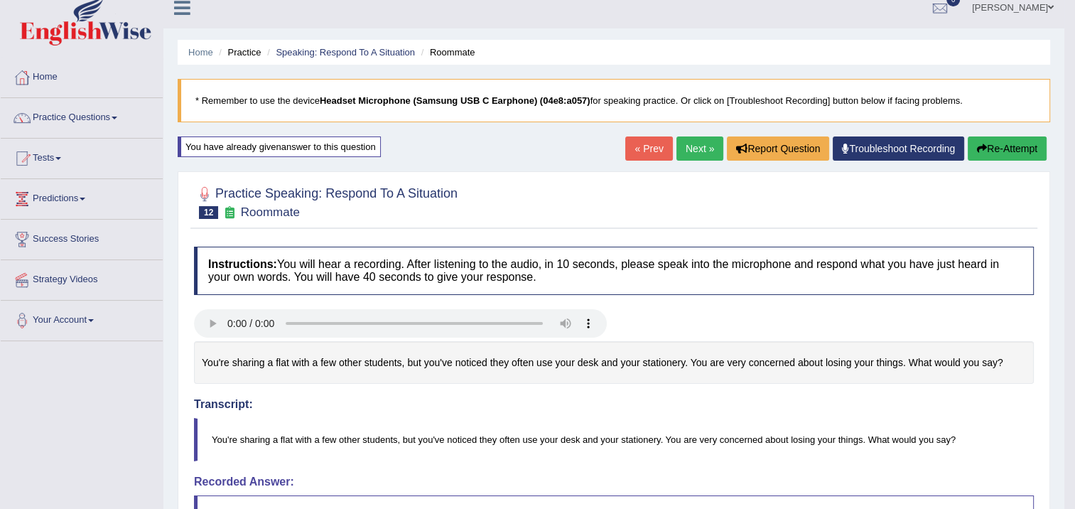
scroll to position [0, 0]
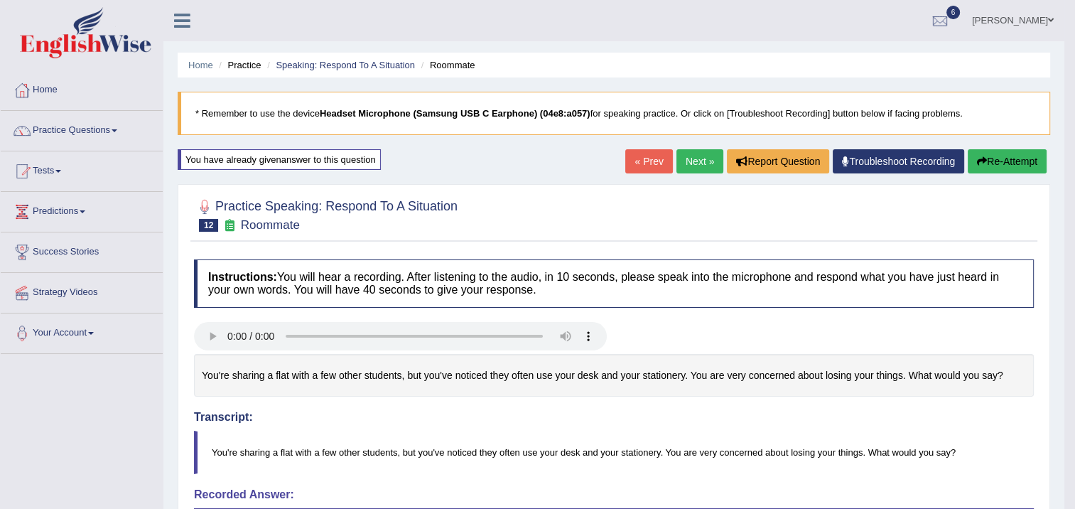
click at [993, 161] on button "Re-Attempt" at bounding box center [1007, 161] width 79 height 24
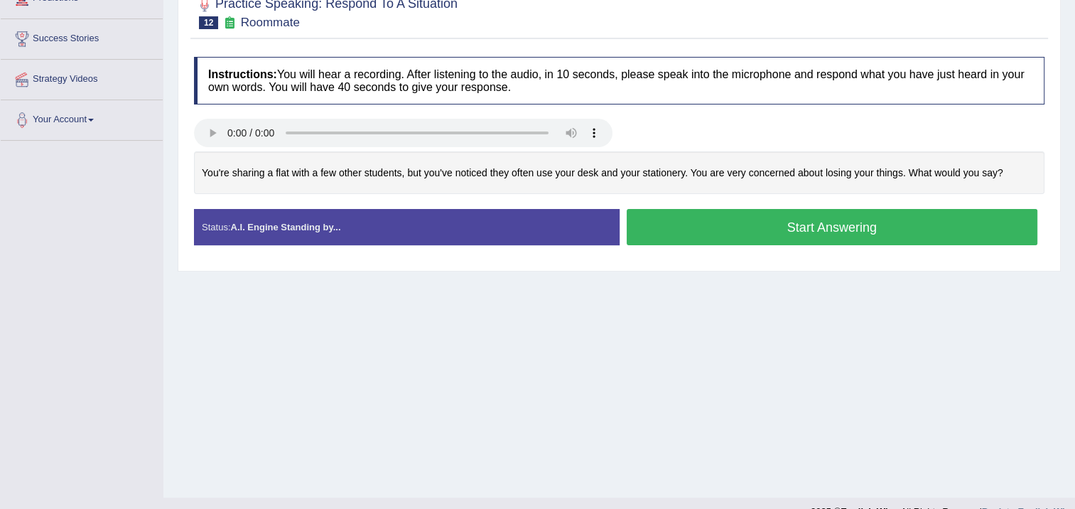
click at [844, 215] on button "Start Answering" at bounding box center [833, 227] width 412 height 36
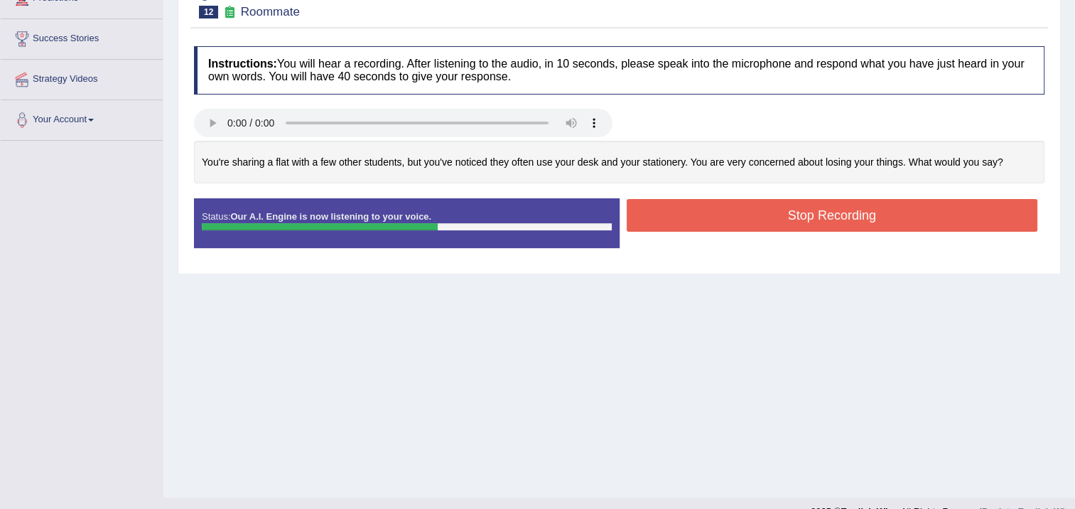
click at [845, 210] on button "Stop Recording" at bounding box center [833, 215] width 412 height 33
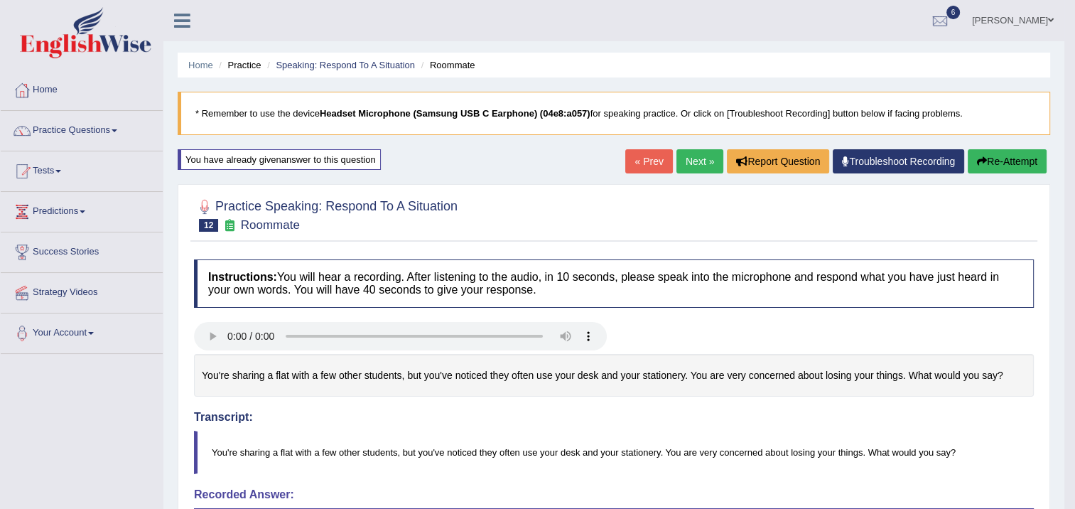
click at [709, 159] on link "Next »" at bounding box center [700, 161] width 47 height 24
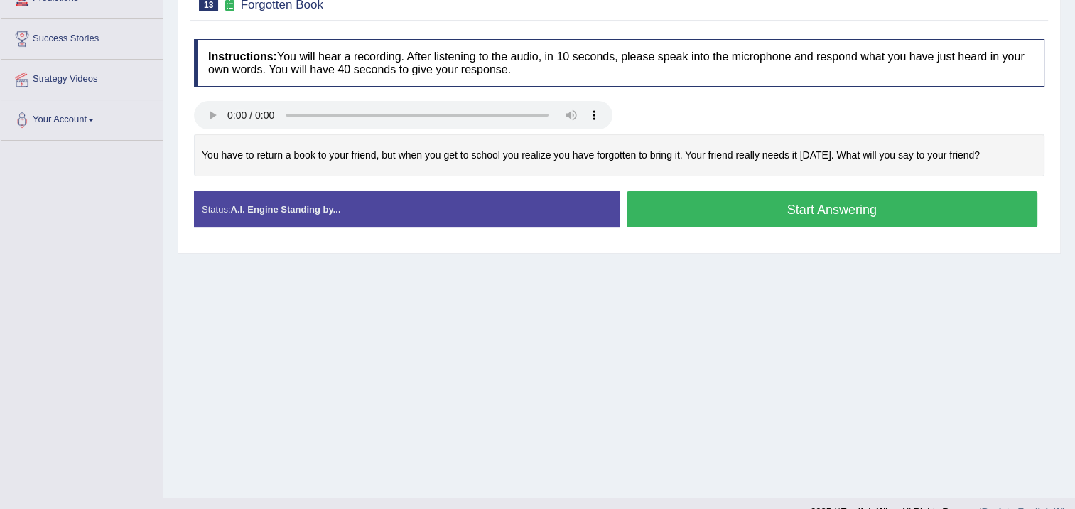
scroll to position [237, 0]
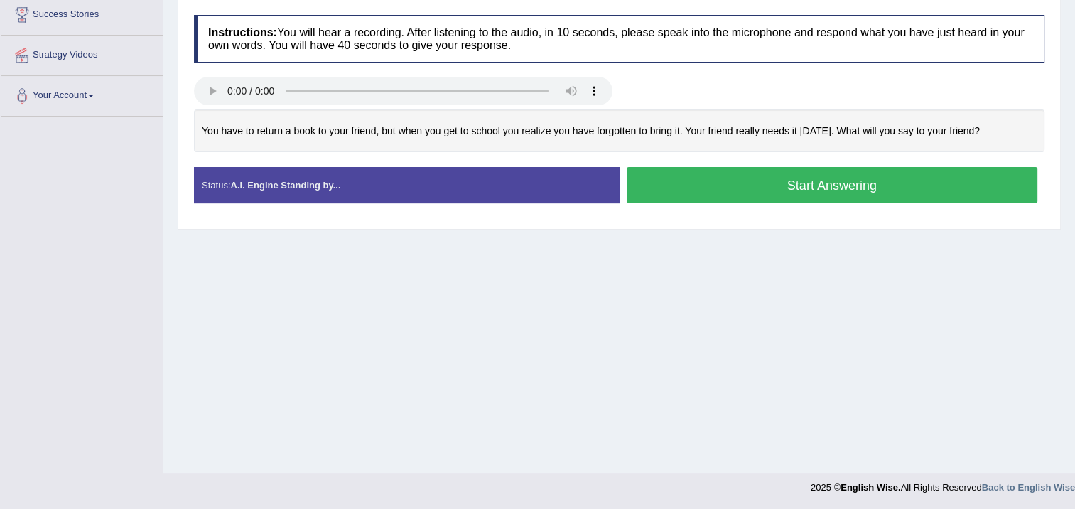
click at [760, 184] on button "Start Answering" at bounding box center [833, 185] width 412 height 36
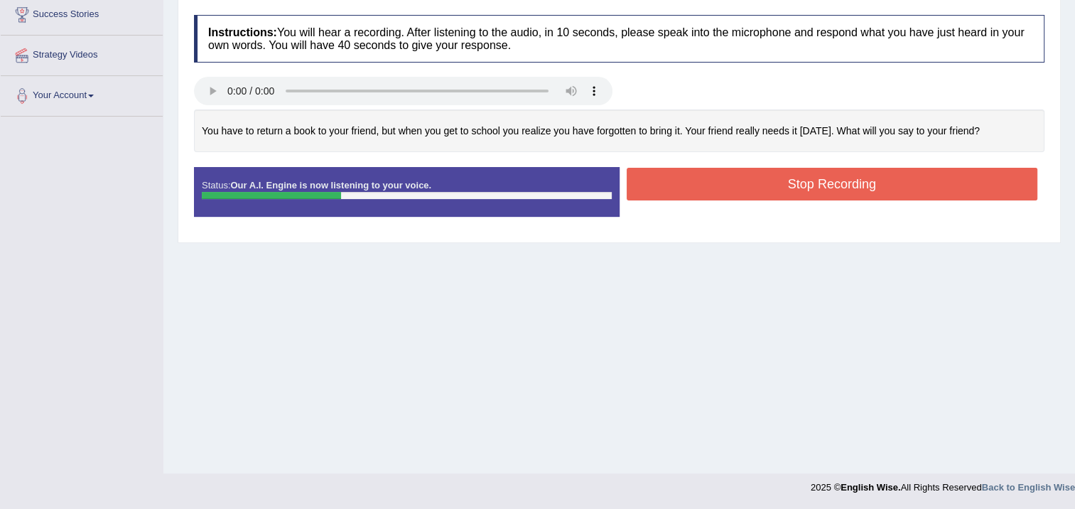
click at [765, 182] on button "Stop Recording" at bounding box center [833, 184] width 412 height 33
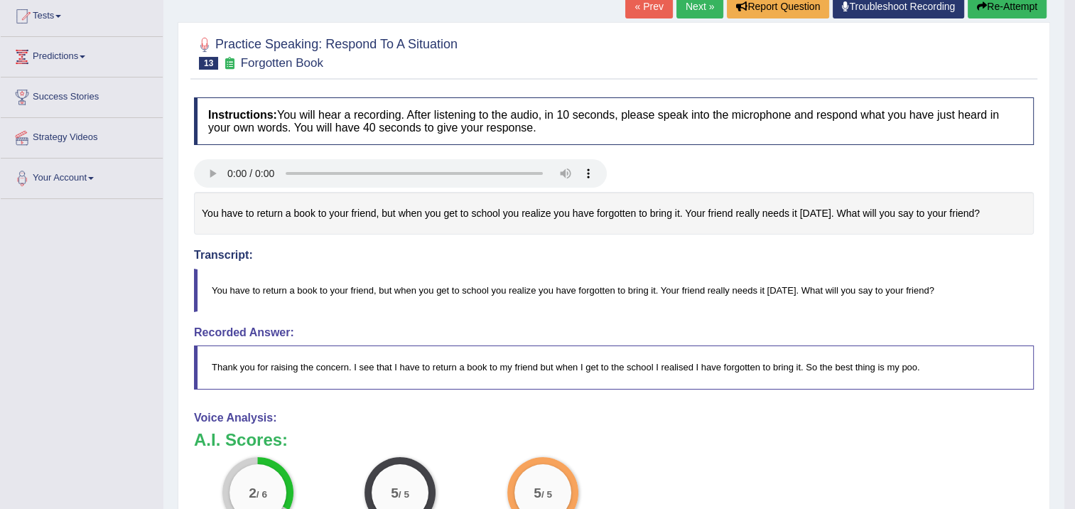
scroll to position [32, 0]
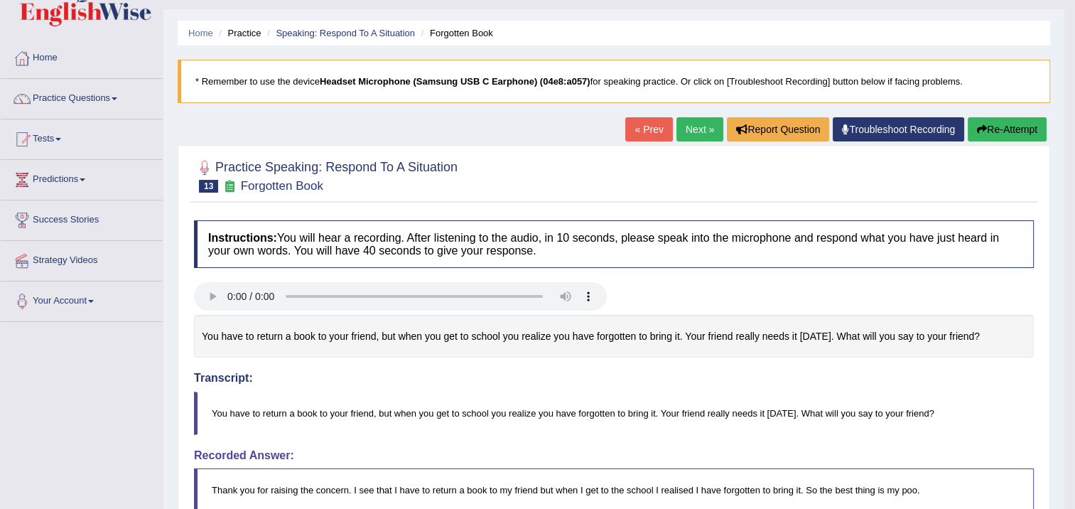
click at [981, 132] on icon "button" at bounding box center [982, 129] width 10 height 10
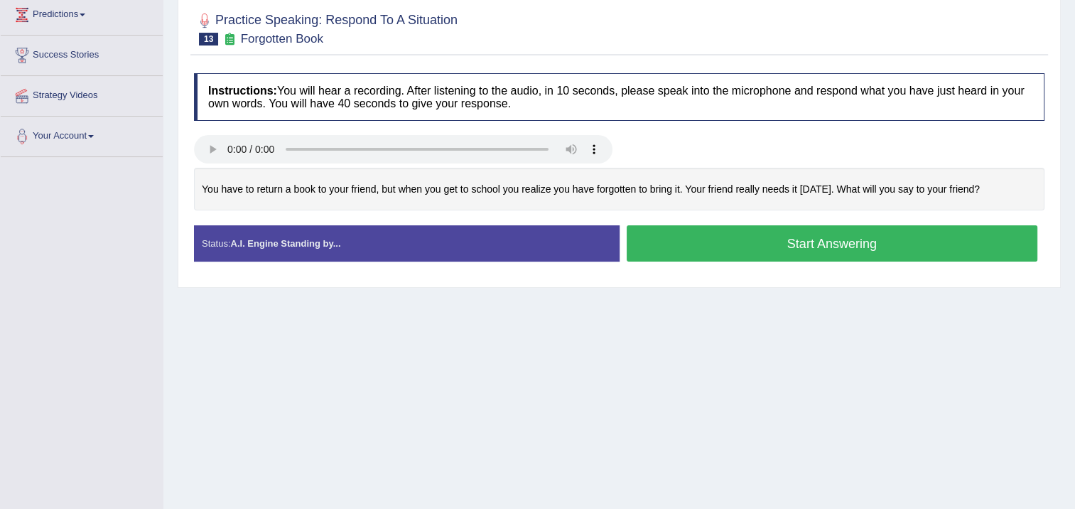
scroll to position [237, 0]
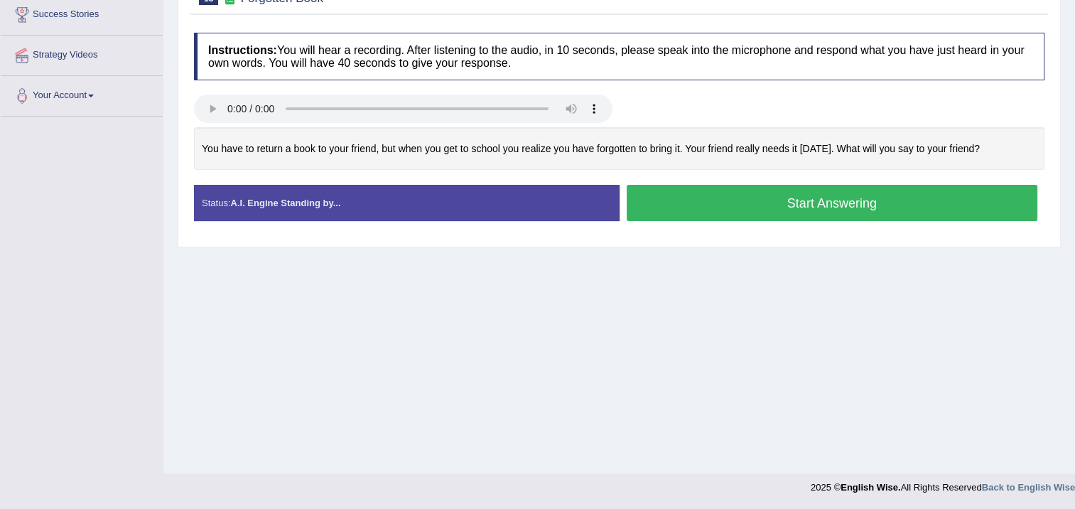
click at [905, 194] on button "Start Answering" at bounding box center [833, 203] width 412 height 36
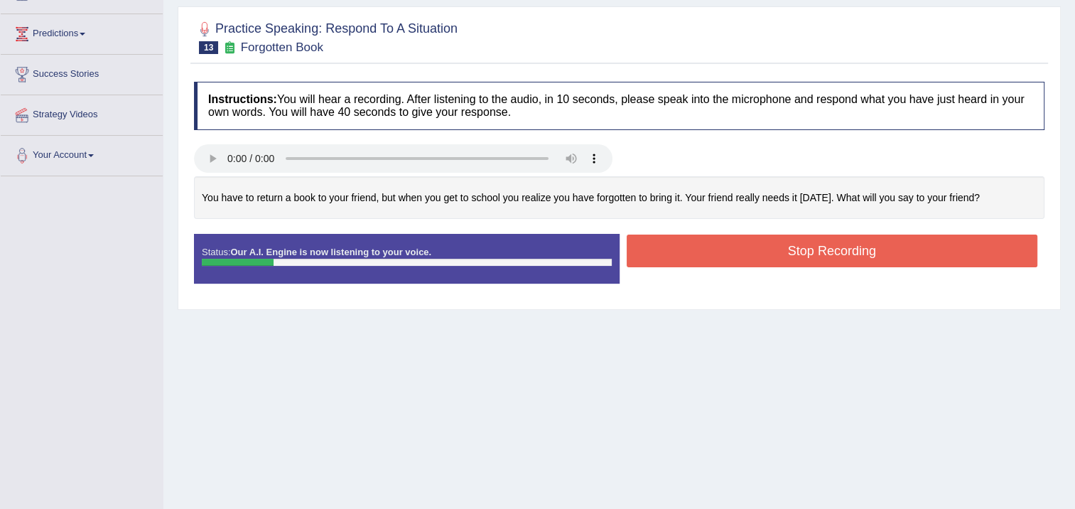
scroll to position [95, 0]
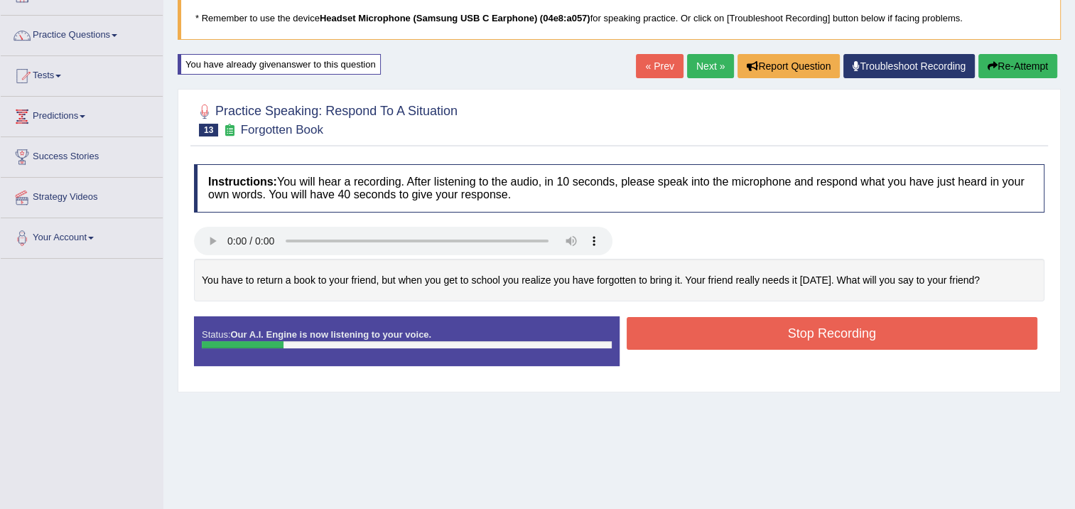
click at [1013, 60] on button "Re-Attempt" at bounding box center [1018, 66] width 79 height 24
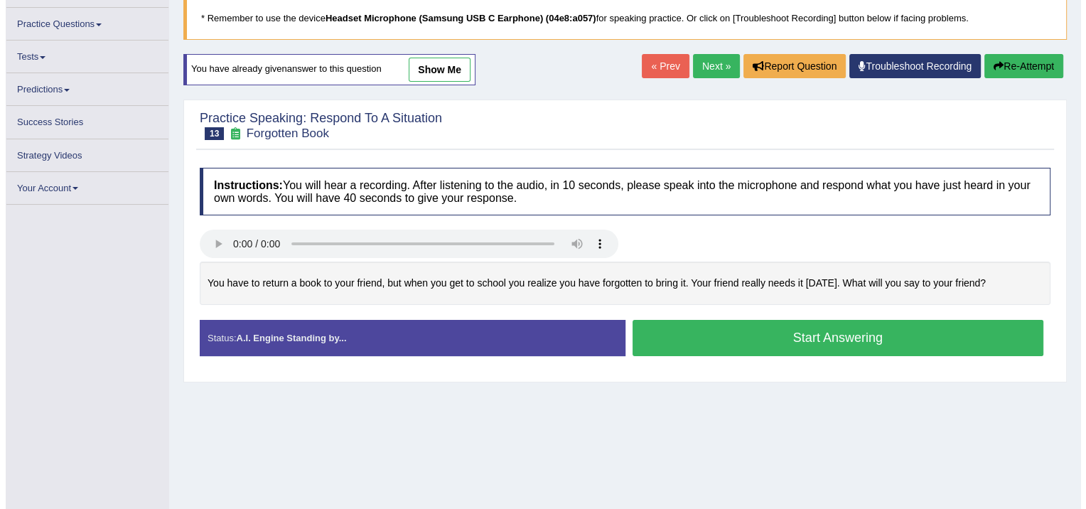
scroll to position [95, 0]
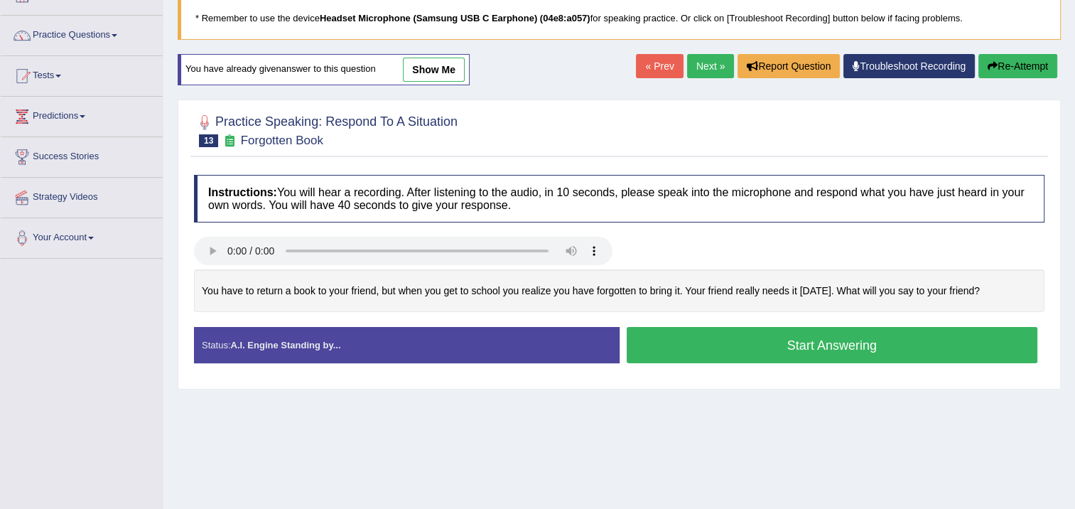
click at [731, 343] on button "Start Answering" at bounding box center [833, 345] width 412 height 36
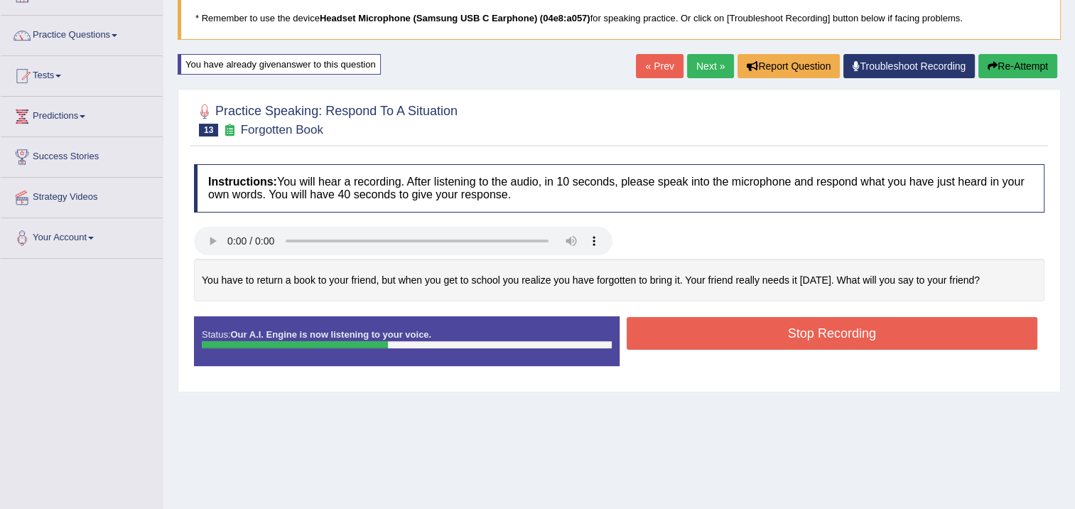
click at [736, 339] on button "Stop Recording" at bounding box center [833, 333] width 412 height 33
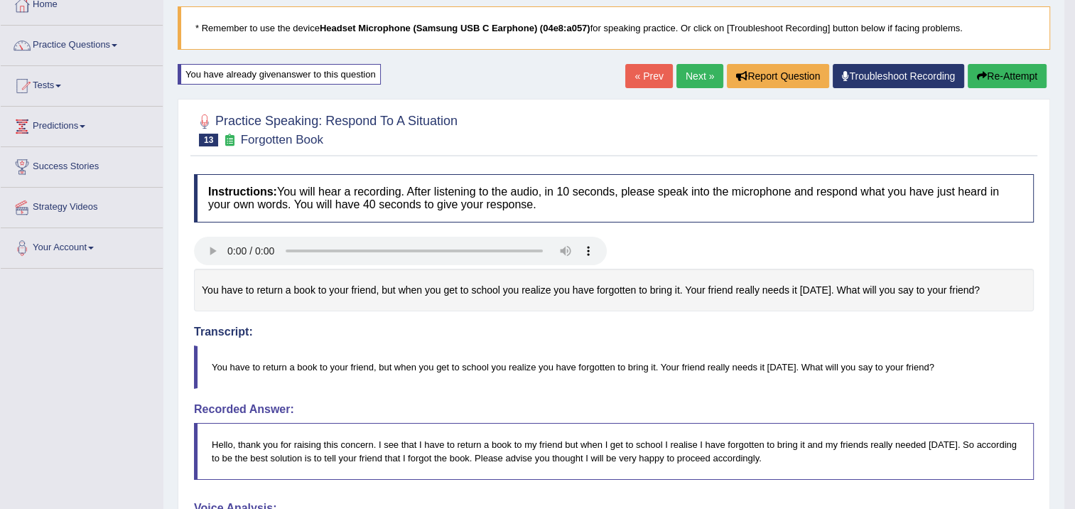
scroll to position [63, 0]
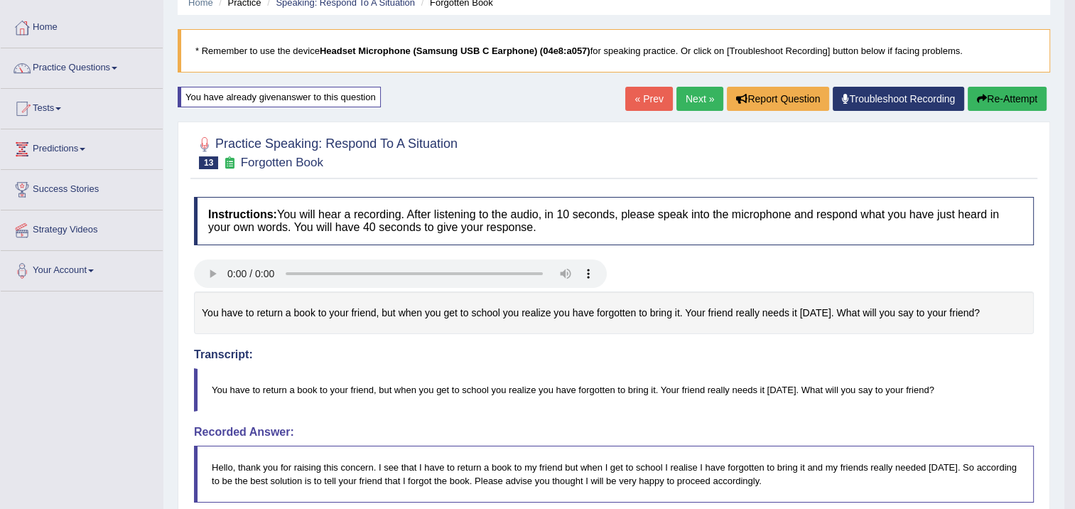
click at [708, 102] on link "Next »" at bounding box center [700, 99] width 47 height 24
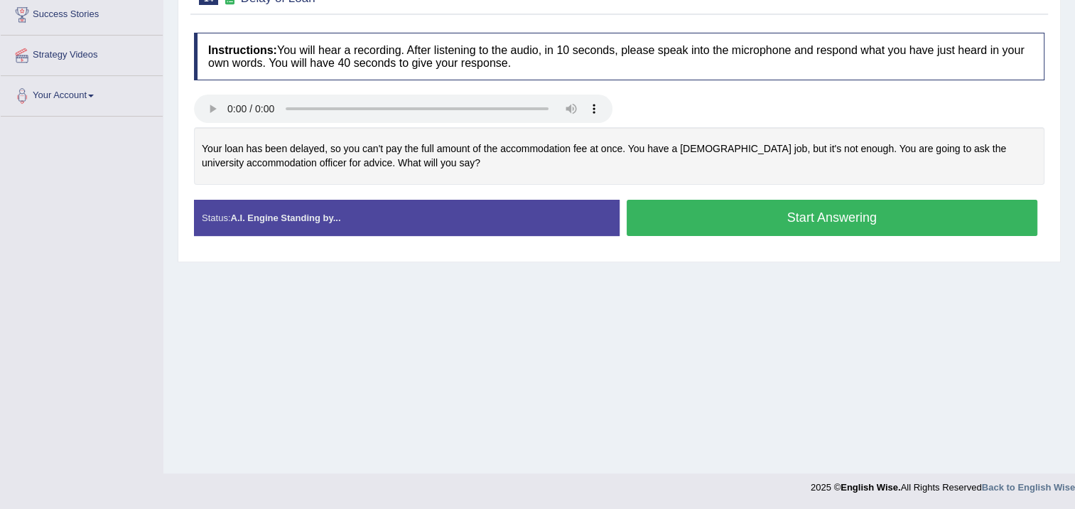
click at [731, 219] on button "Start Answering" at bounding box center [833, 218] width 412 height 36
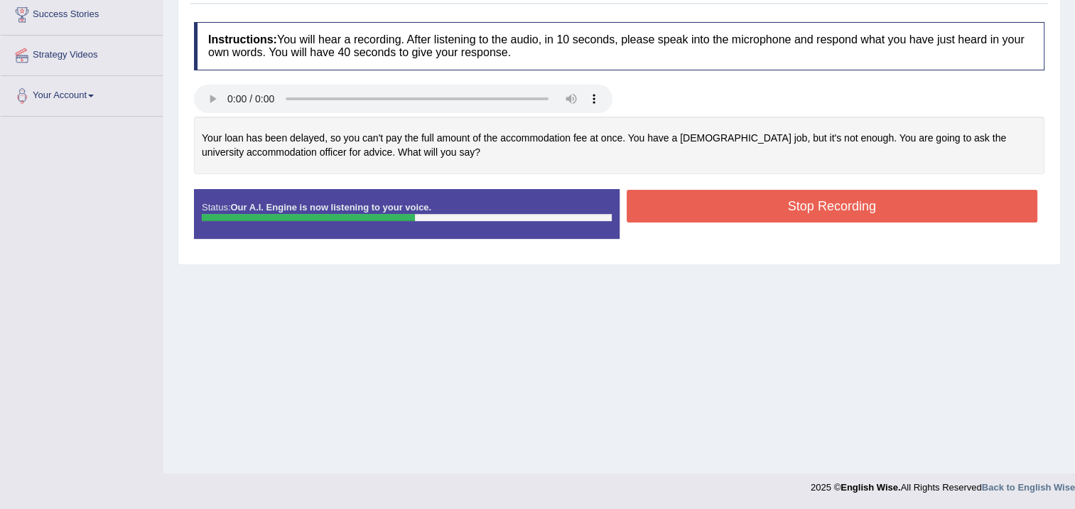
click at [733, 210] on button "Stop Recording" at bounding box center [833, 206] width 412 height 33
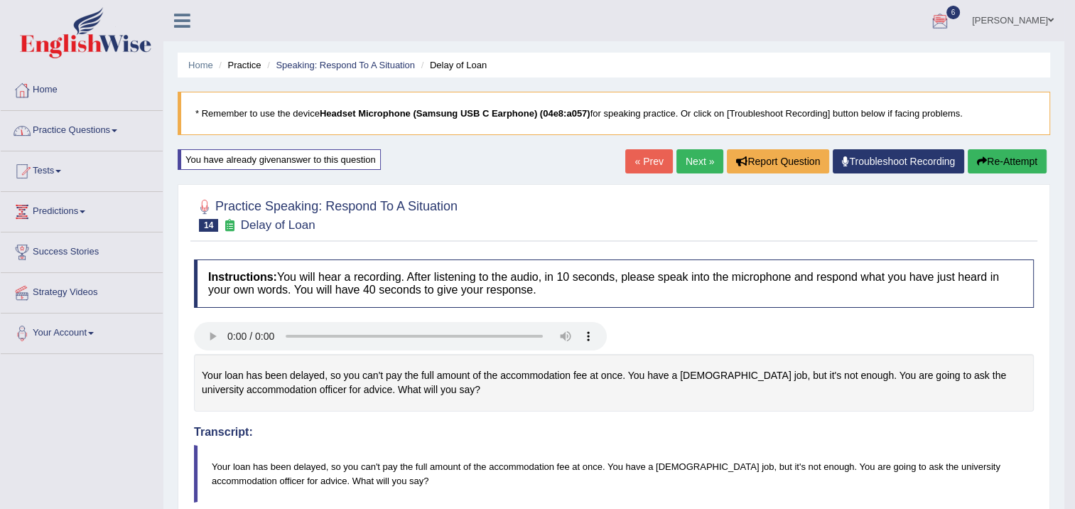
click at [103, 136] on link "Practice Questions" at bounding box center [82, 129] width 162 height 36
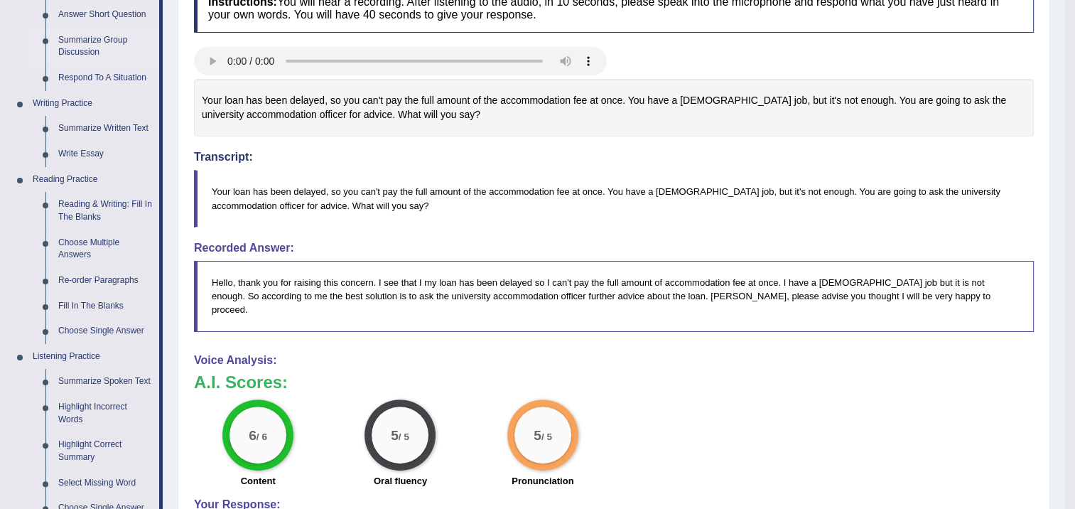
scroll to position [213, 0]
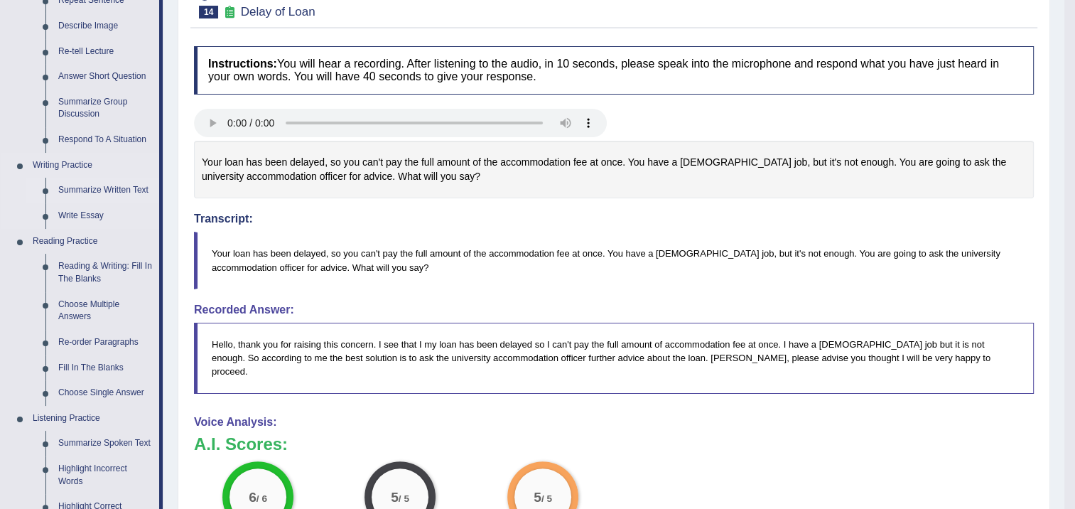
click at [113, 184] on link "Summarize Written Text" at bounding box center [105, 191] width 107 height 26
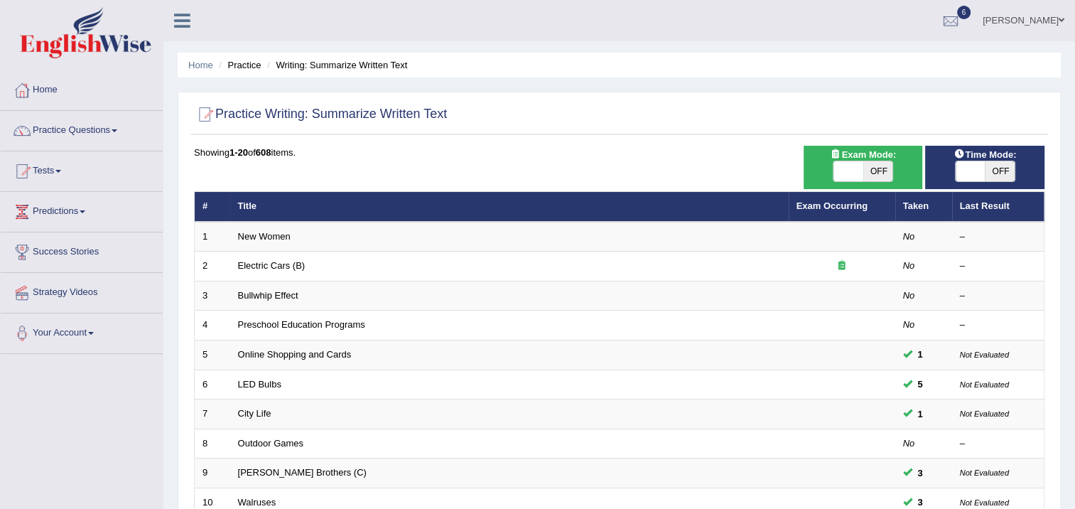
click at [873, 168] on span "OFF" at bounding box center [879, 171] width 30 height 20
checkbox input "true"
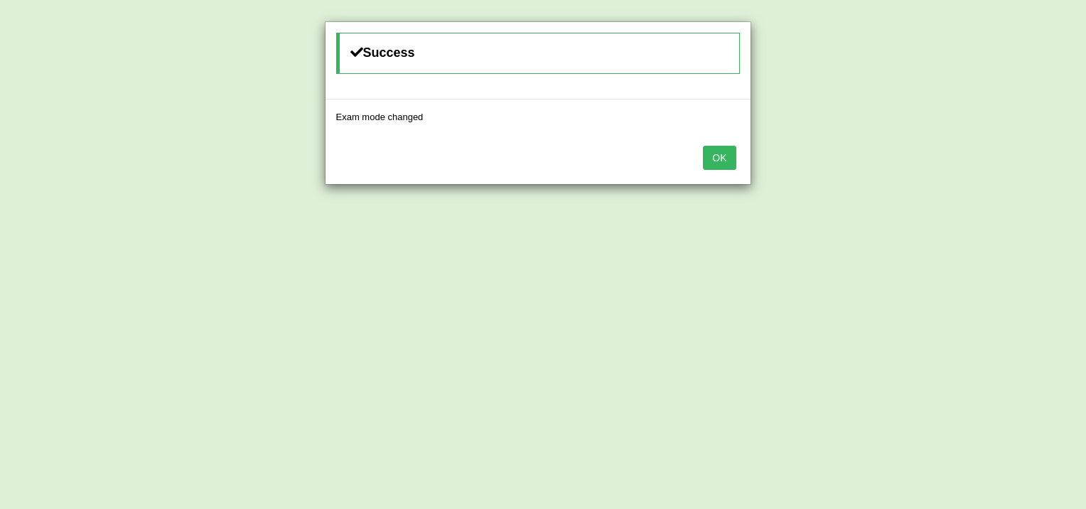
click at [716, 153] on button "OK" at bounding box center [719, 158] width 33 height 24
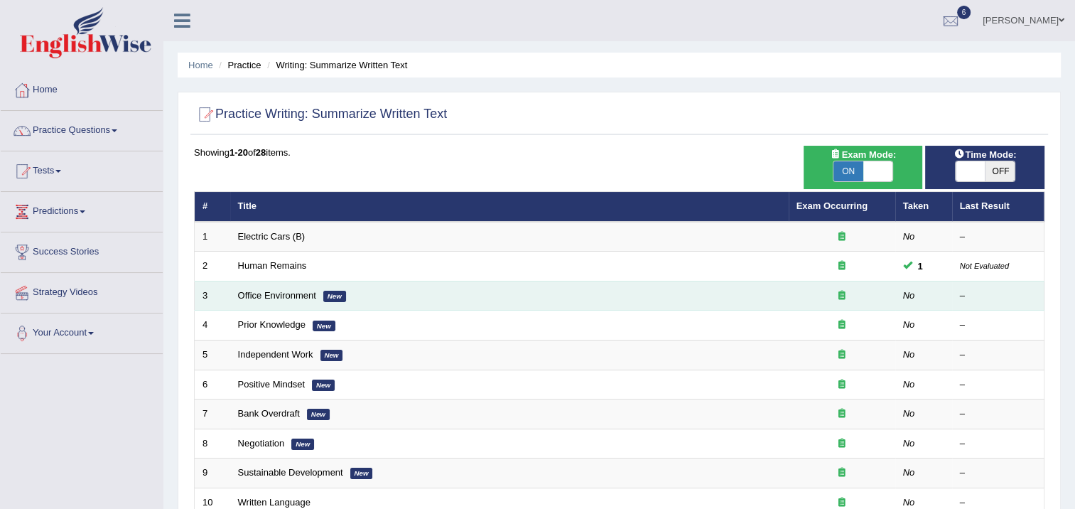
click at [329, 301] on td "Office Environment New" at bounding box center [509, 296] width 559 height 30
drag, startPoint x: 329, startPoint y: 301, endPoint x: 308, endPoint y: 296, distance: 21.4
